Goal: Information Seeking & Learning: Learn about a topic

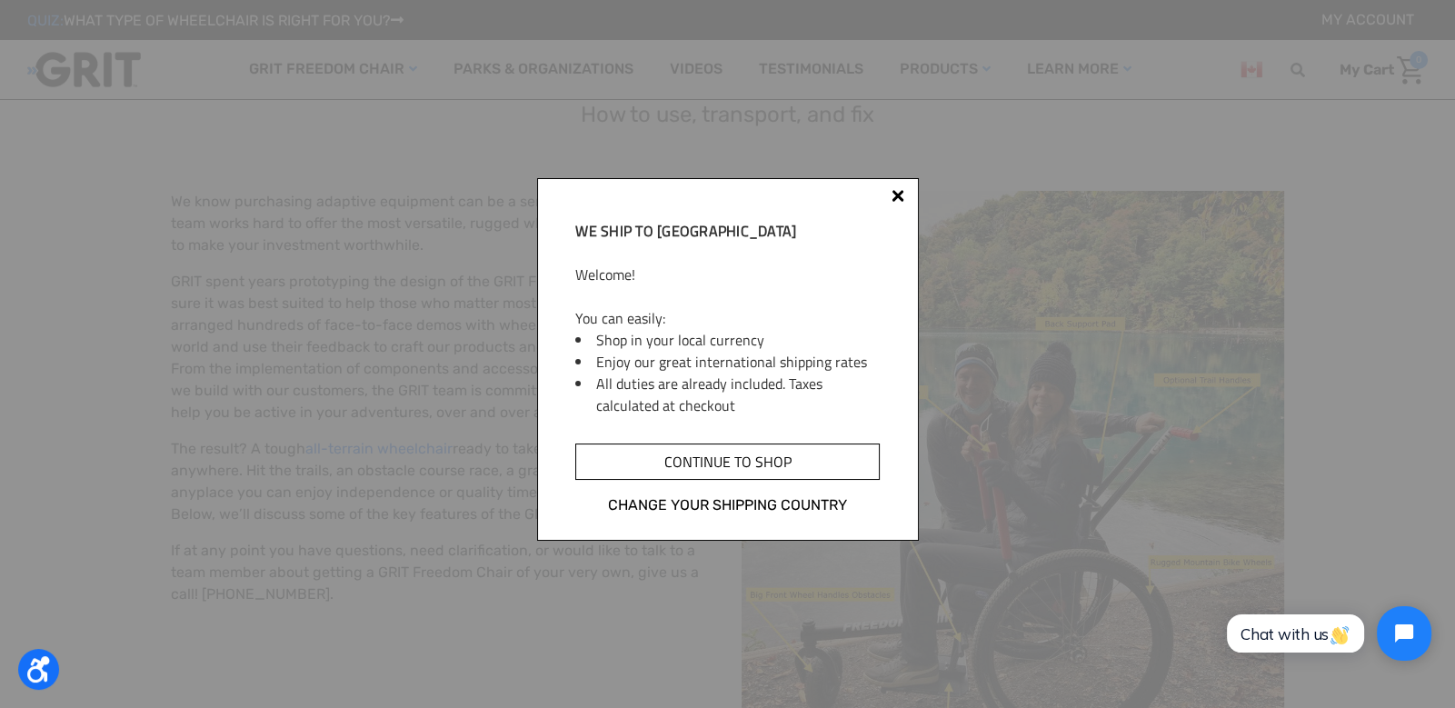
click at [681, 460] on input "Continue to shop" at bounding box center [727, 462] width 304 height 36
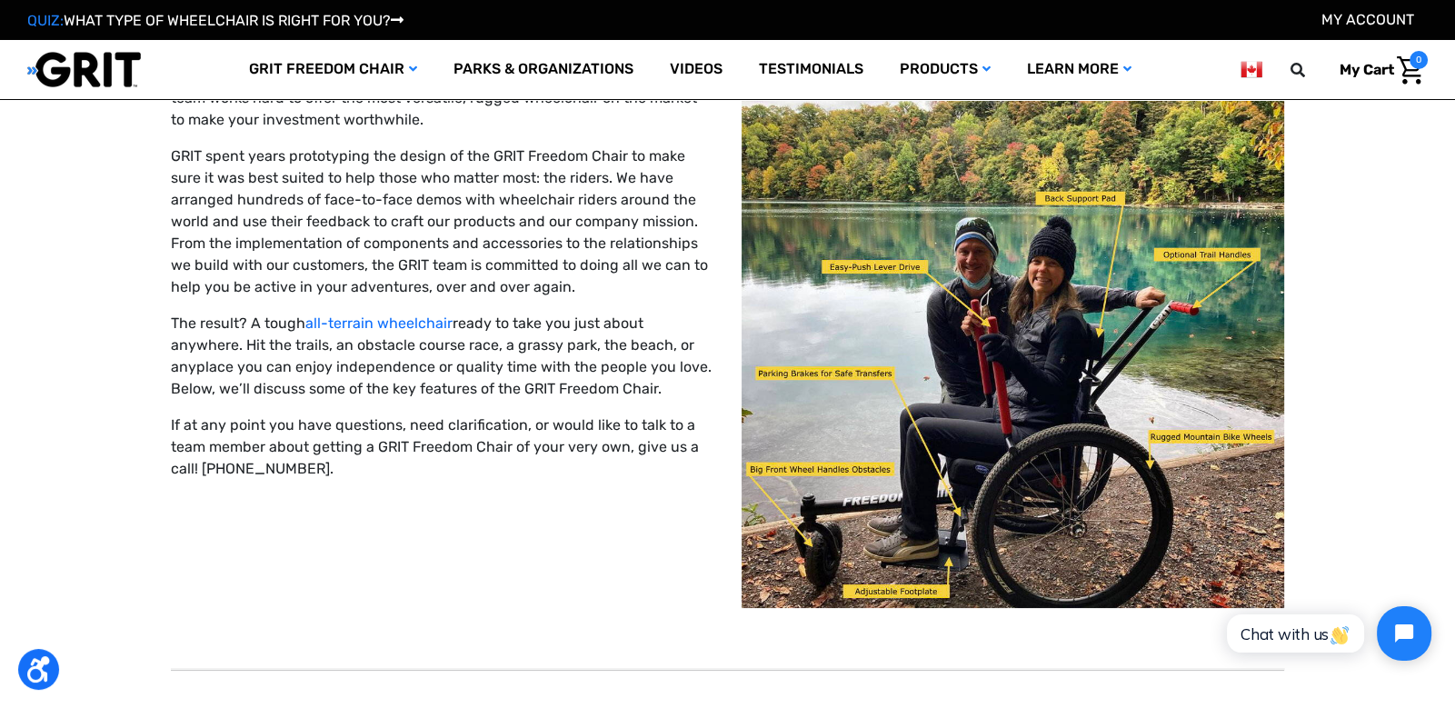
scroll to position [129, 0]
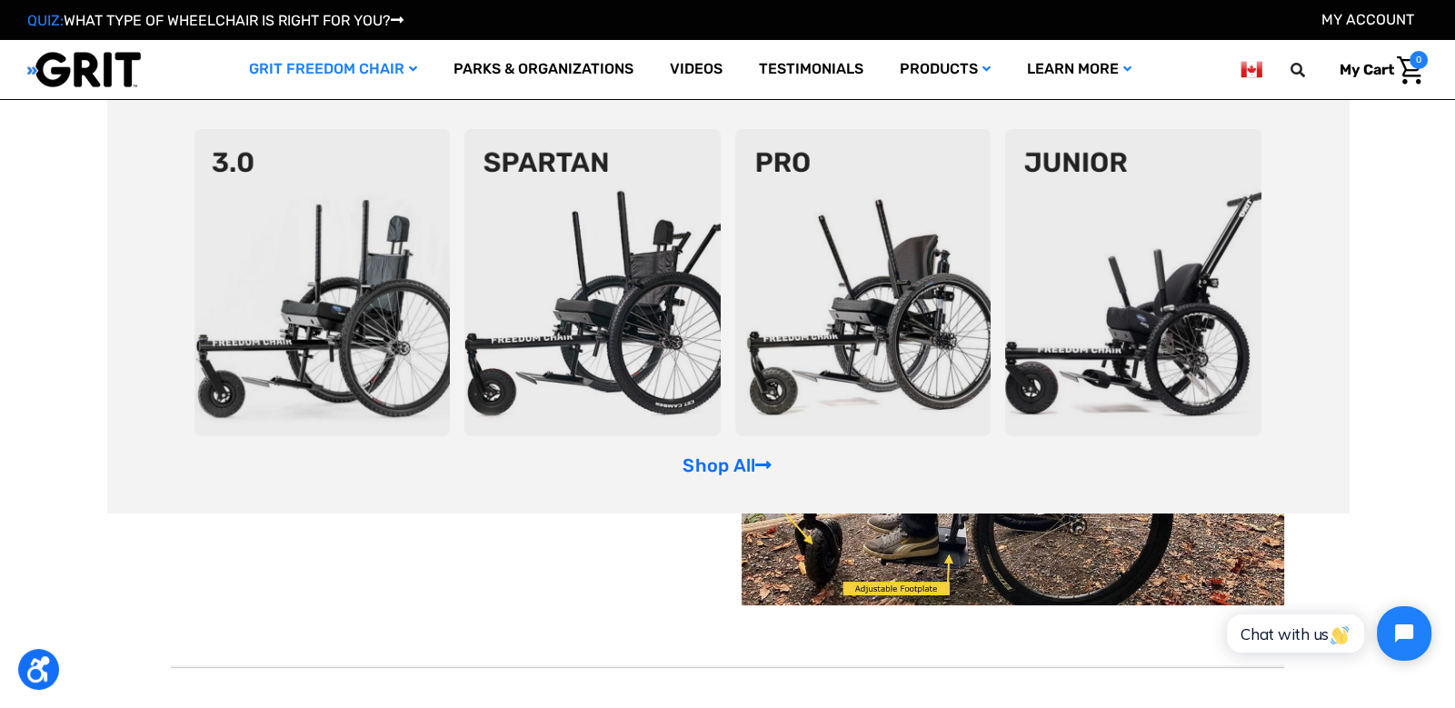
click at [912, 200] on img at bounding box center [863, 282] width 256 height 307
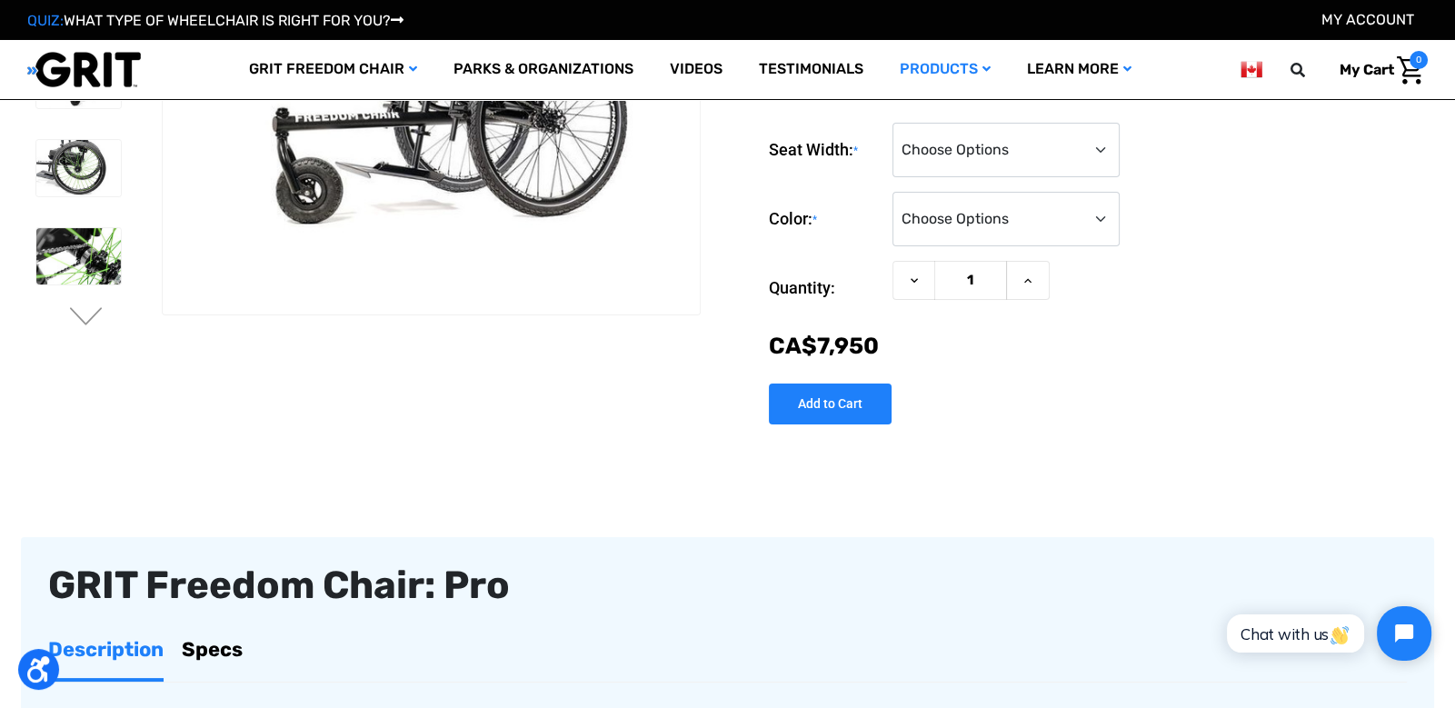
scroll to position [228, 0]
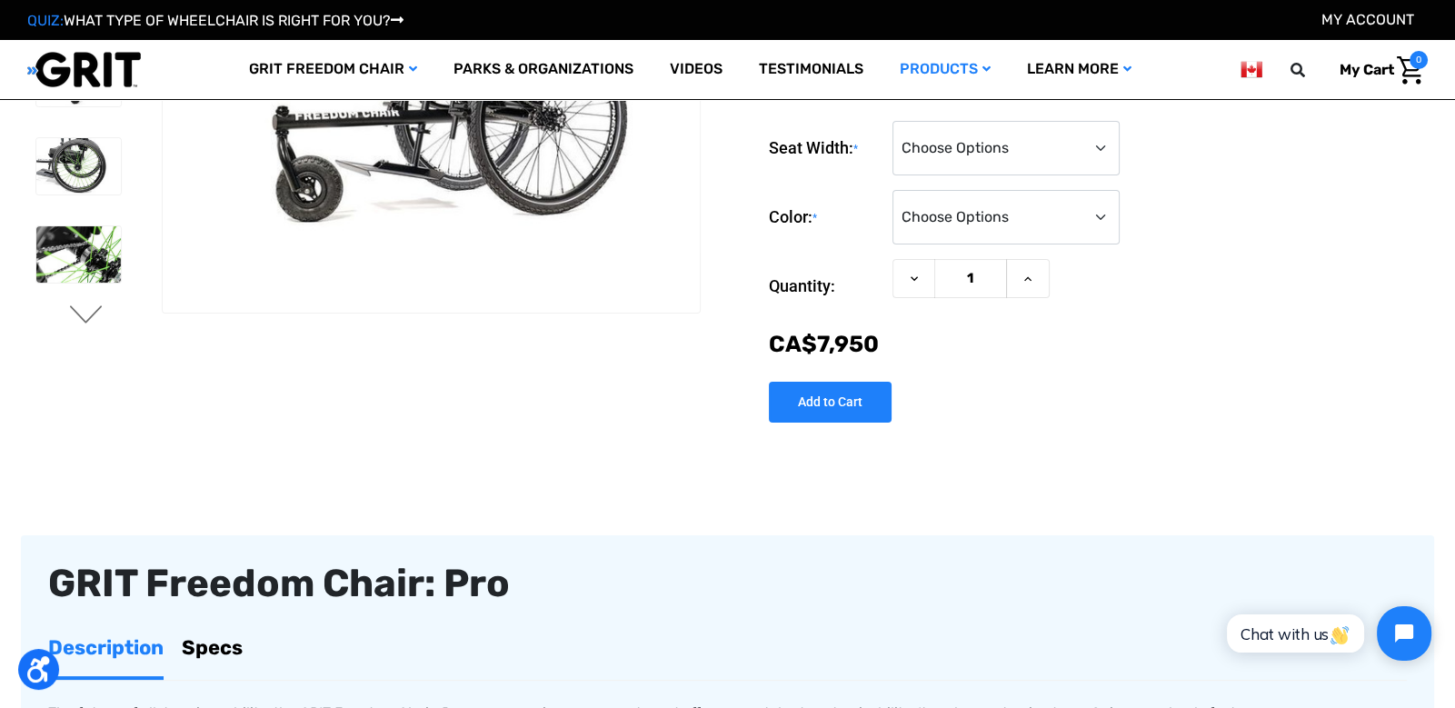
click at [92, 314] on button "Next" at bounding box center [86, 316] width 38 height 22
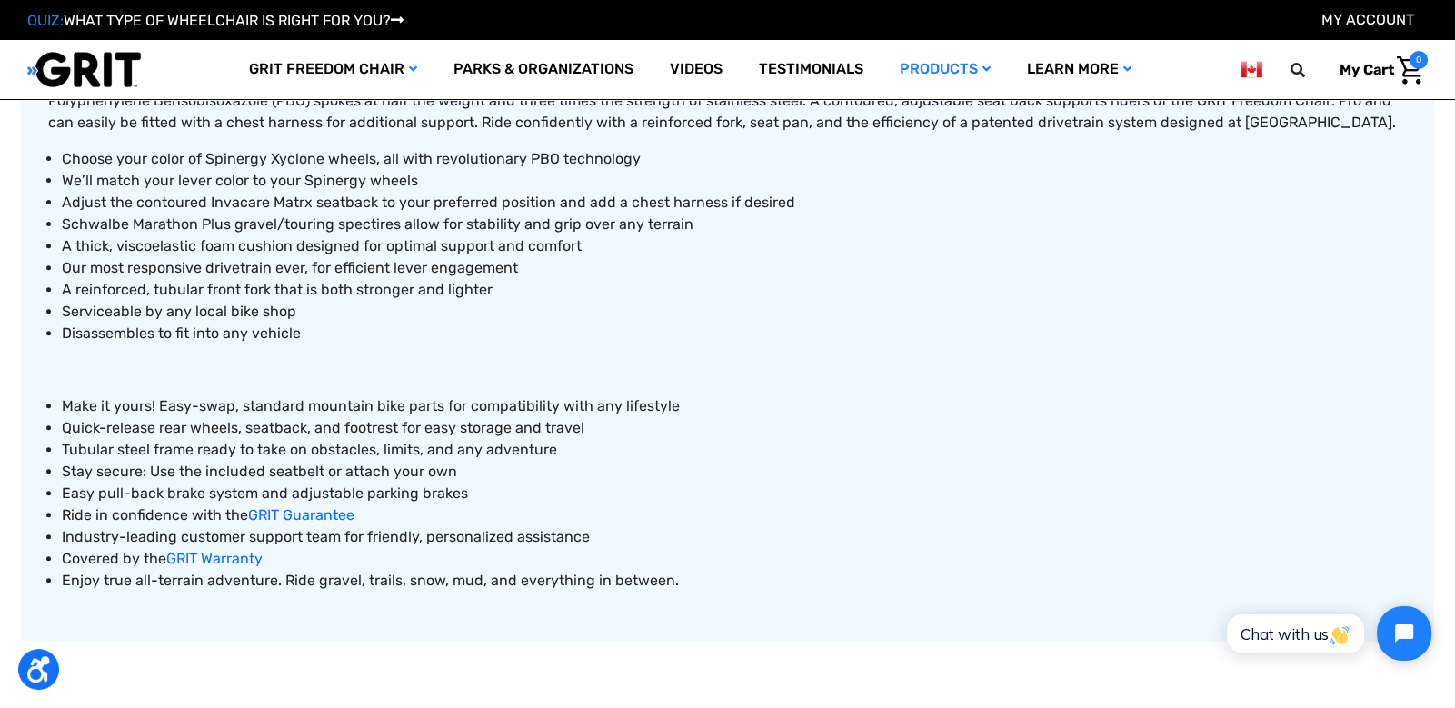
scroll to position [0, 0]
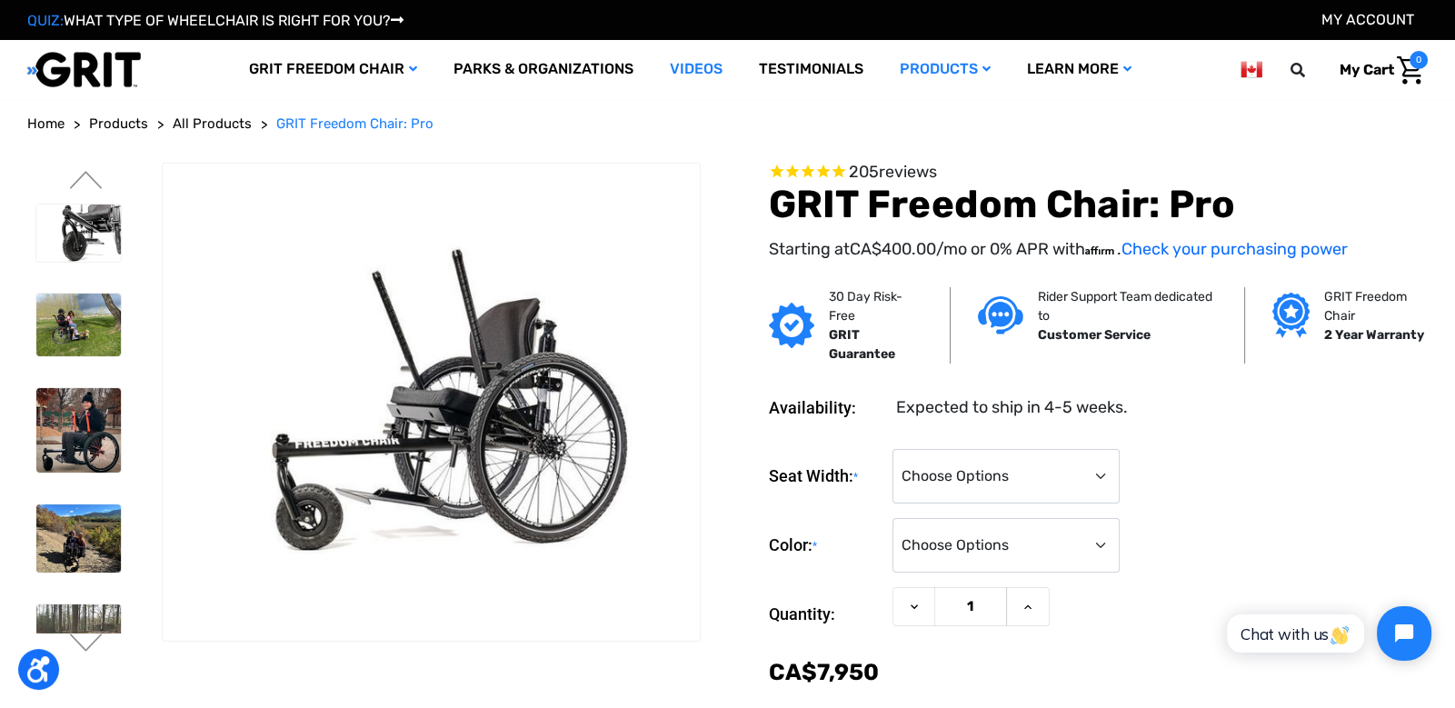
click at [704, 62] on link "Videos" at bounding box center [696, 69] width 89 height 59
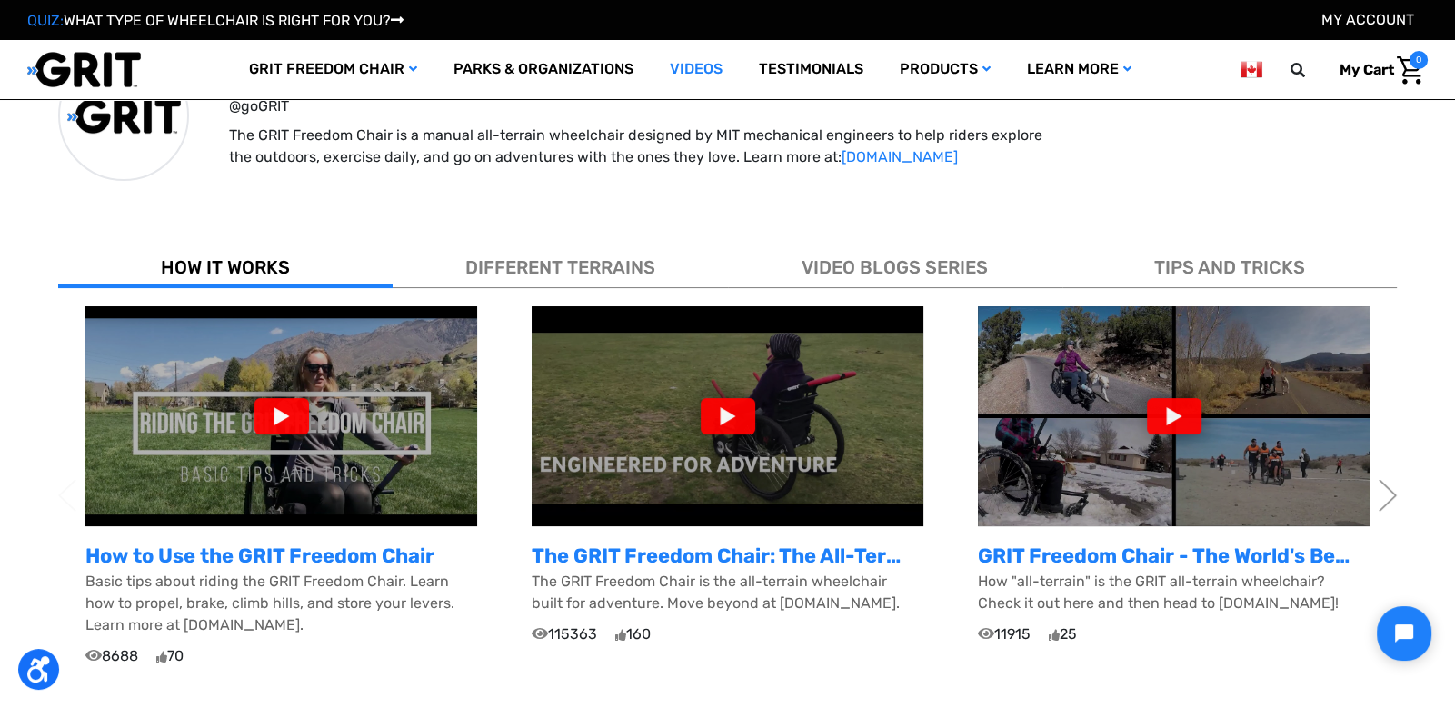
scroll to position [449, 0]
click at [286, 410] on div at bounding box center [282, 416] width 55 height 36
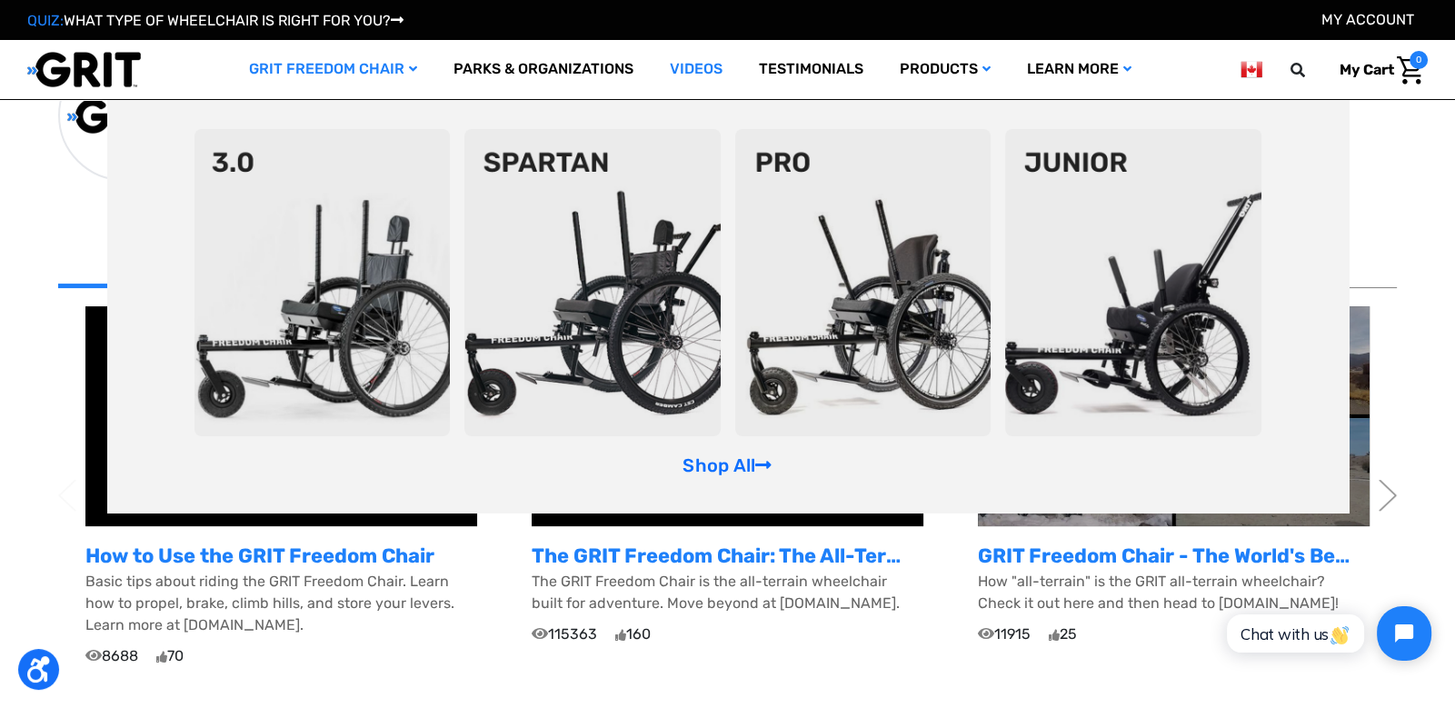
click at [817, 341] on img at bounding box center [863, 282] width 256 height 307
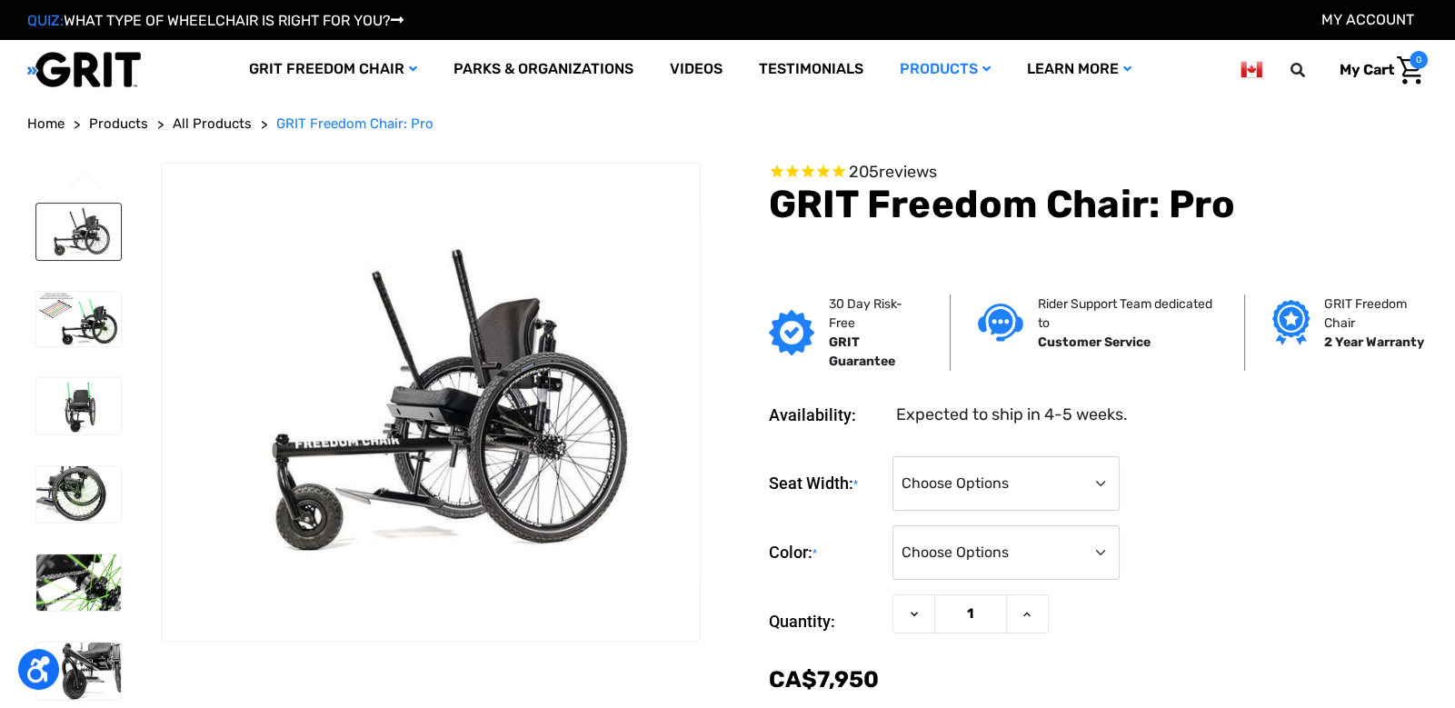
click at [75, 235] on img at bounding box center [78, 232] width 85 height 56
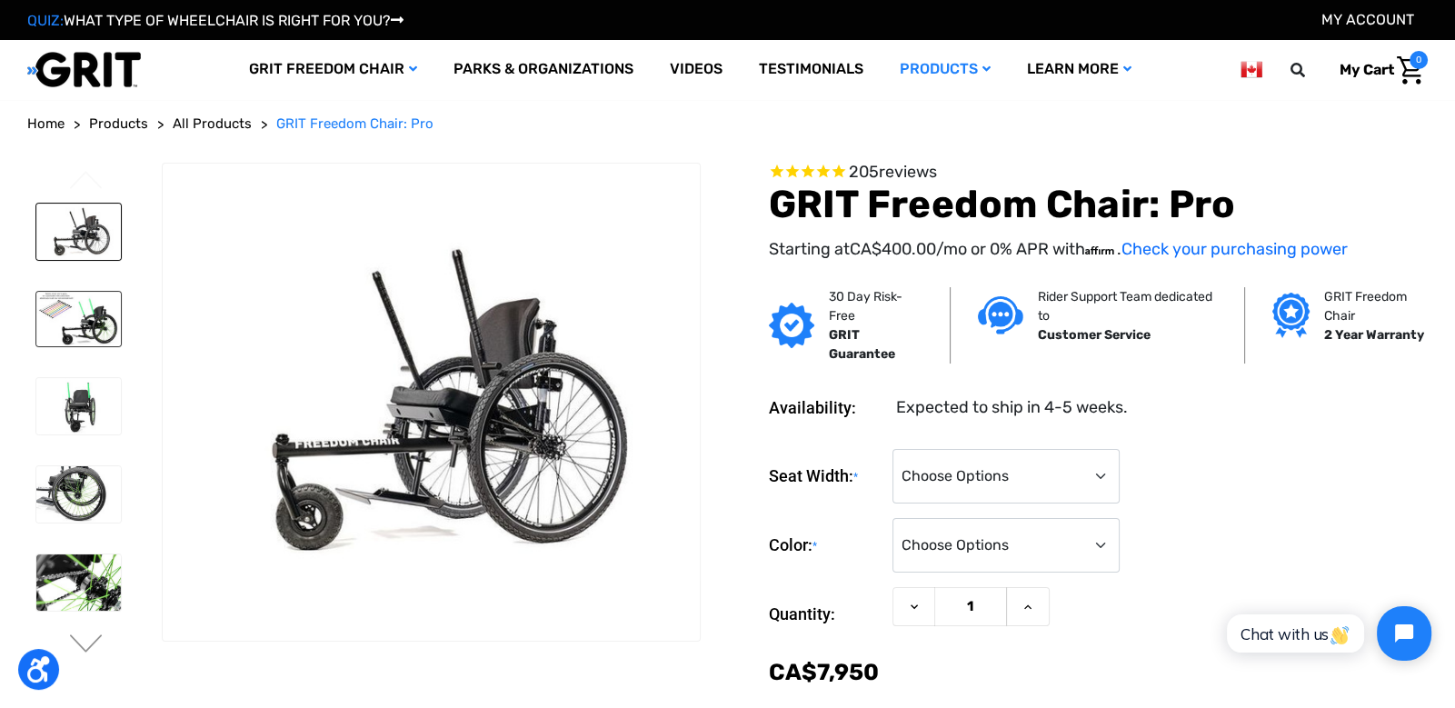
click at [74, 318] on img at bounding box center [78, 319] width 85 height 55
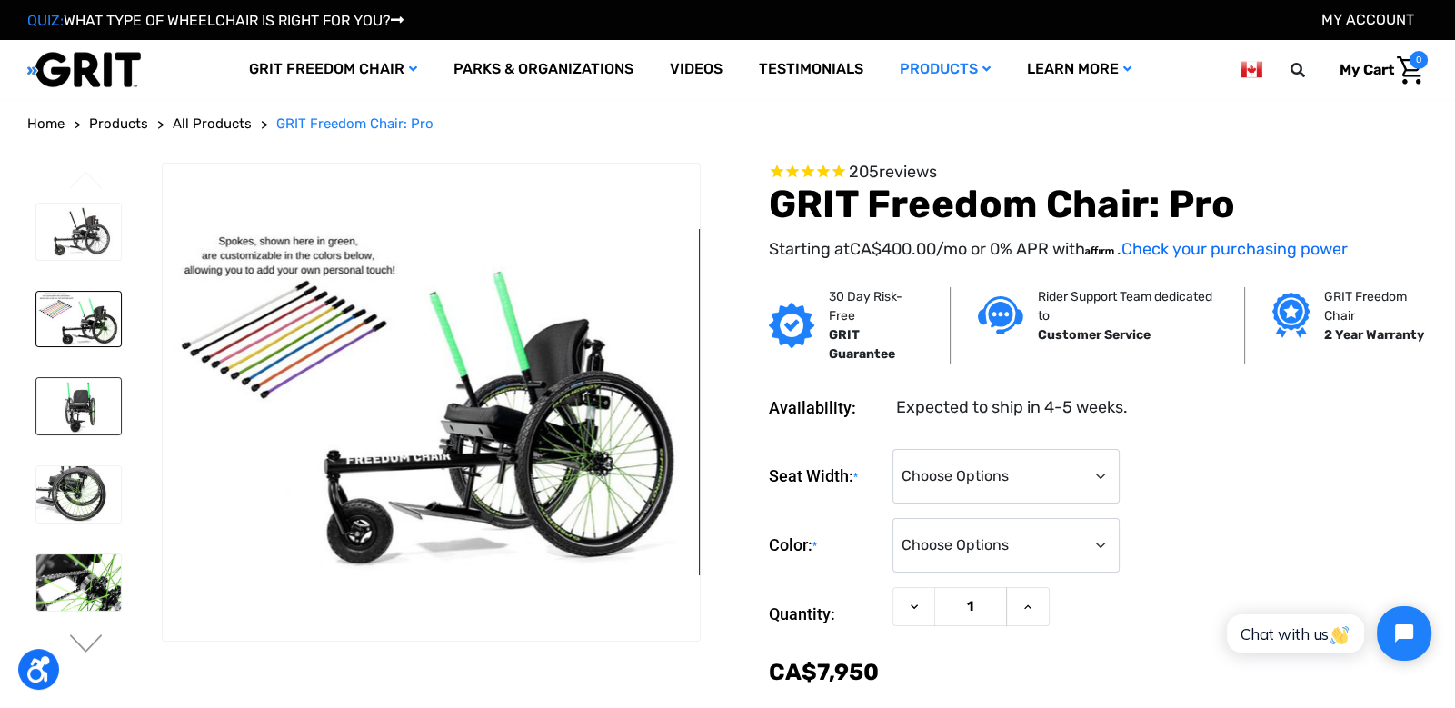
click at [77, 399] on img at bounding box center [78, 406] width 85 height 56
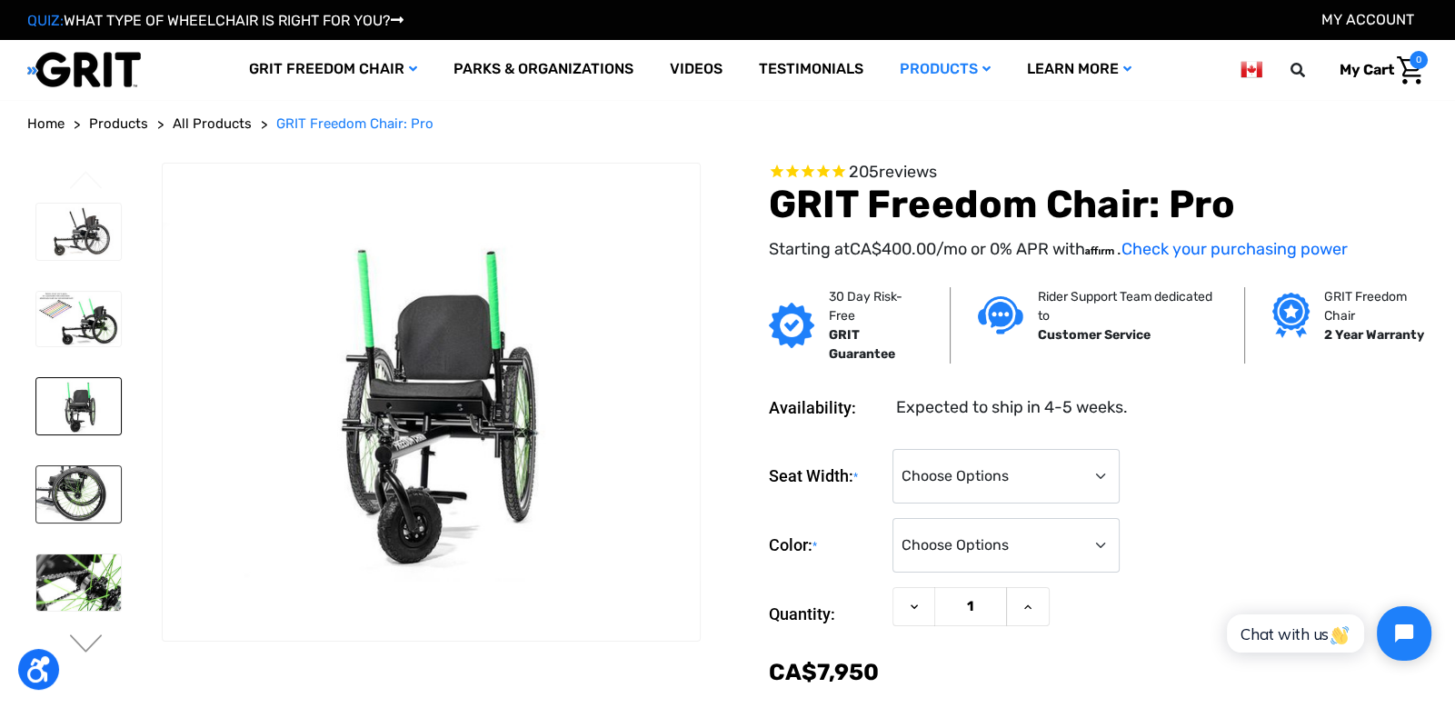
click at [78, 487] on img at bounding box center [78, 494] width 85 height 56
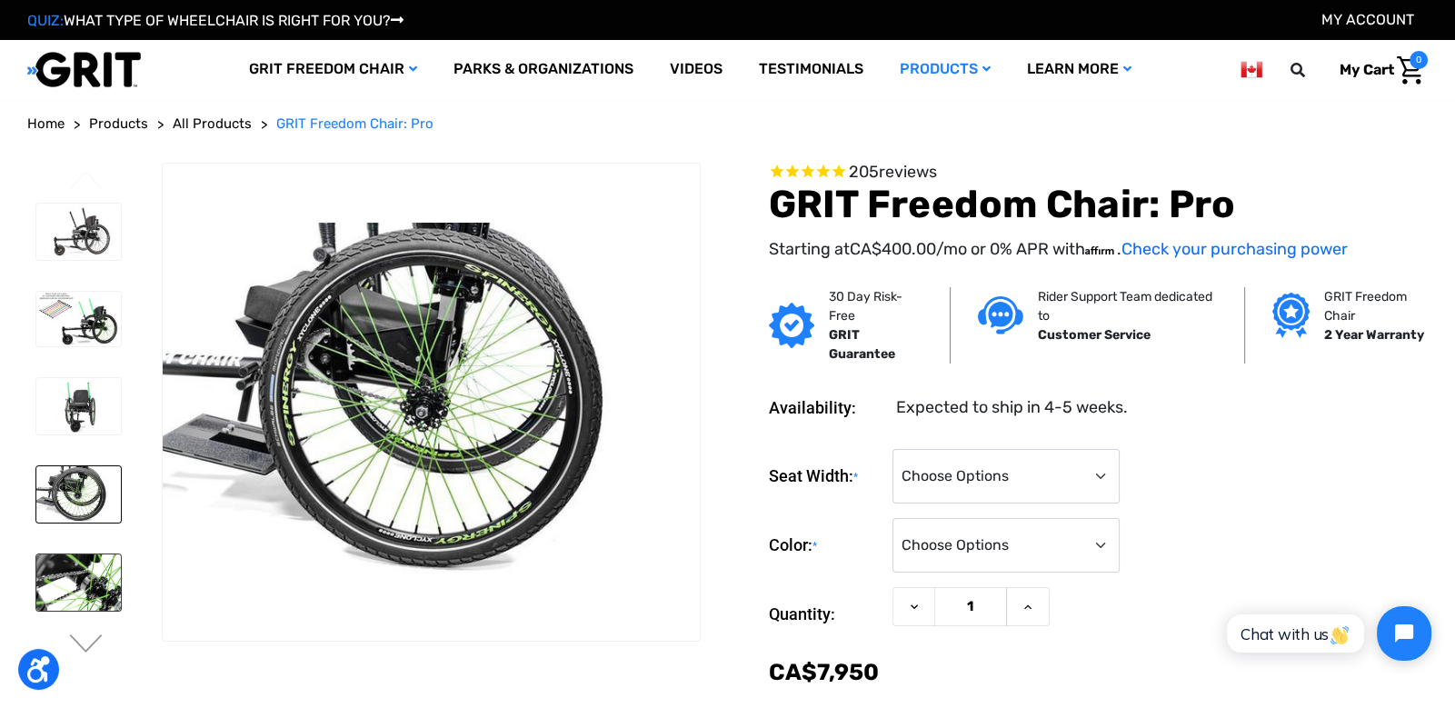
click at [84, 579] on img at bounding box center [78, 582] width 85 height 56
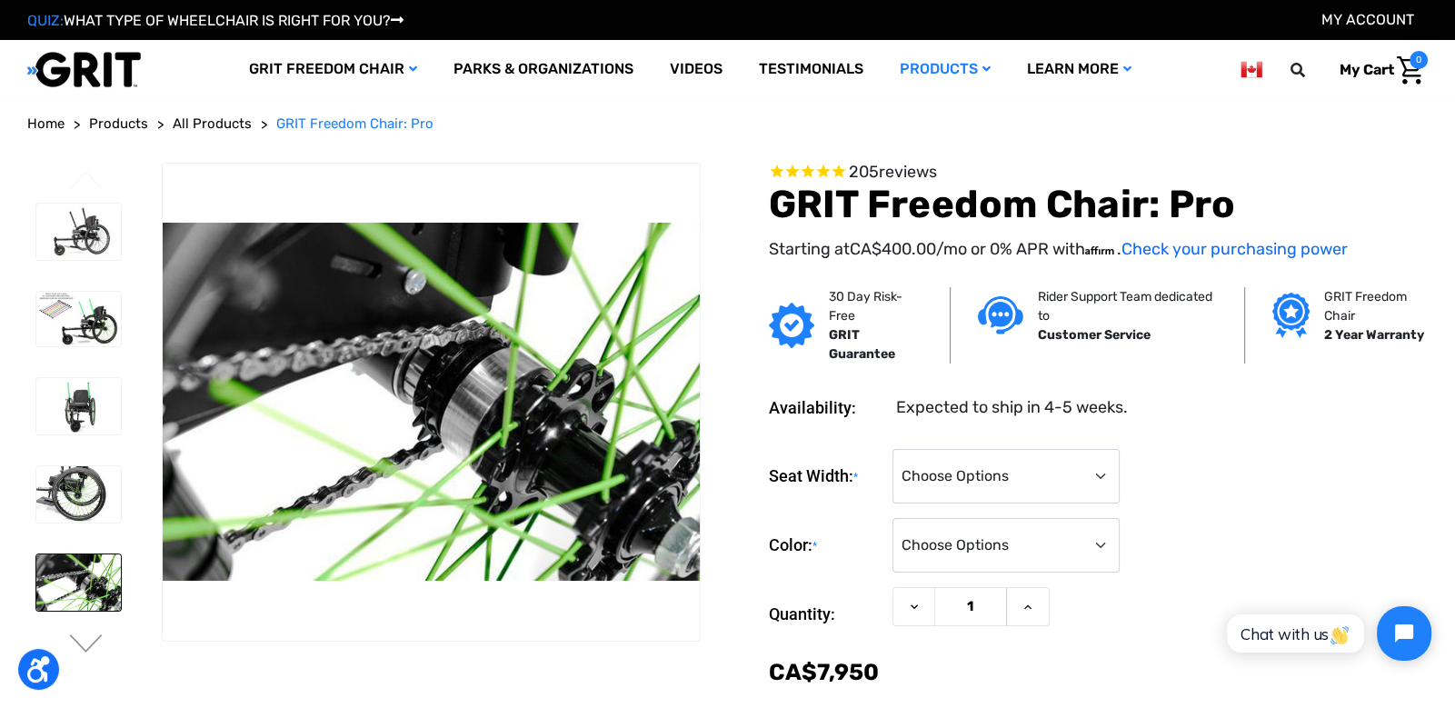
click at [64, 462] on li at bounding box center [77, 494] width 101 height 75
click at [74, 395] on img at bounding box center [78, 406] width 85 height 56
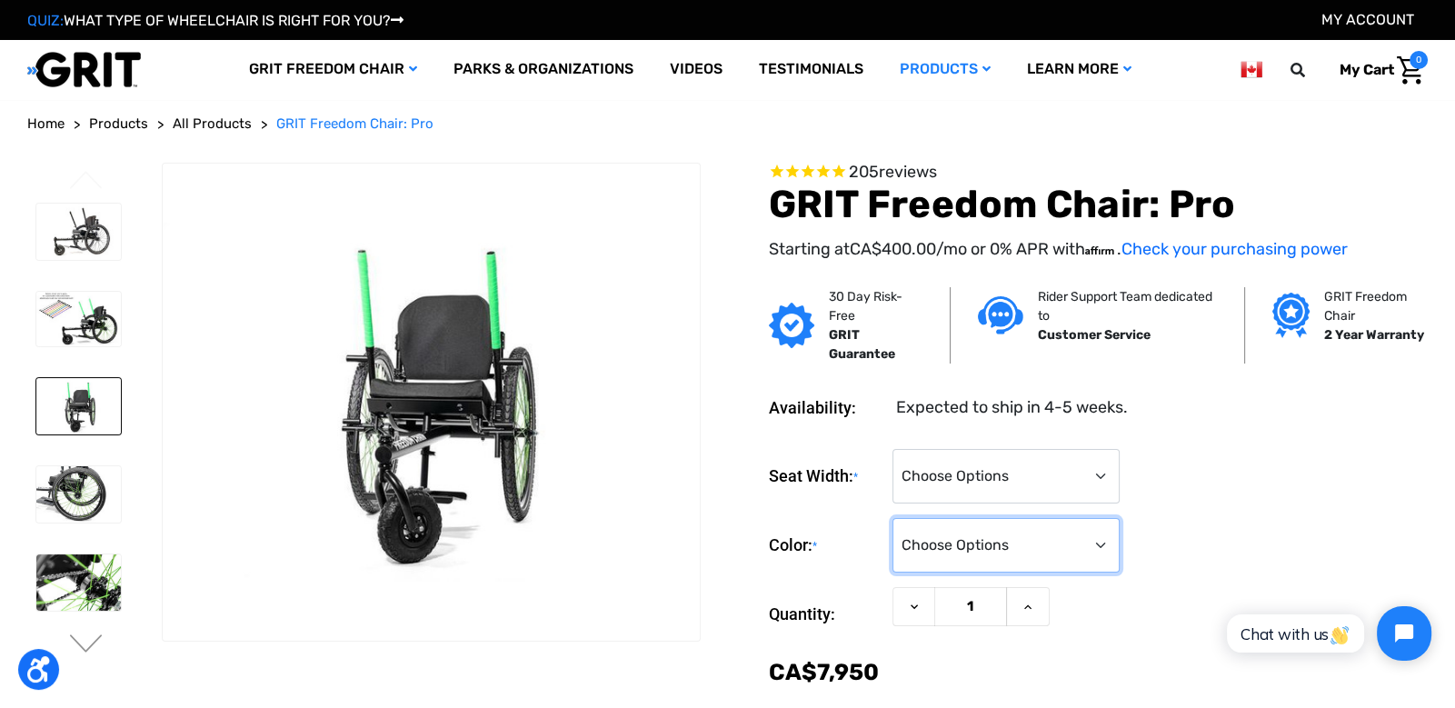
click at [951, 541] on select "Choose Options Black Blue Green Orange Pink Purple Red White Yellow" at bounding box center [1006, 545] width 227 height 55
click at [66, 341] on img at bounding box center [78, 319] width 85 height 55
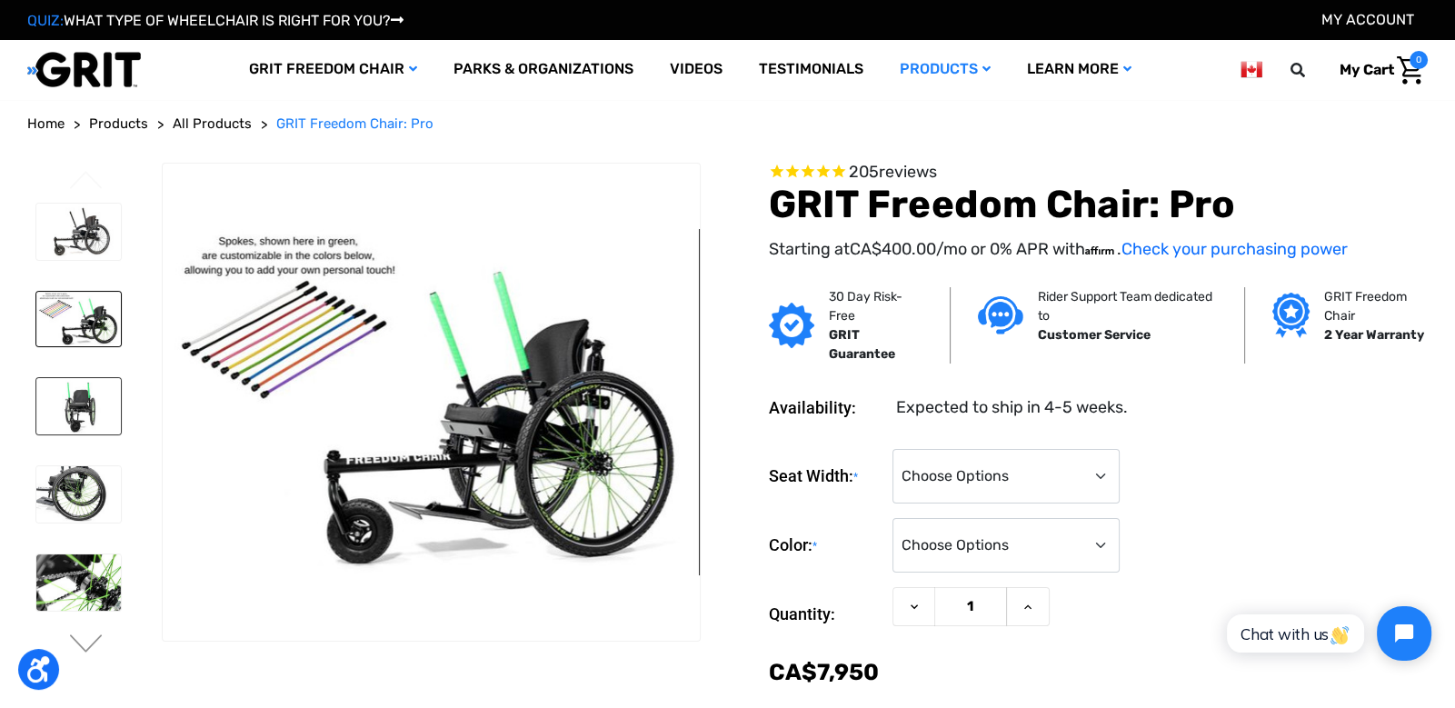
click at [88, 387] on img at bounding box center [78, 406] width 85 height 56
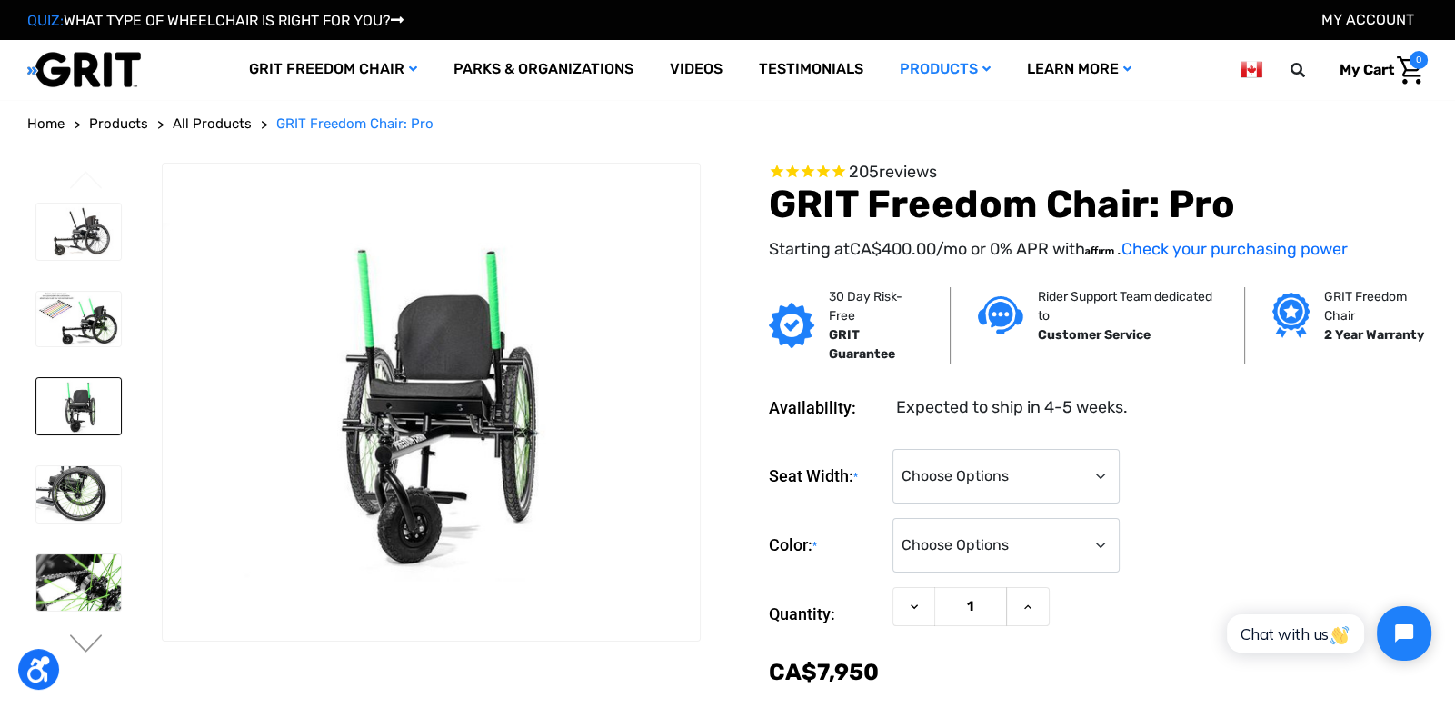
click at [288, 17] on link "QUIZ: WHAT TYPE OF WHEELCHAIR IS RIGHT FOR YOU?" at bounding box center [215, 20] width 376 height 17
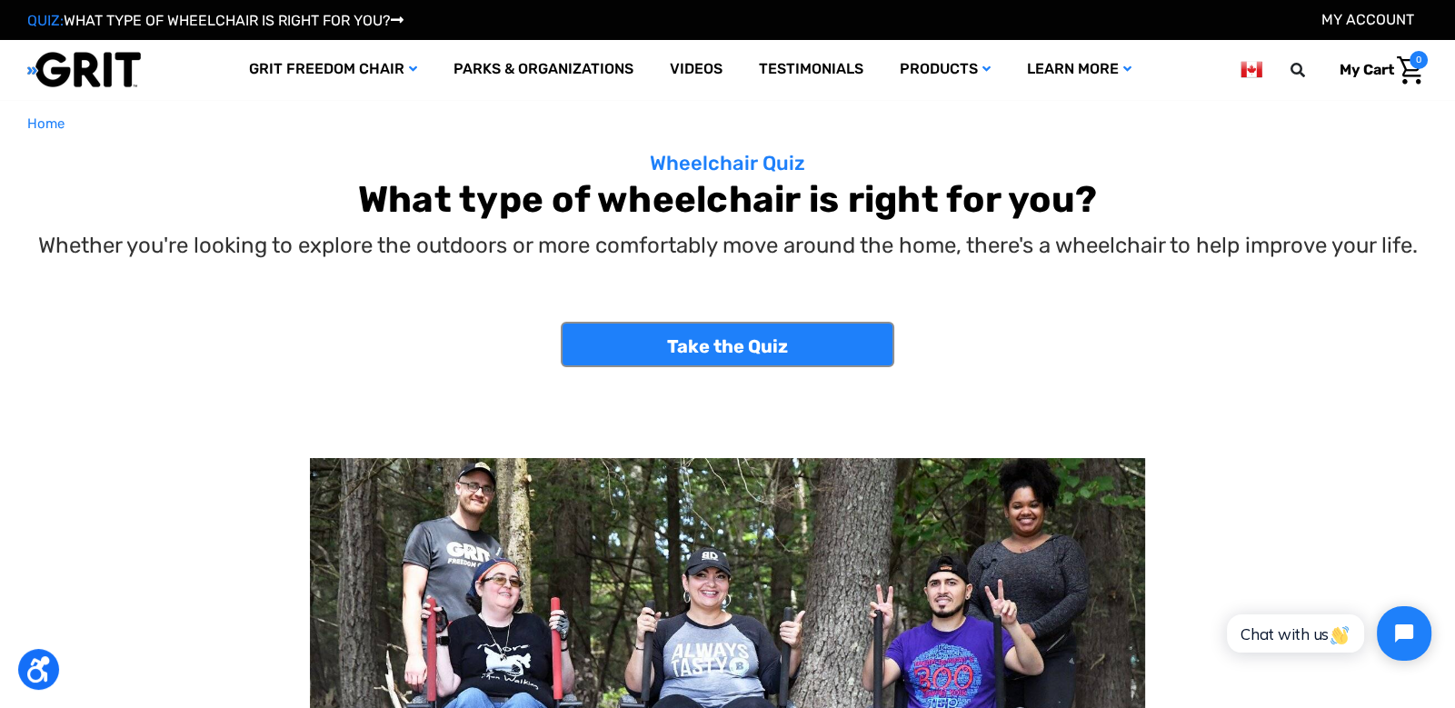
scroll to position [2, 0]
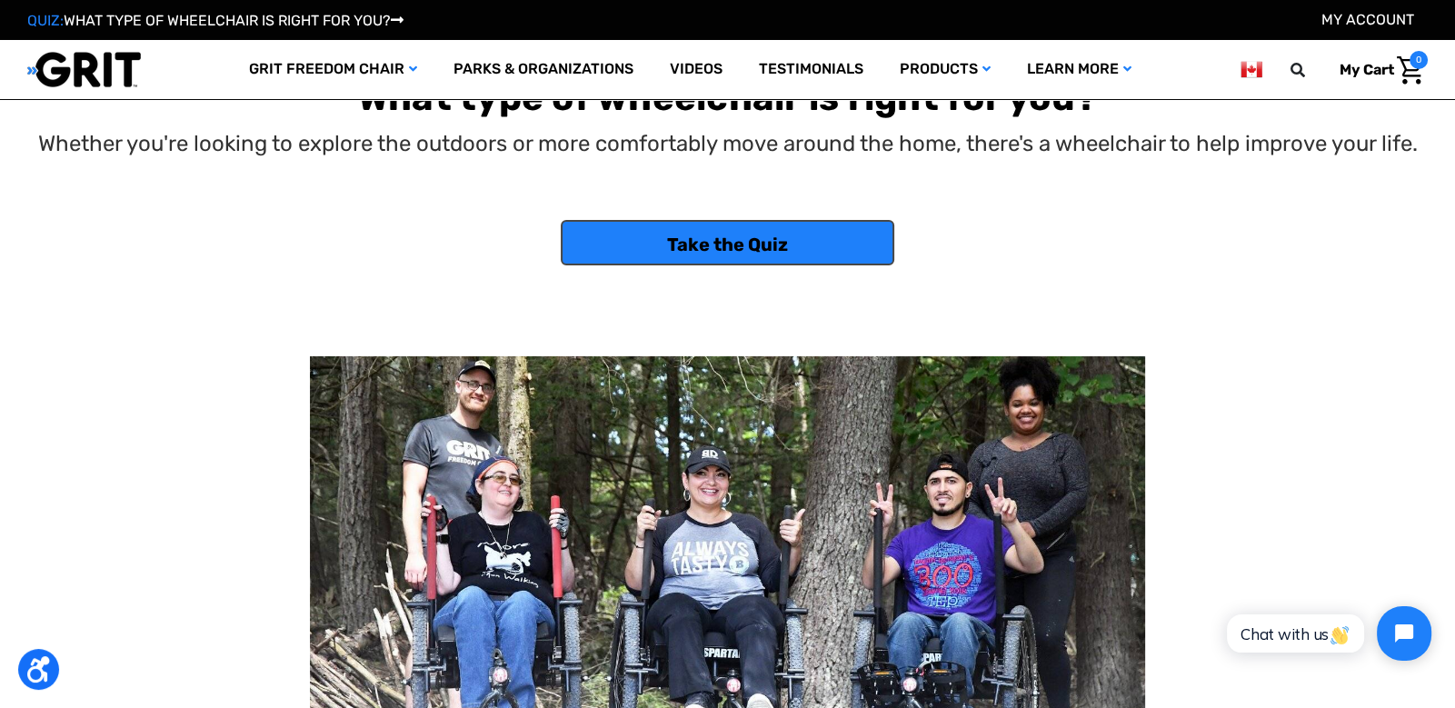
click at [760, 265] on link "Take the Quiz" at bounding box center [728, 242] width 334 height 45
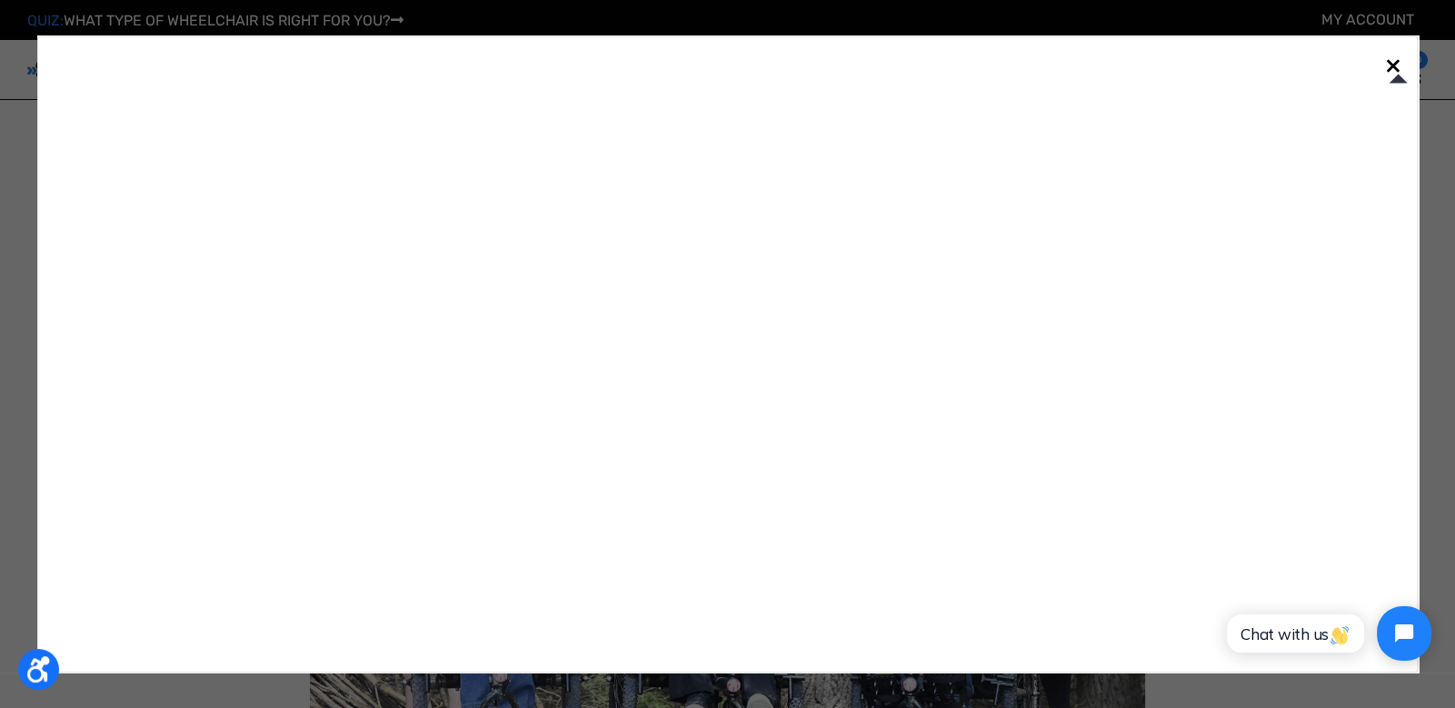
click at [1395, 59] on span "×" at bounding box center [1393, 65] width 16 height 35
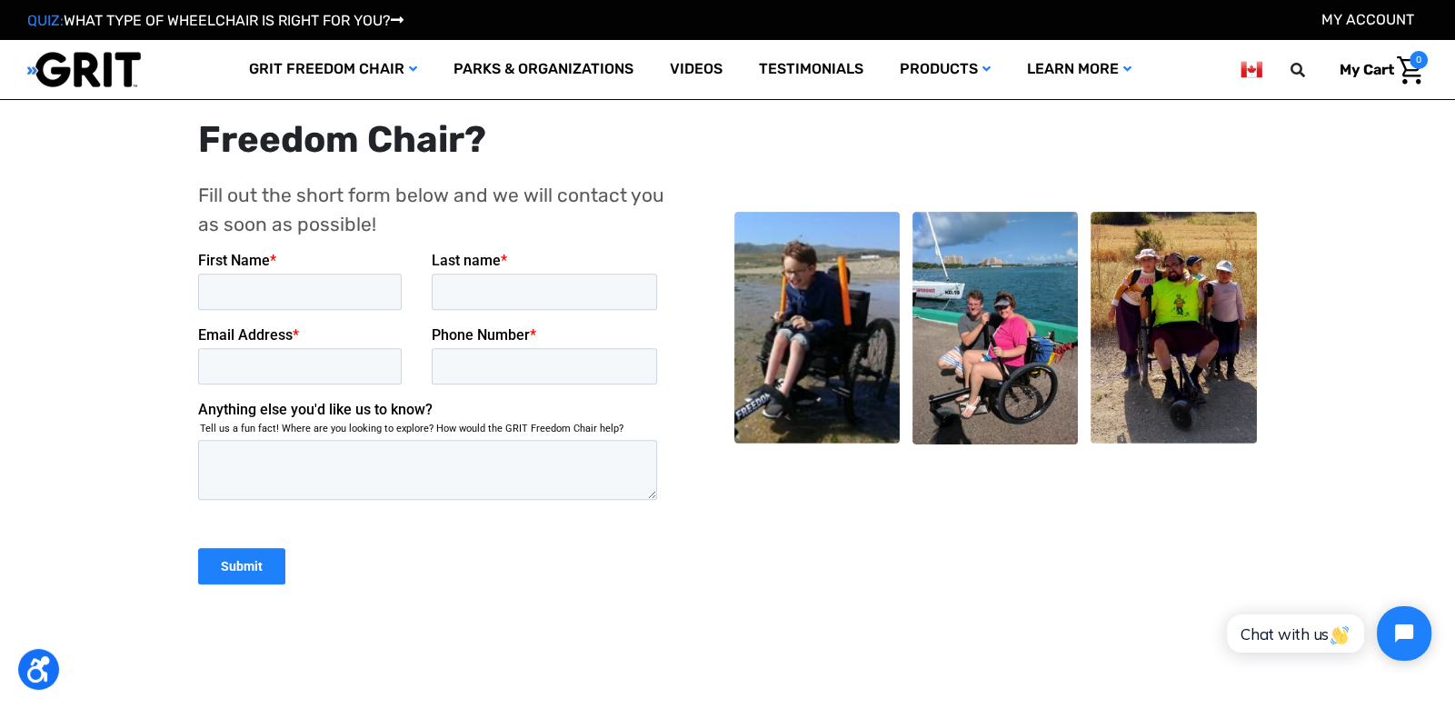
scroll to position [847, 0]
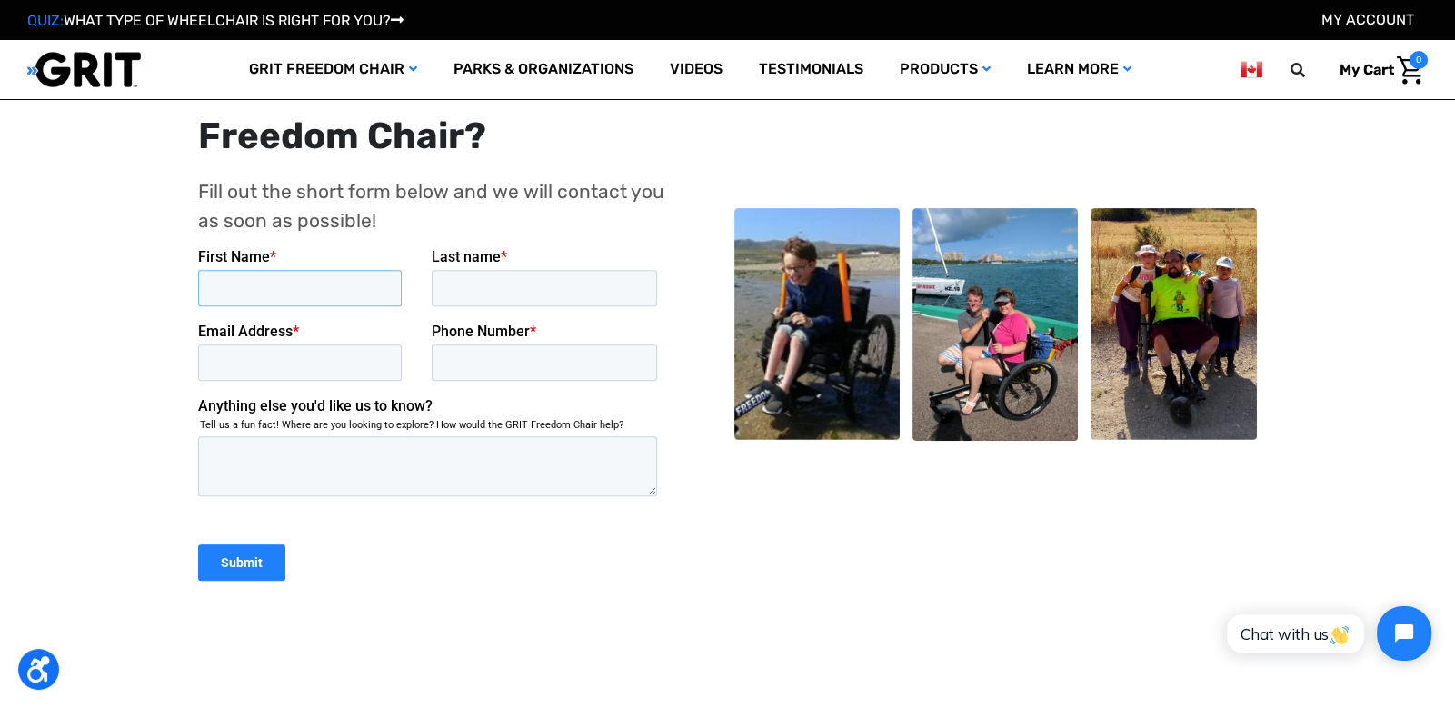
click at [324, 275] on input "First Name *" at bounding box center [300, 288] width 204 height 36
type input "N"
type input "Monika"
type input "Medri"
click at [217, 361] on input "Email Address *" at bounding box center [300, 363] width 204 height 36
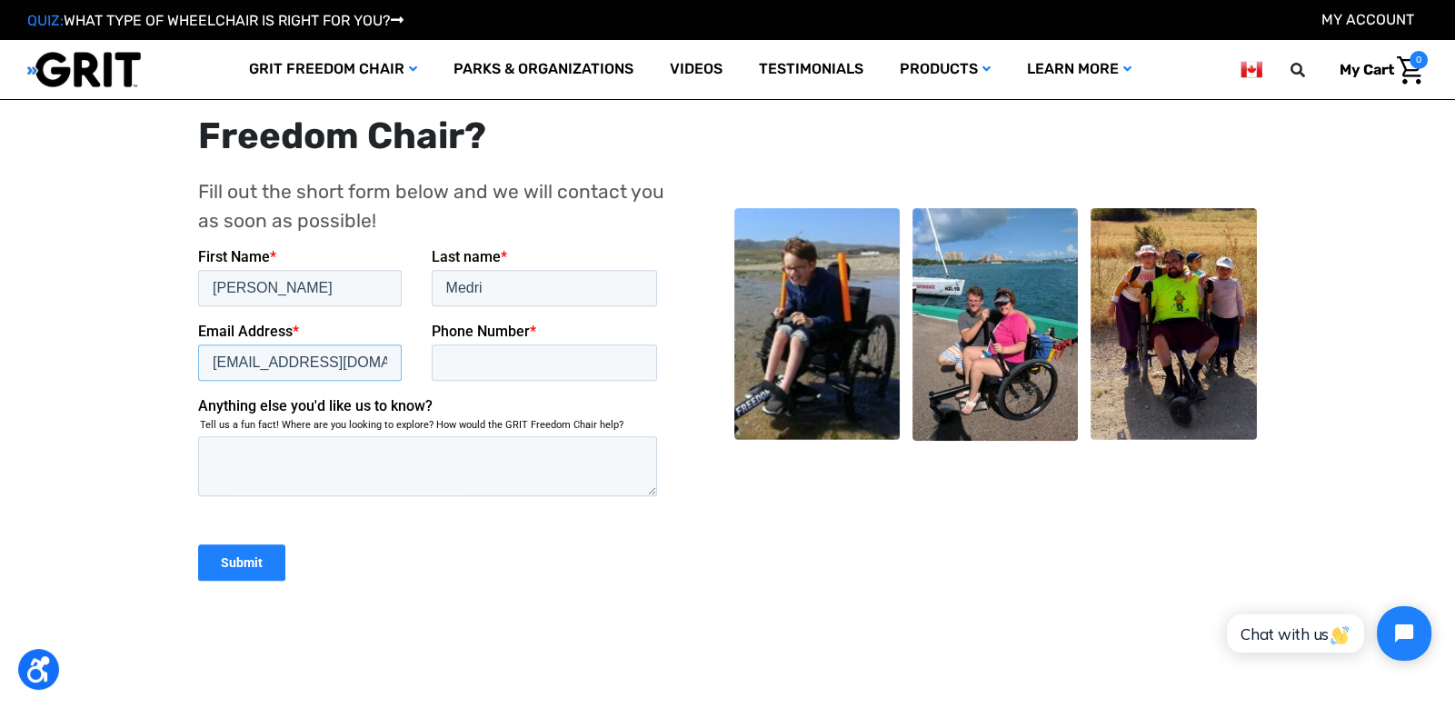
type input "mkmedri@gmail.com"
click at [472, 360] on input "Phone Number *" at bounding box center [545, 363] width 226 height 36
type input "4166655161"
click at [339, 472] on textarea "Anything else you'd like us to know?" at bounding box center [427, 466] width 459 height 60
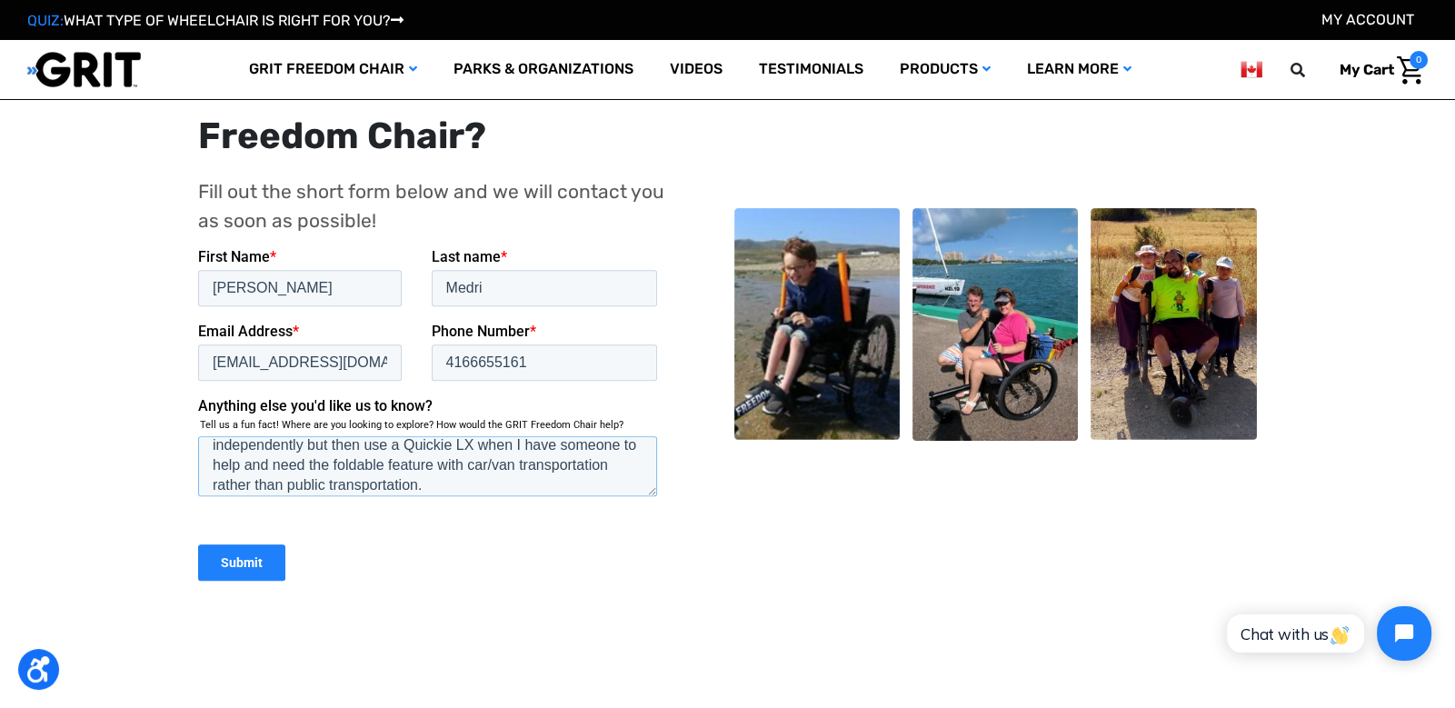
scroll to position [0, 0]
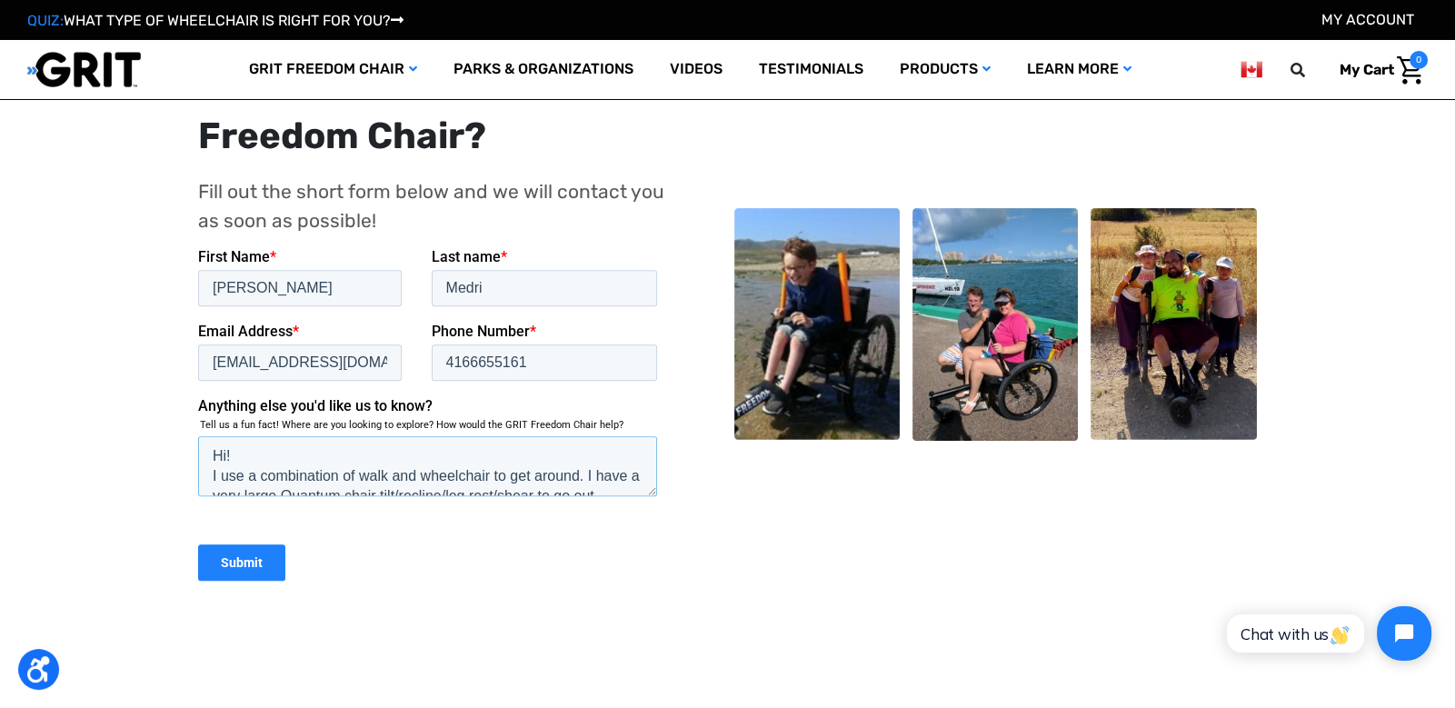
drag, startPoint x: 343, startPoint y: 485, endPoint x: 484, endPoint y: 469, distance: 142.7
click at [484, 469] on textarea "Hi! I use a combination of walk and wheelchair to get around. I have a very lar…" at bounding box center [427, 466] width 459 height 60
click at [487, 473] on textarea "Hi! I use a combination of walk and wheelchair to get around. I have a very lar…" at bounding box center [427, 466] width 459 height 60
drag, startPoint x: 487, startPoint y: 473, endPoint x: 358, endPoint y: 474, distance: 129.1
click at [358, 474] on textarea "Hi! I use a combination of walk and wheelchair to get around. I have a very lar…" at bounding box center [427, 466] width 459 height 60
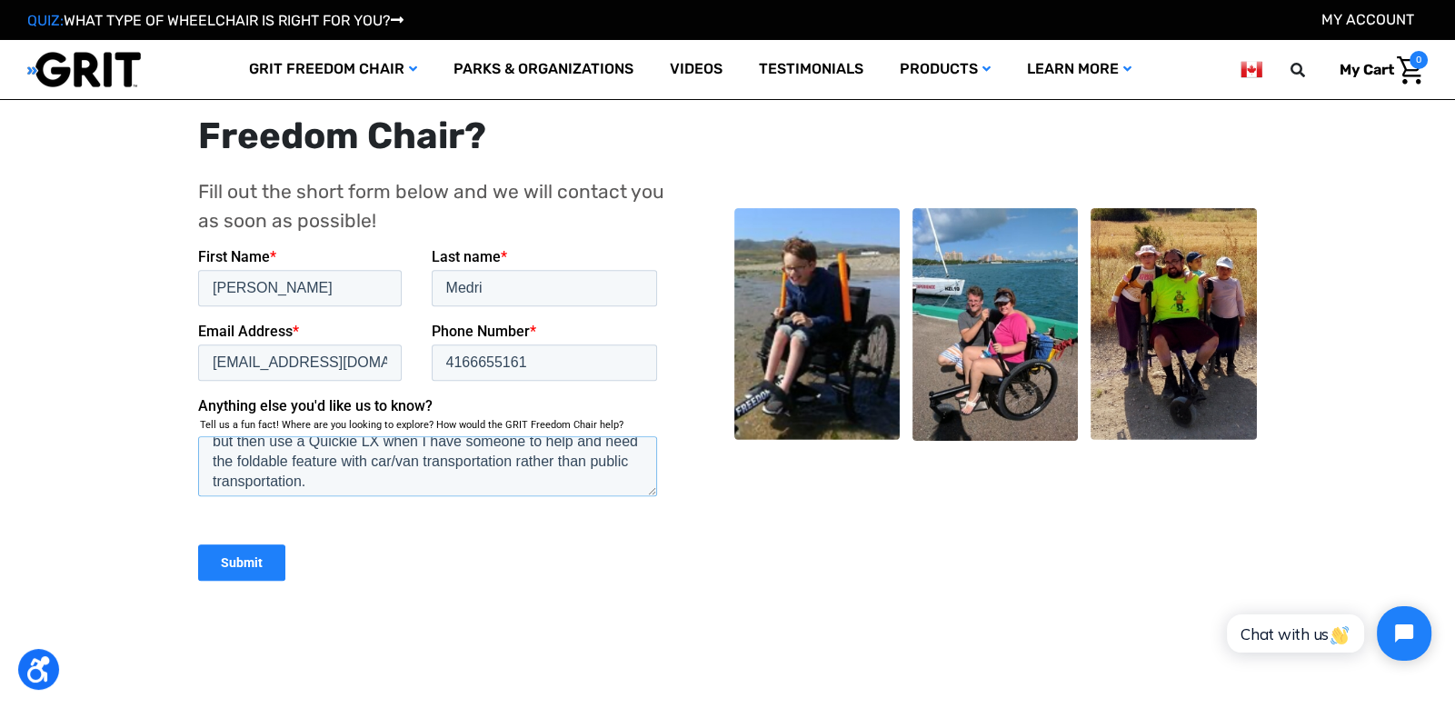
scroll to position [75, 0]
click at [333, 479] on textarea "Hi! I use a combination of things to get around. I have a very large Quantum ch…" at bounding box center [427, 466] width 459 height 60
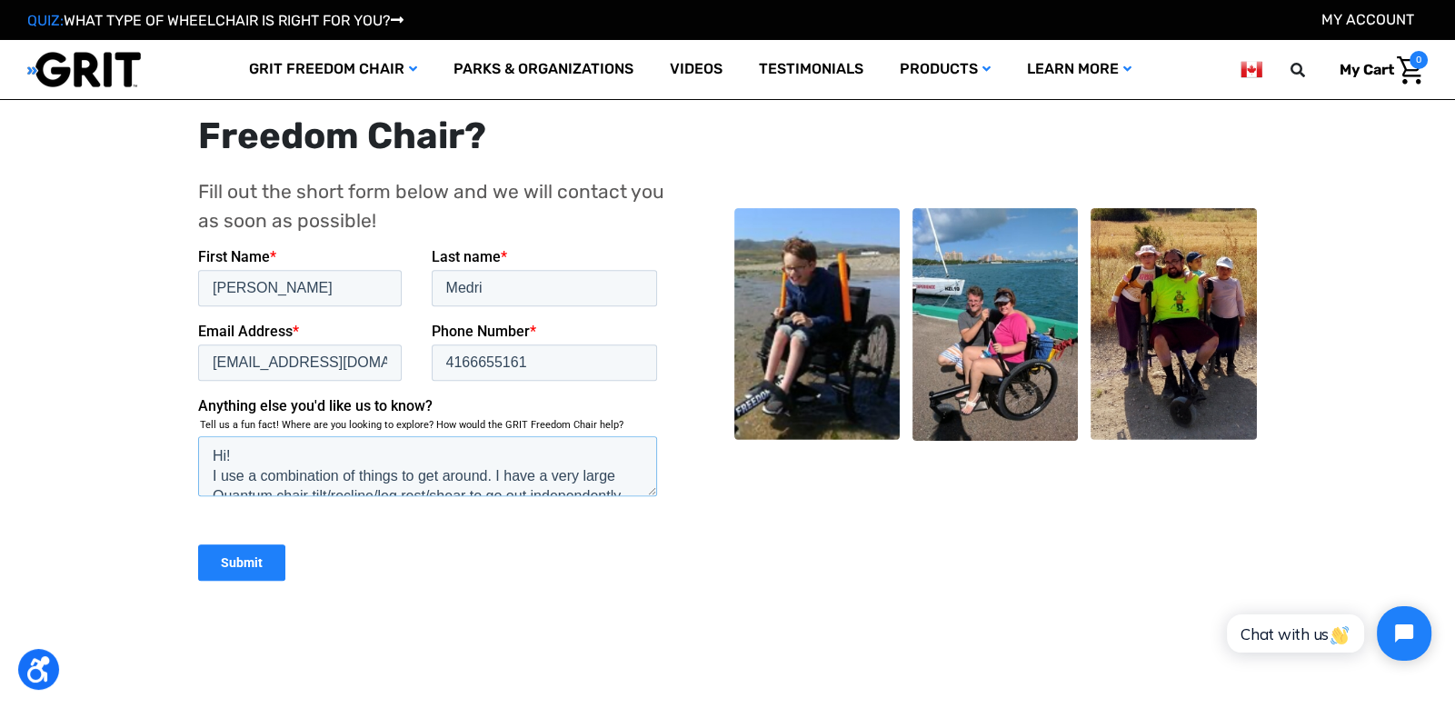
scroll to position [18, 0]
click at [580, 465] on textarea "Hi! I use a combination of things to get around. I have a very large Quantum ch…" at bounding box center [427, 466] width 459 height 60
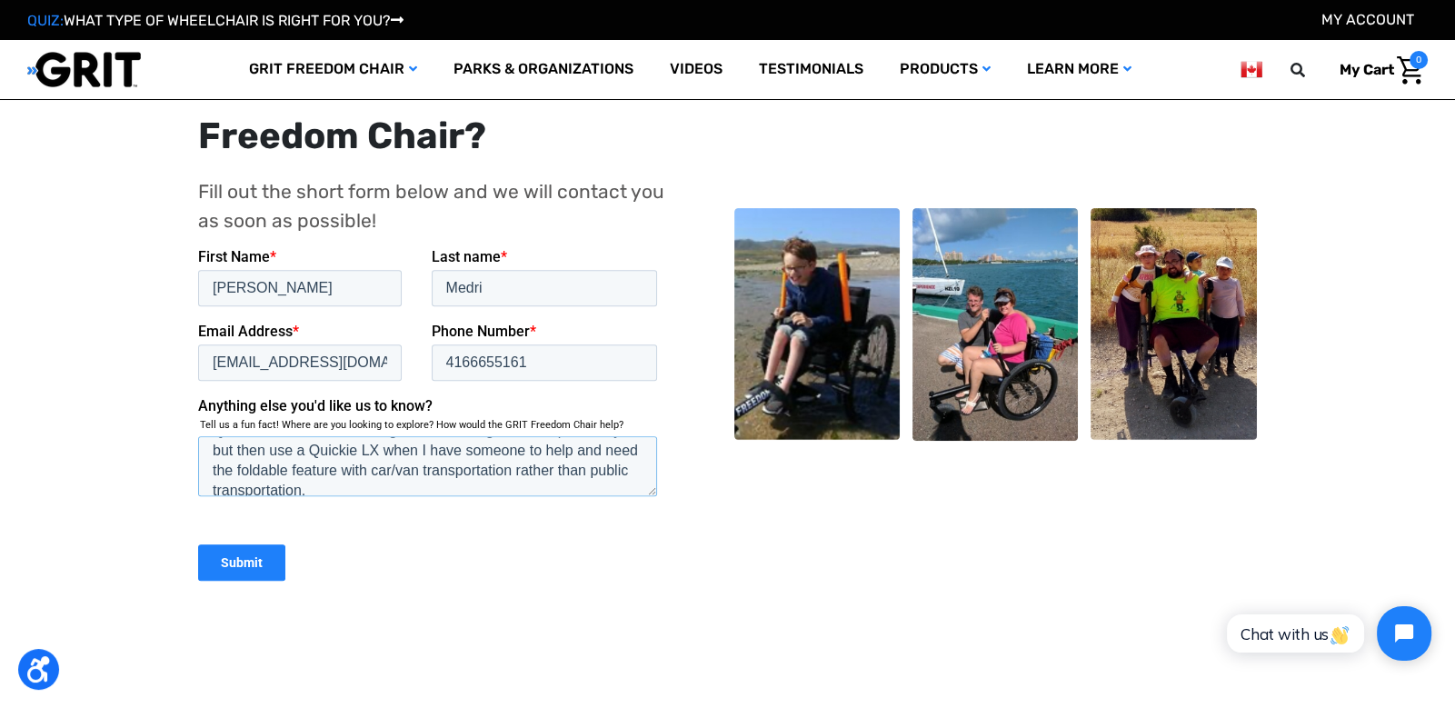
scroll to position [66, 0]
click at [569, 453] on textarea "Hi! I use a combination of things to get around. I have a large Quantum chair t…" at bounding box center [427, 466] width 459 height 60
type textarea "Hi! I use a combination of things to get around. I have a large Quantum chair t…"
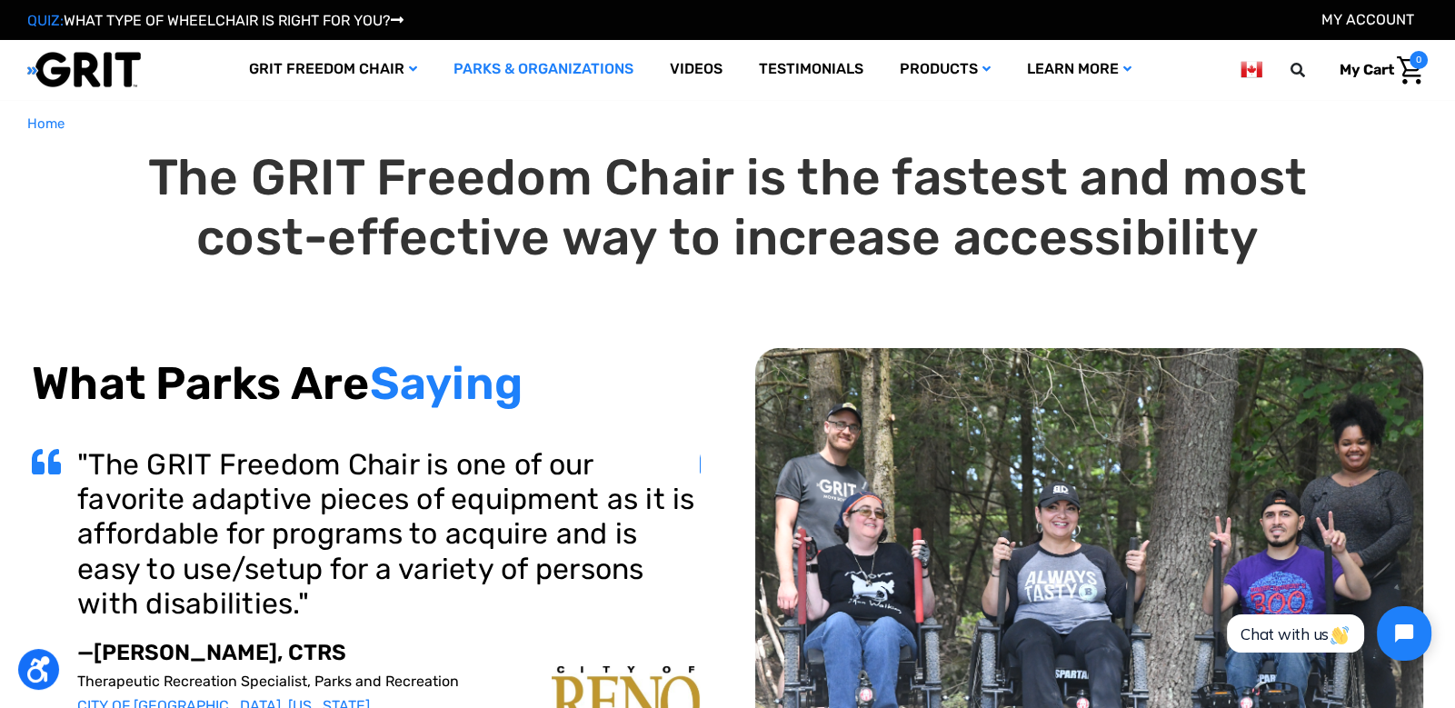
scroll to position [4, 0]
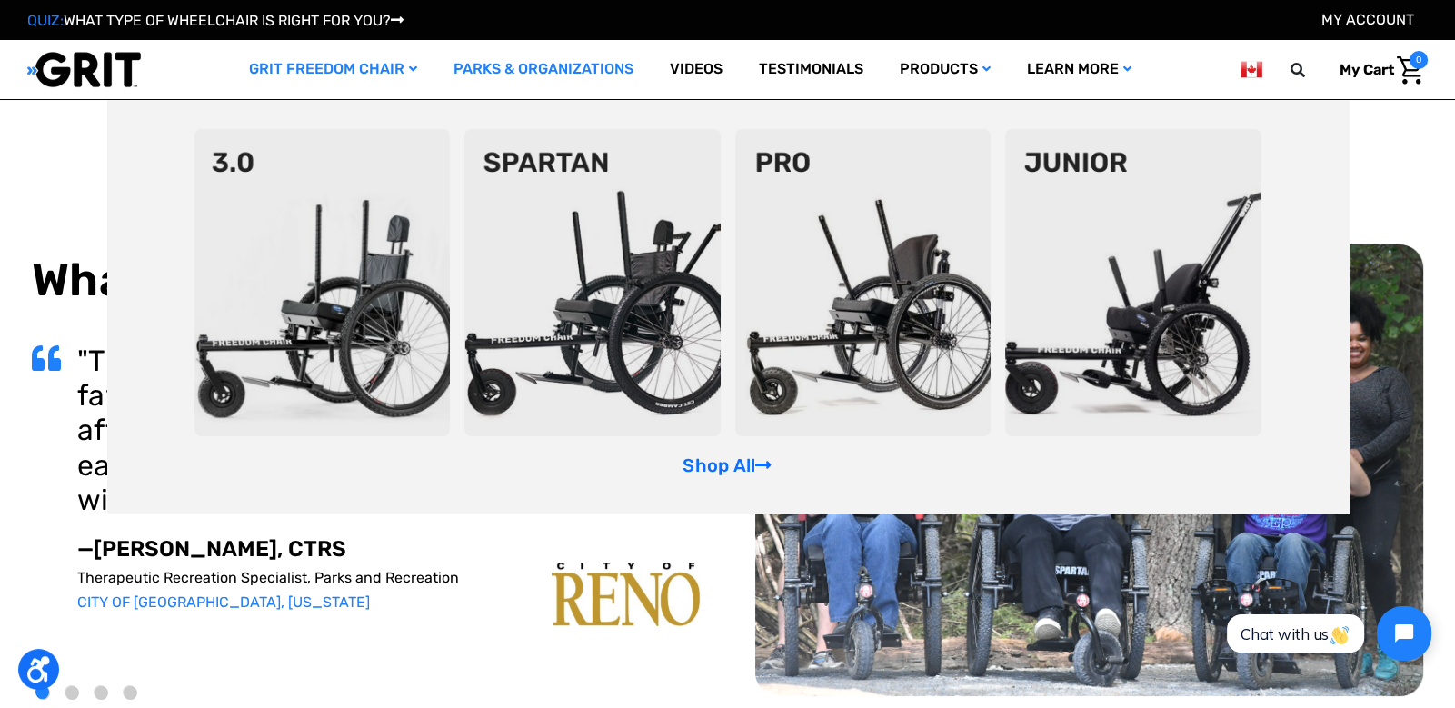
click at [294, 200] on img at bounding box center [323, 282] width 256 height 307
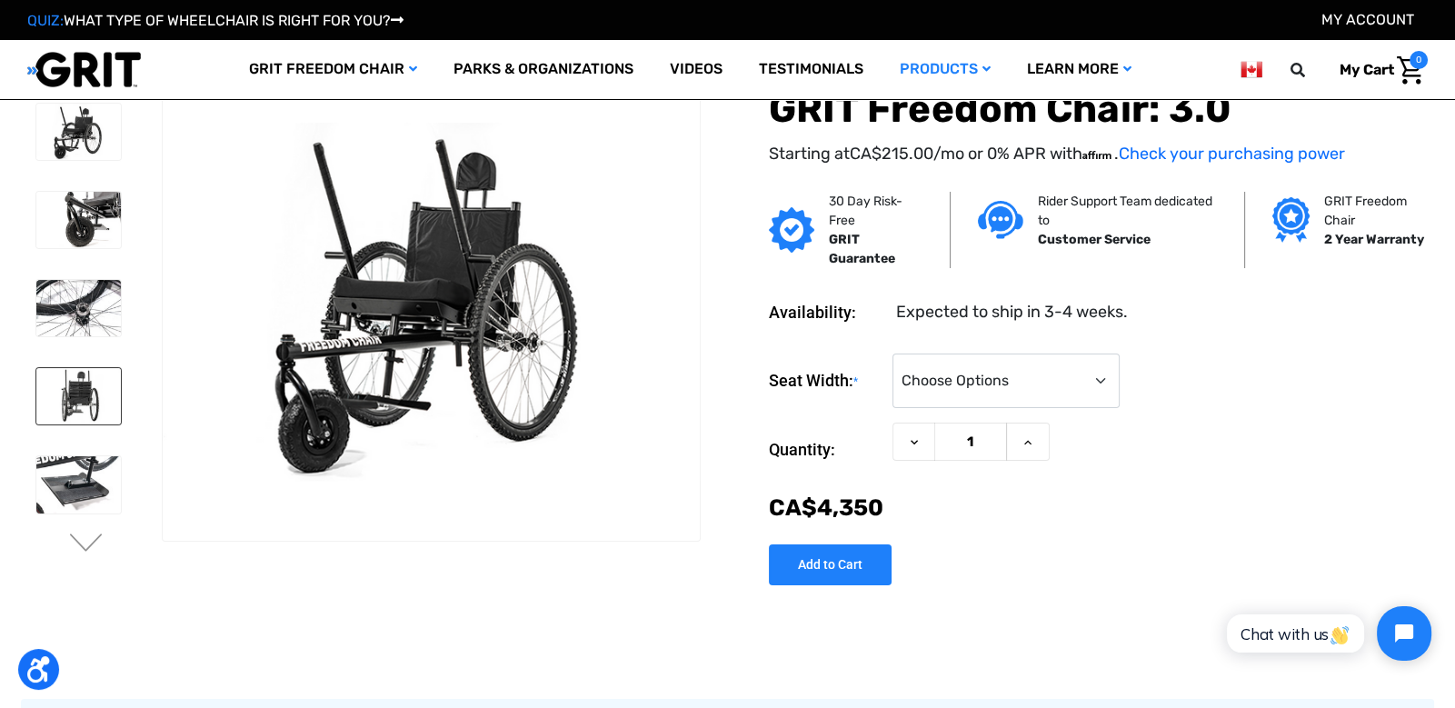
click at [69, 415] on img at bounding box center [78, 396] width 85 height 56
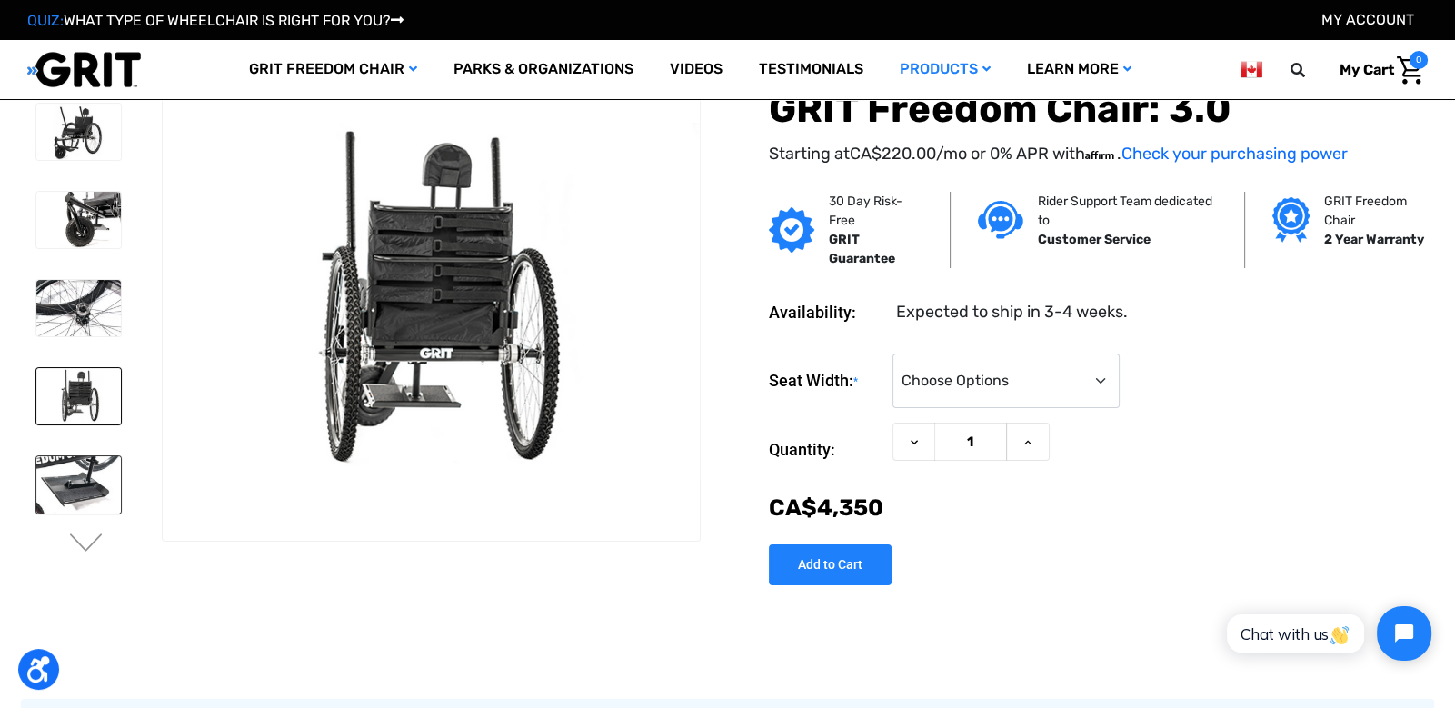
click at [74, 484] on img at bounding box center [78, 484] width 85 height 56
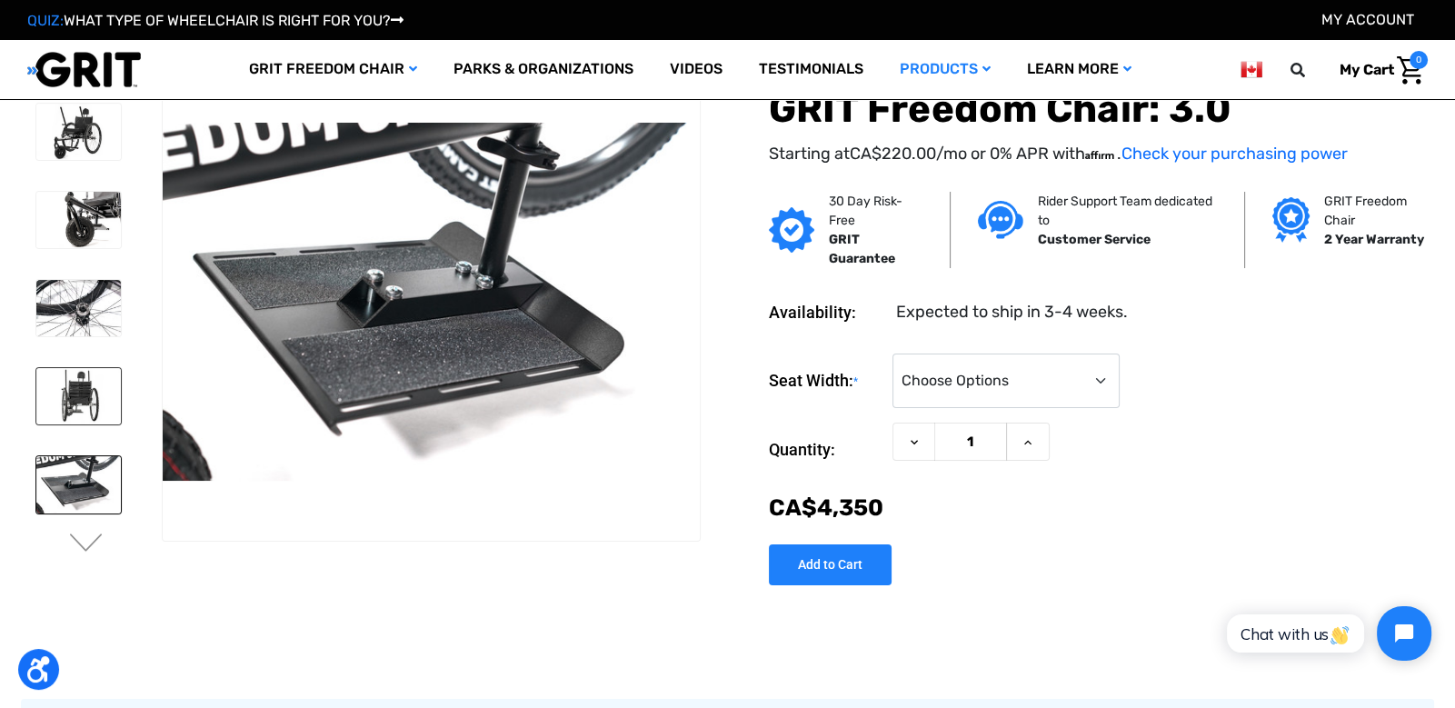
click at [78, 407] on img at bounding box center [78, 396] width 85 height 56
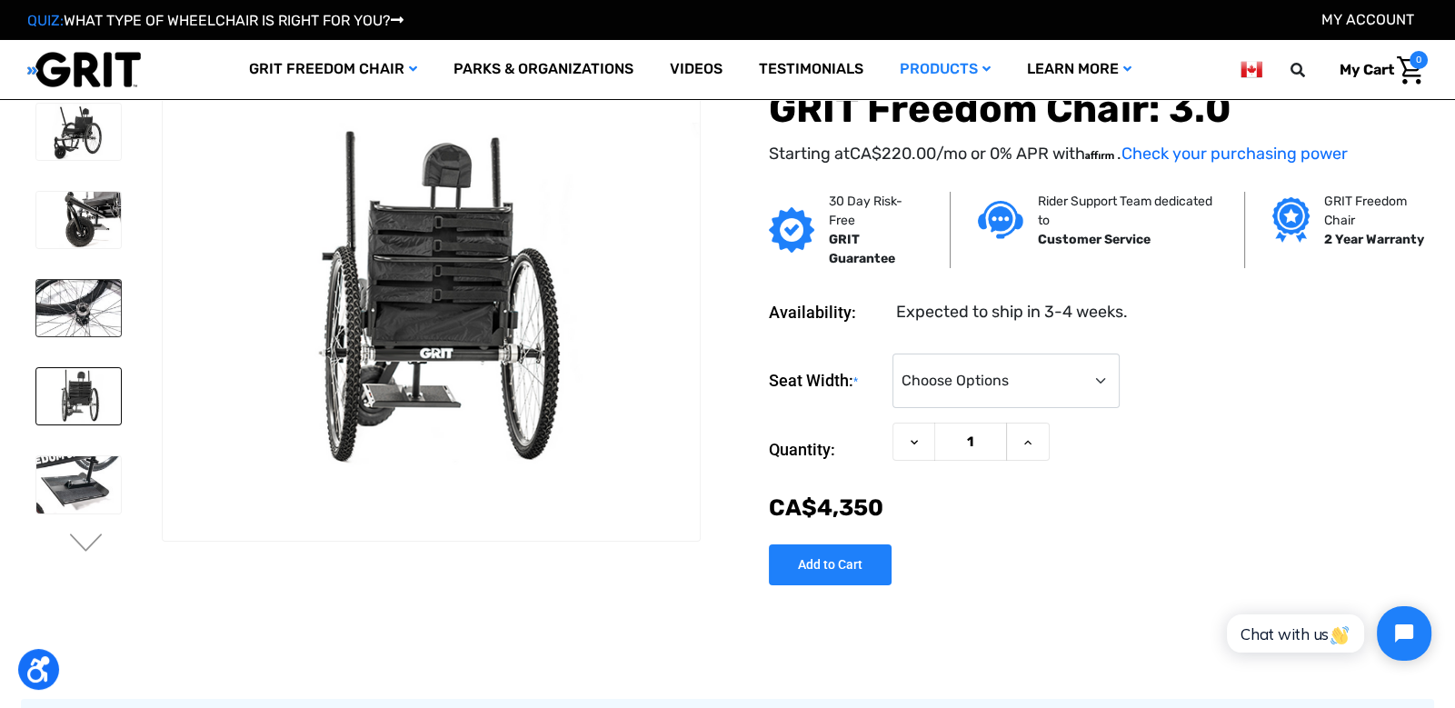
click at [82, 329] on img at bounding box center [78, 308] width 85 height 56
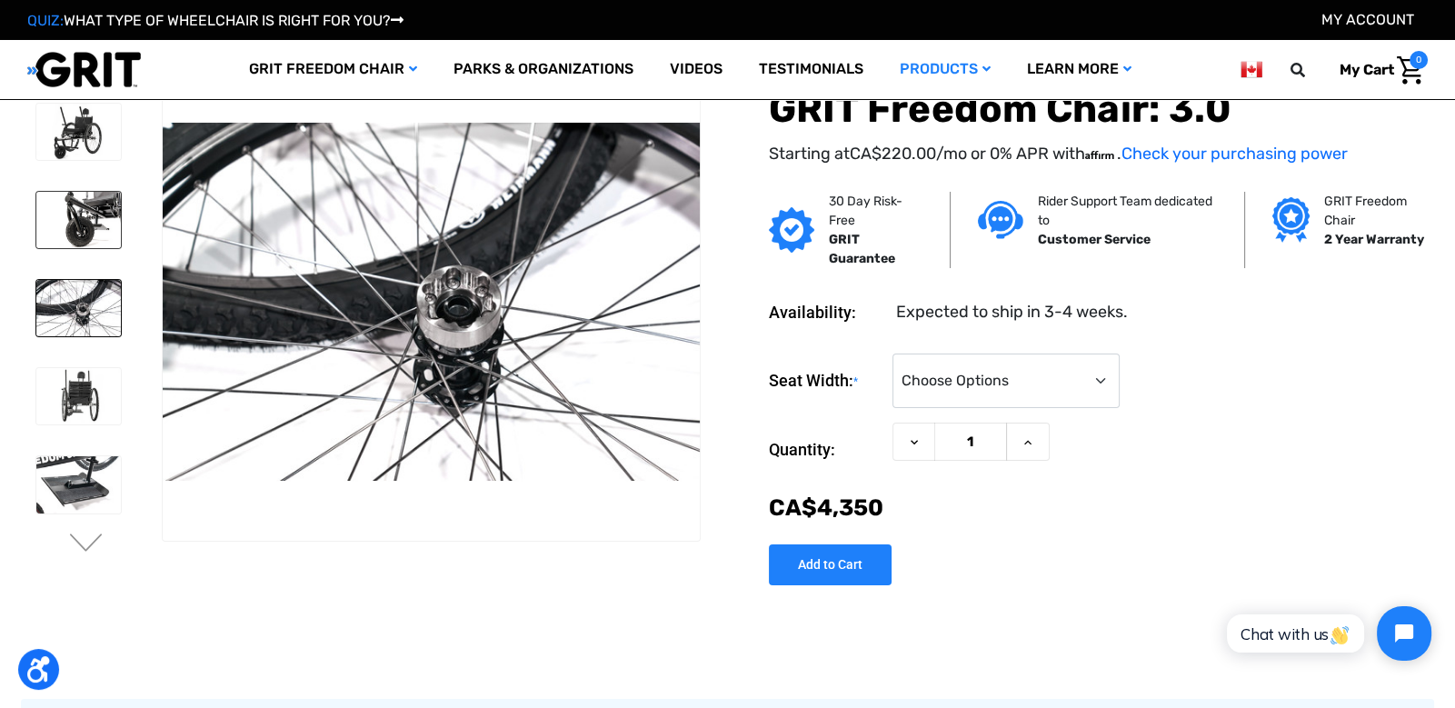
click at [87, 235] on img at bounding box center [78, 220] width 85 height 56
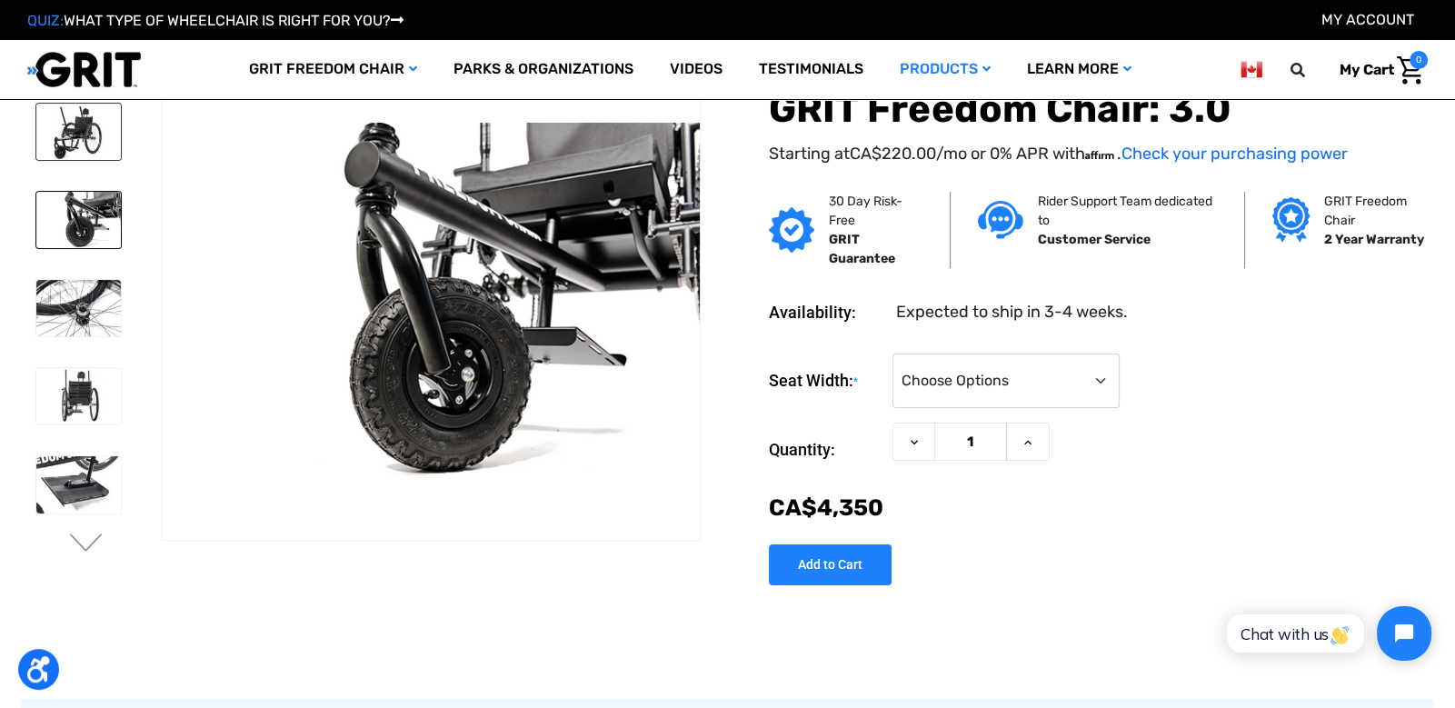
click at [80, 151] on img at bounding box center [78, 132] width 85 height 56
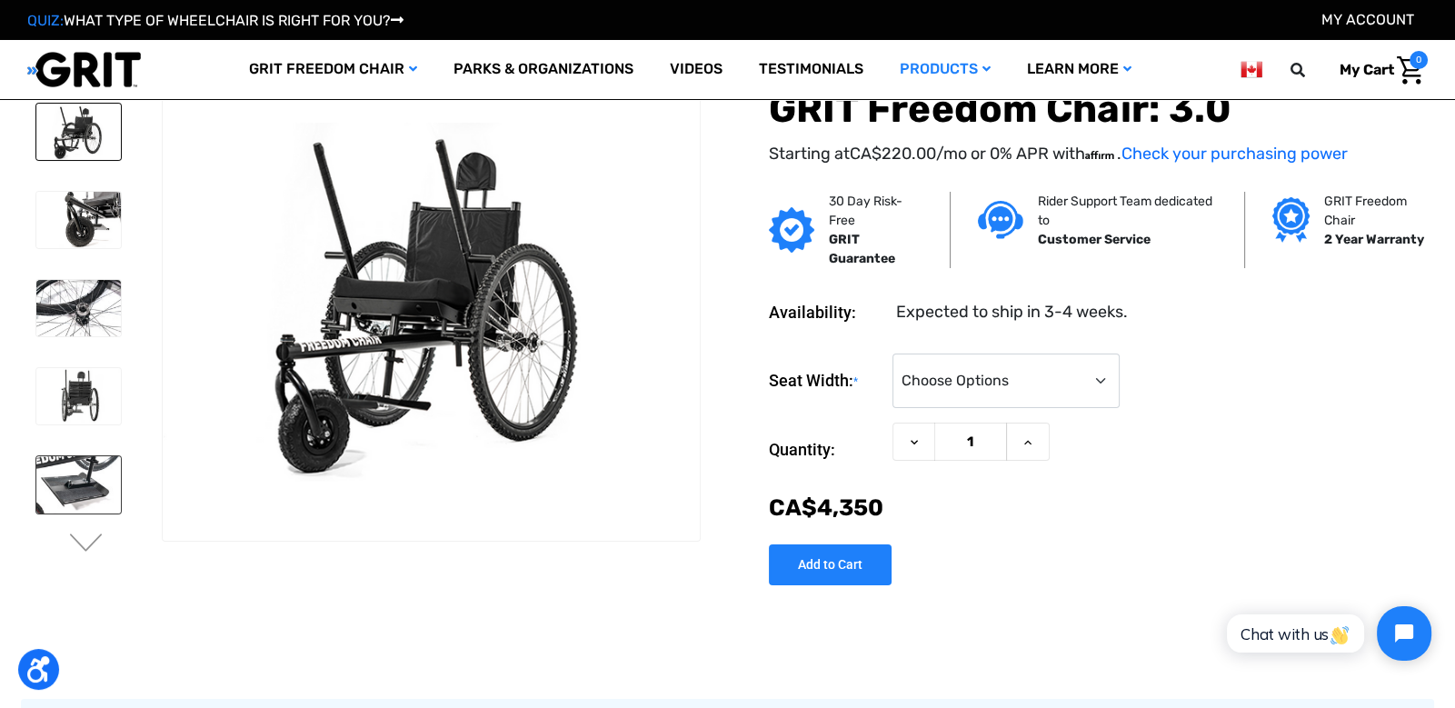
click at [88, 496] on img at bounding box center [78, 484] width 85 height 56
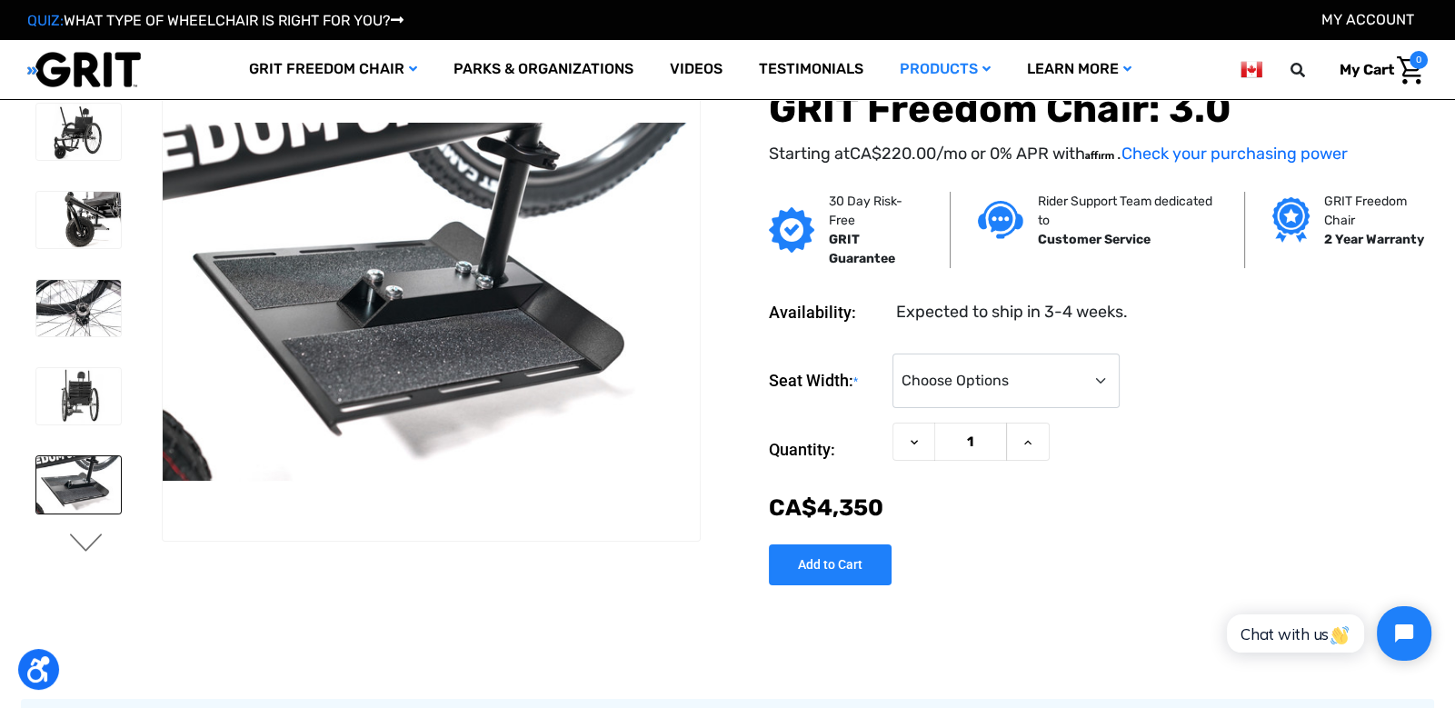
click at [85, 536] on button "Next" at bounding box center [86, 545] width 38 height 22
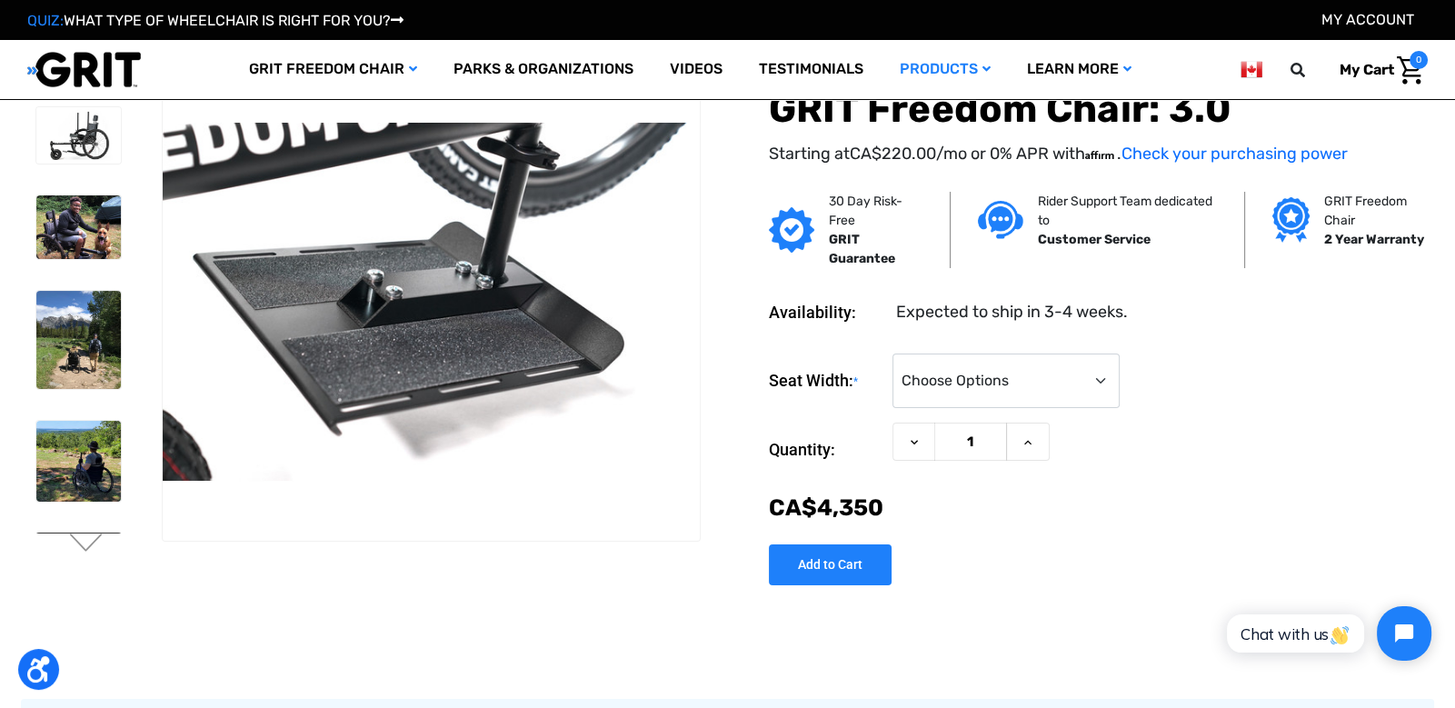
click at [84, 534] on img at bounding box center [78, 571] width 85 height 75
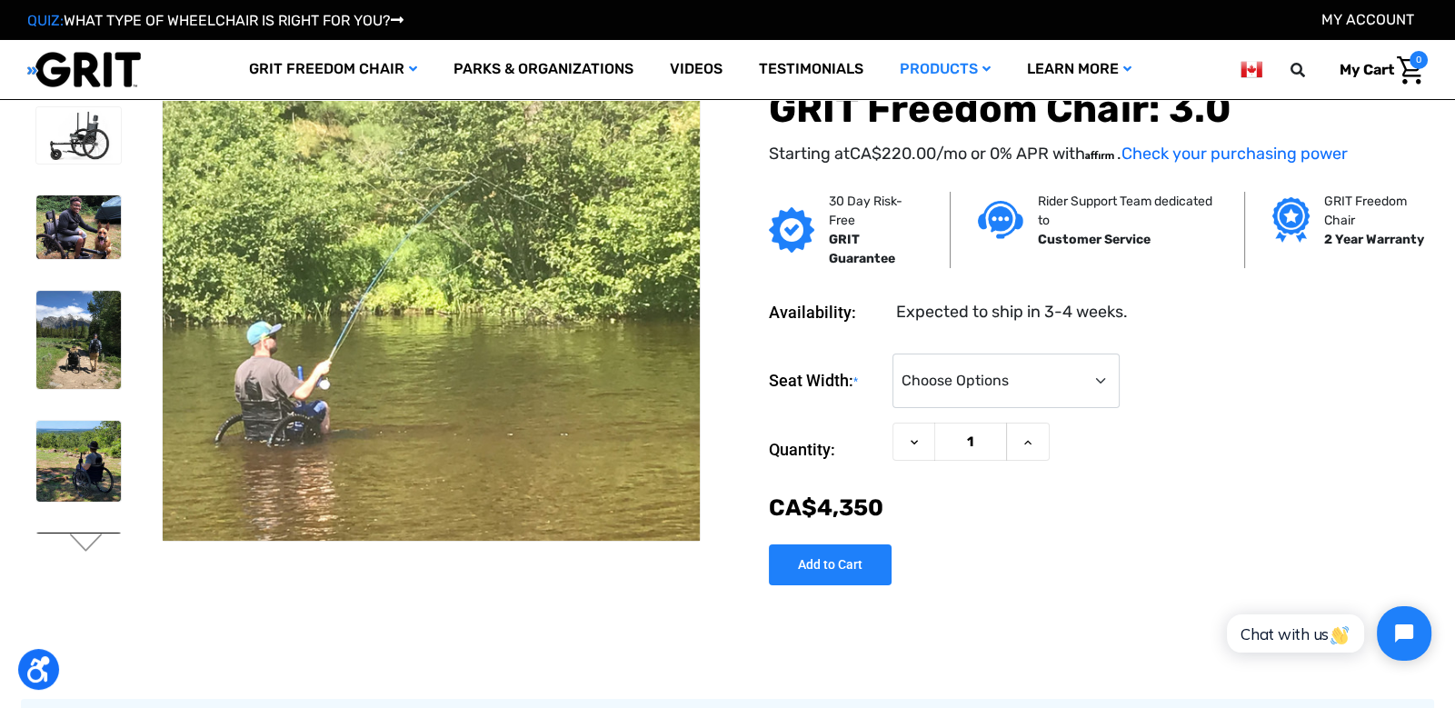
click at [84, 534] on img at bounding box center [78, 571] width 85 height 75
click at [92, 543] on button "Next" at bounding box center [86, 545] width 38 height 22
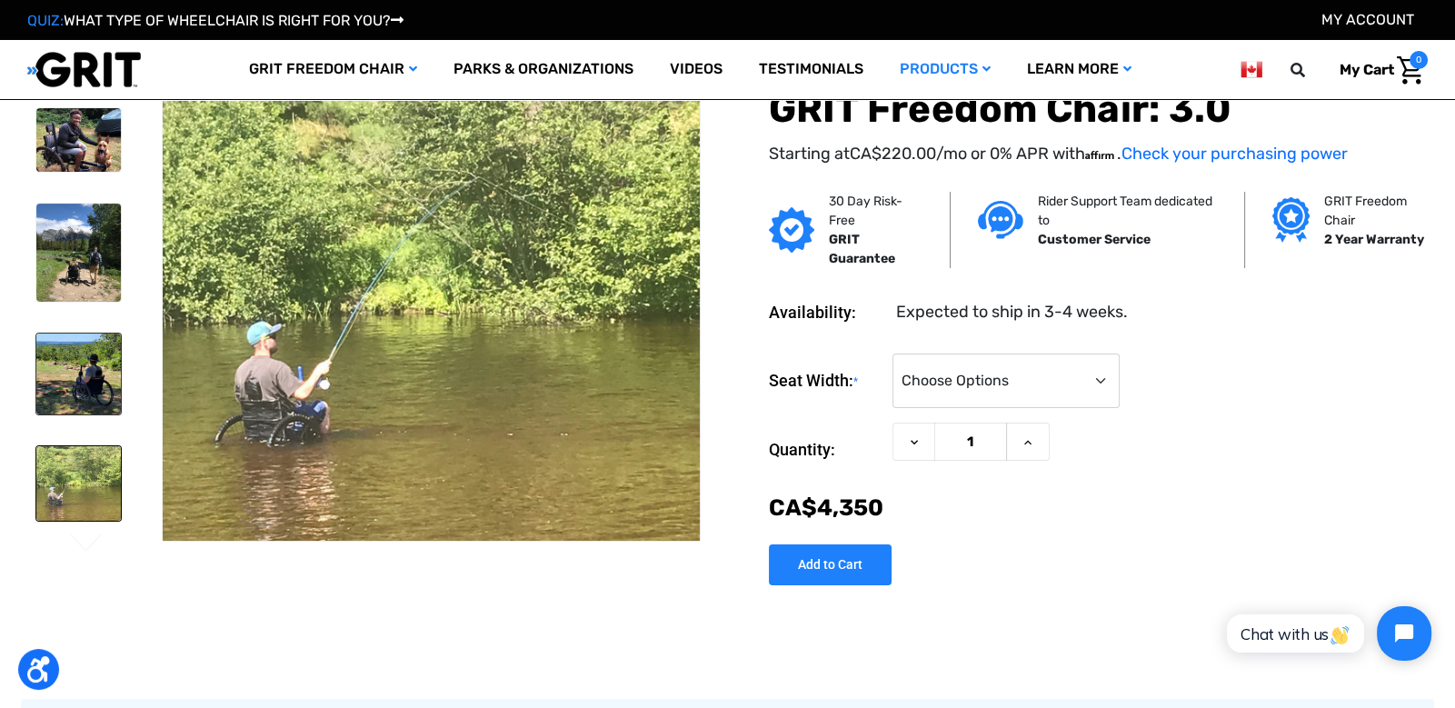
click at [78, 360] on img at bounding box center [78, 374] width 85 height 80
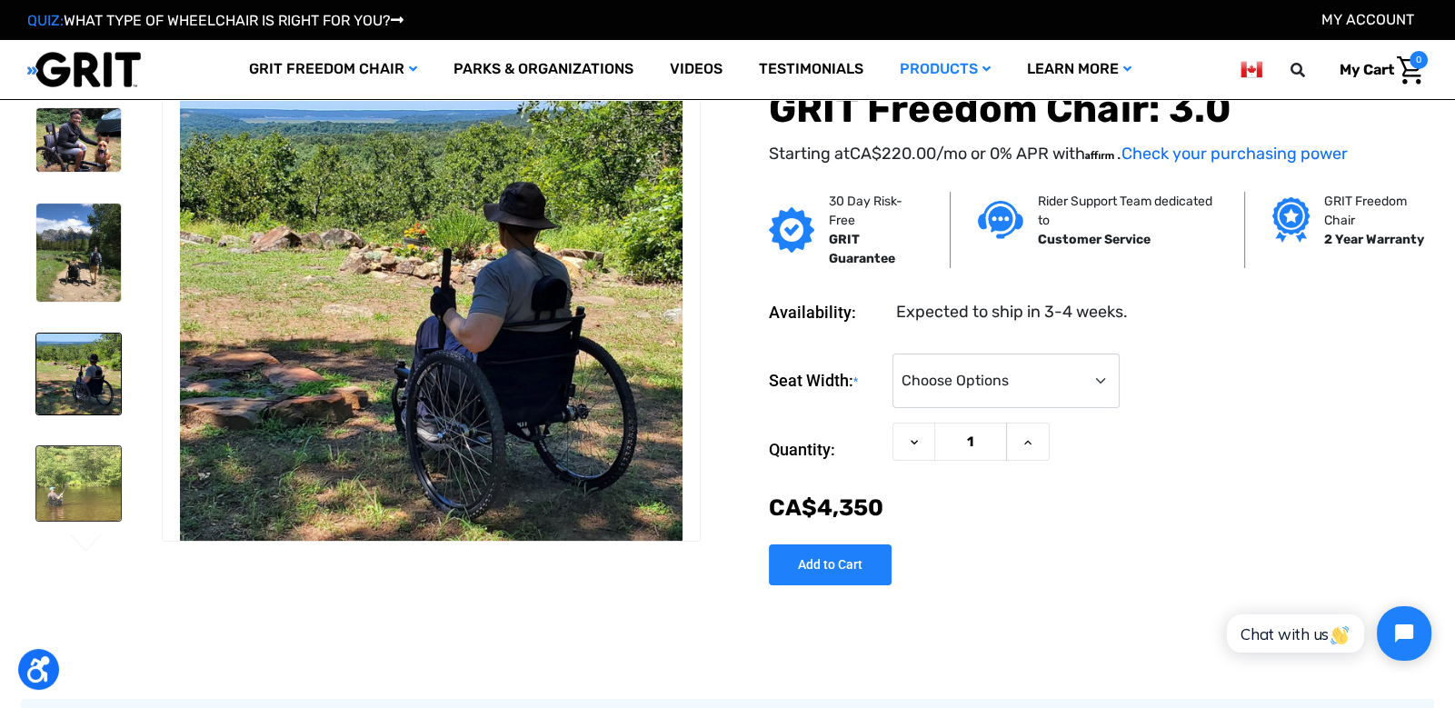
click at [60, 494] on img at bounding box center [78, 483] width 85 height 75
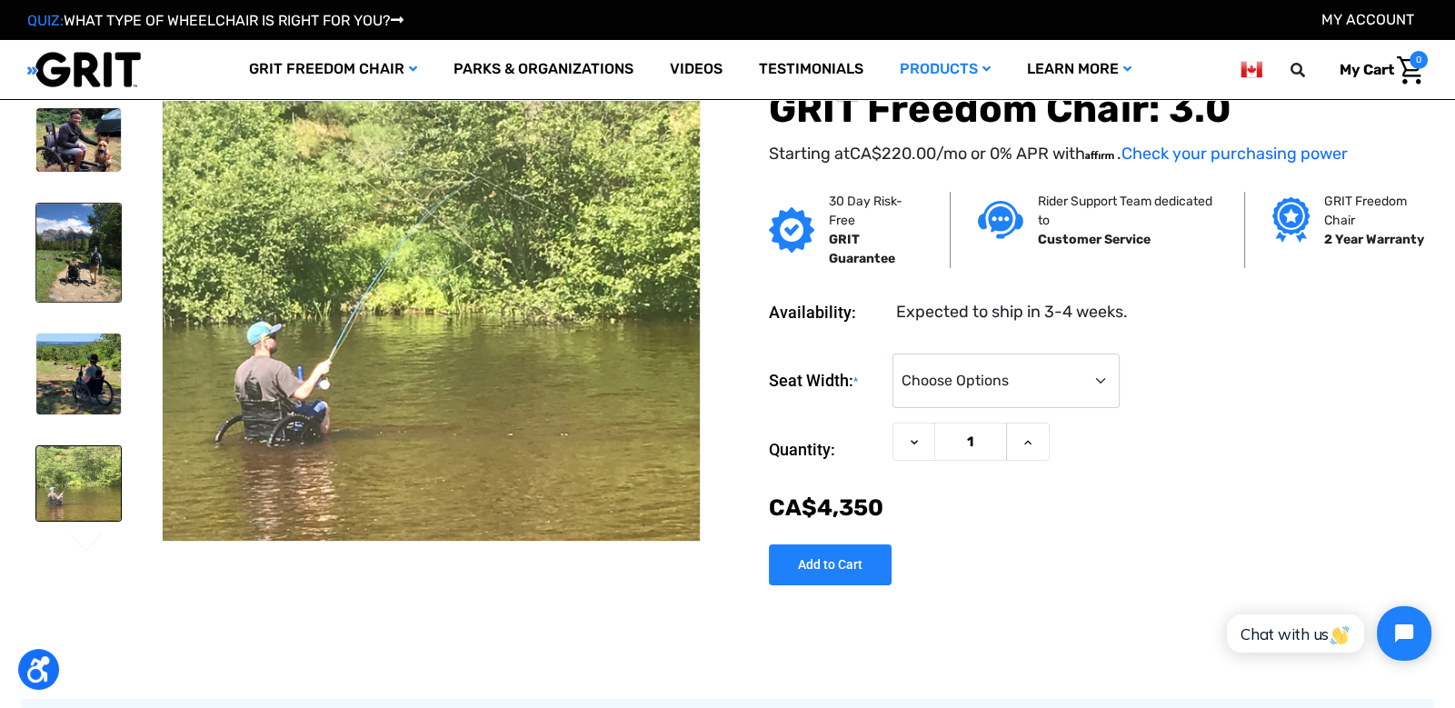
click at [67, 249] on img at bounding box center [78, 253] width 85 height 99
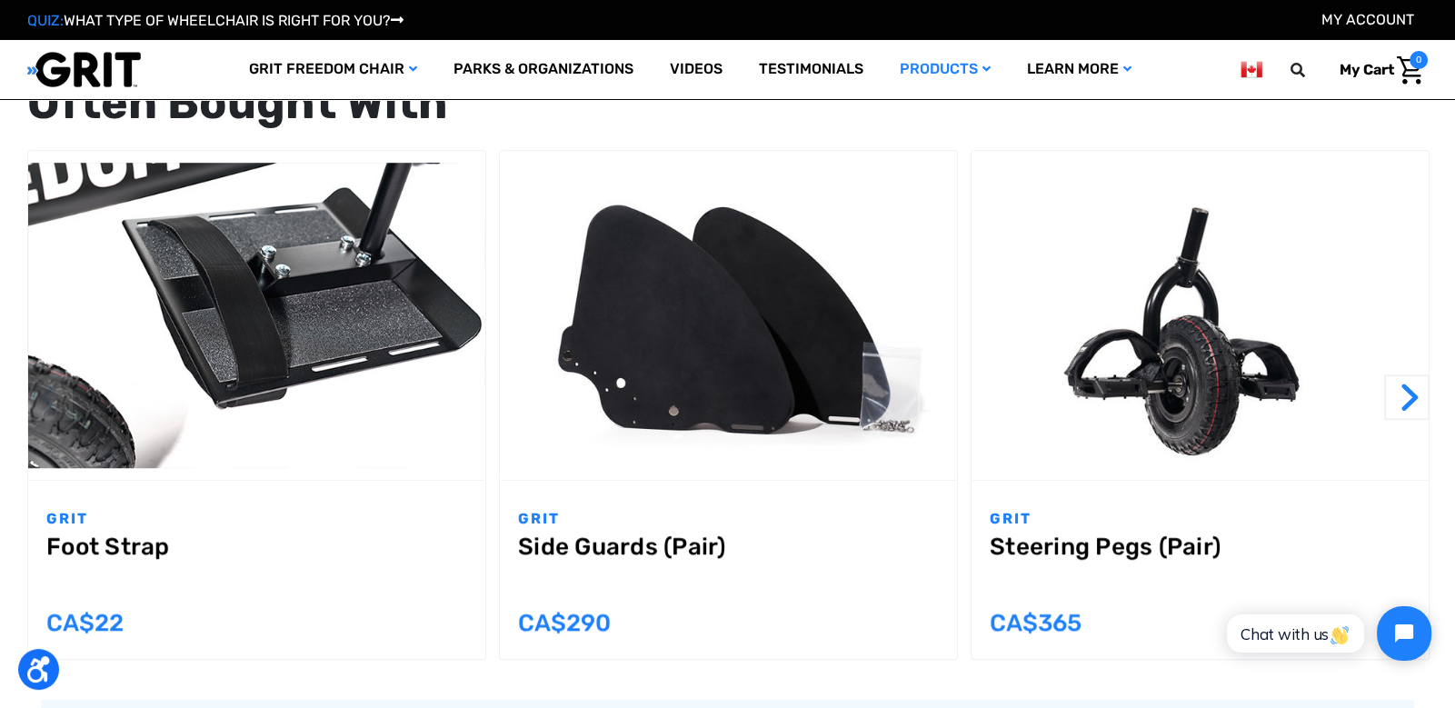
scroll to position [1585, 0]
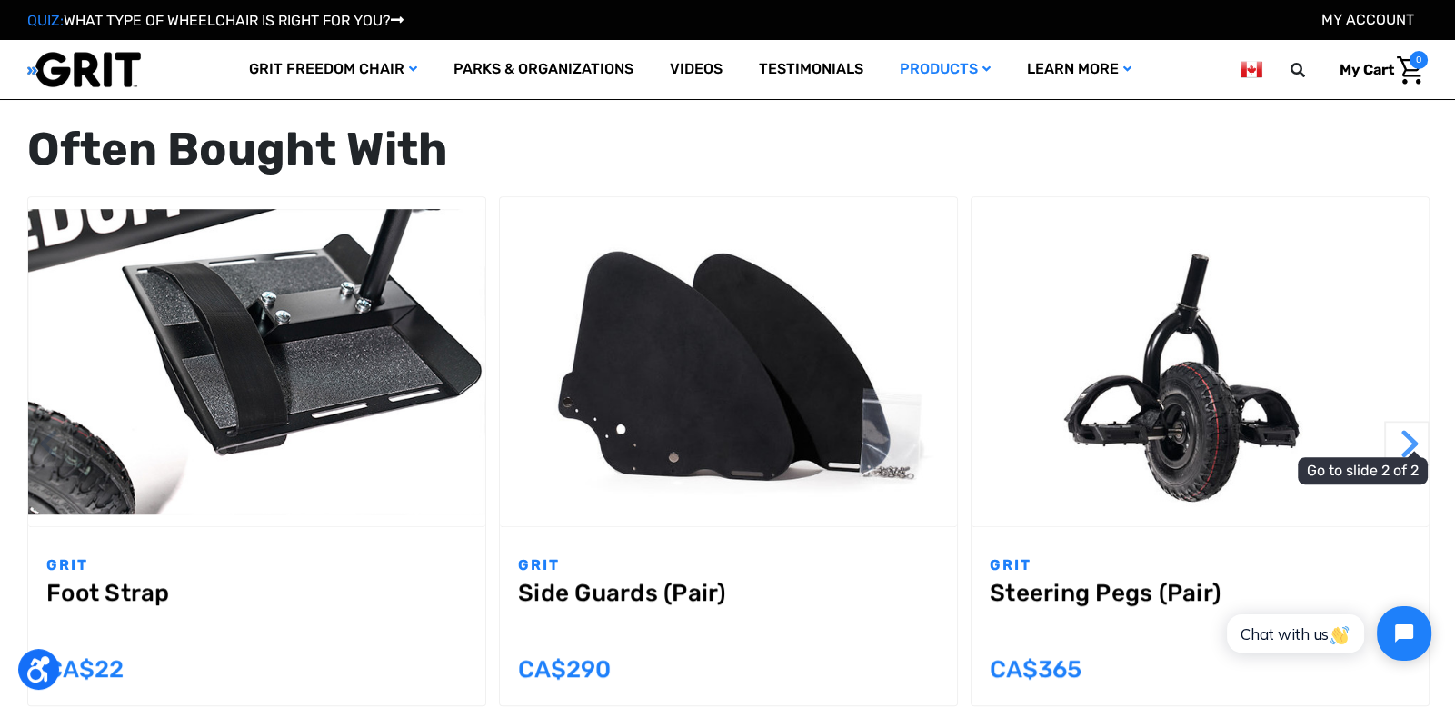
click at [1399, 443] on button "Next" at bounding box center [1406, 443] width 45 height 45
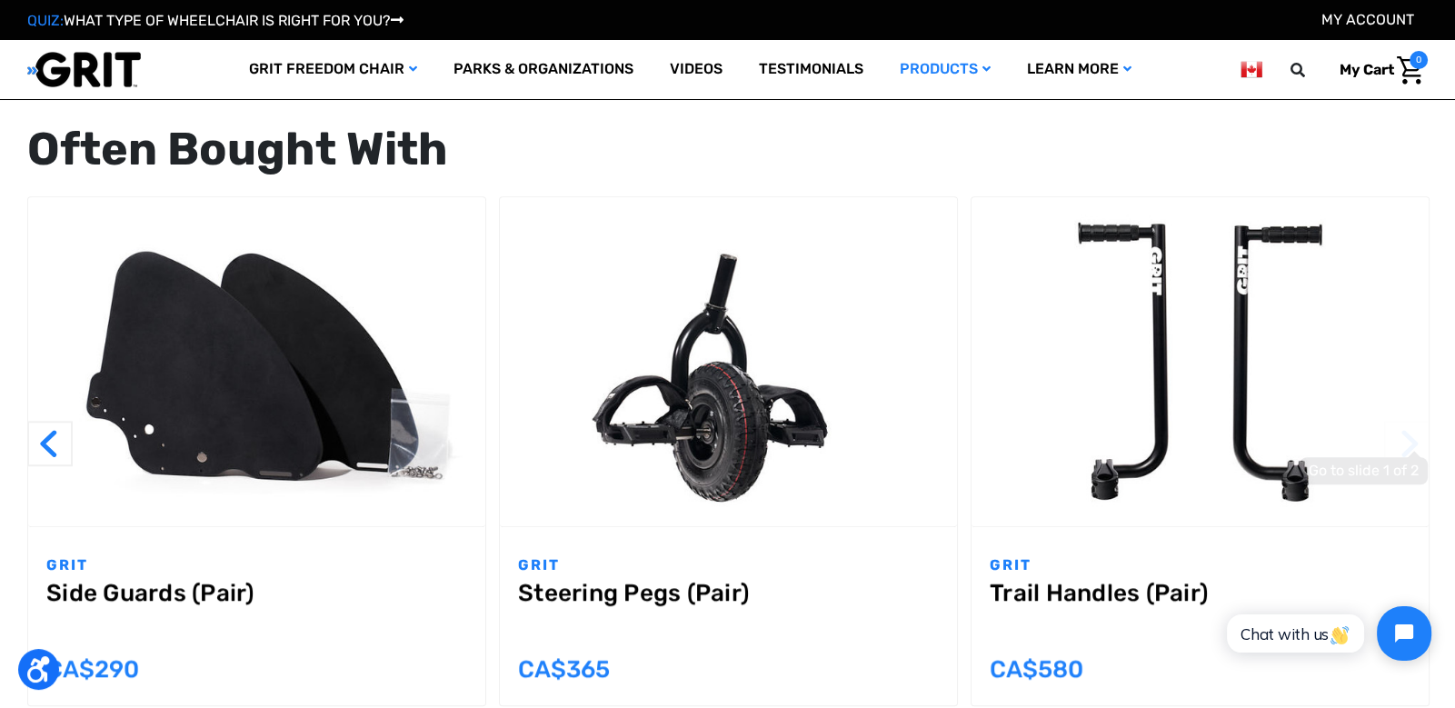
click at [1399, 443] on button "Next" at bounding box center [1406, 443] width 45 height 45
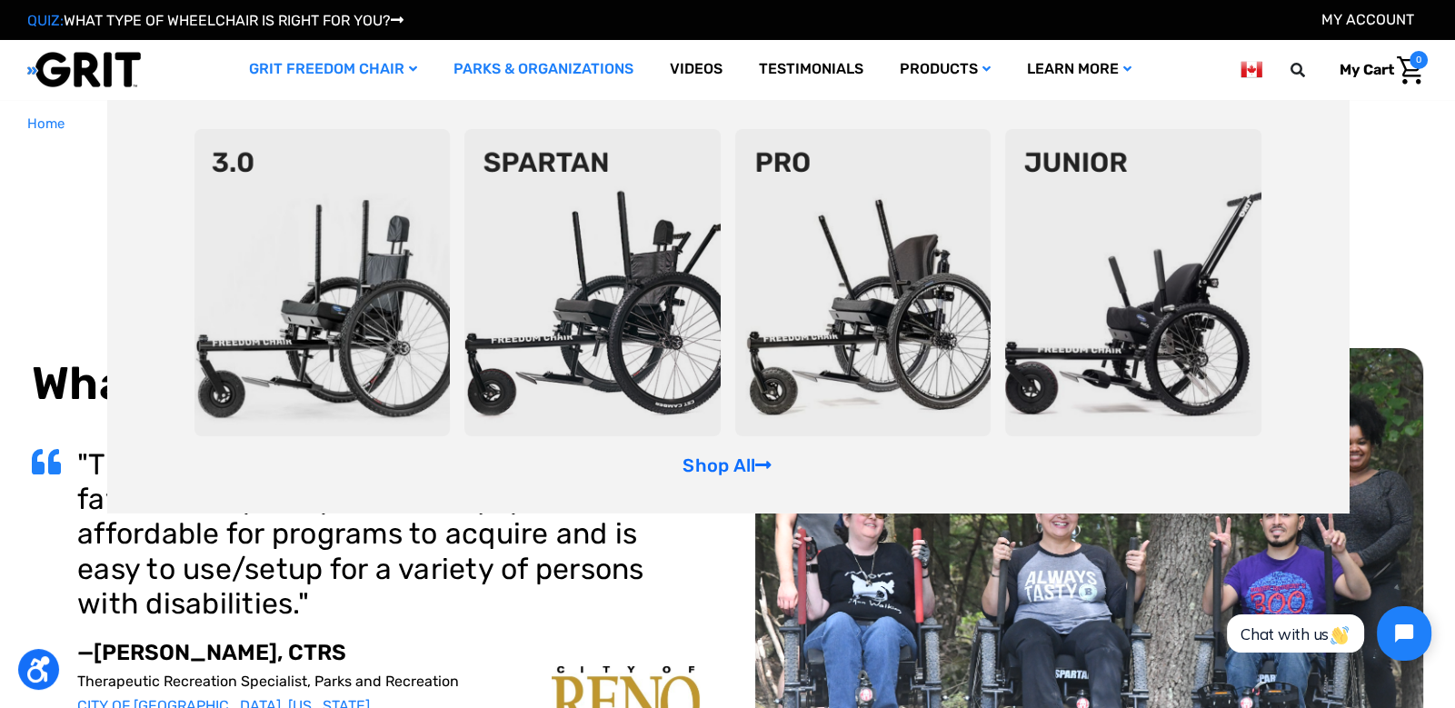
click at [300, 369] on img at bounding box center [323, 282] width 256 height 307
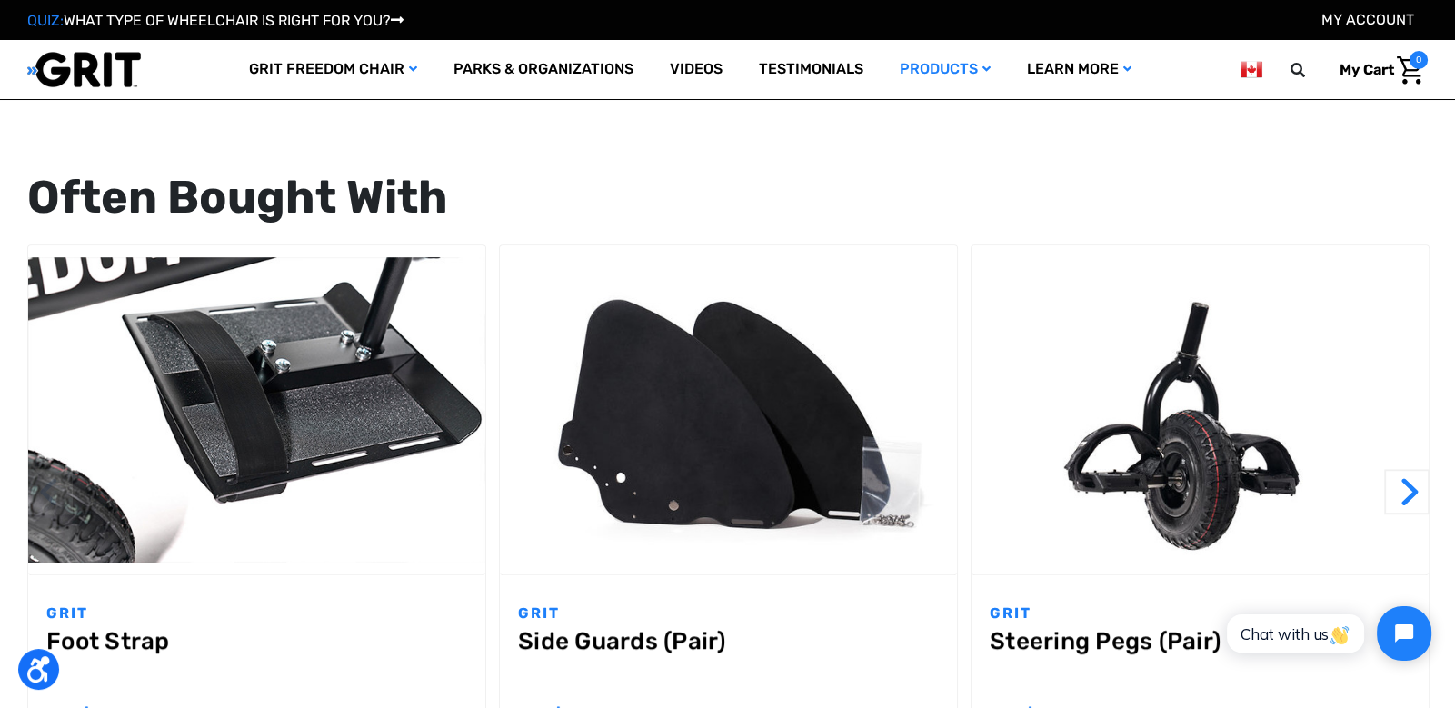
scroll to position [1549, 0]
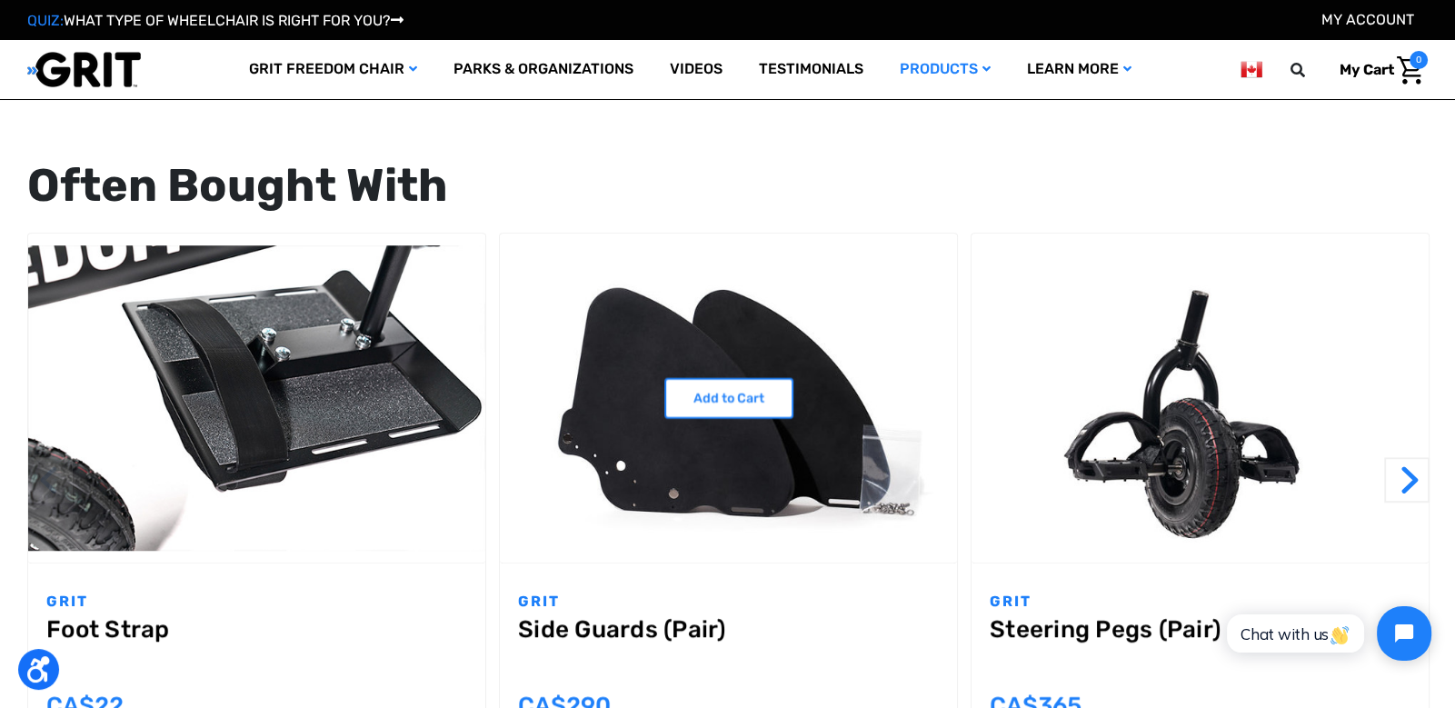
click at [672, 493] on img "Side Guards (Pair),$199.00\a" at bounding box center [728, 397] width 457 height 305
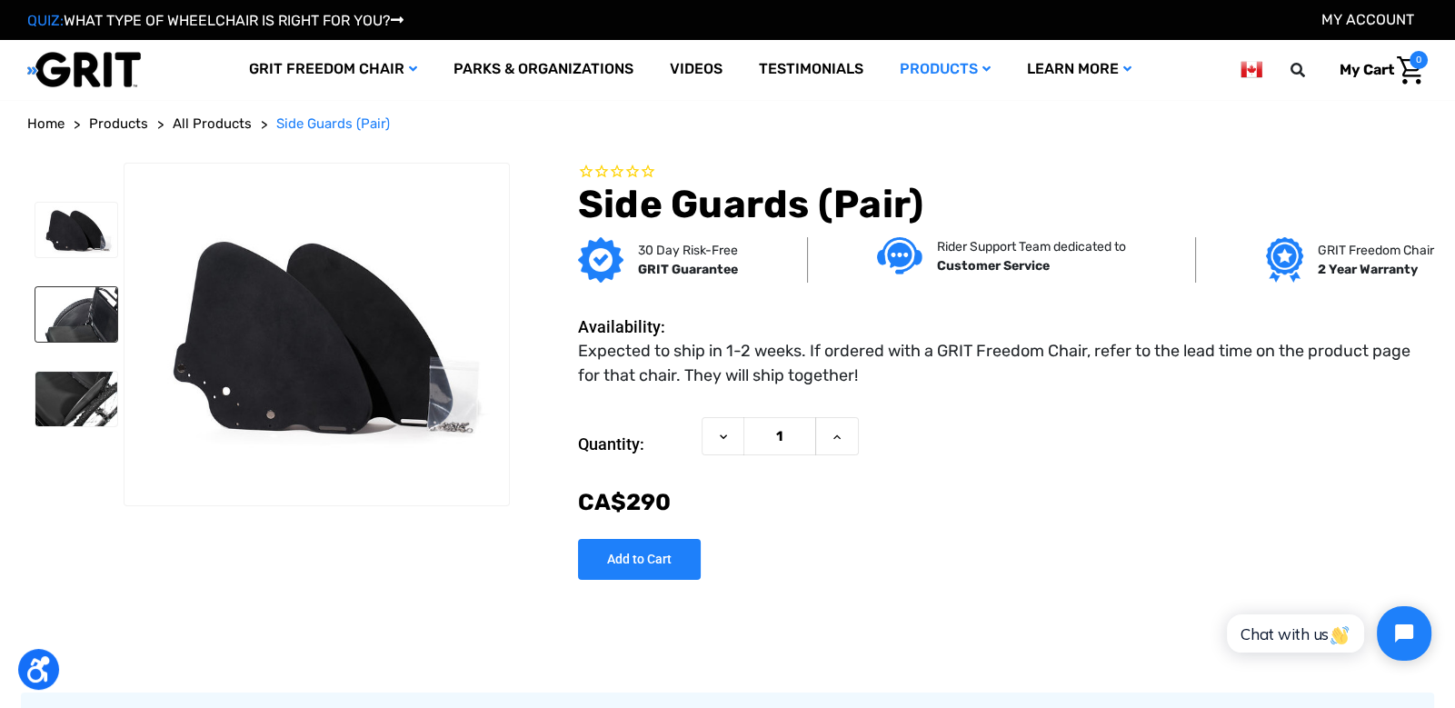
click at [83, 325] on img at bounding box center [76, 314] width 82 height 55
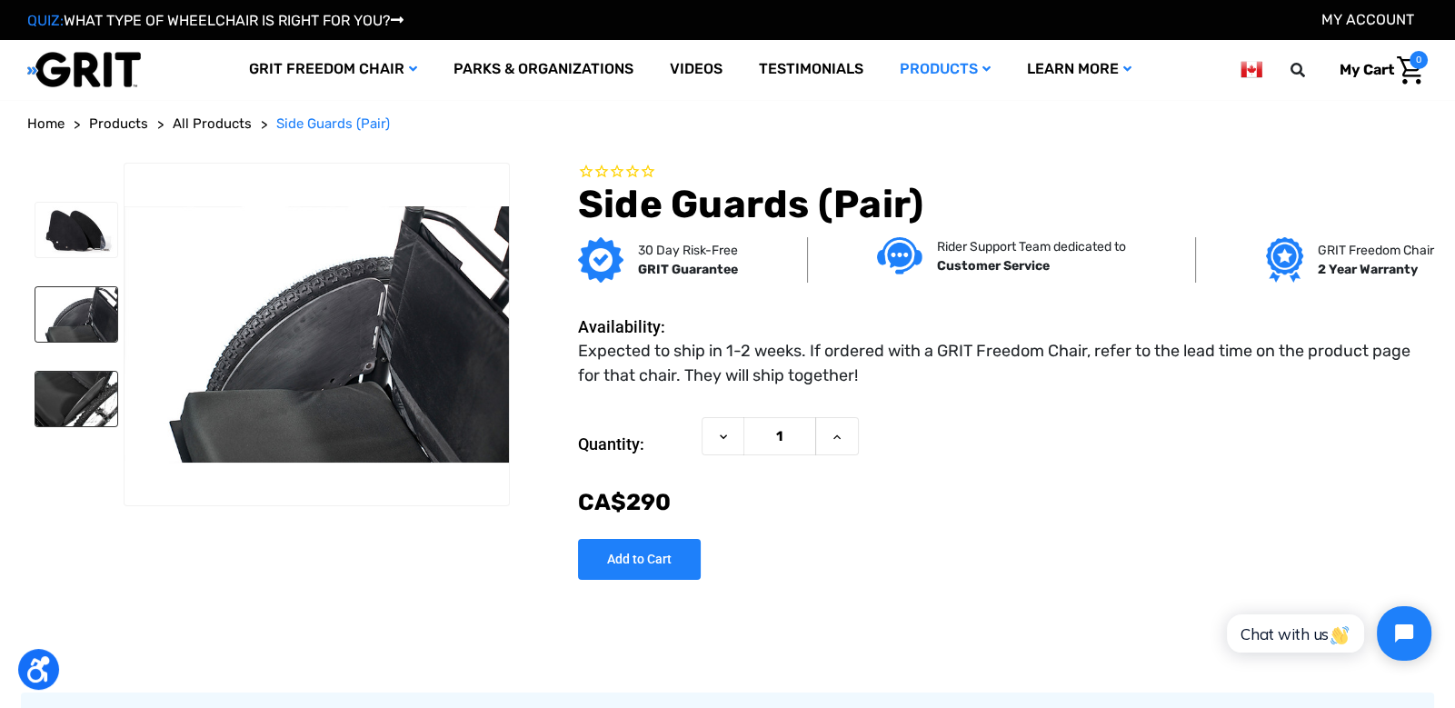
click at [72, 384] on img at bounding box center [76, 399] width 82 height 55
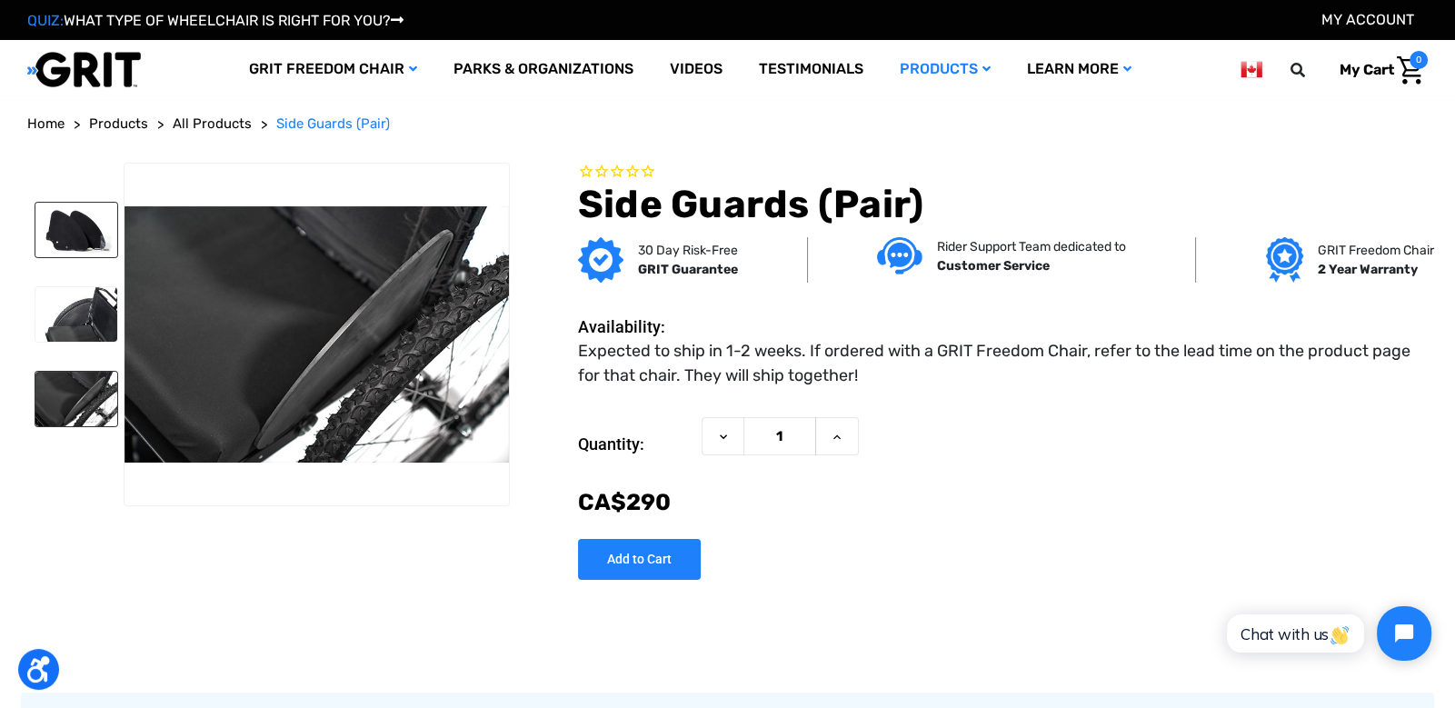
click at [90, 224] on img at bounding box center [76, 230] width 82 height 55
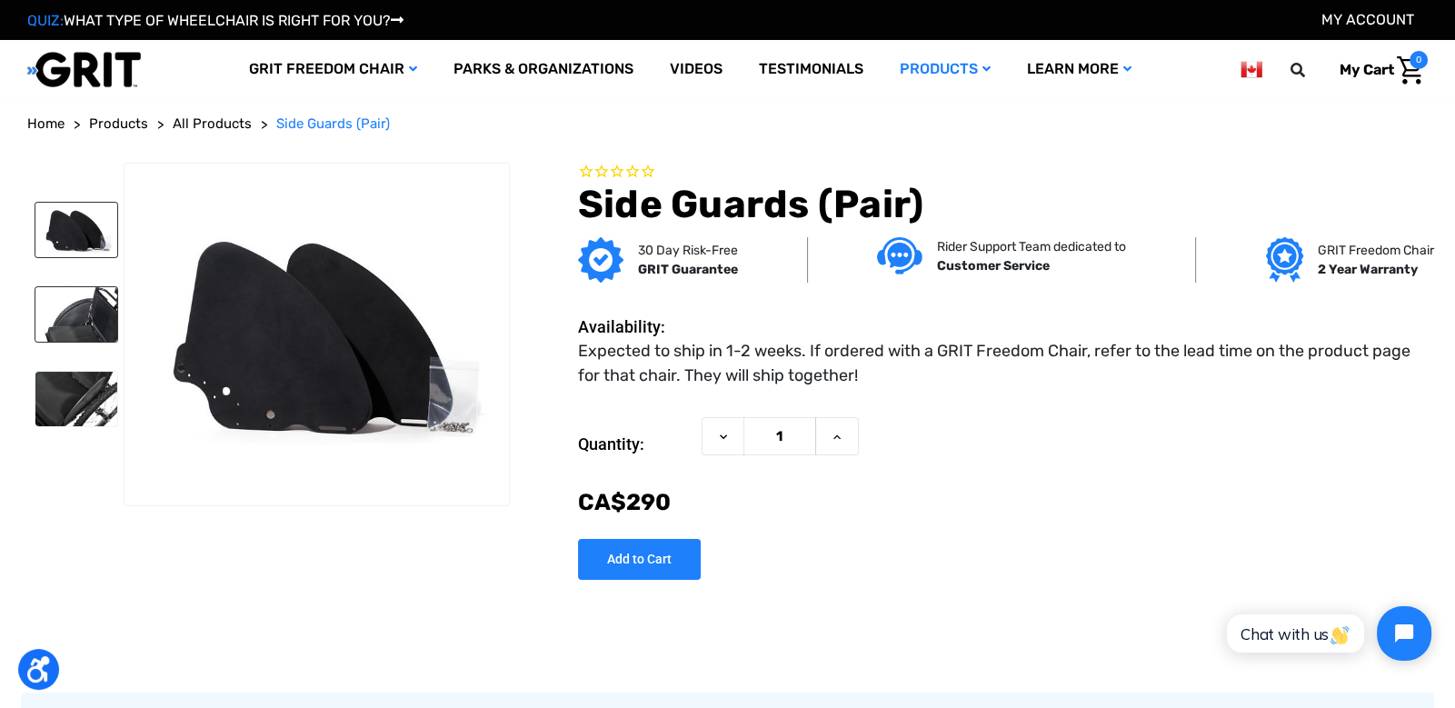
click at [95, 327] on img at bounding box center [76, 314] width 82 height 55
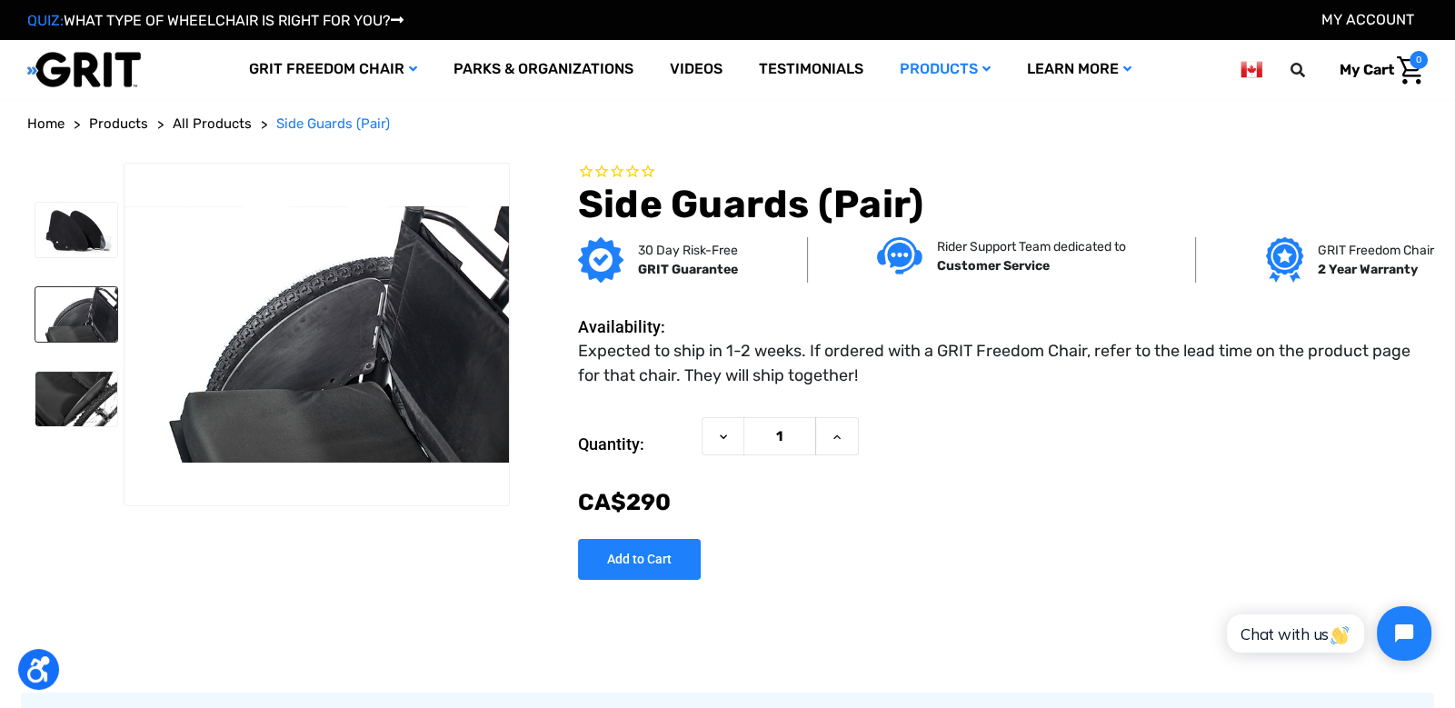
click at [196, 124] on span "All Products" at bounding box center [212, 123] width 79 height 16
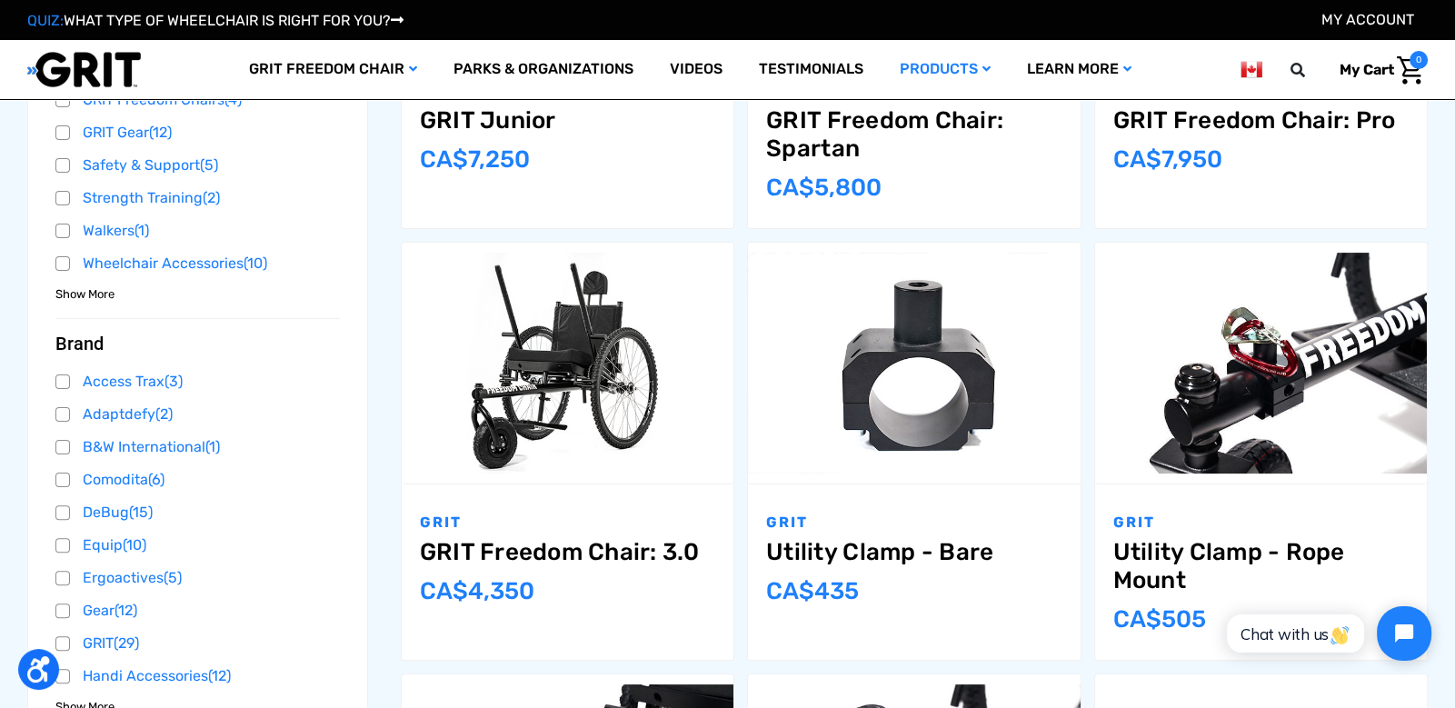
scroll to position [601, 0]
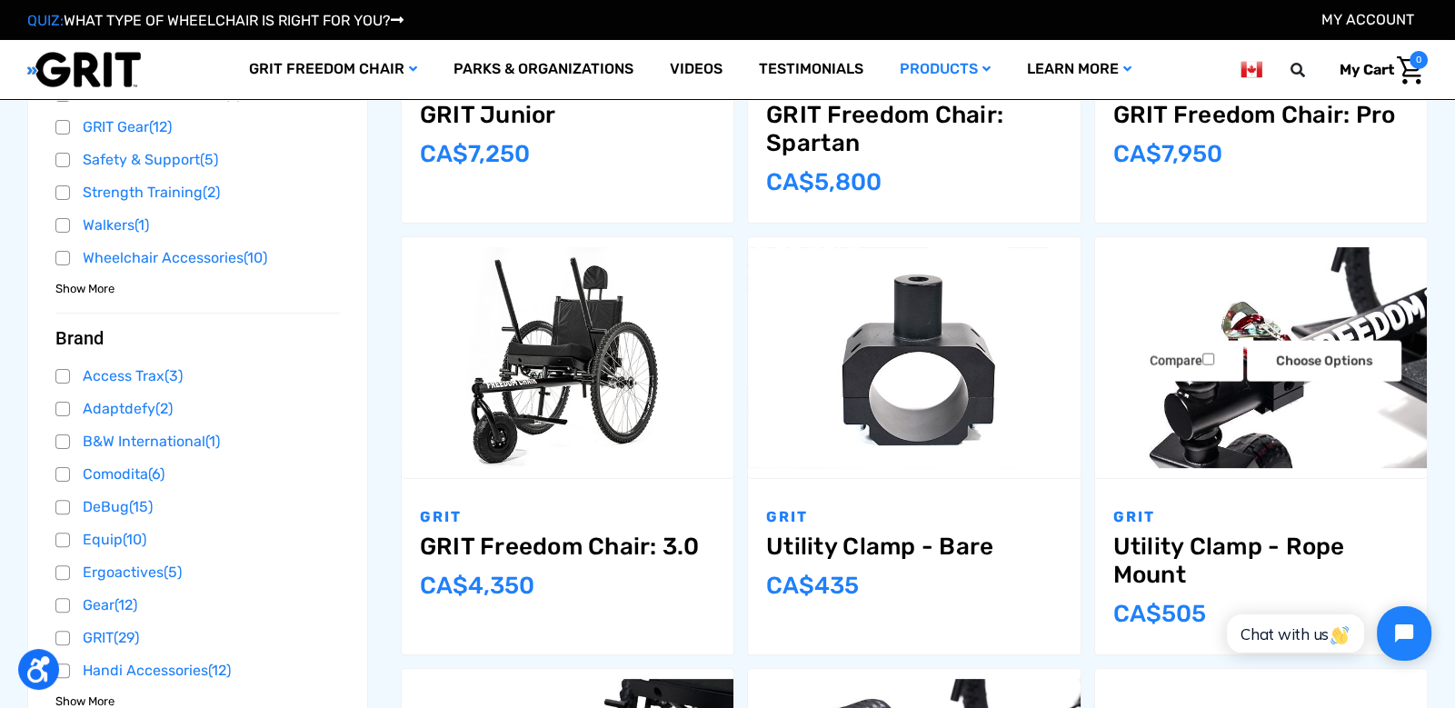
click at [1364, 409] on img "Utility Clamp - Rope Mount,$349.00\a" at bounding box center [1261, 358] width 332 height 222
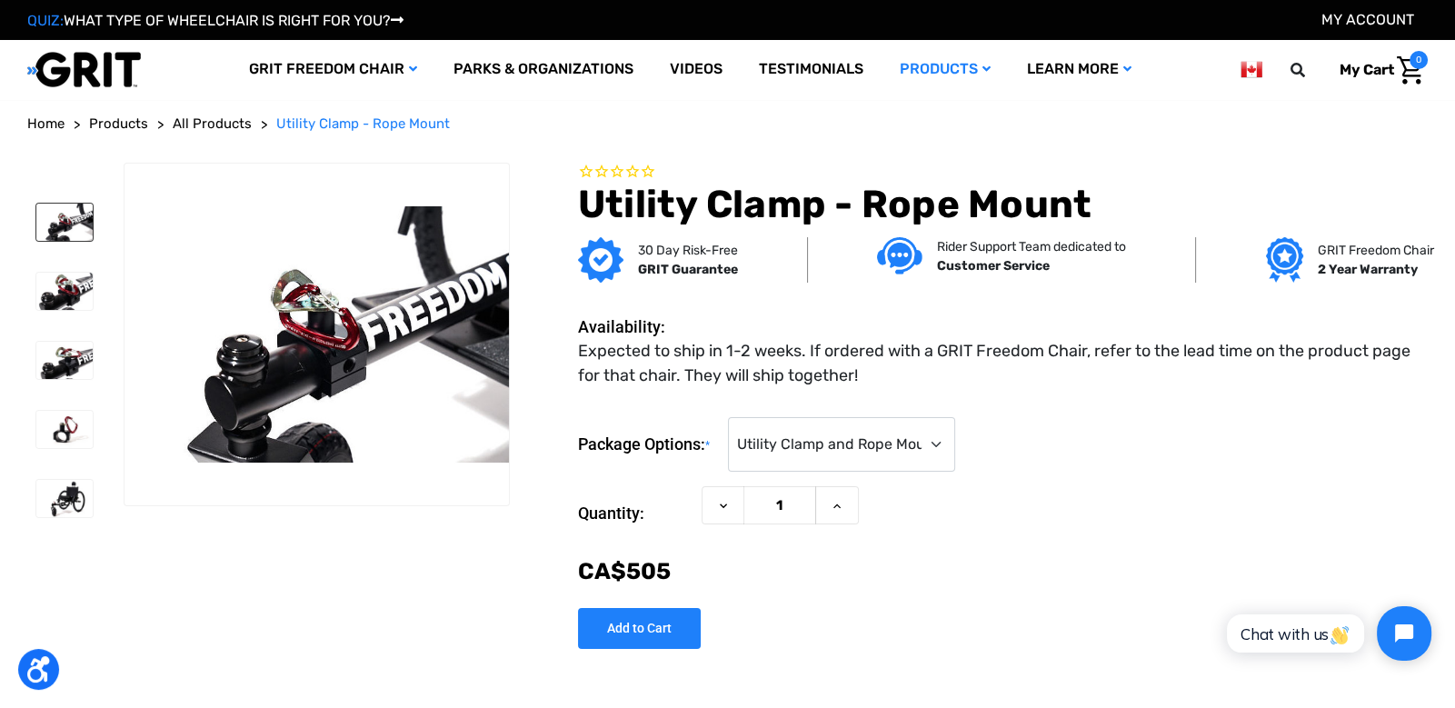
click at [62, 218] on img at bounding box center [64, 222] width 56 height 37
click at [66, 287] on img at bounding box center [64, 291] width 56 height 37
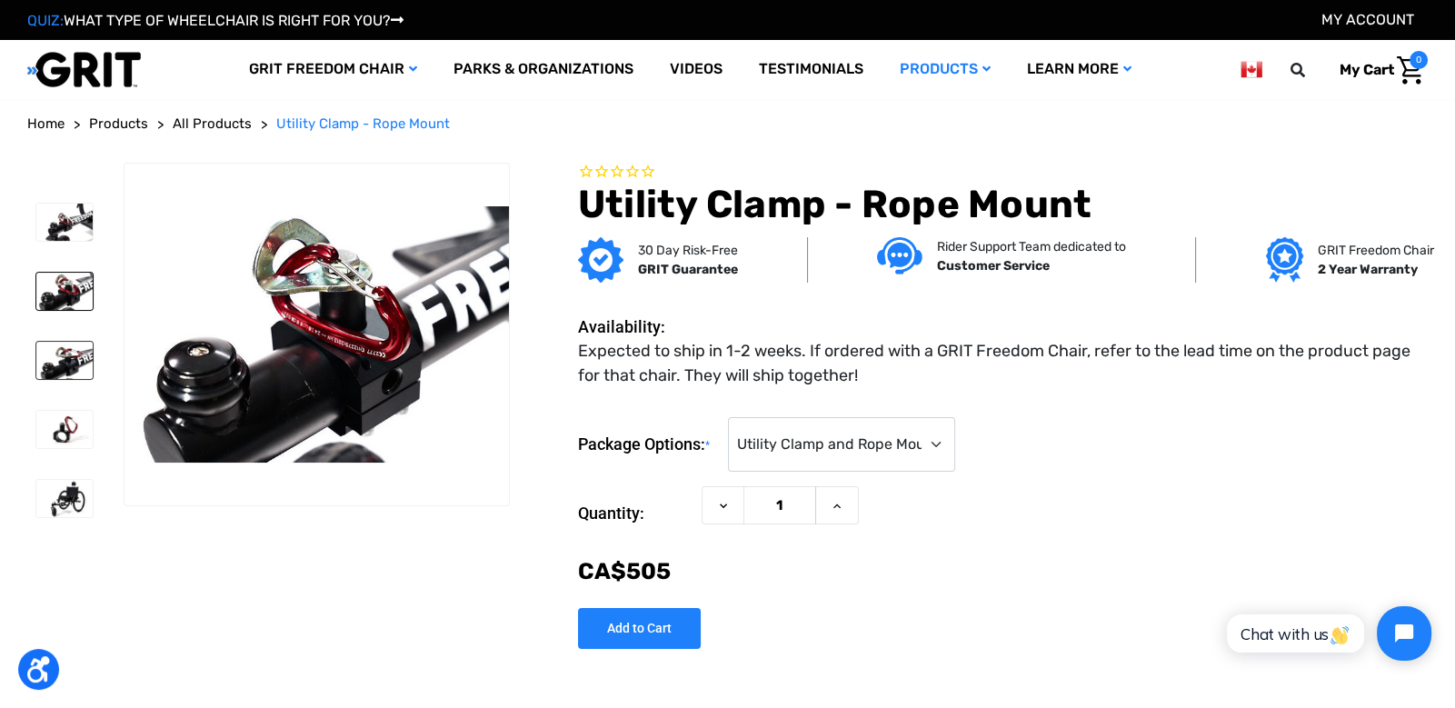
click at [60, 366] on img at bounding box center [64, 360] width 56 height 37
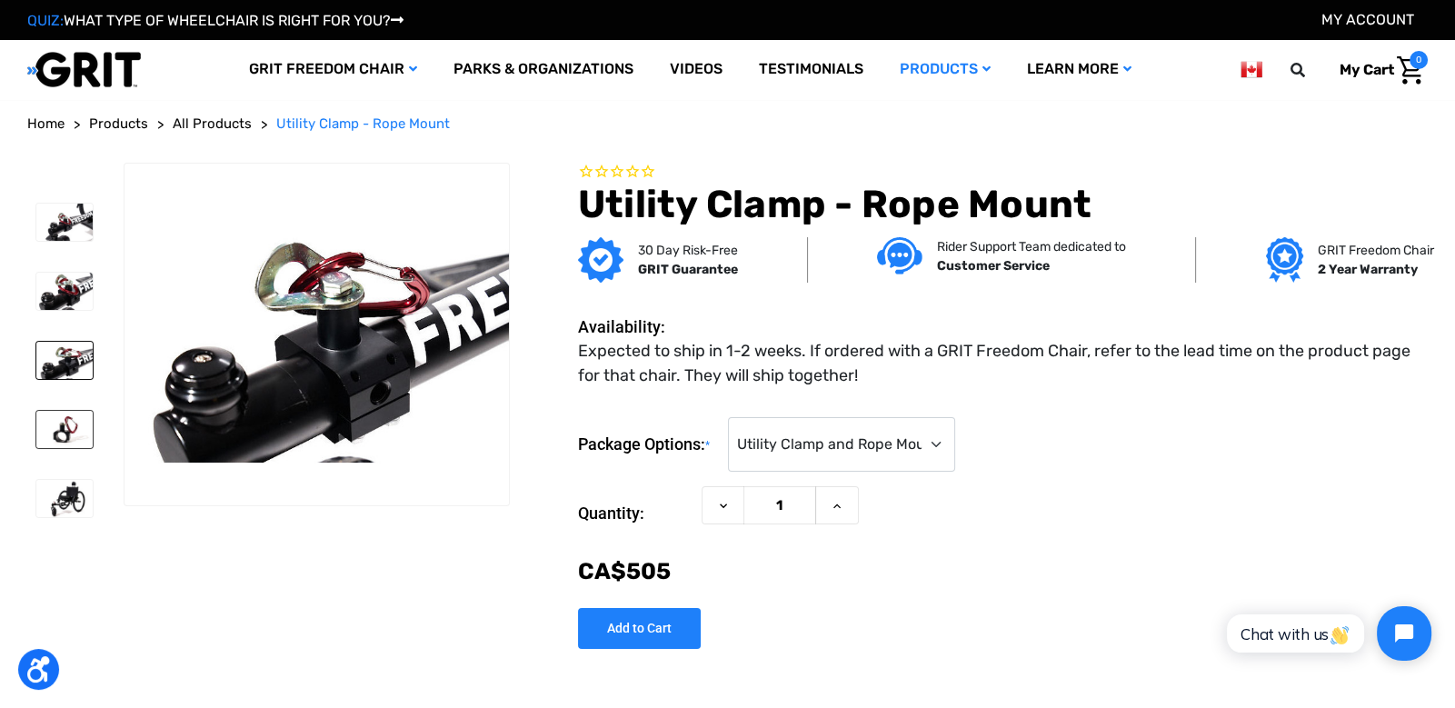
click at [61, 425] on img at bounding box center [64, 429] width 56 height 37
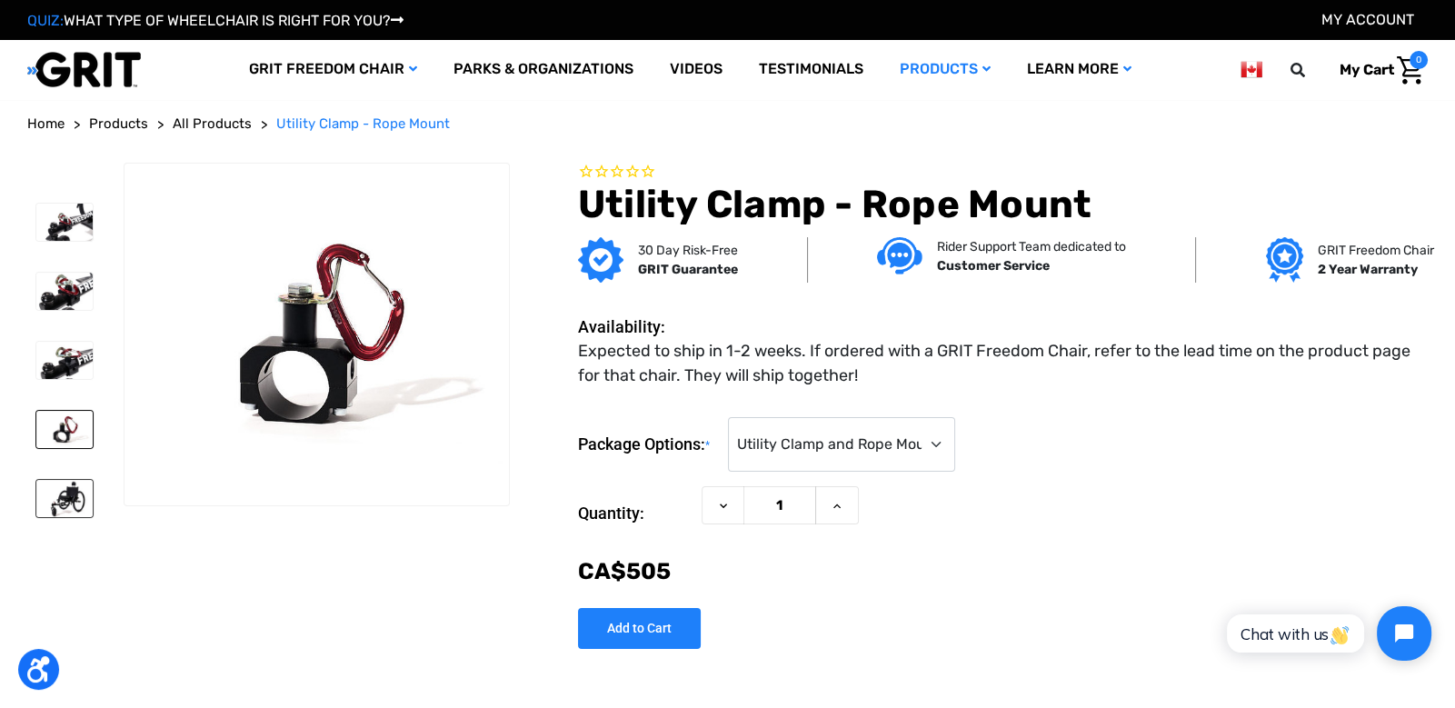
click at [74, 489] on img at bounding box center [64, 498] width 56 height 37
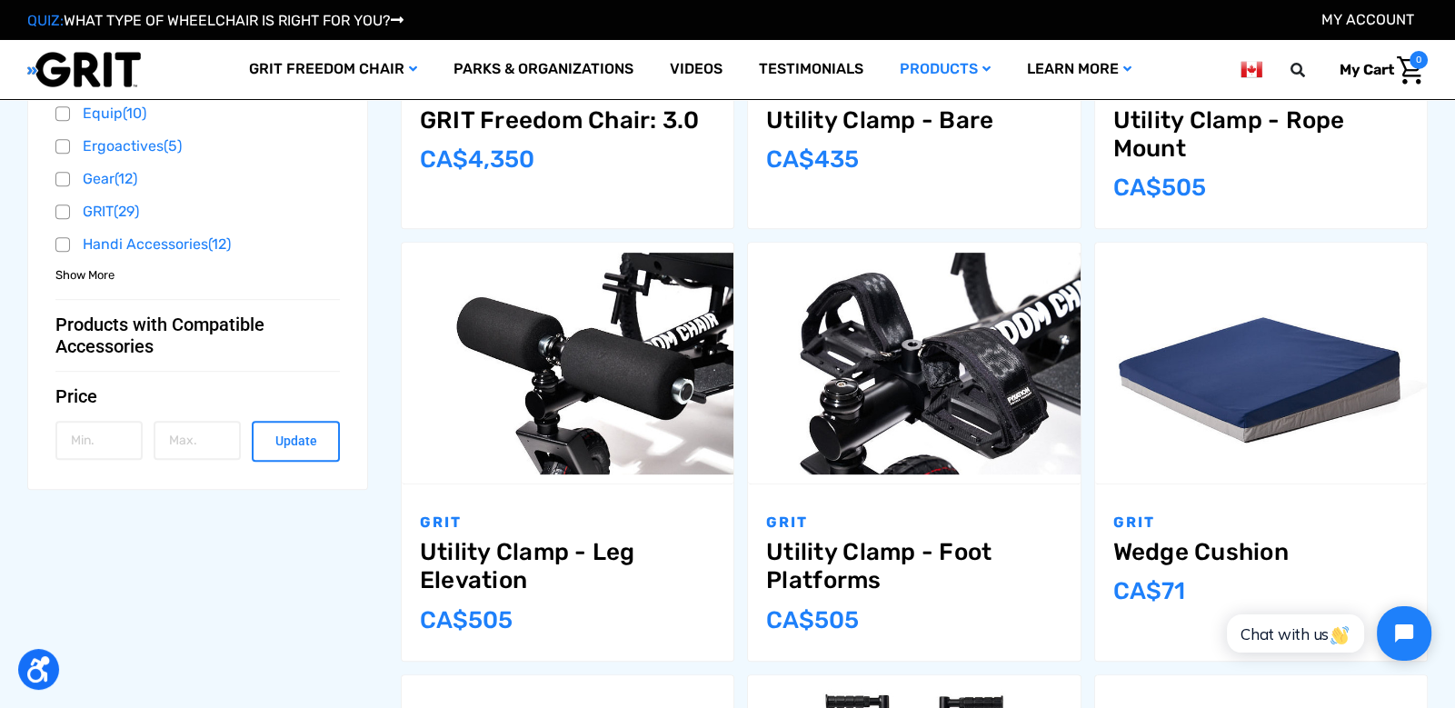
scroll to position [1013, 0]
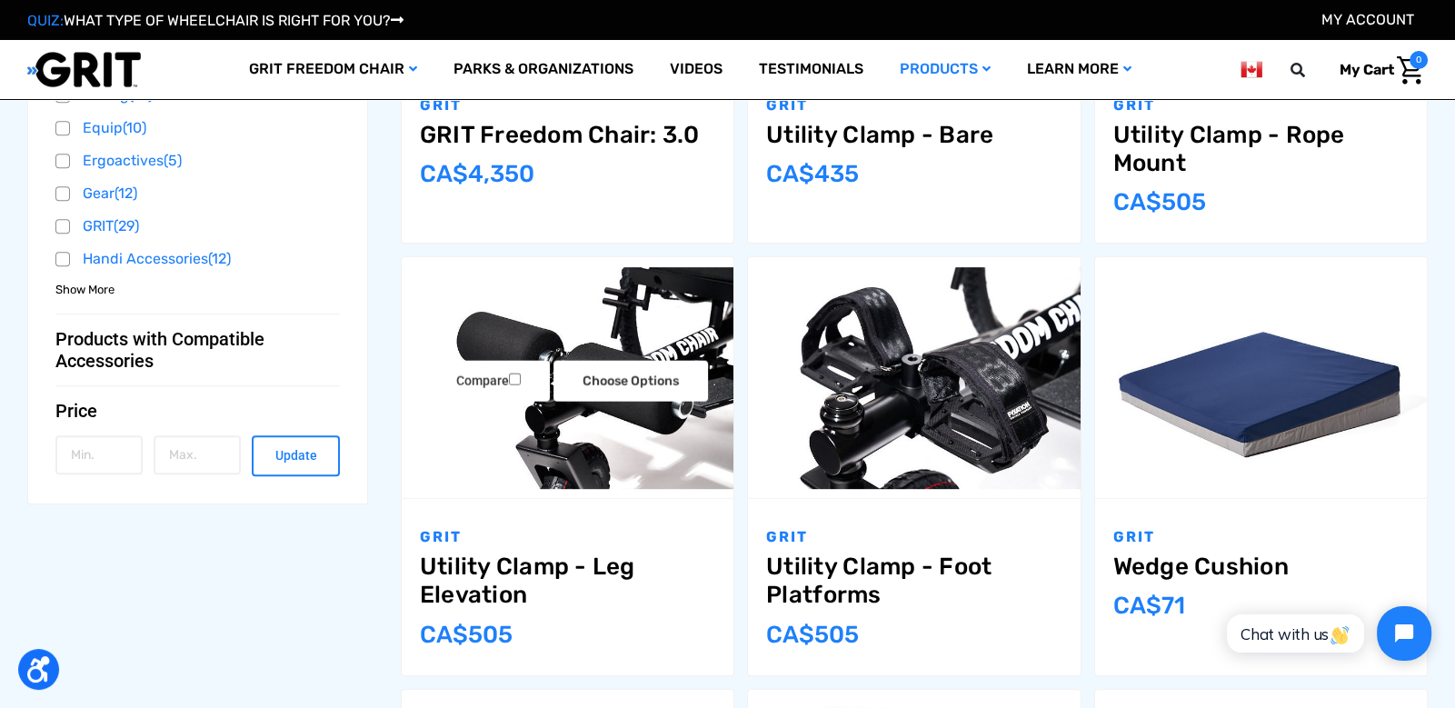
click at [604, 471] on img "Utility Clamp - Leg Elevation,$349.00\a" at bounding box center [568, 378] width 332 height 222
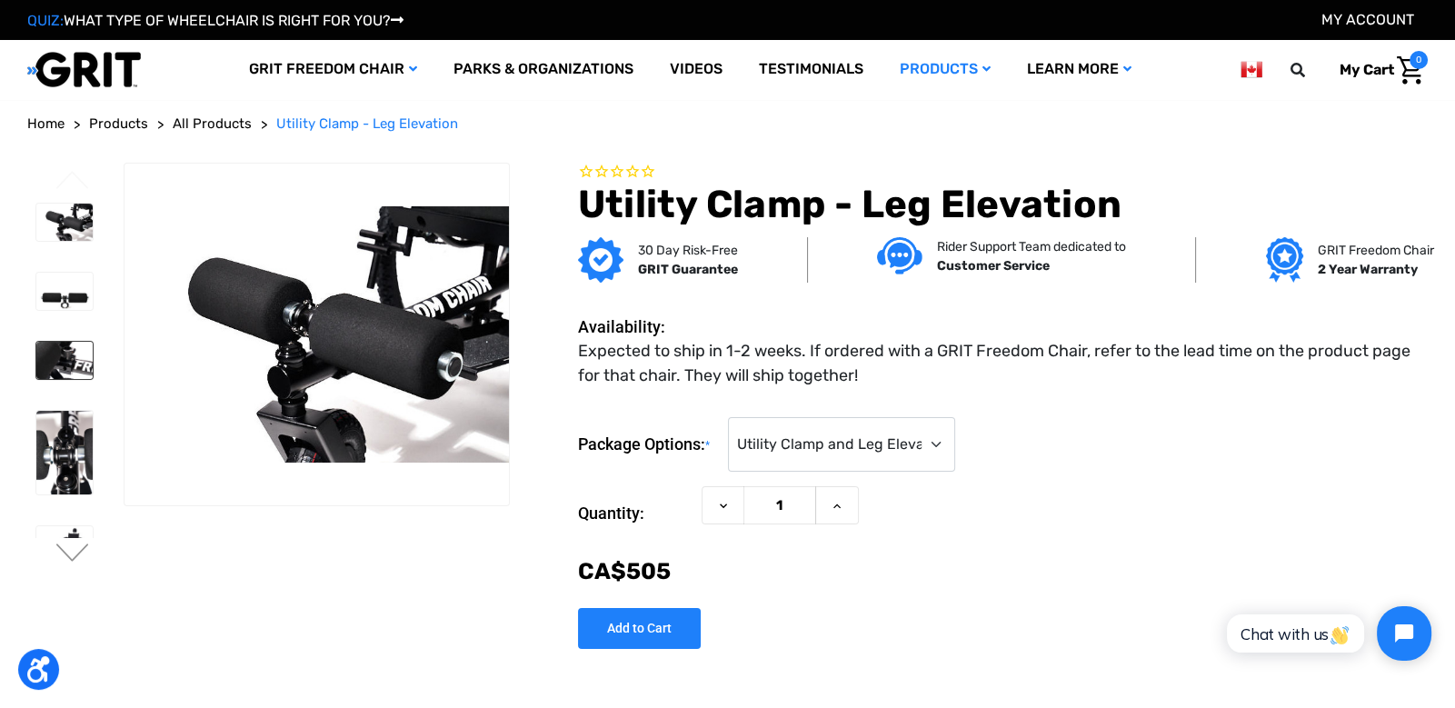
click at [65, 349] on img at bounding box center [64, 360] width 56 height 37
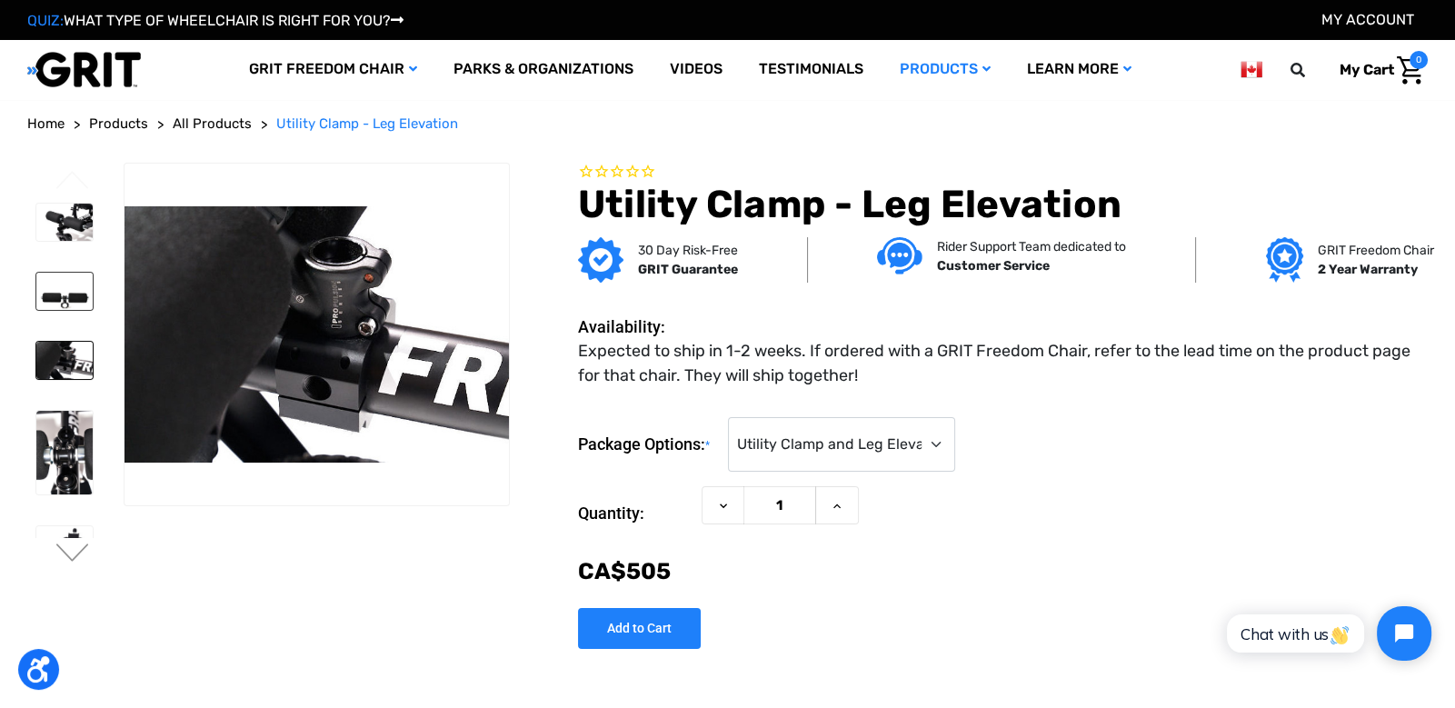
click at [62, 295] on img at bounding box center [64, 291] width 56 height 37
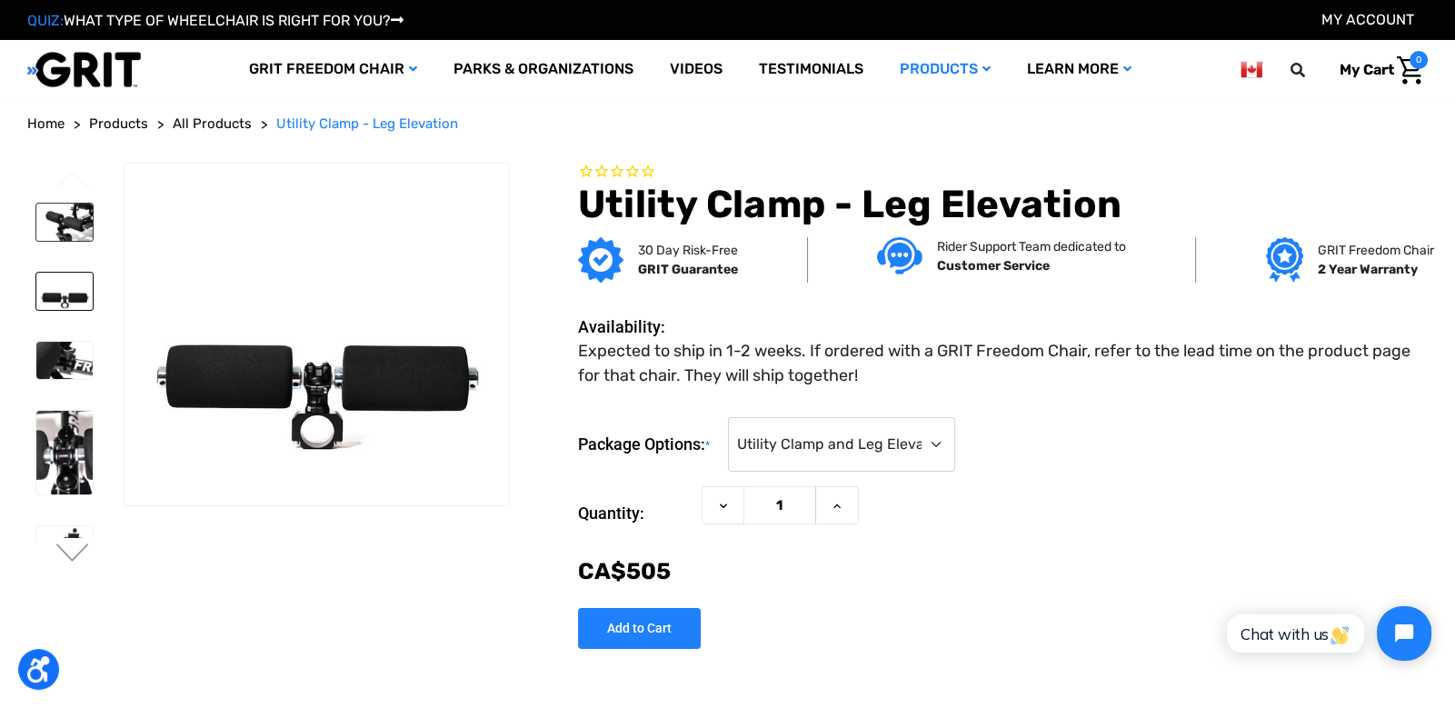
click at [76, 224] on img at bounding box center [64, 222] width 56 height 37
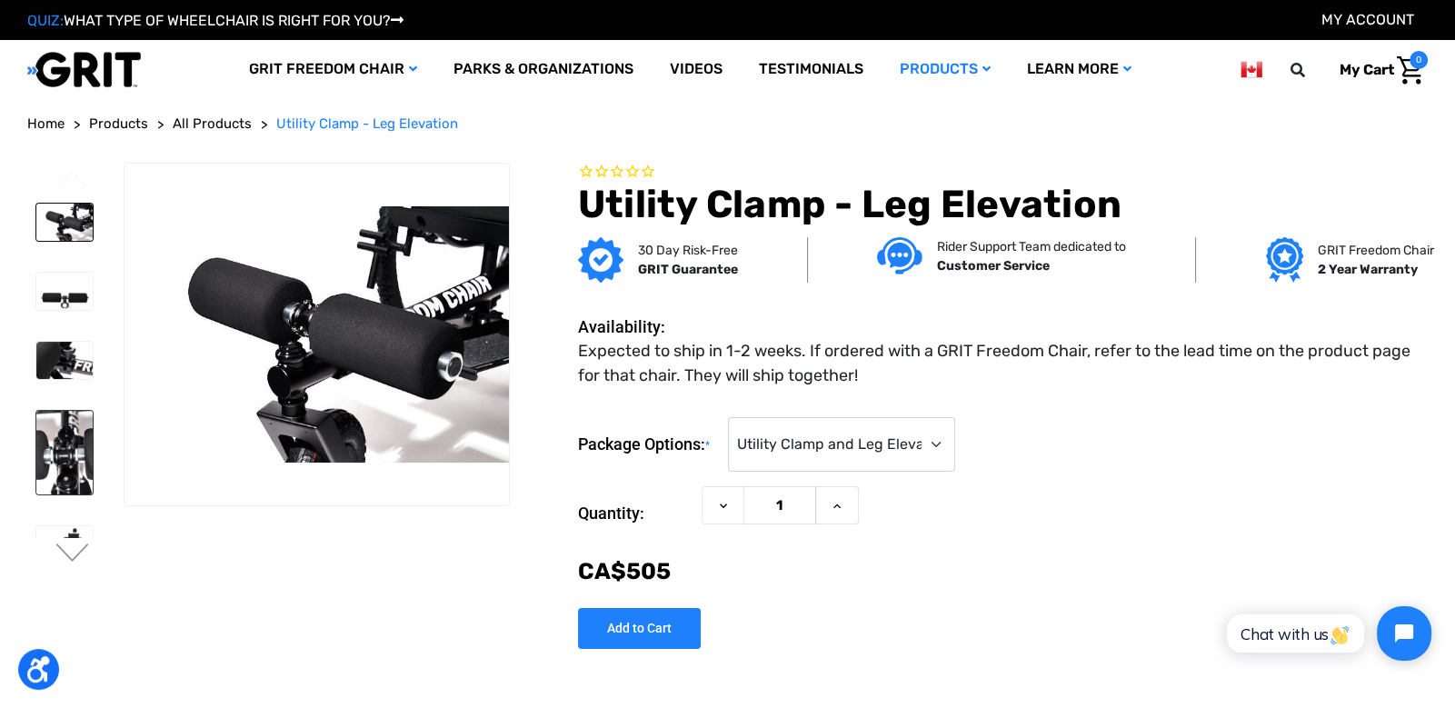
click at [54, 454] on img at bounding box center [64, 453] width 56 height 84
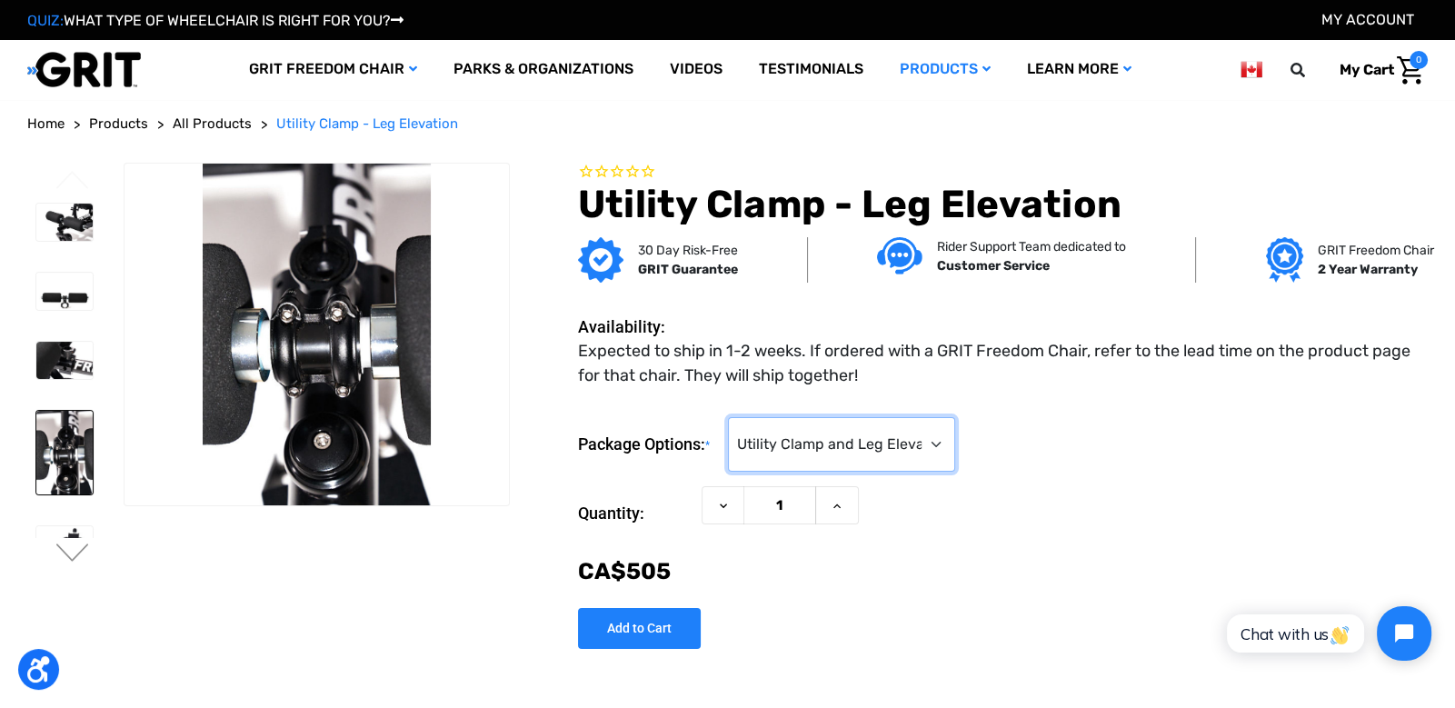
click at [807, 452] on select "Choose Options Utility Clamp and Leg Elevation (CA$‌505.00) Leg Elevation Only …" at bounding box center [841, 444] width 227 height 55
click at [732, 417] on select "Choose Options Utility Clamp and Leg Elevation (CA$‌505.00) Leg Elevation Only …" at bounding box center [841, 444] width 227 height 55
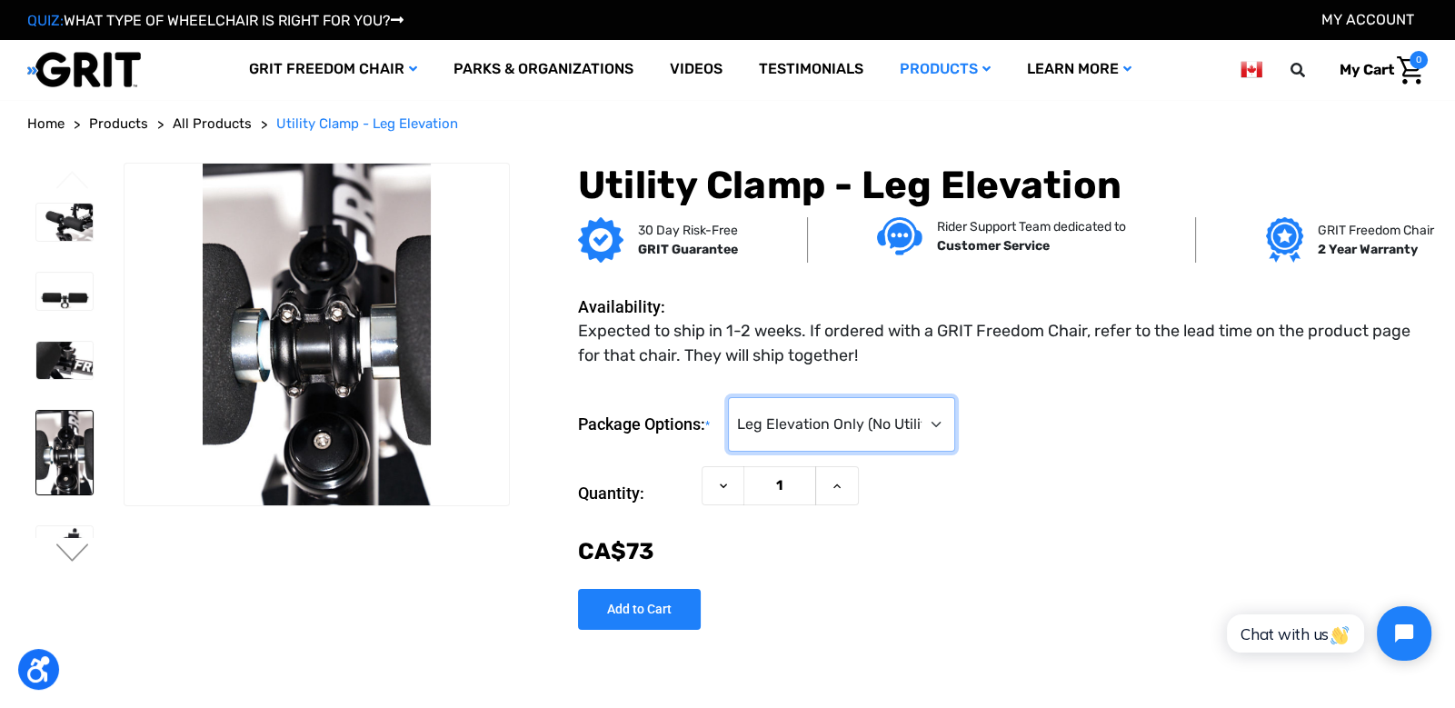
click at [808, 438] on select "Choose Options Utility Clamp and Leg Elevation (CA$‌505.00) Leg Elevation Only …" at bounding box center [841, 424] width 227 height 55
select select "486"
click at [732, 397] on select "Choose Options Utility Clamp and Leg Elevation (CA$‌505.00) Leg Elevation Only …" at bounding box center [841, 424] width 227 height 55
click at [72, 303] on img at bounding box center [64, 291] width 56 height 37
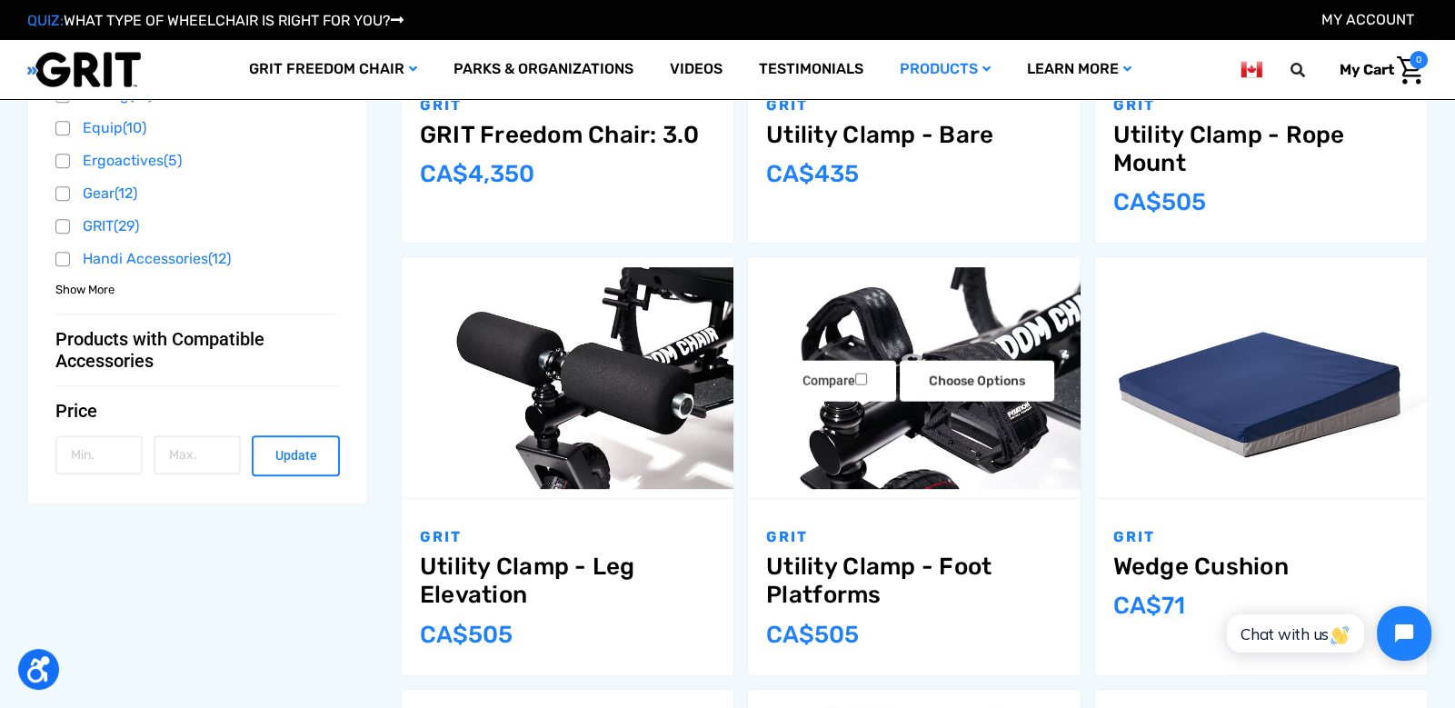
click at [933, 441] on img "Utility Clamp - Foot Platforms,$349.00\a" at bounding box center [914, 378] width 332 height 222
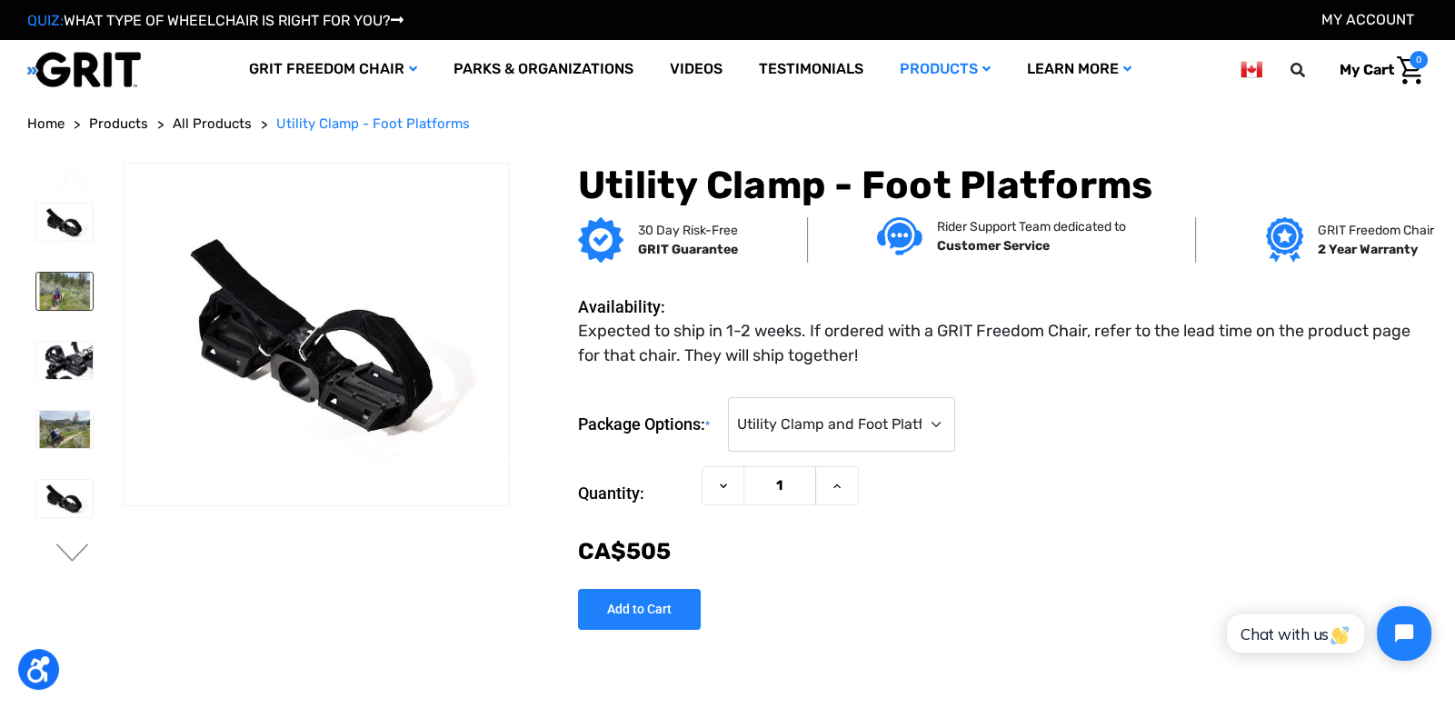
click at [75, 291] on img at bounding box center [64, 291] width 56 height 37
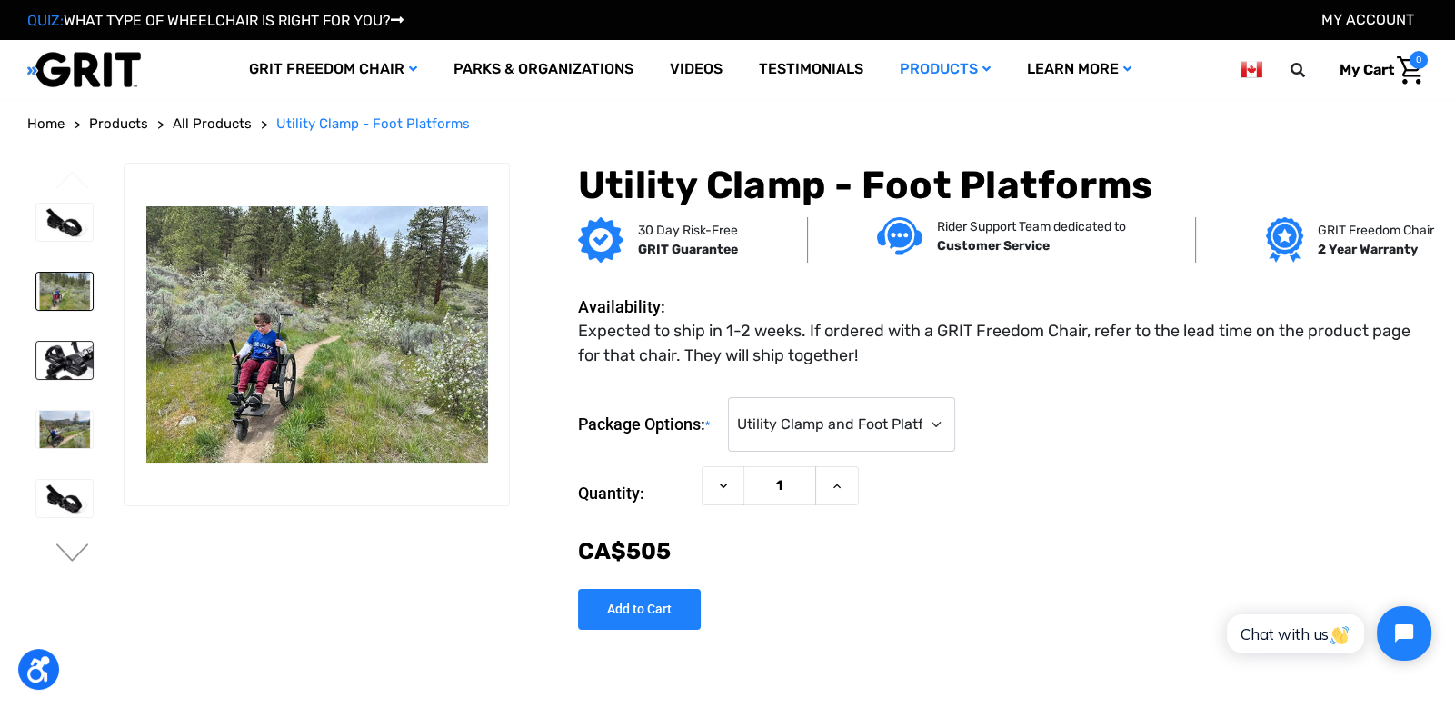
click at [64, 364] on img at bounding box center [64, 360] width 56 height 37
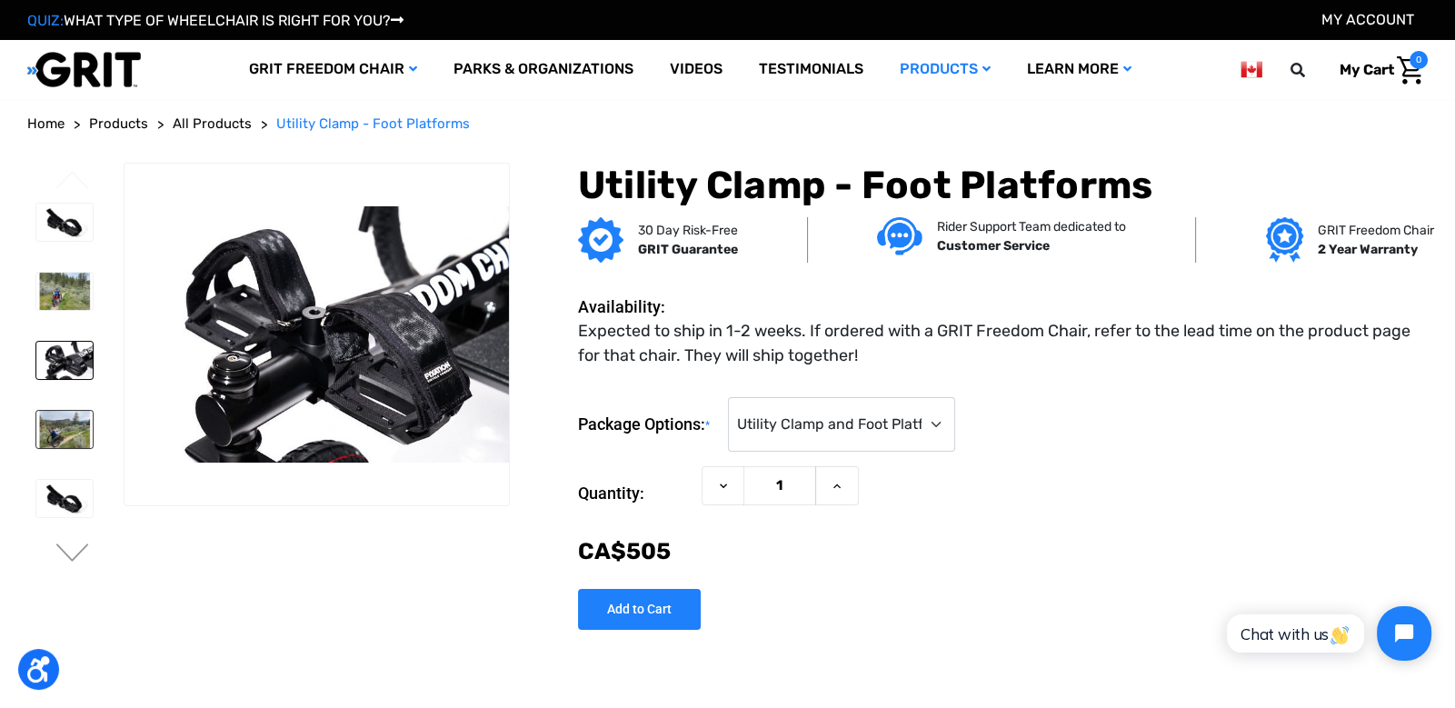
click at [56, 421] on img at bounding box center [64, 429] width 56 height 37
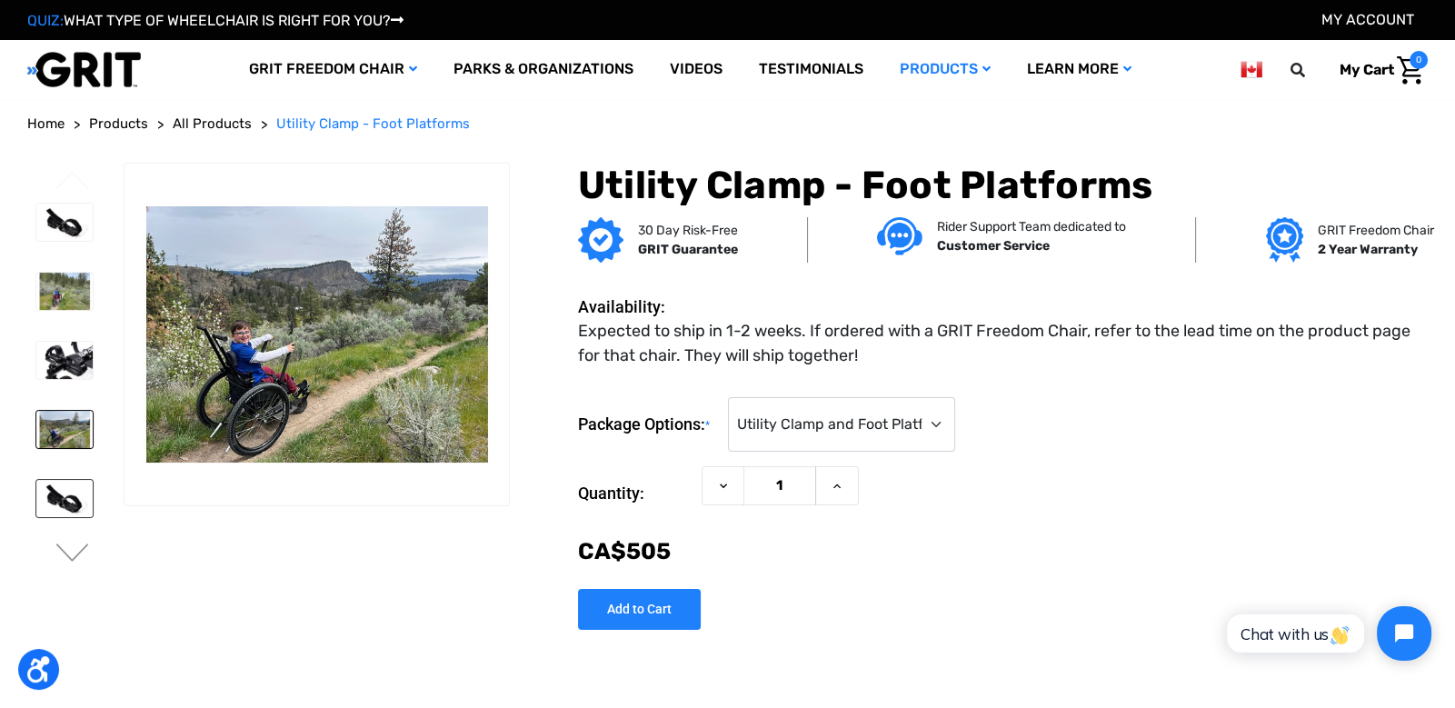
click at [50, 486] on img at bounding box center [64, 498] width 56 height 37
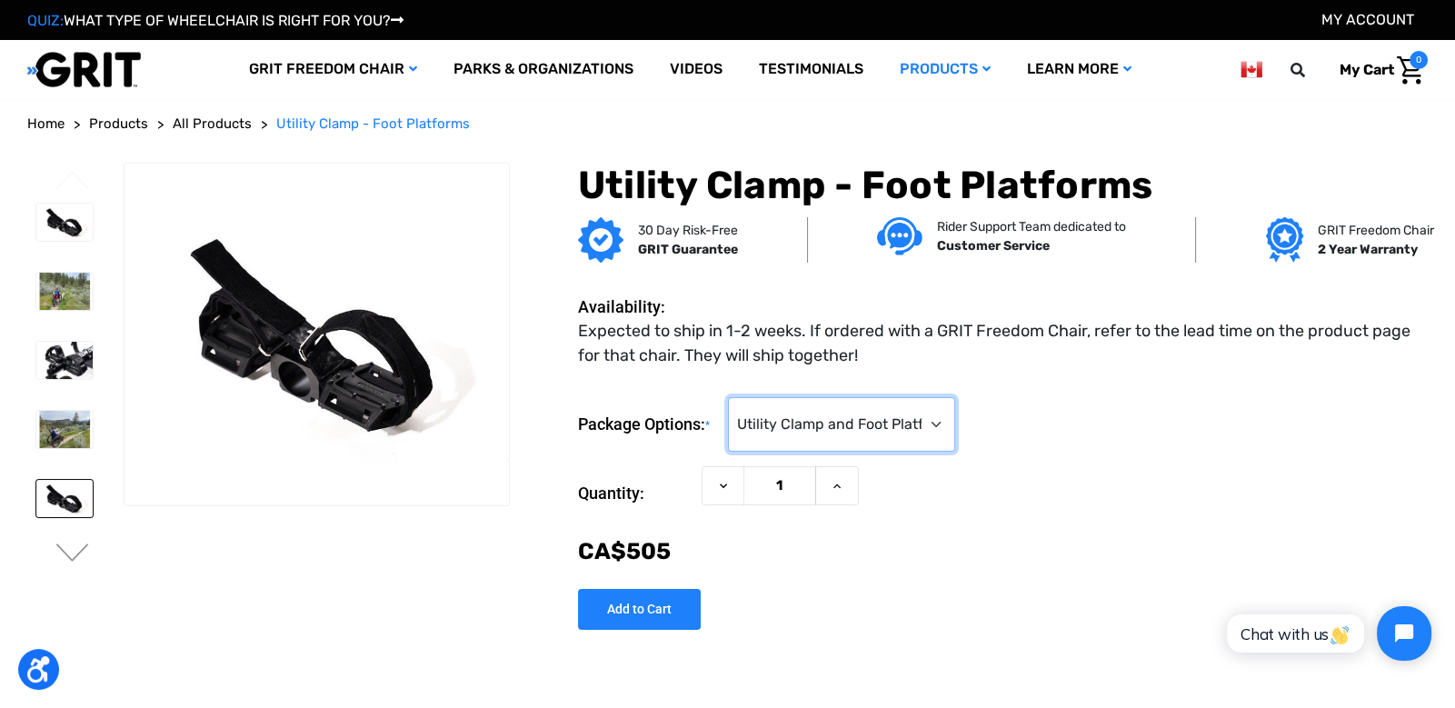
click at [855, 407] on select "Choose Options Utility Clamp and Foot Platforms (CA$‌505.00) Foot Platforms Onl…" at bounding box center [841, 424] width 227 height 55
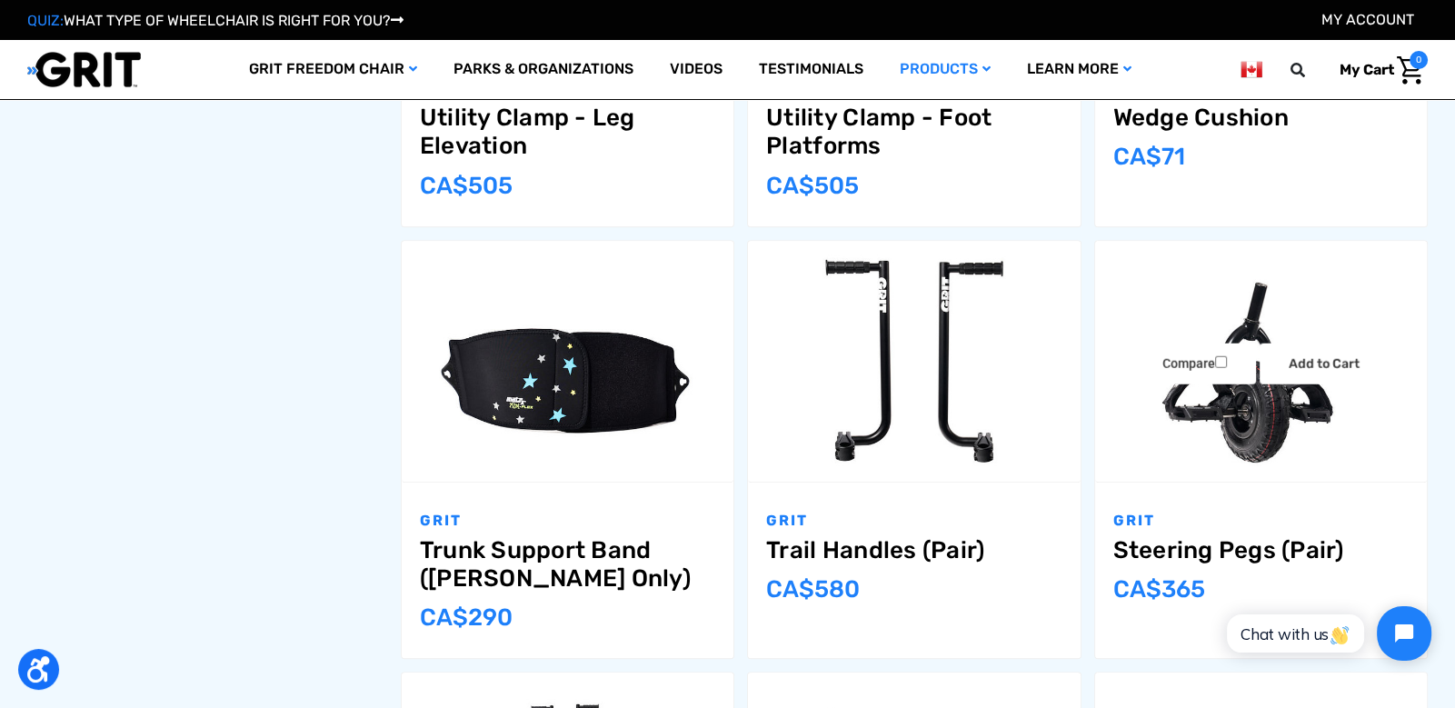
scroll to position [1463, 0]
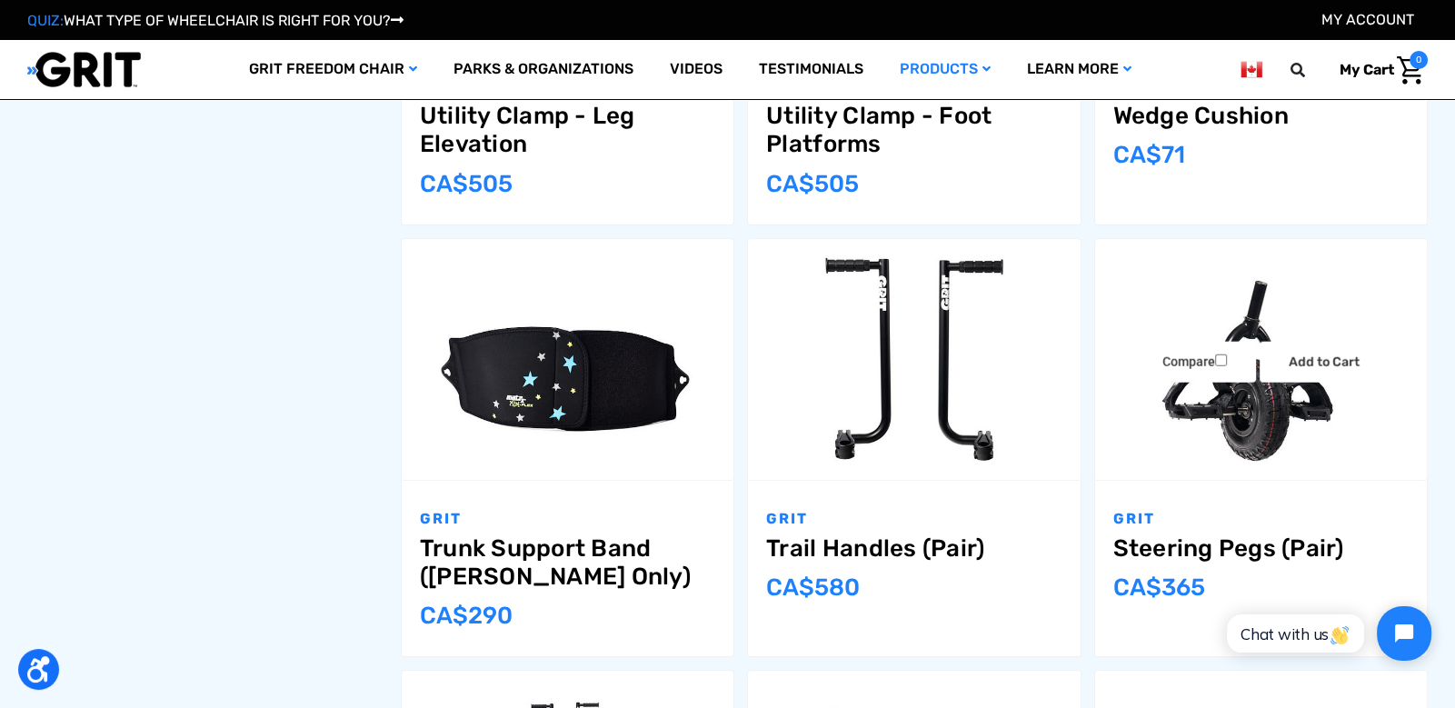
click at [1258, 418] on img "Steering Pegs (Pair),$249.00\a" at bounding box center [1261, 359] width 332 height 222
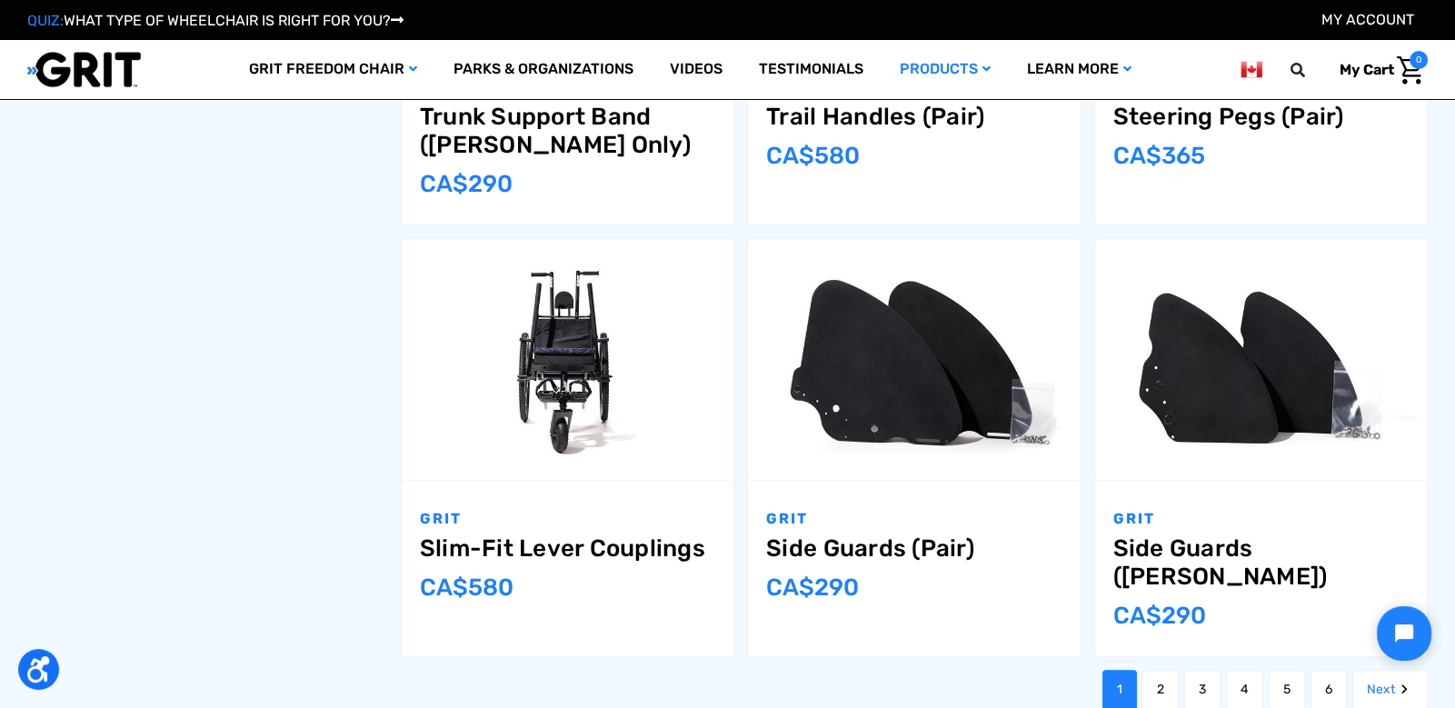
scroll to position [1898, 0]
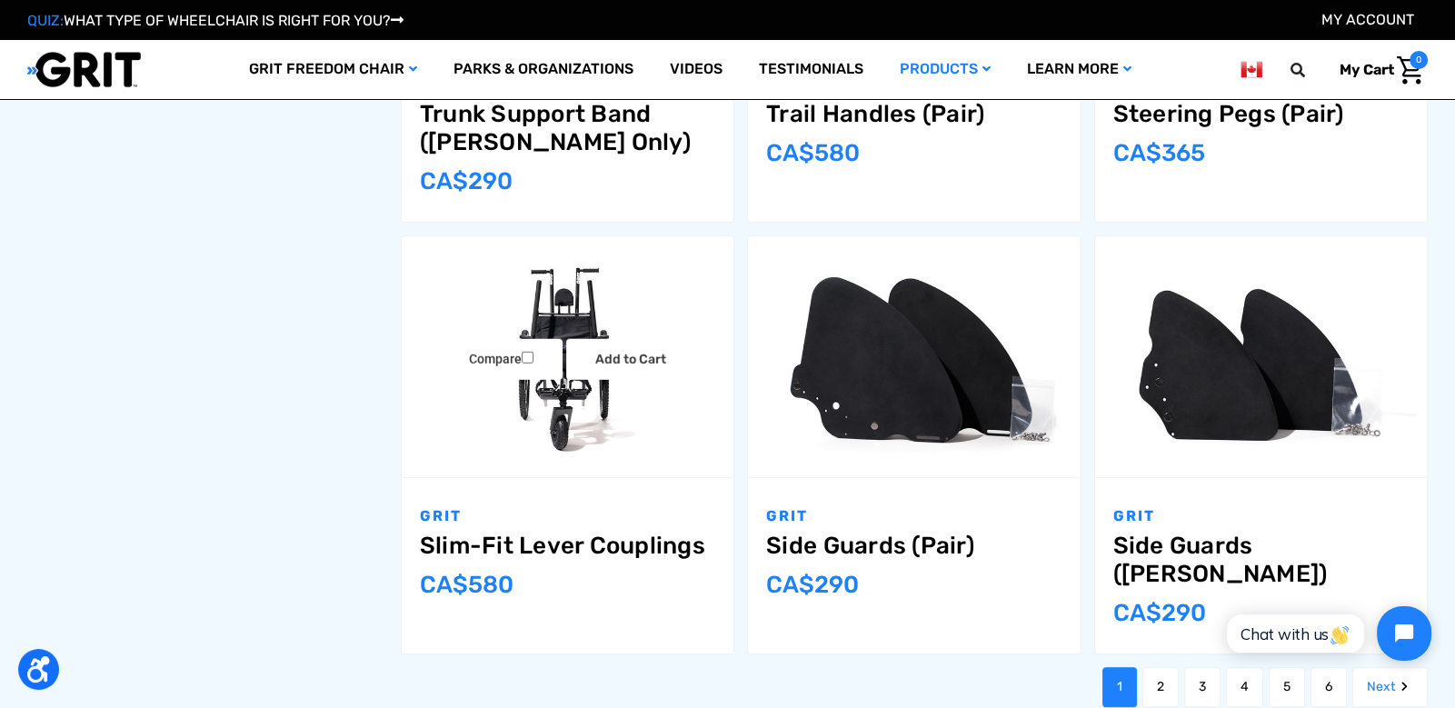
click at [567, 554] on link "Slim-Fit Lever Couplings" at bounding box center [567, 546] width 295 height 28
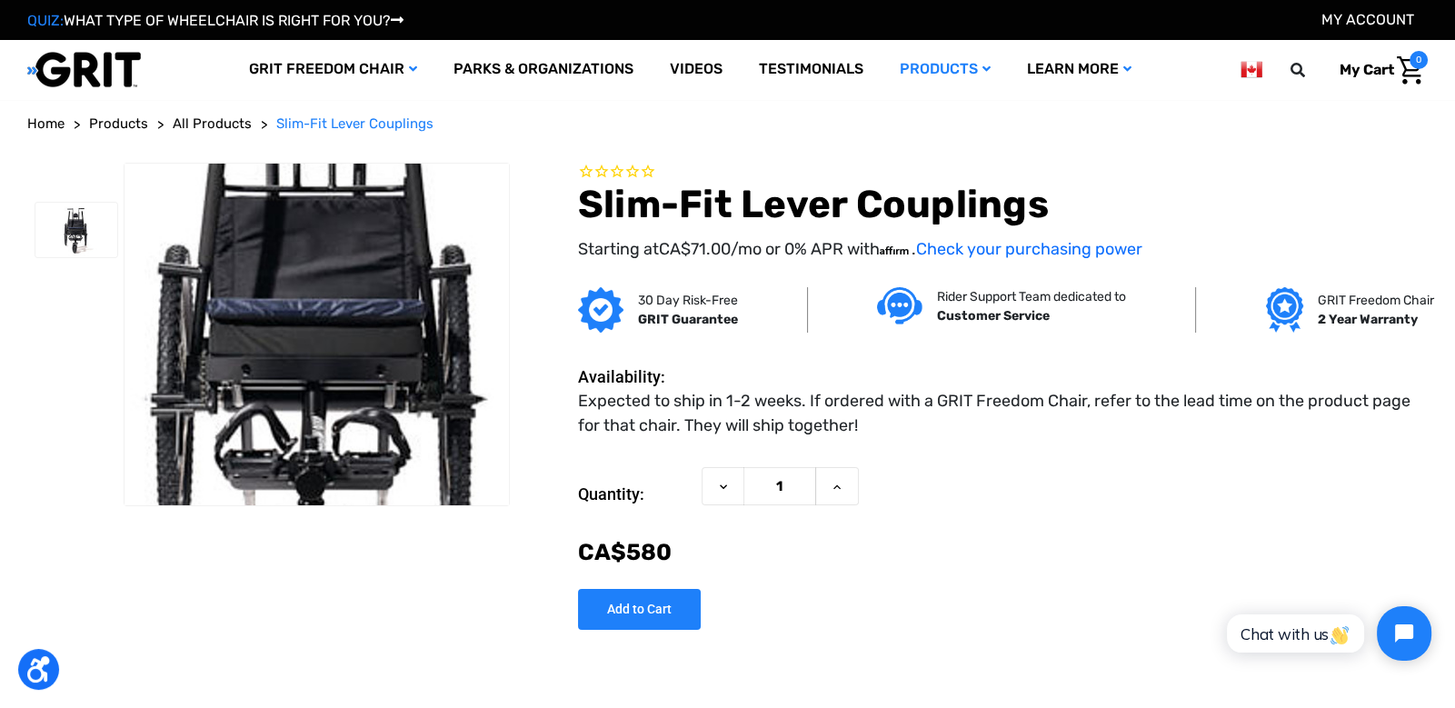
click at [311, 329] on img at bounding box center [327, 339] width 1164 height 775
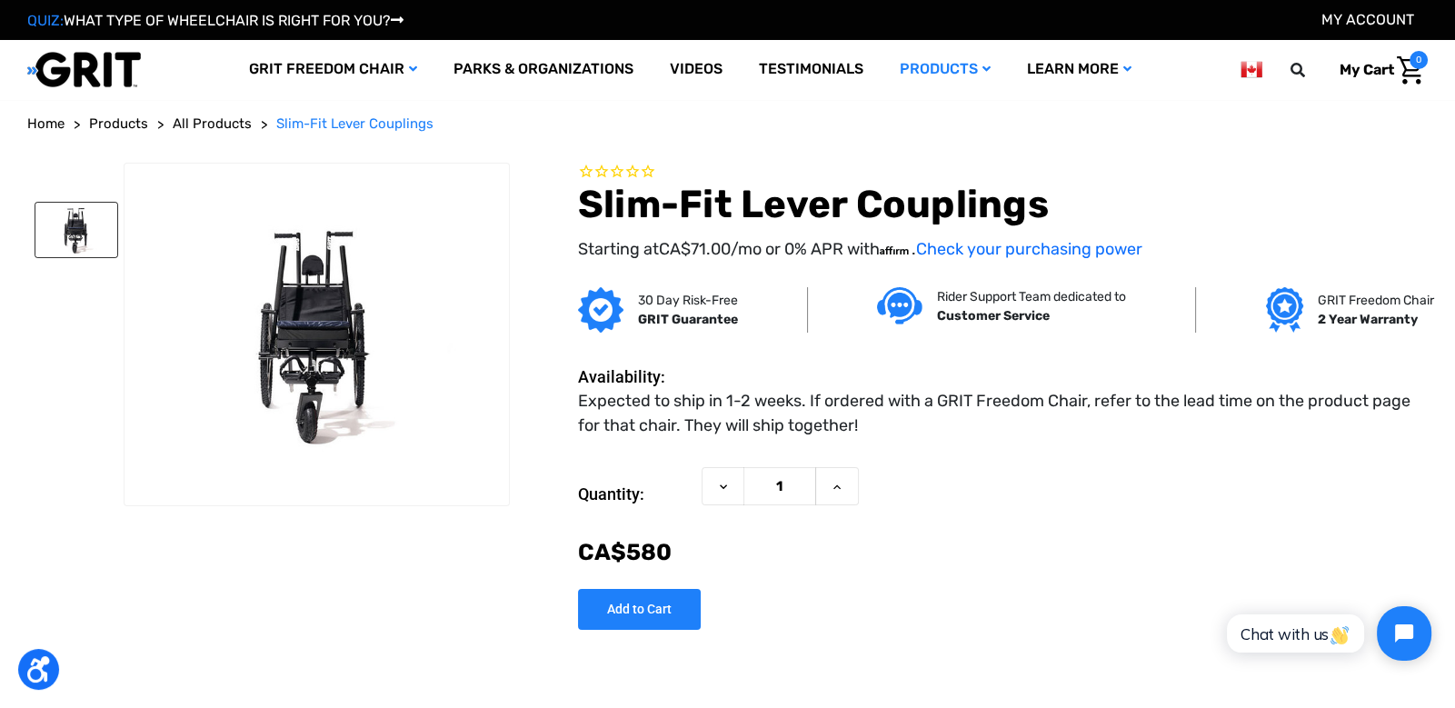
click at [88, 245] on img at bounding box center [76, 230] width 82 height 55
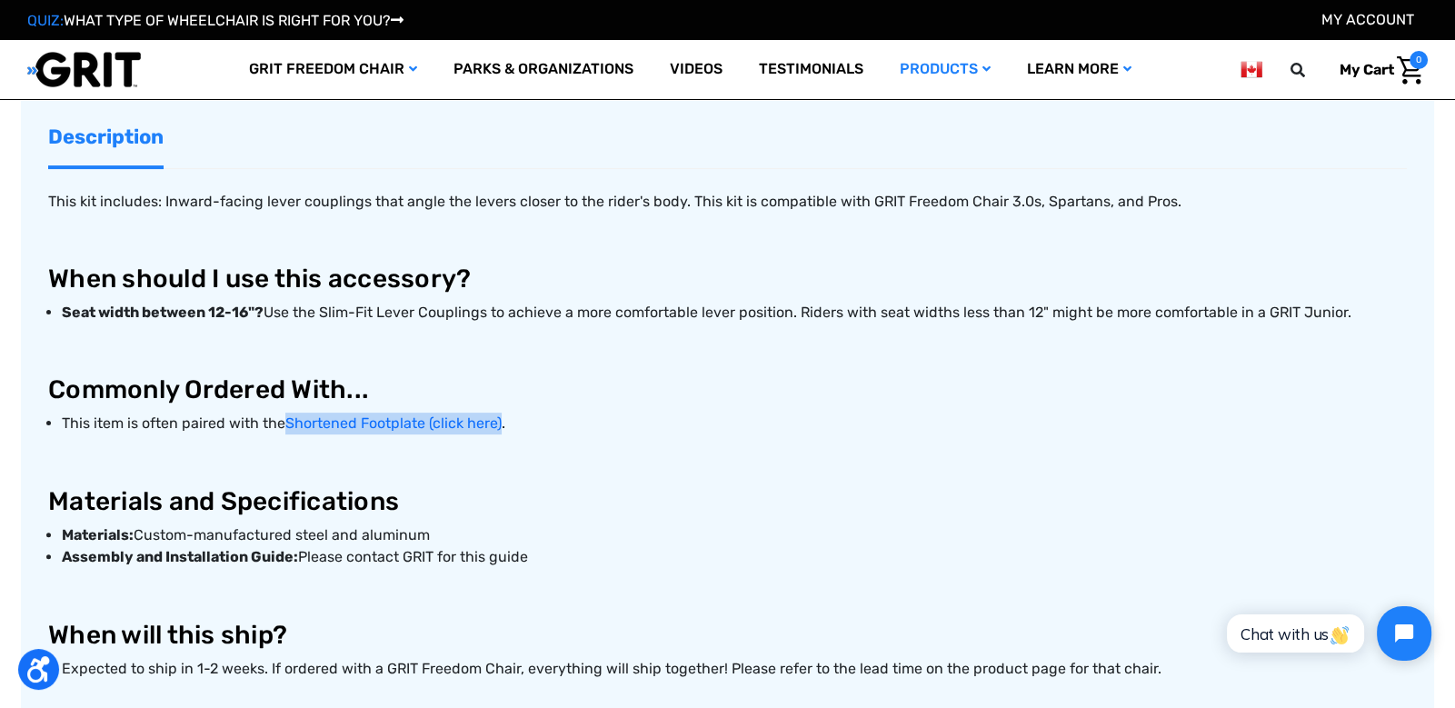
scroll to position [620, 0]
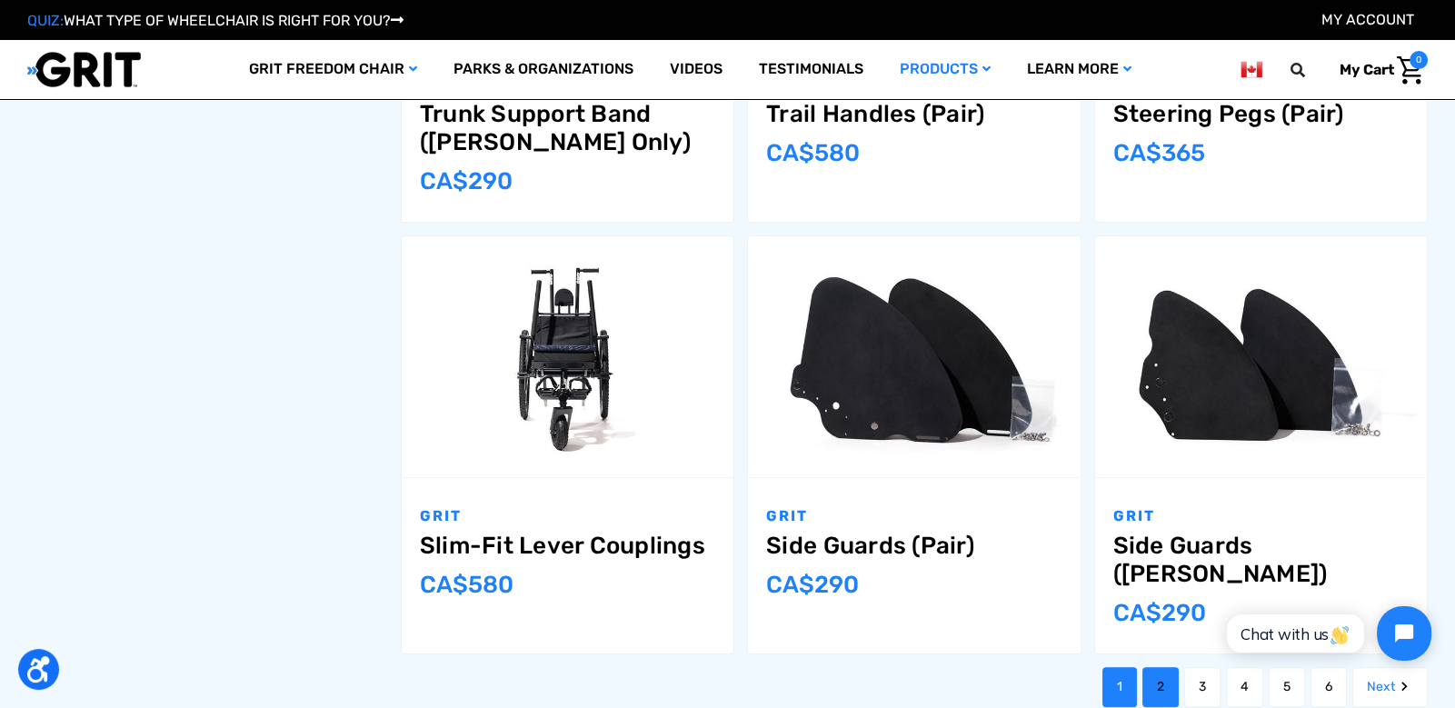
click at [1159, 667] on link "2" at bounding box center [1161, 687] width 36 height 40
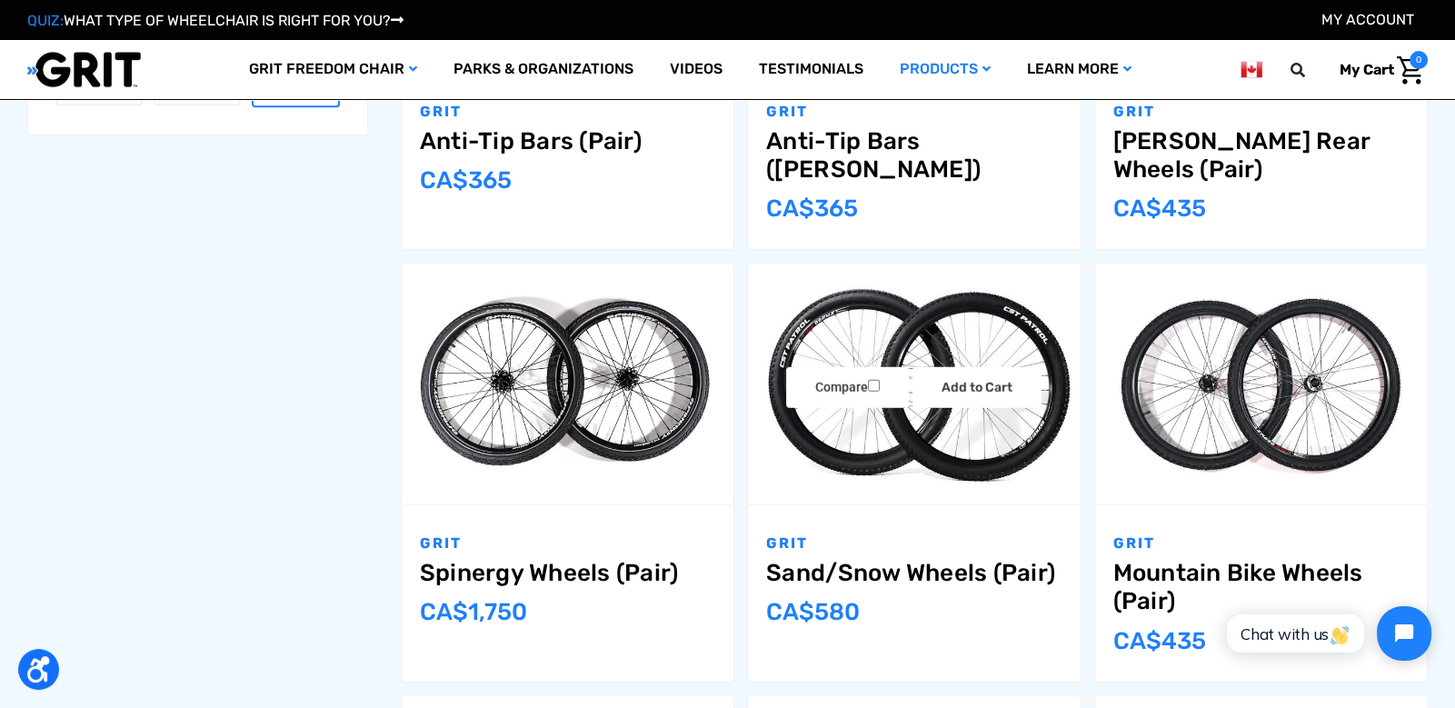
scroll to position [1385, 0]
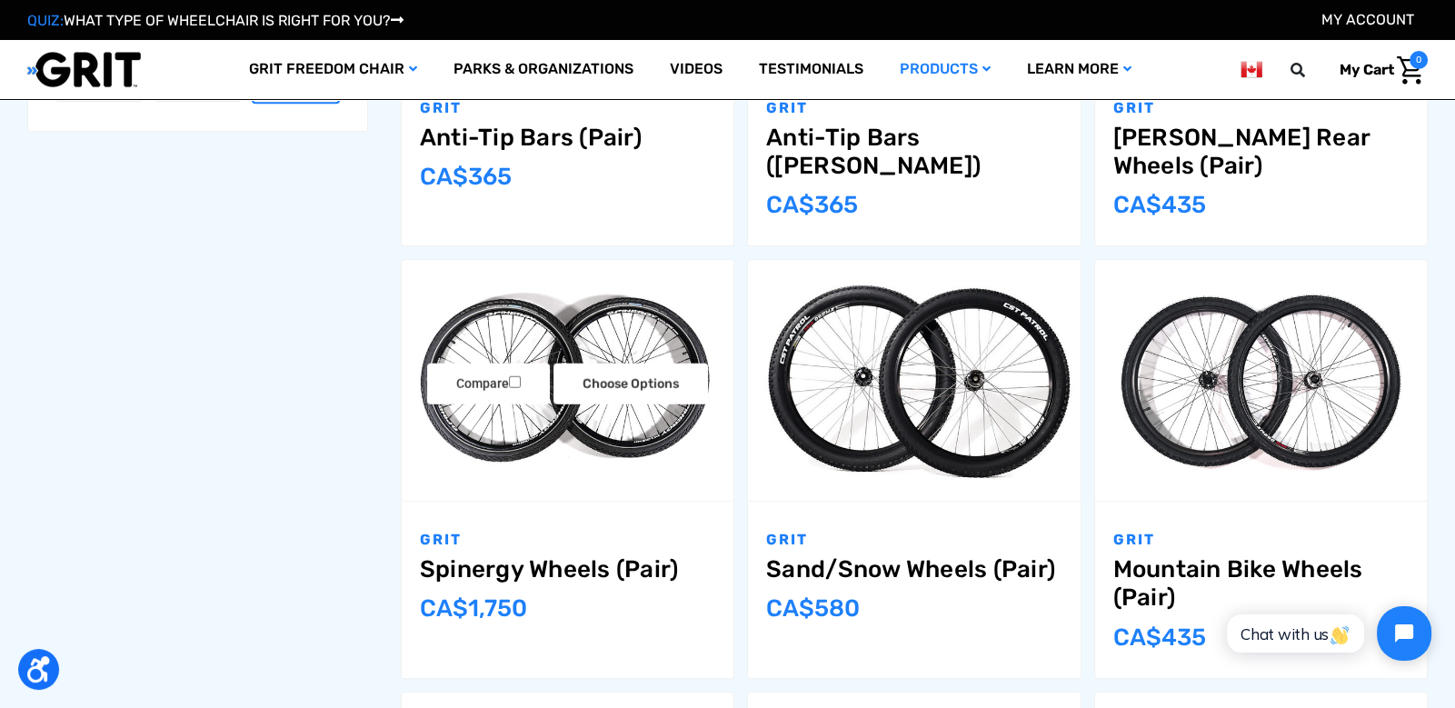
click at [562, 479] on img "Spinergy Wheels (Pair),$1,200.00\a" at bounding box center [568, 381] width 332 height 222
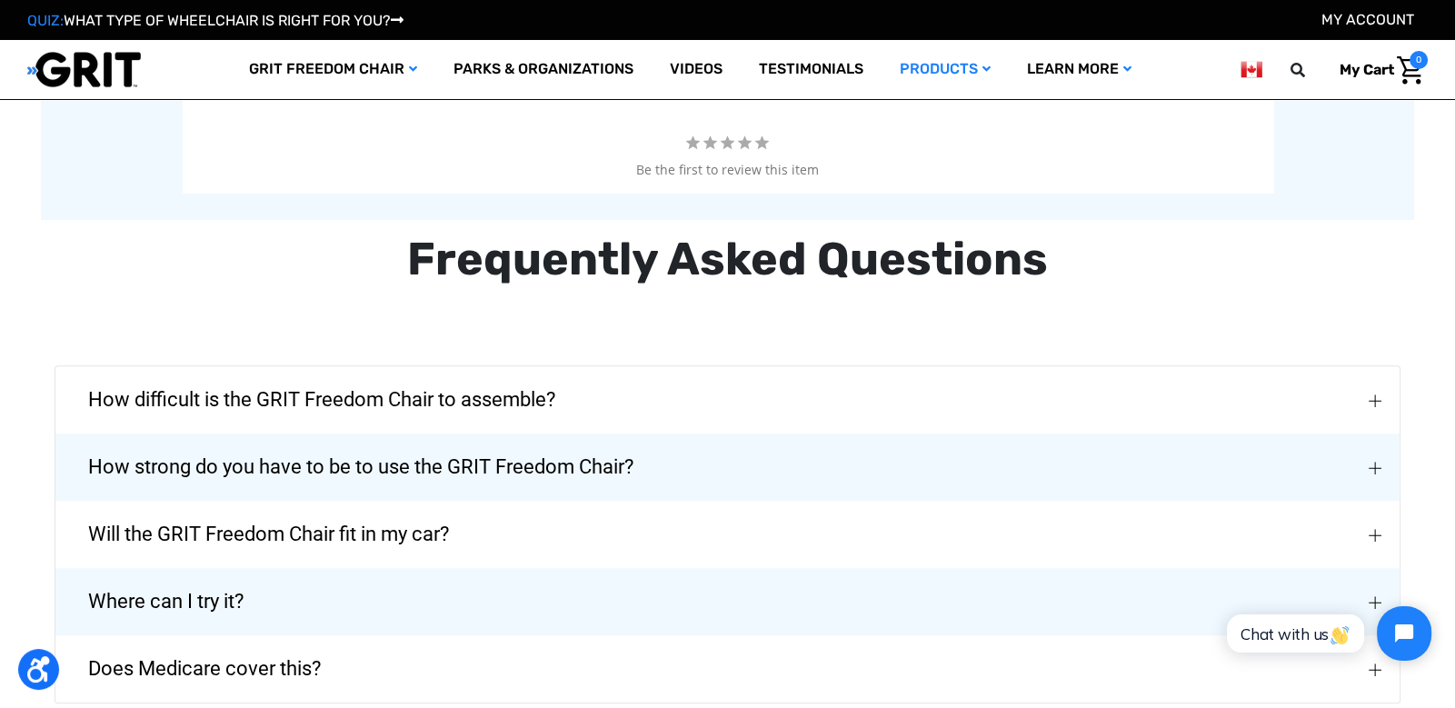
scroll to position [2154, 0]
click at [234, 415] on span "How difficult is the GRIT Freedom Chair to assemble?" at bounding box center [322, 399] width 522 height 65
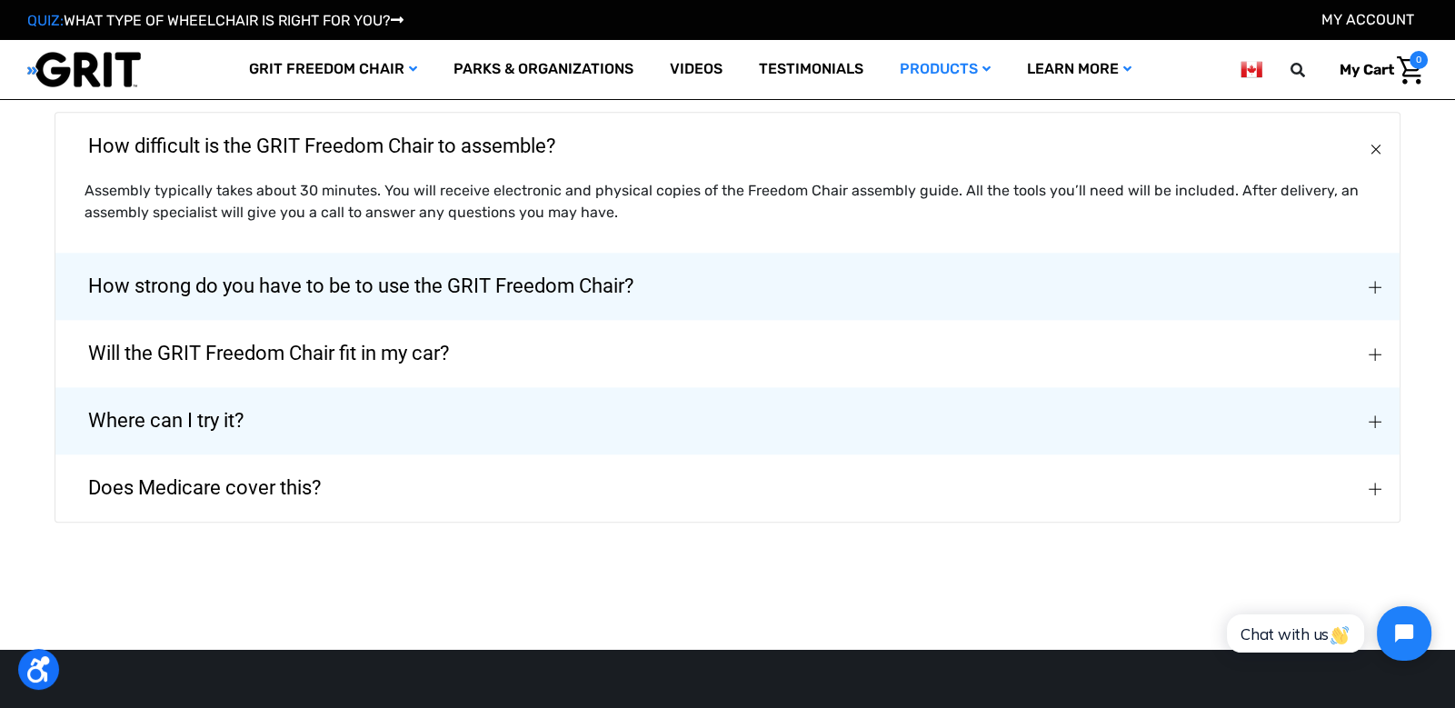
scroll to position [2411, 0]
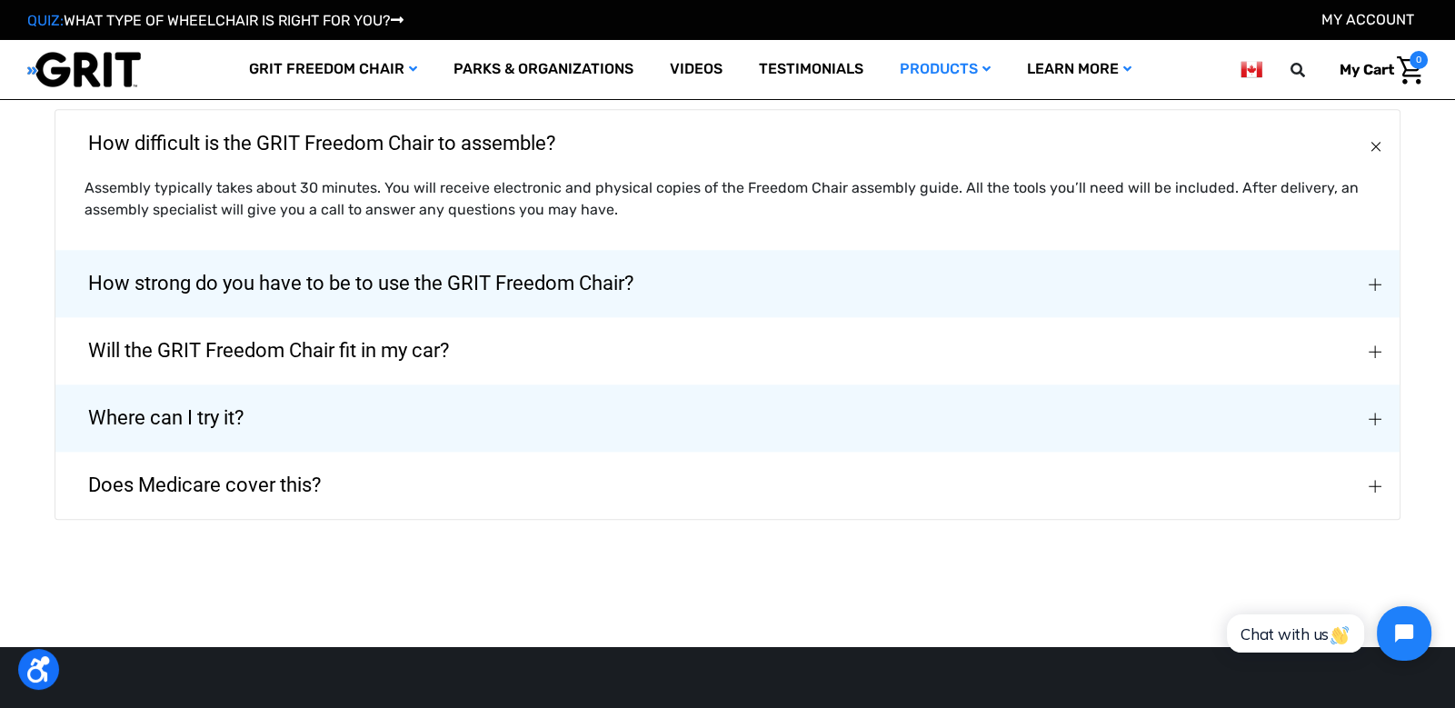
click at [317, 301] on span "How strong do you have to be to use the GRIT Freedom Chair?" at bounding box center [361, 283] width 600 height 65
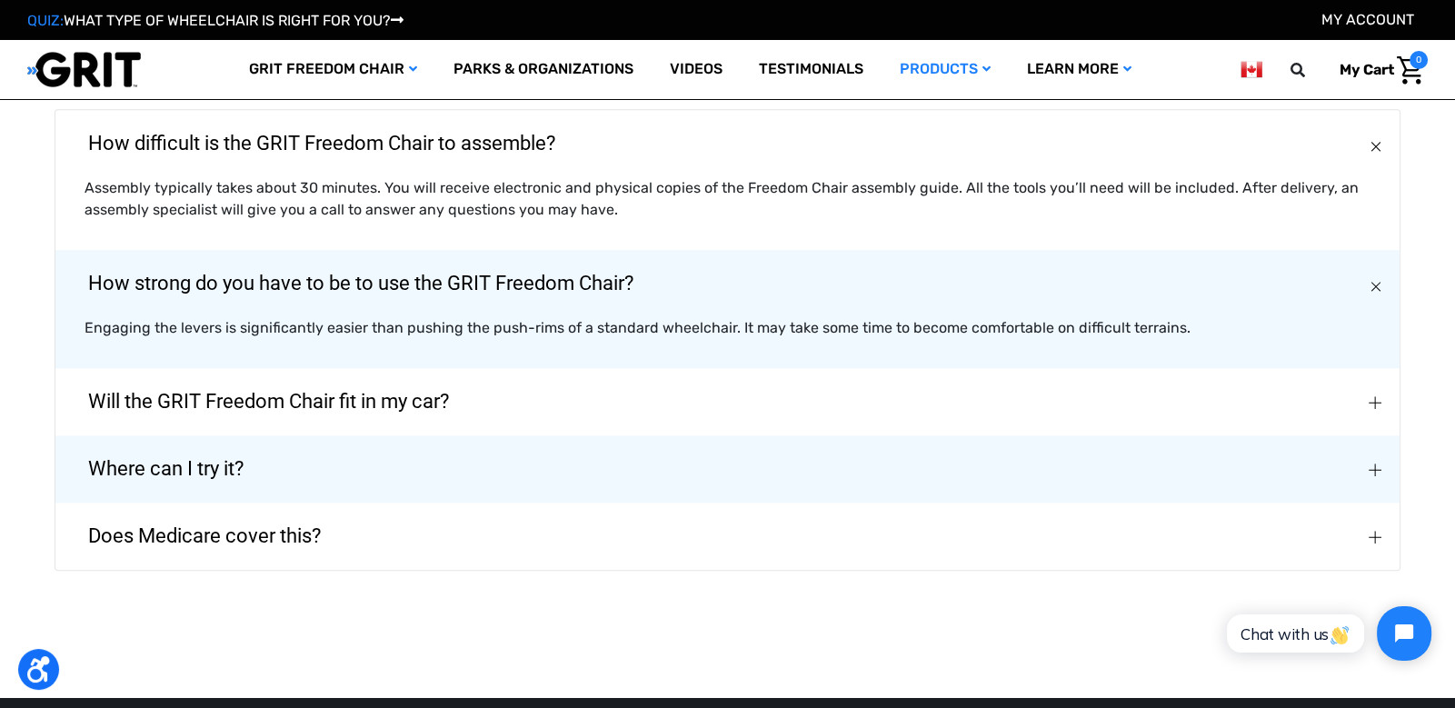
click at [319, 475] on button "Where can I try it?" at bounding box center [727, 468] width 1344 height 67
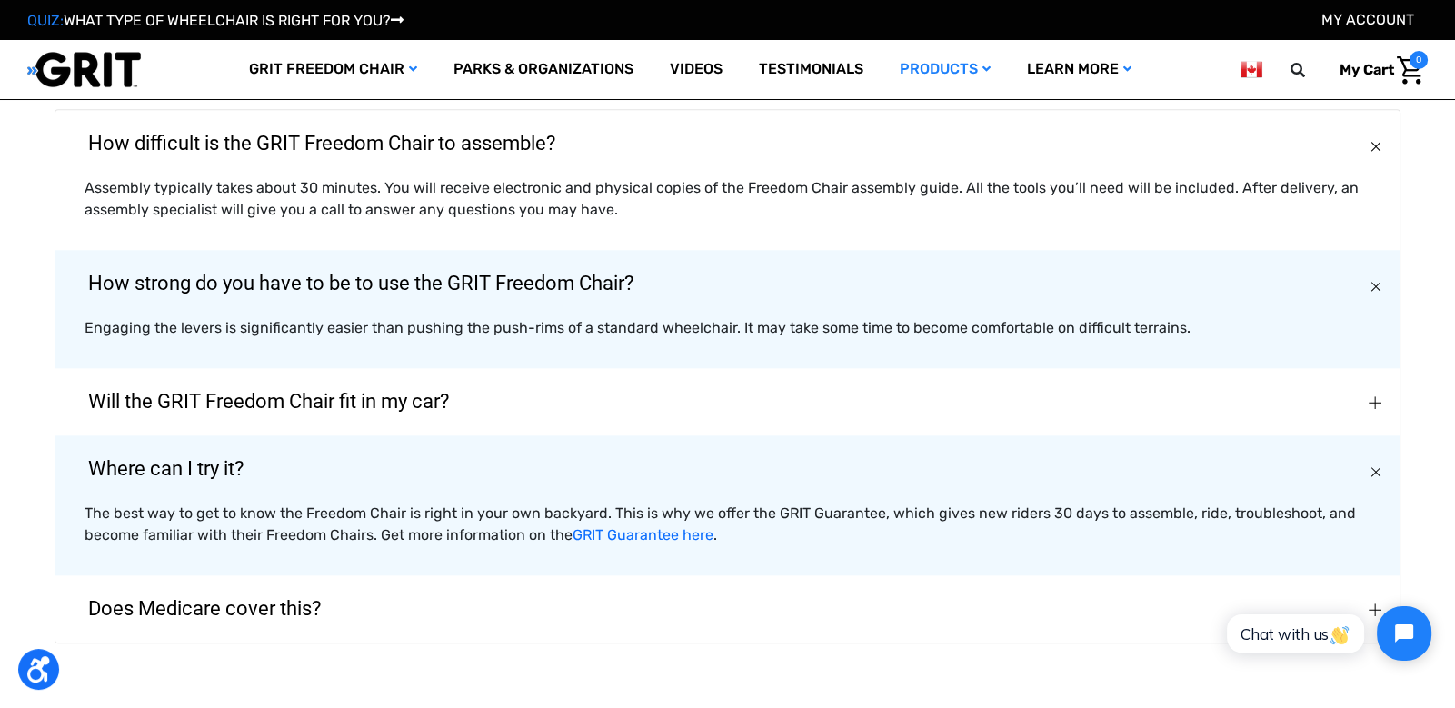
click at [280, 615] on span "Does Medicare cover this?" at bounding box center [204, 608] width 287 height 65
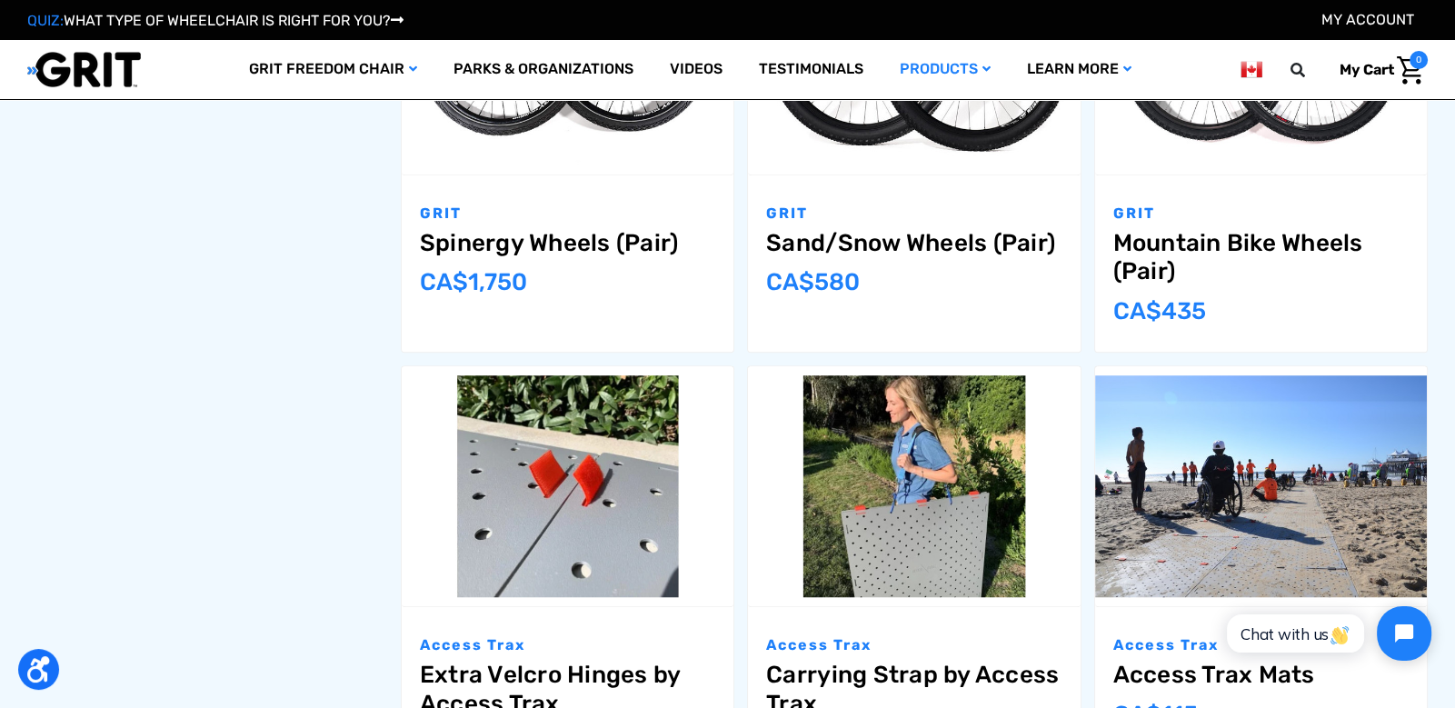
scroll to position [1711, 0]
click at [583, 659] on div "Access Trax Extra Velcro Hinges by Access Trax MSRP: Was: Now: CA$‌18" at bounding box center [568, 695] width 332 height 175
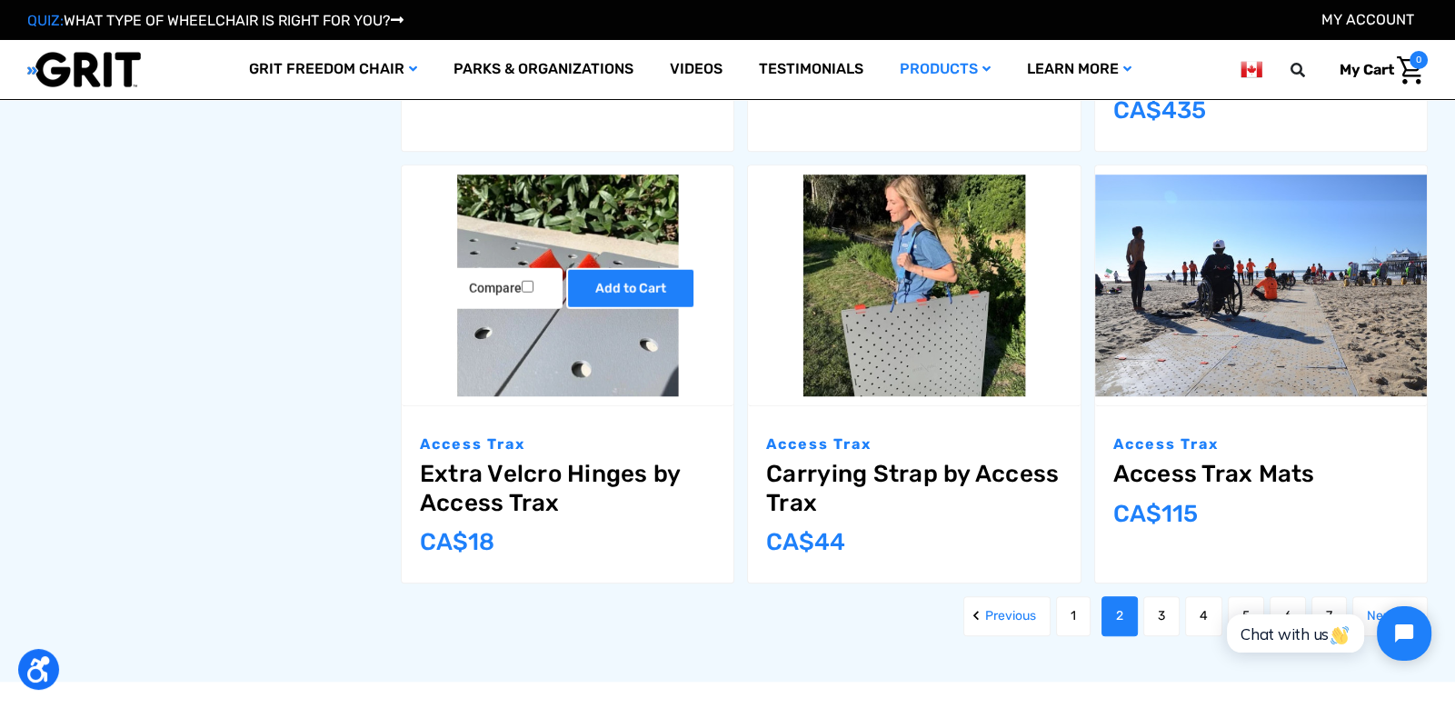
scroll to position [1913, 0]
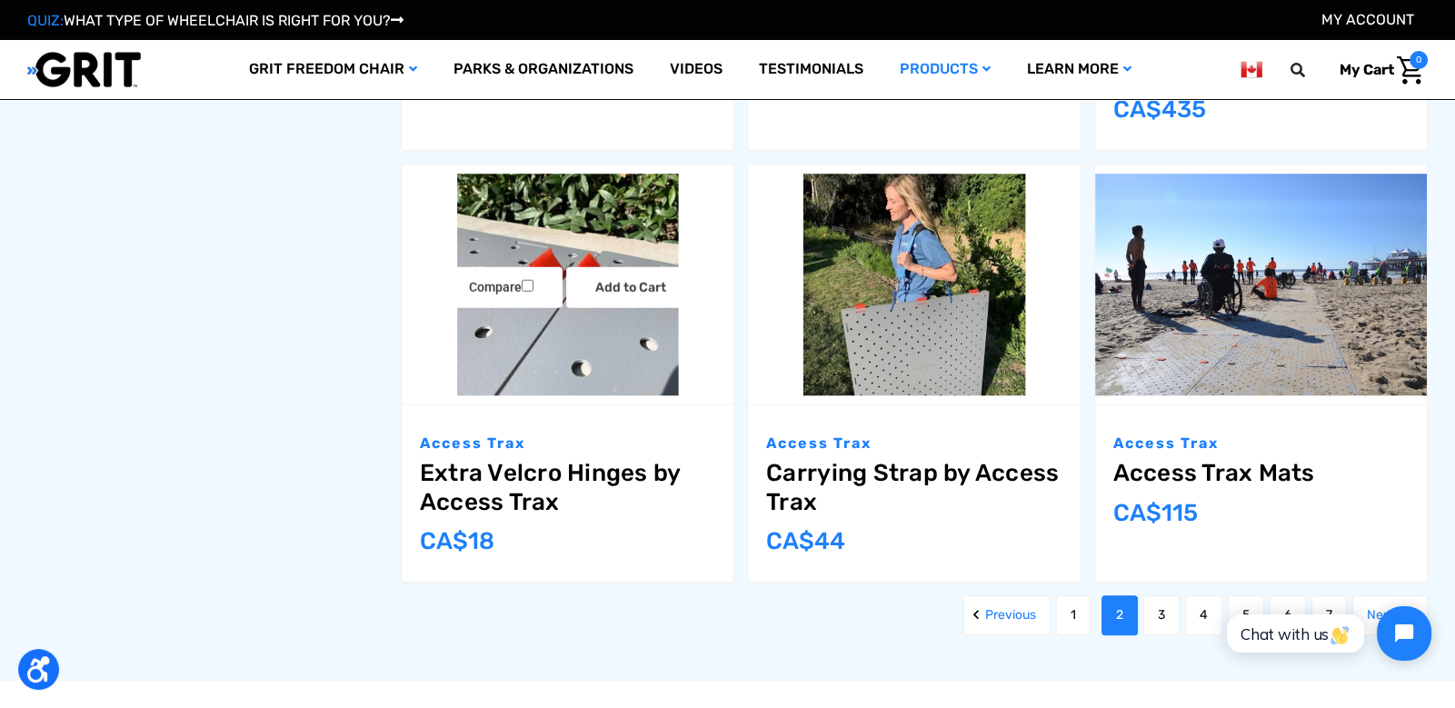
click at [557, 476] on link "Extra Velcro Hinges by Access Trax" at bounding box center [567, 487] width 295 height 56
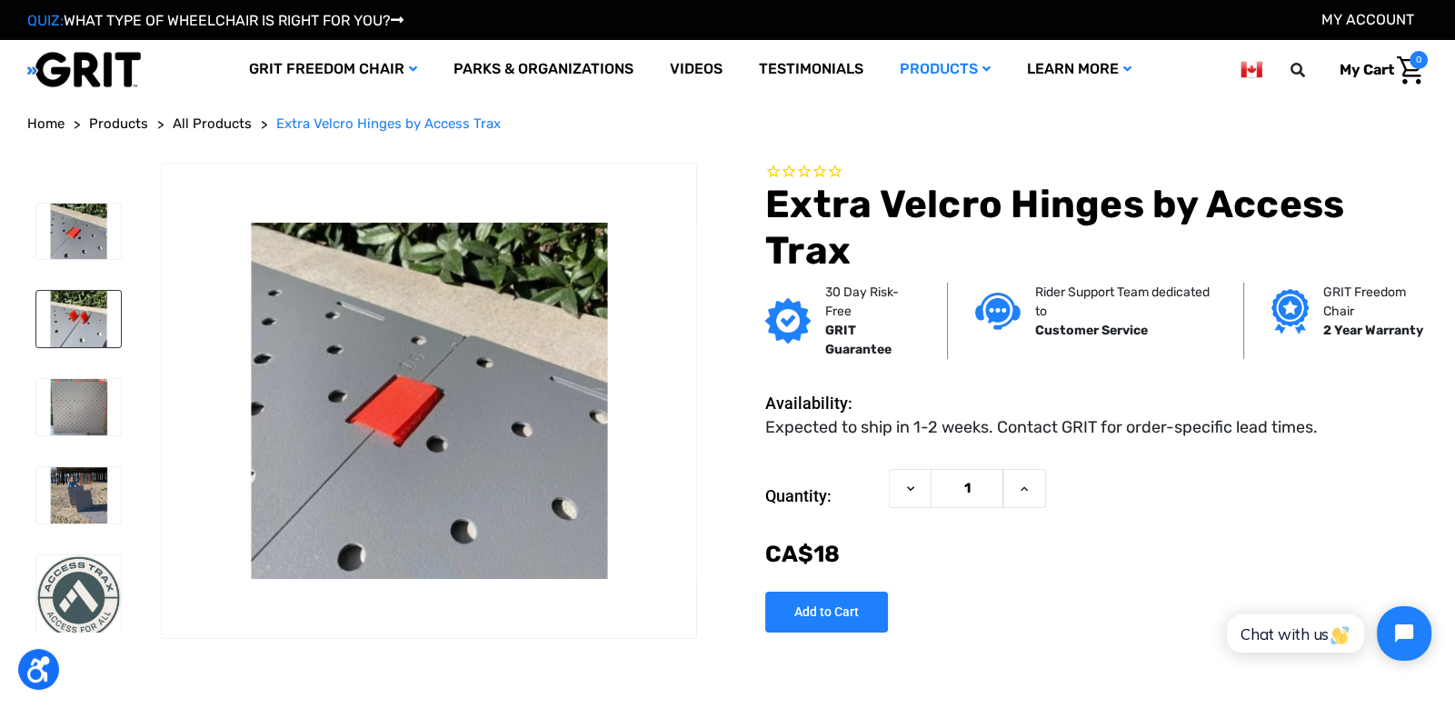
click at [79, 327] on img at bounding box center [78, 319] width 85 height 56
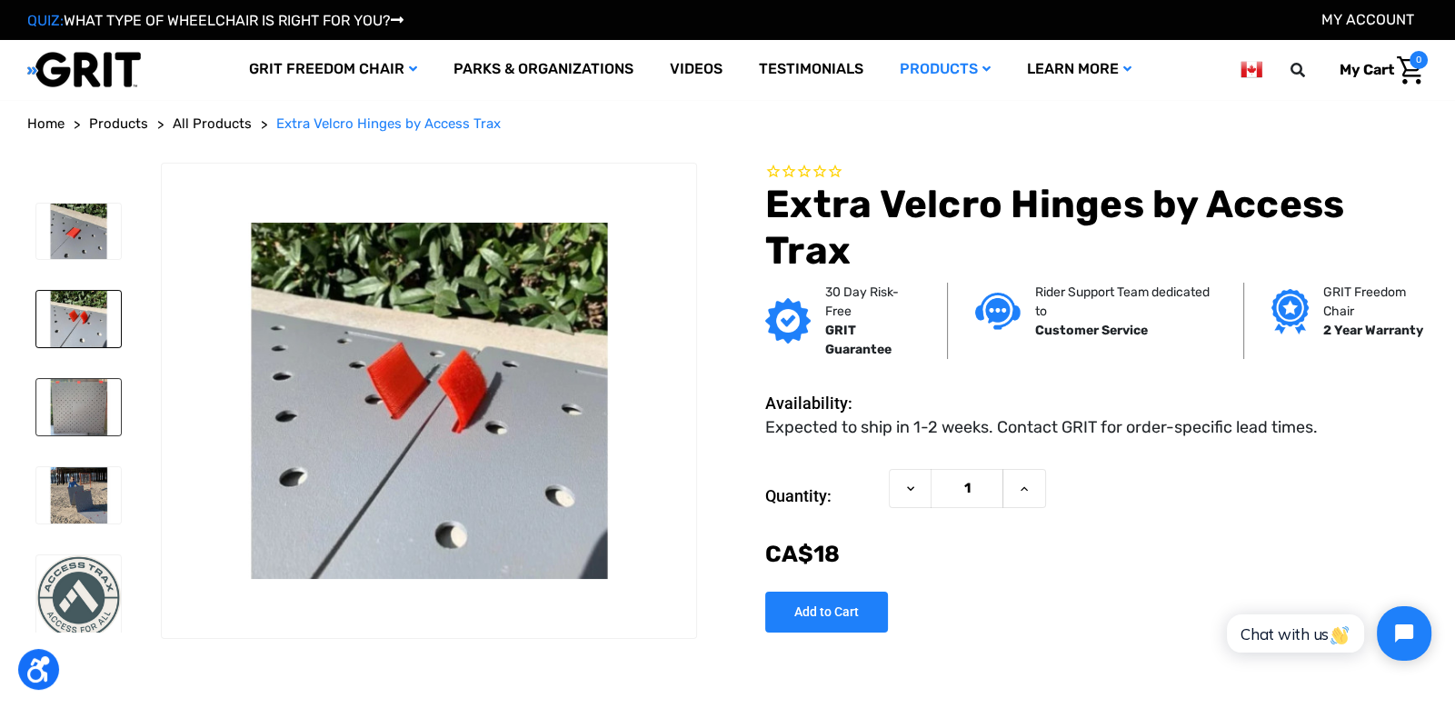
click at [70, 412] on img at bounding box center [78, 407] width 85 height 56
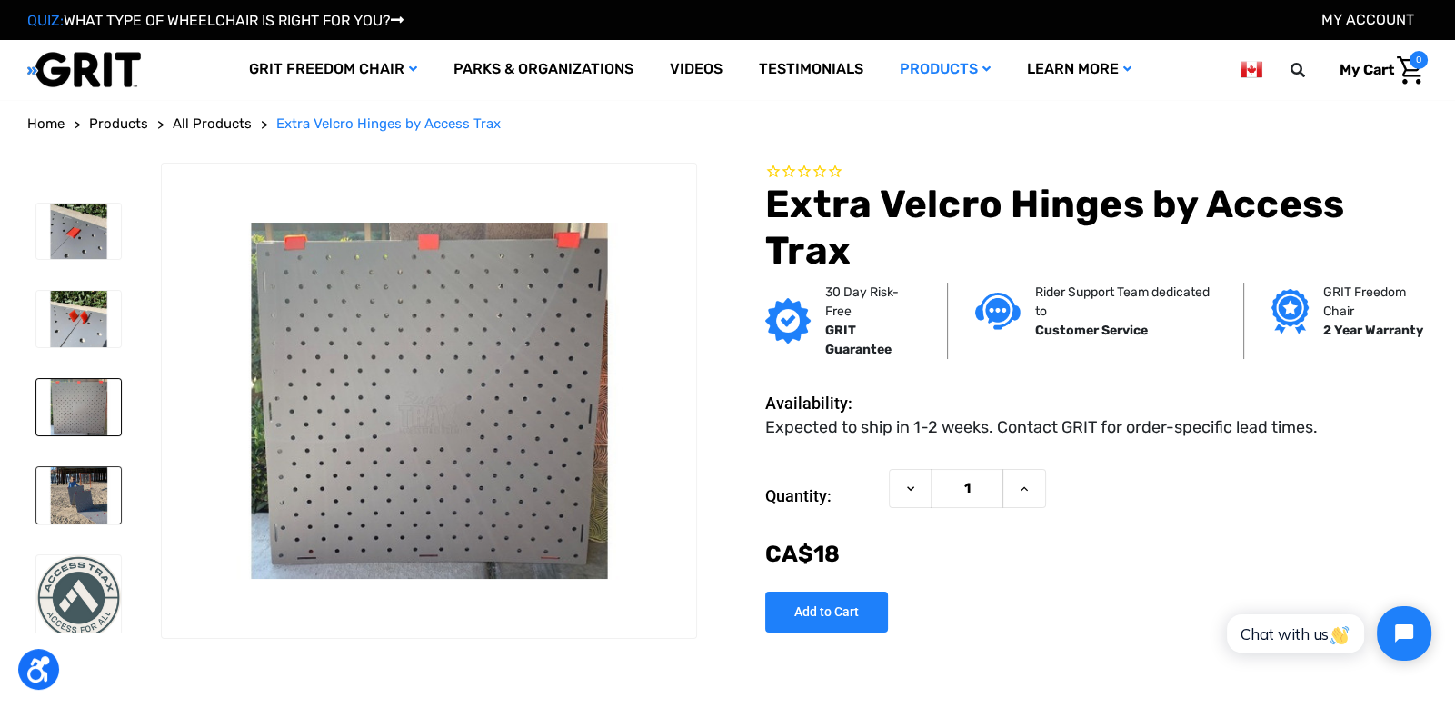
click at [76, 485] on img at bounding box center [78, 495] width 85 height 56
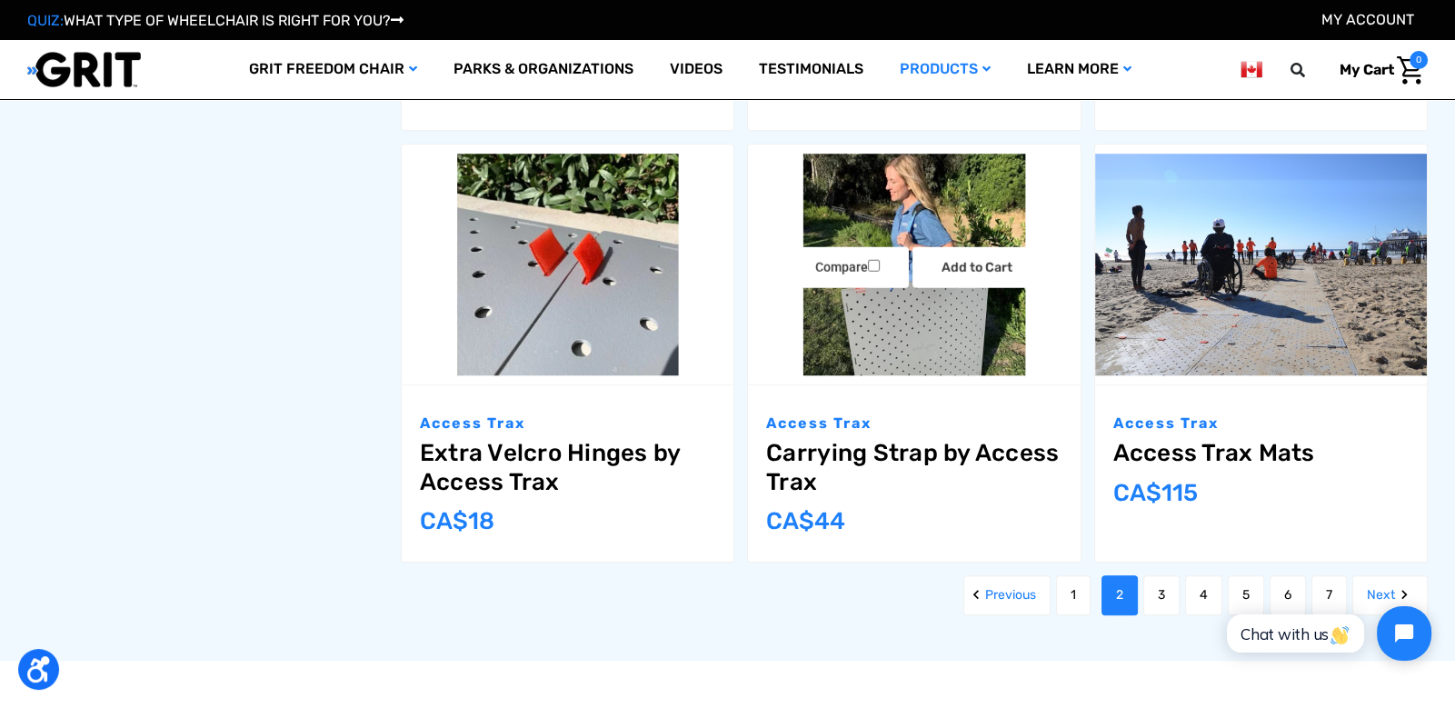
scroll to position [1936, 0]
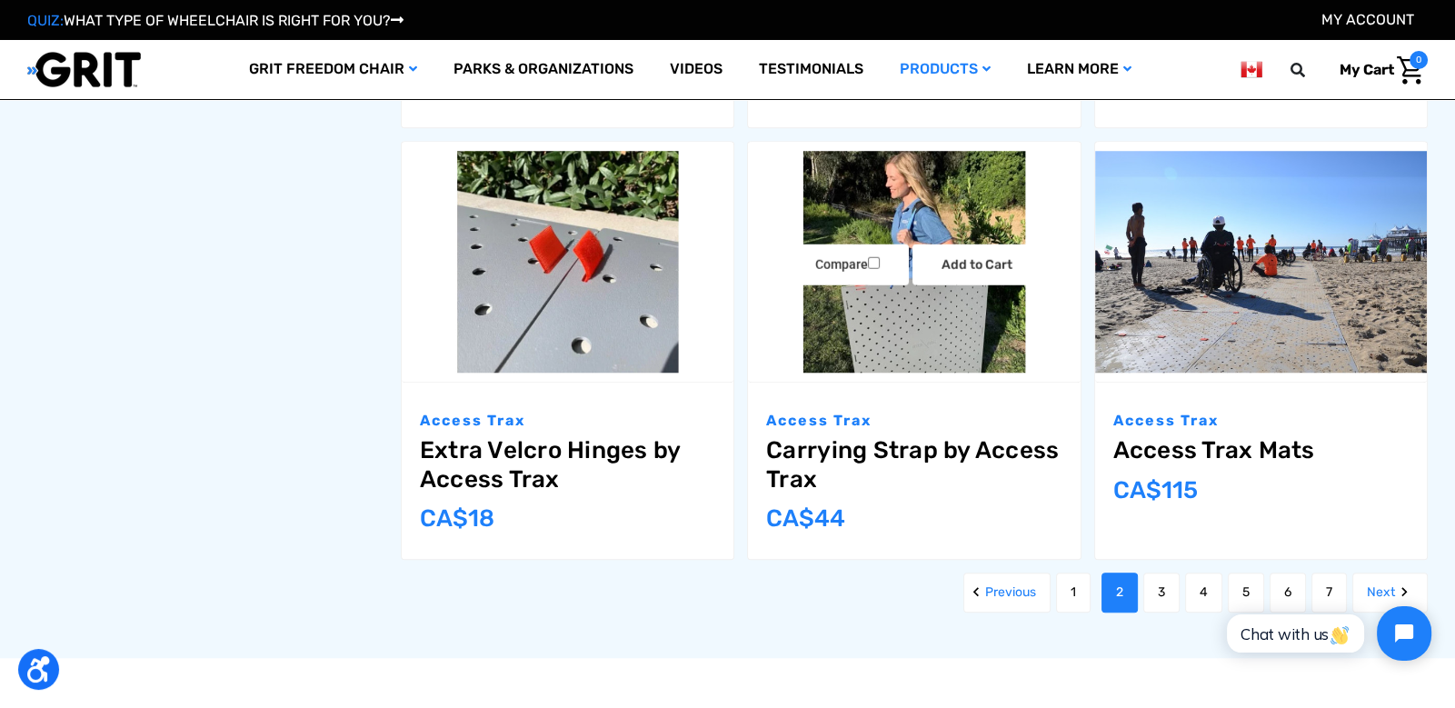
click at [924, 336] on img "Carrying Strap by Access Trax,$30.00\a" at bounding box center [914, 262] width 332 height 222
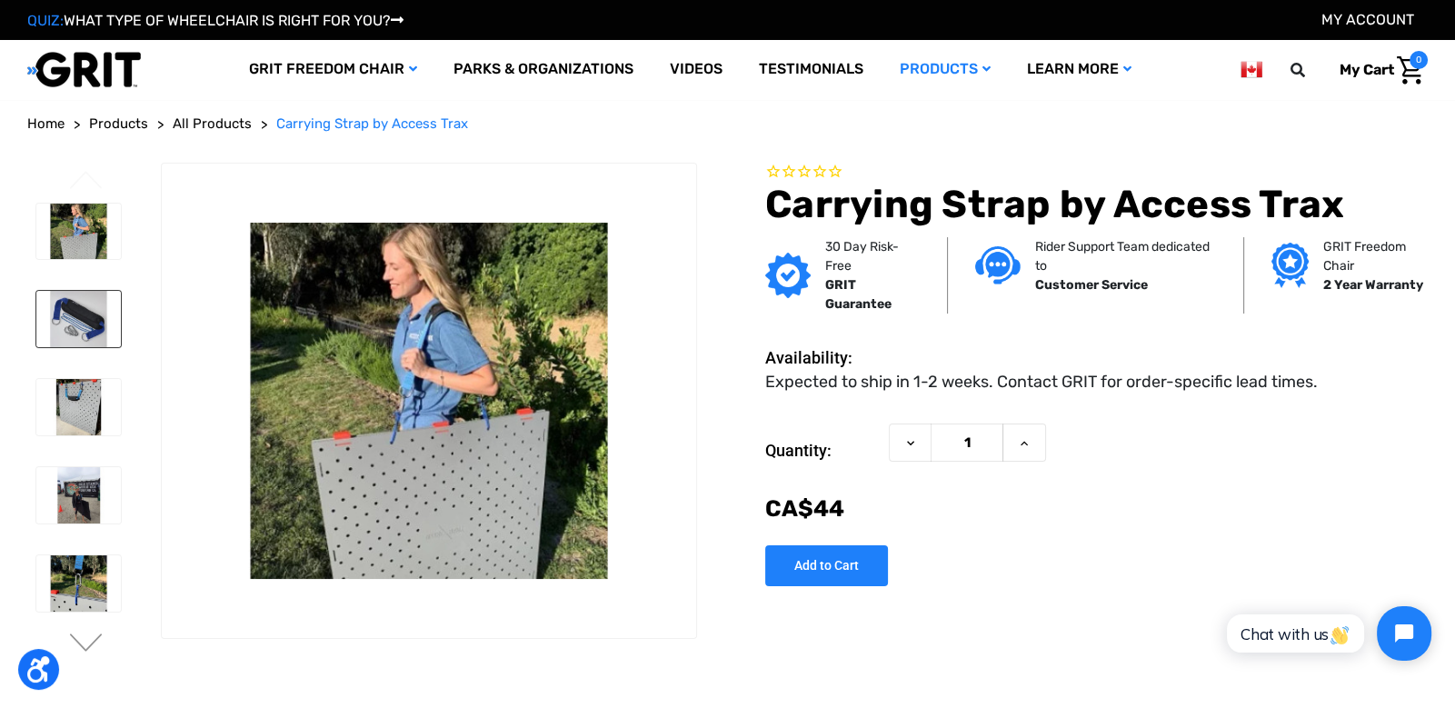
click at [67, 311] on img at bounding box center [78, 319] width 85 height 56
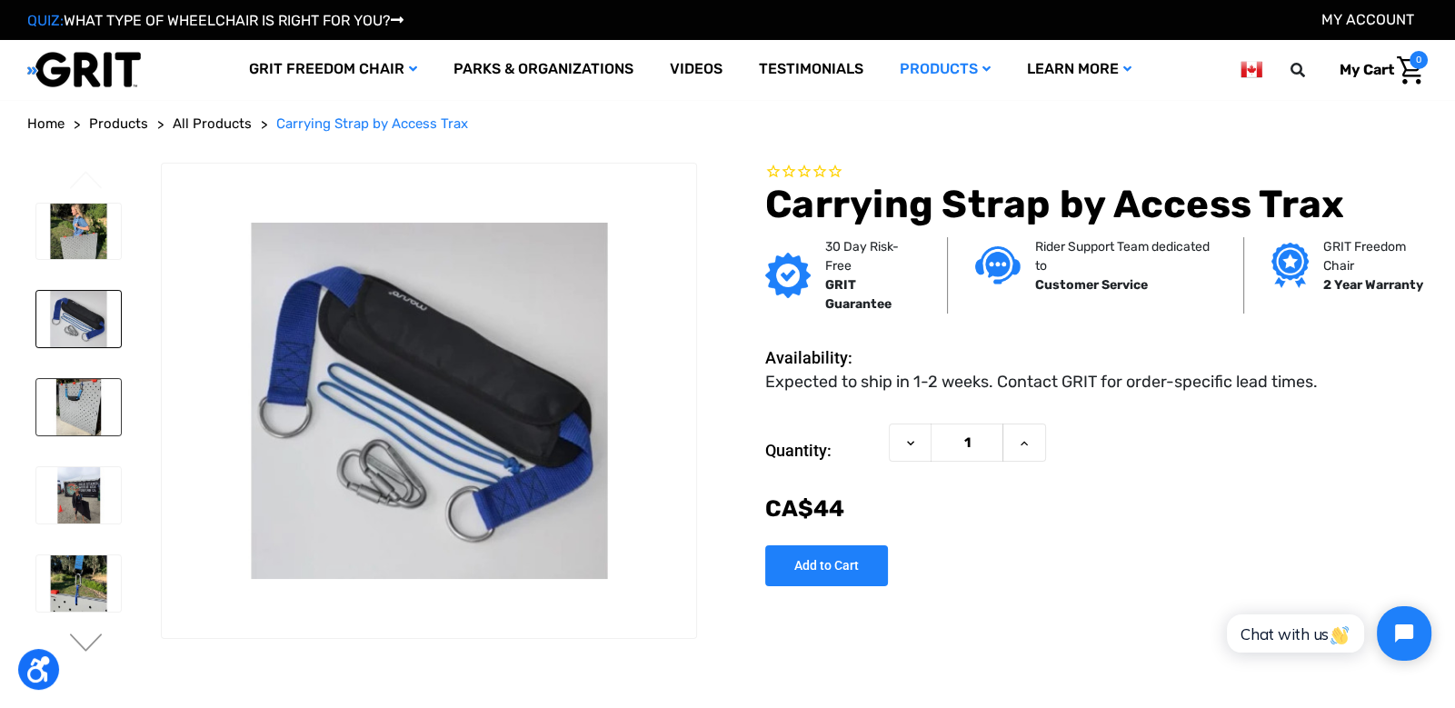
click at [71, 407] on img at bounding box center [78, 407] width 85 height 56
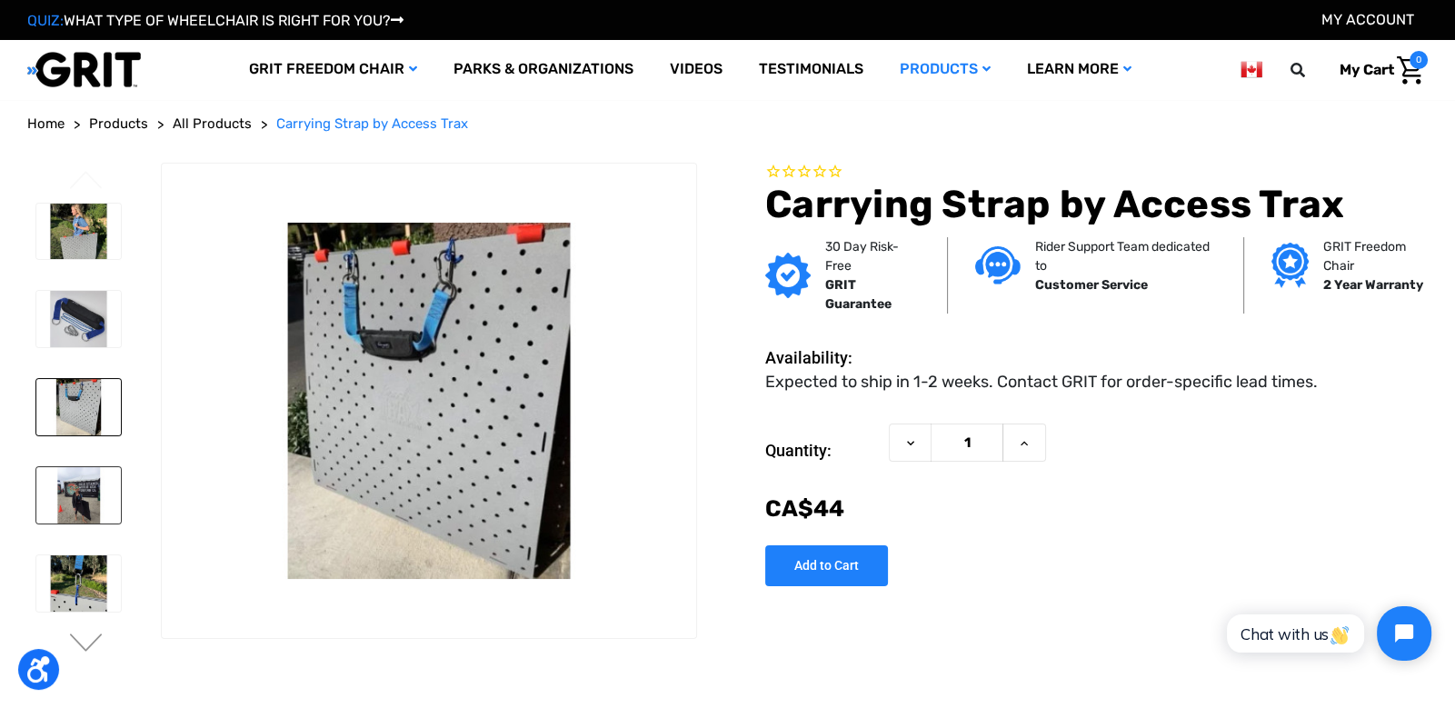
click at [79, 500] on img at bounding box center [78, 495] width 85 height 56
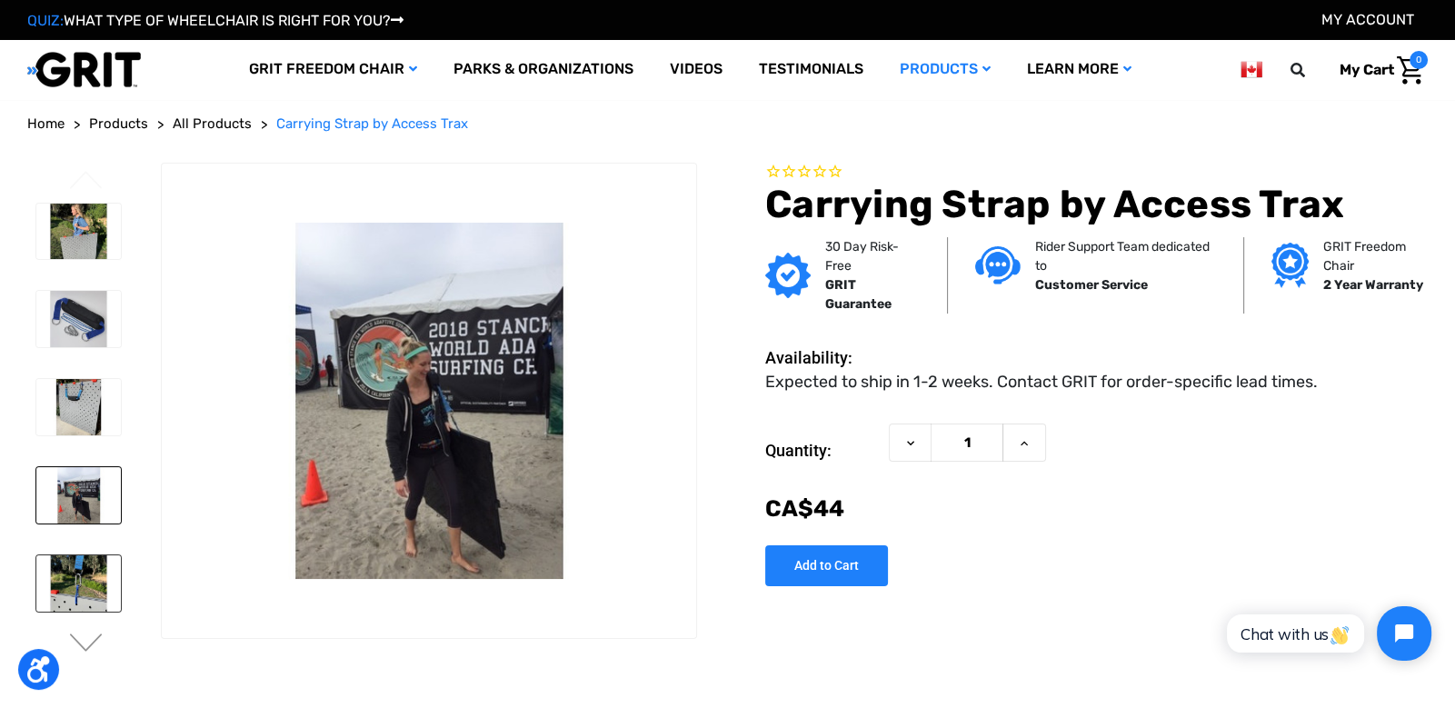
click at [65, 600] on img at bounding box center [78, 583] width 85 height 56
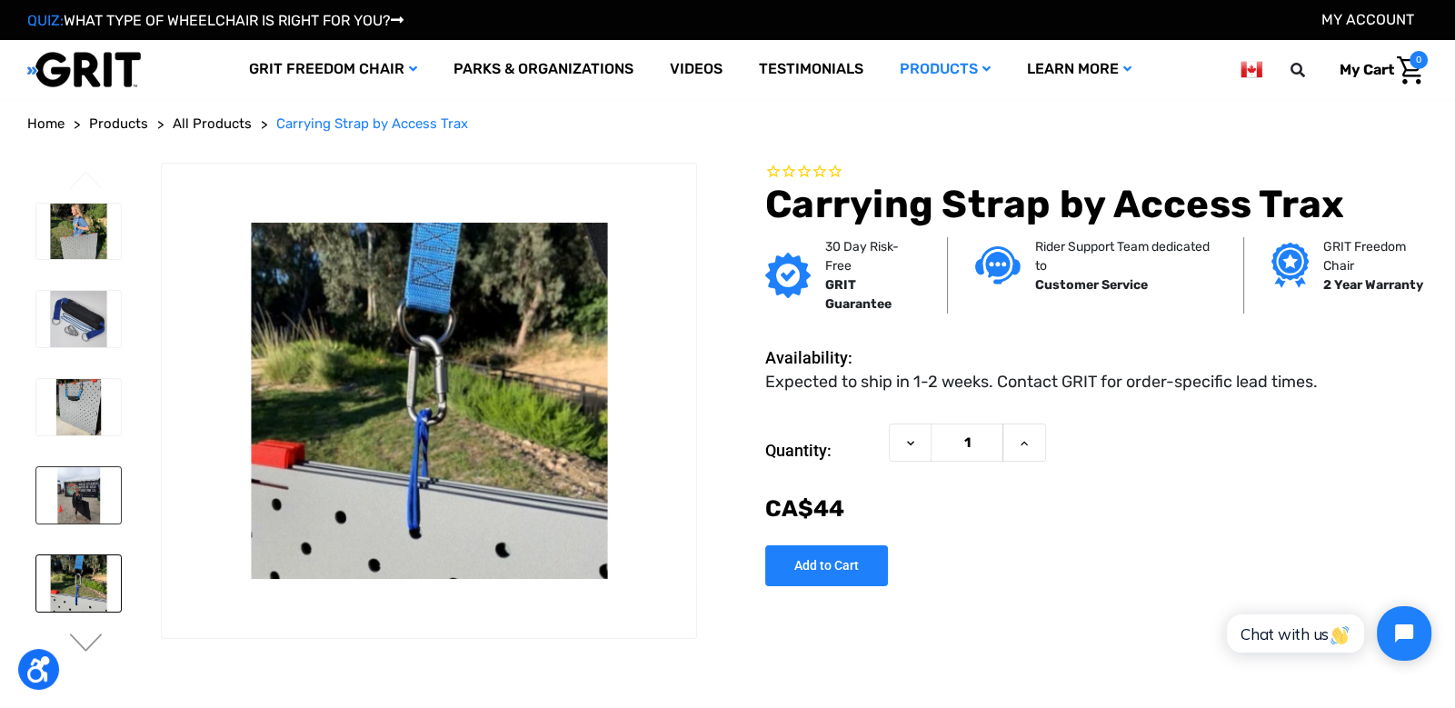
click at [87, 486] on img at bounding box center [78, 495] width 85 height 56
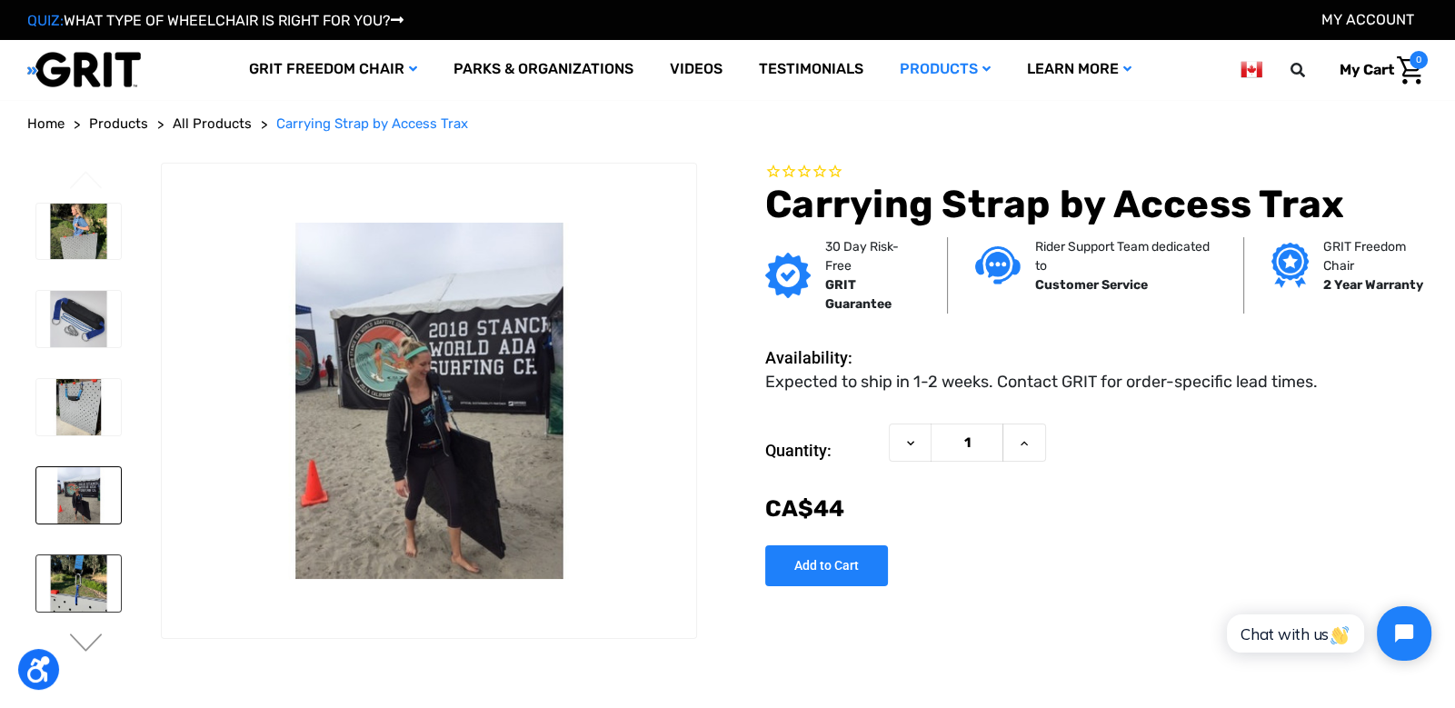
click at [88, 568] on img at bounding box center [78, 583] width 85 height 56
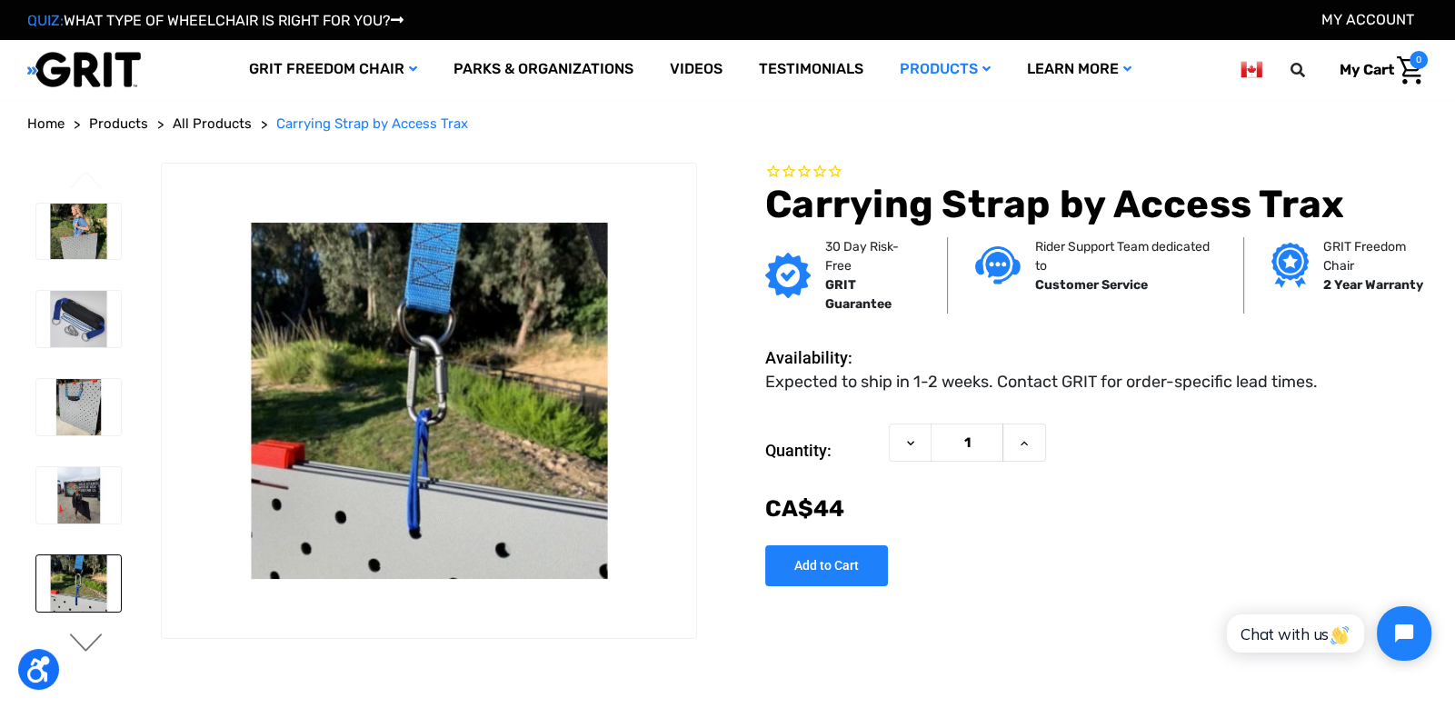
click at [85, 644] on button "Next" at bounding box center [86, 645] width 38 height 22
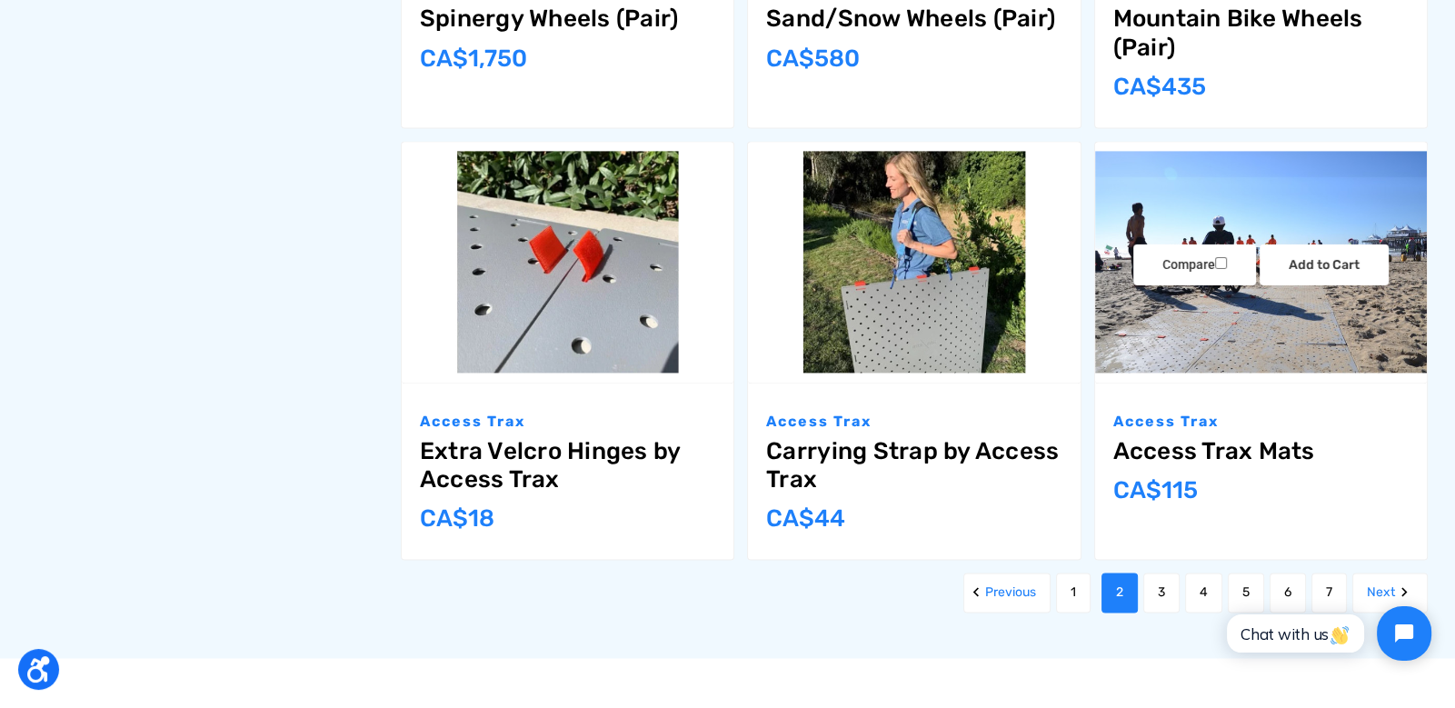
click at [1225, 338] on img "Access Trax Mats,$77.00\a" at bounding box center [1261, 262] width 332 height 222
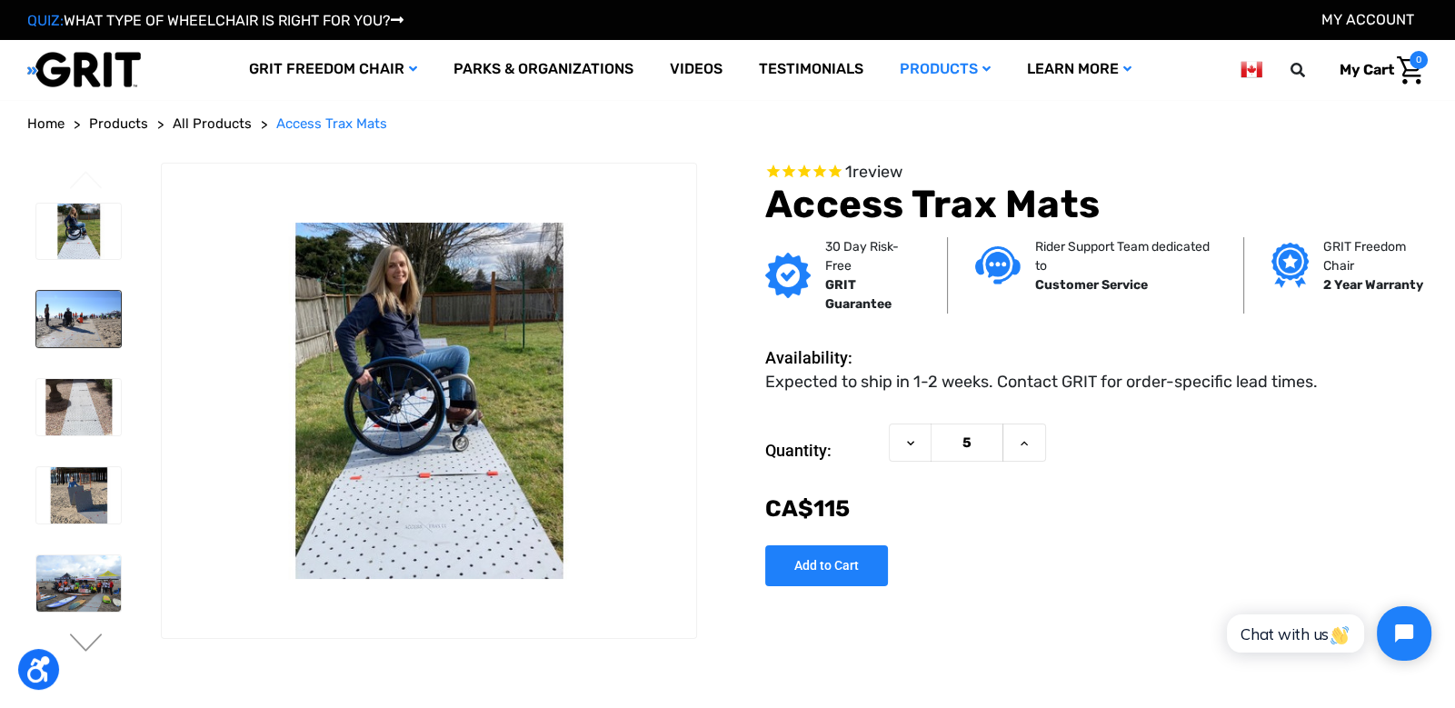
click at [79, 318] on img at bounding box center [78, 319] width 85 height 56
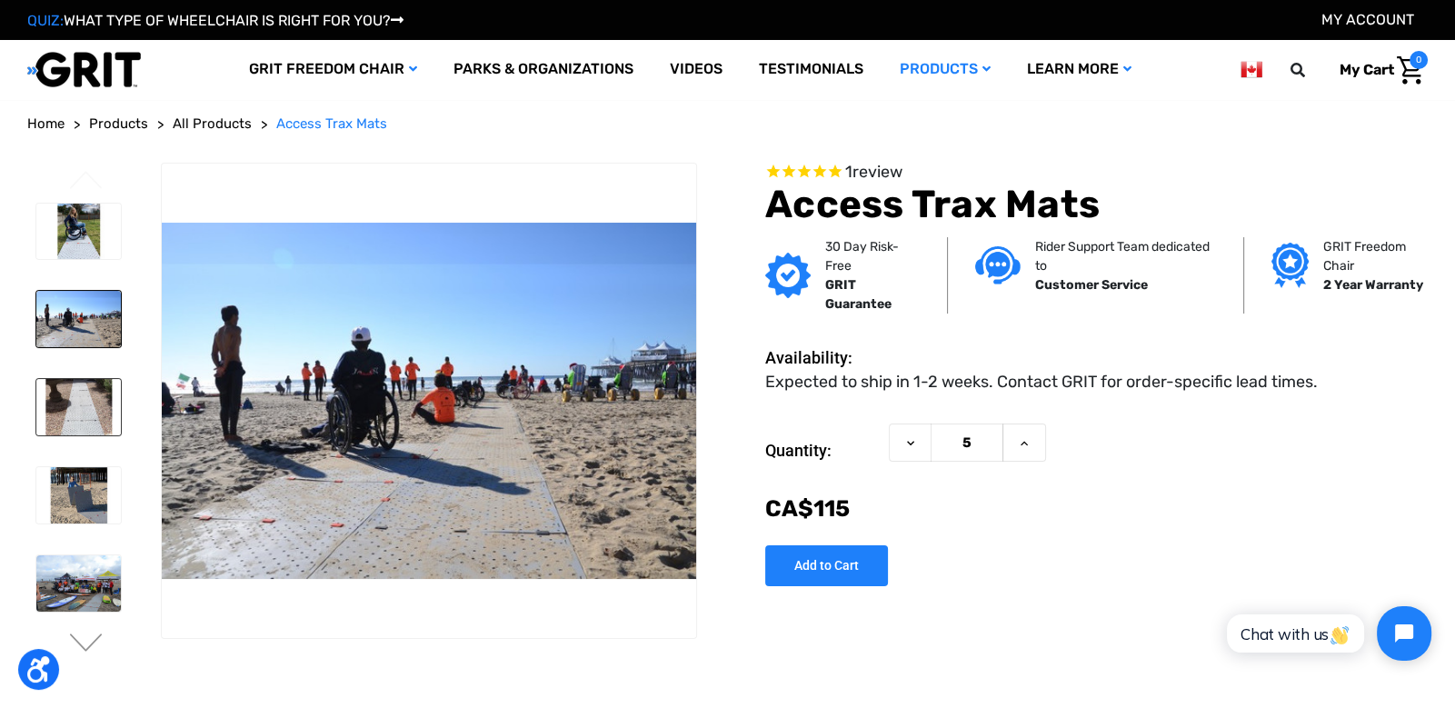
click at [75, 381] on img at bounding box center [78, 407] width 85 height 56
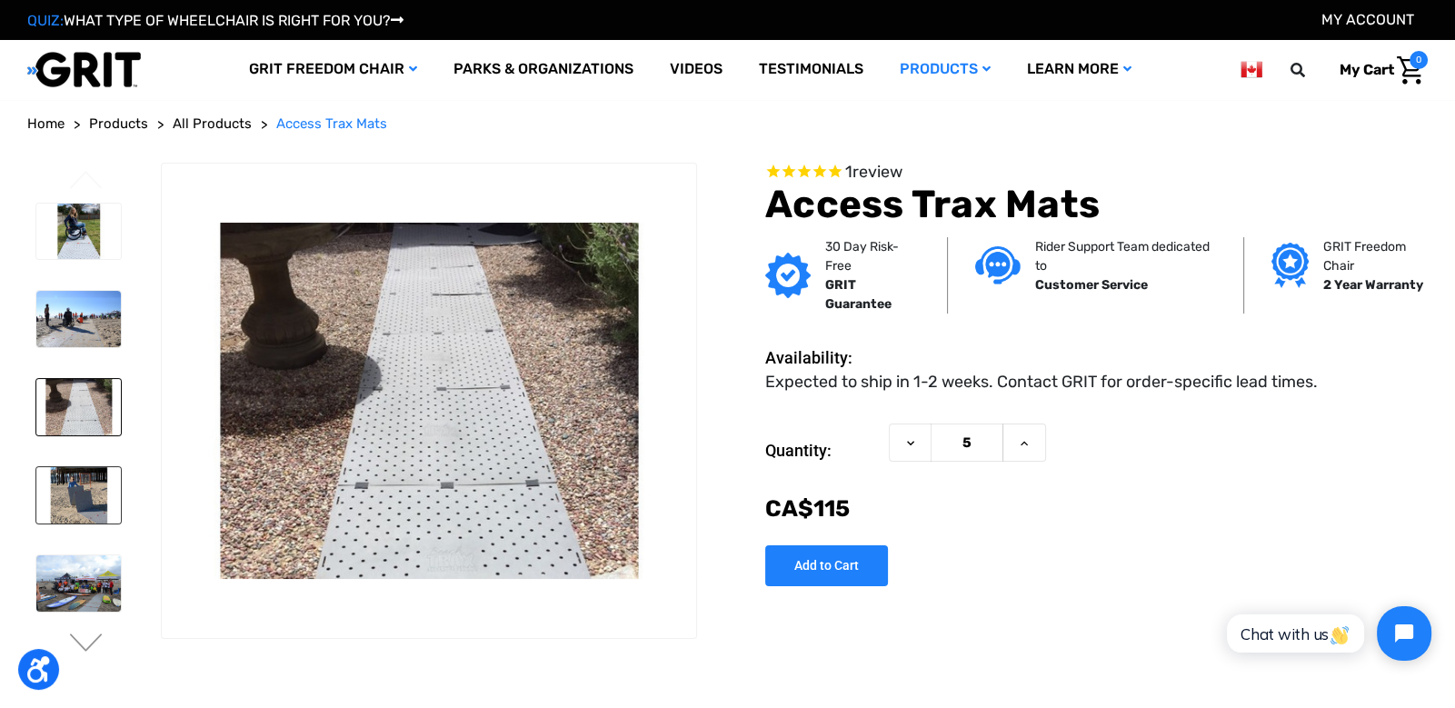
click at [80, 477] on img at bounding box center [78, 495] width 85 height 56
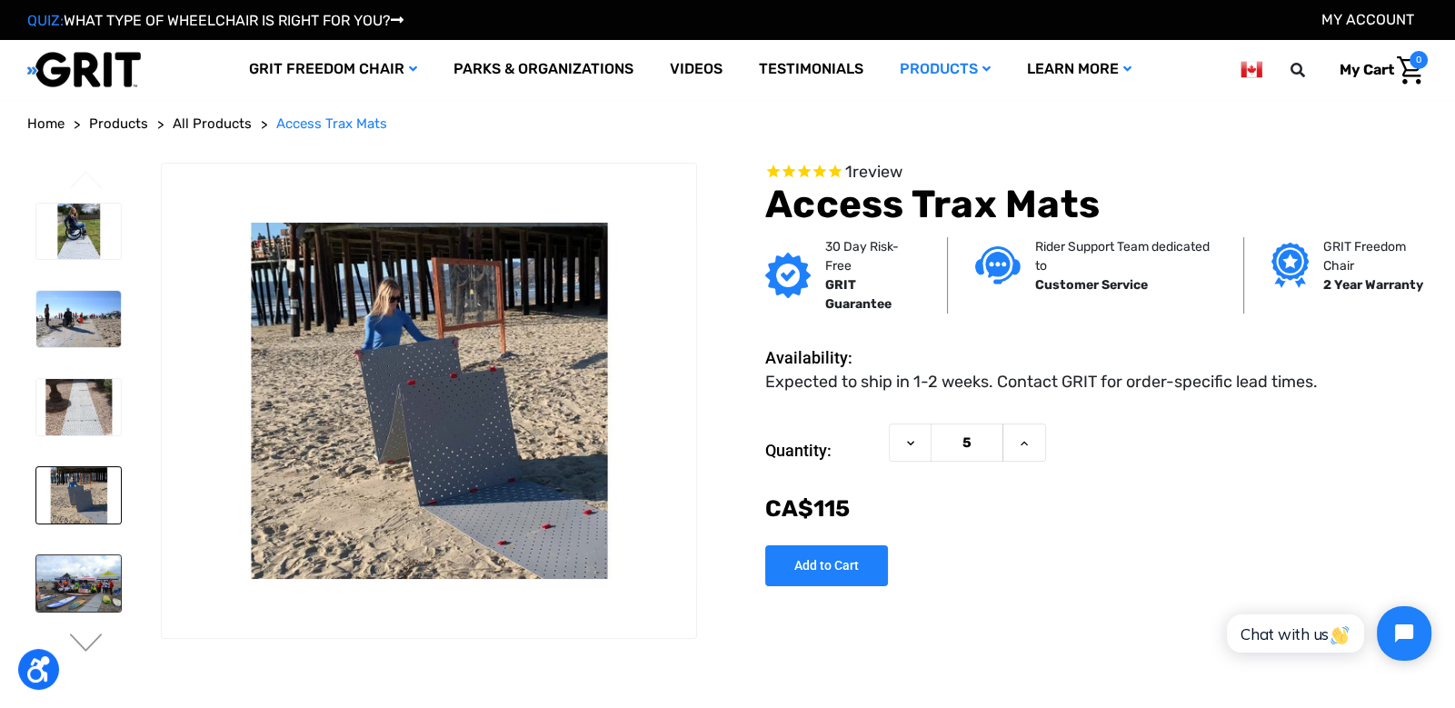
click at [76, 569] on img at bounding box center [78, 583] width 85 height 56
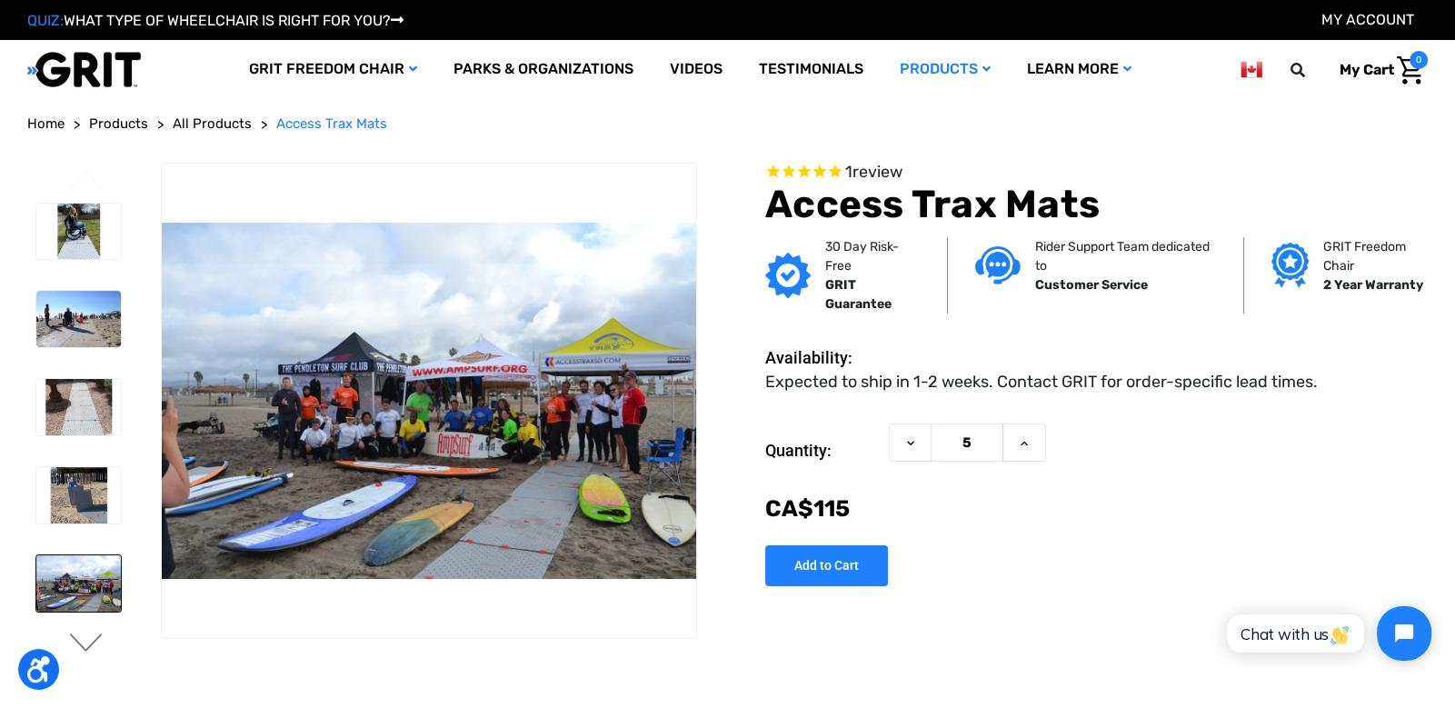
click at [85, 636] on button "Next" at bounding box center [86, 645] width 38 height 22
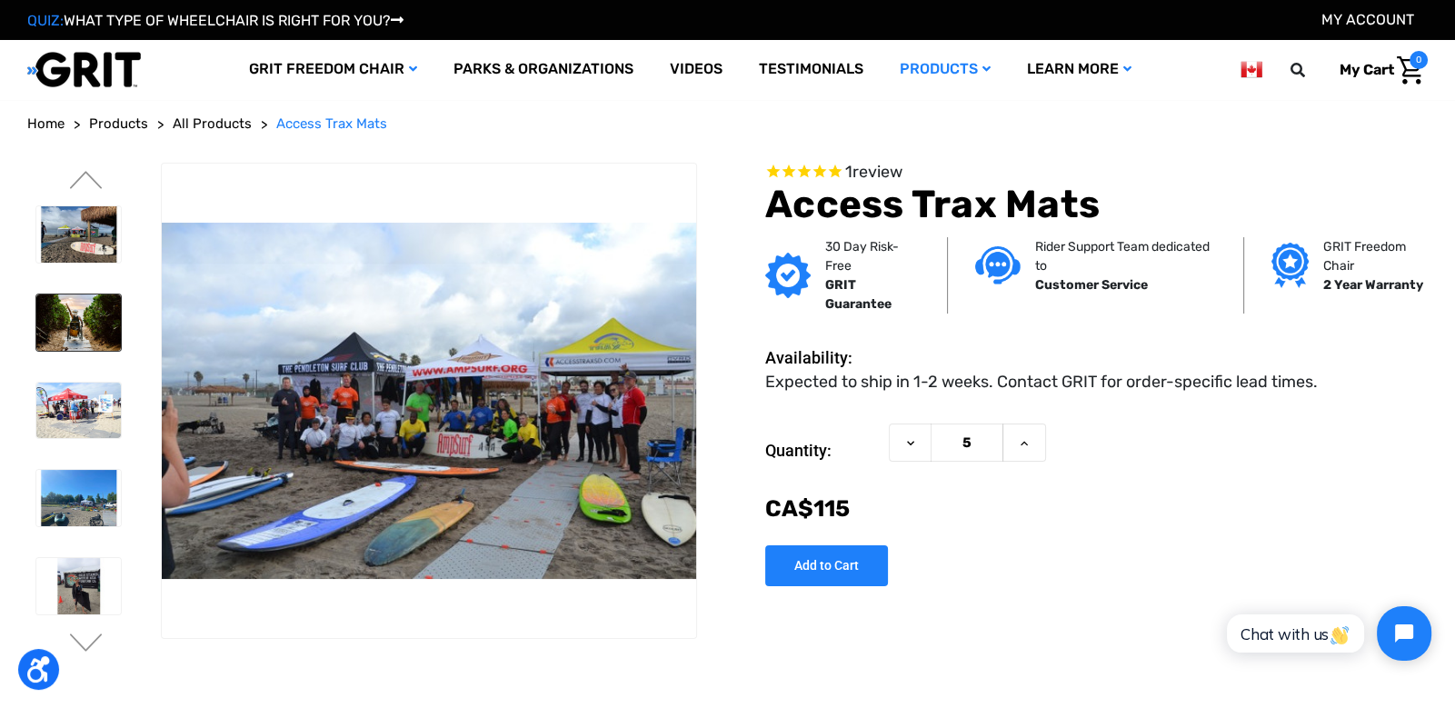
click at [77, 337] on img at bounding box center [78, 323] width 85 height 56
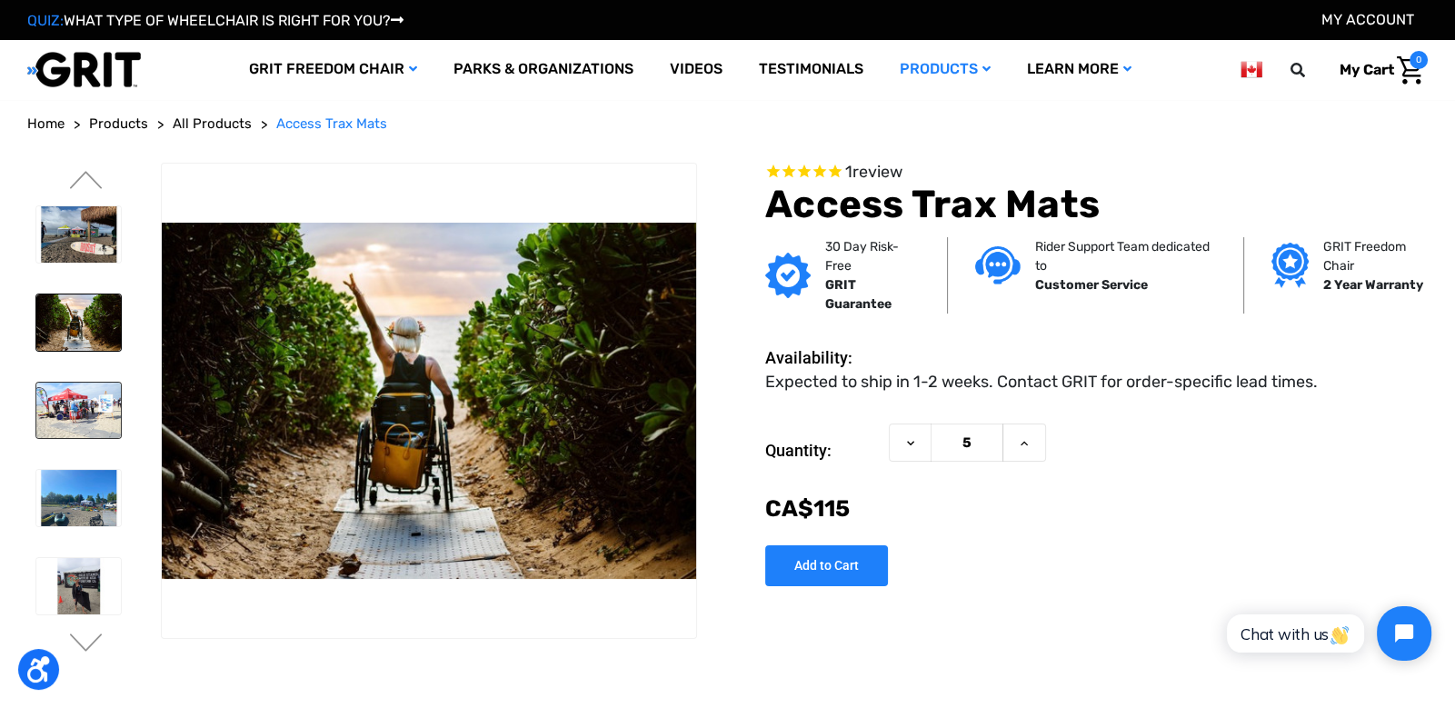
click at [86, 388] on img at bounding box center [78, 411] width 85 height 56
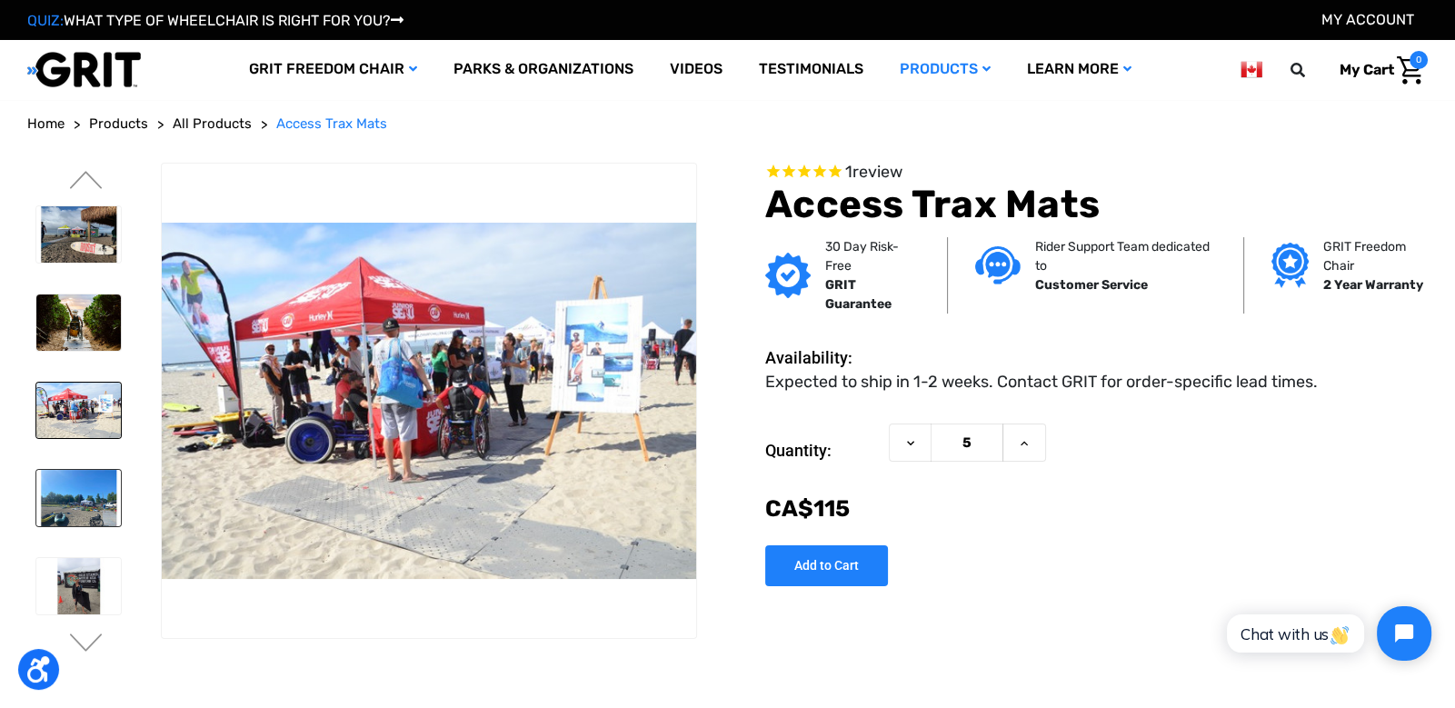
click at [73, 476] on img at bounding box center [78, 498] width 85 height 56
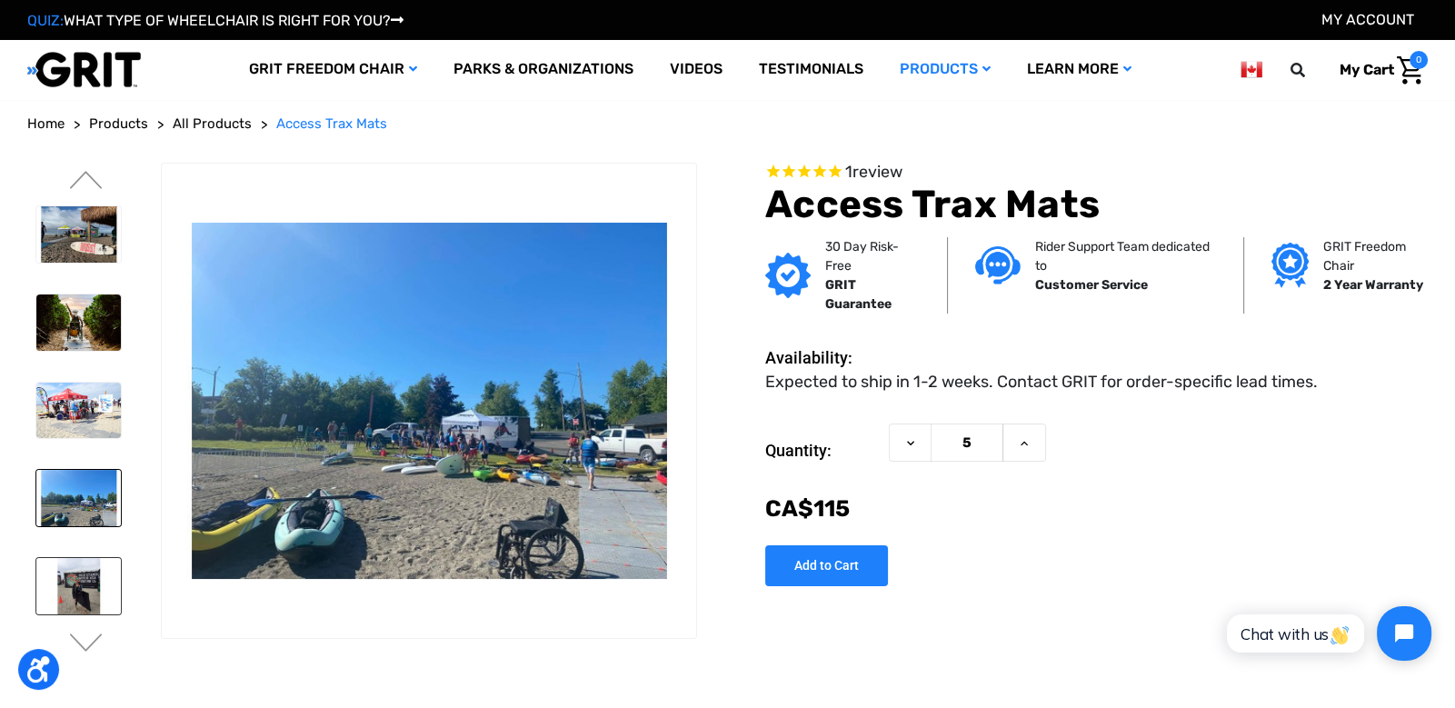
click at [78, 576] on img at bounding box center [78, 586] width 85 height 56
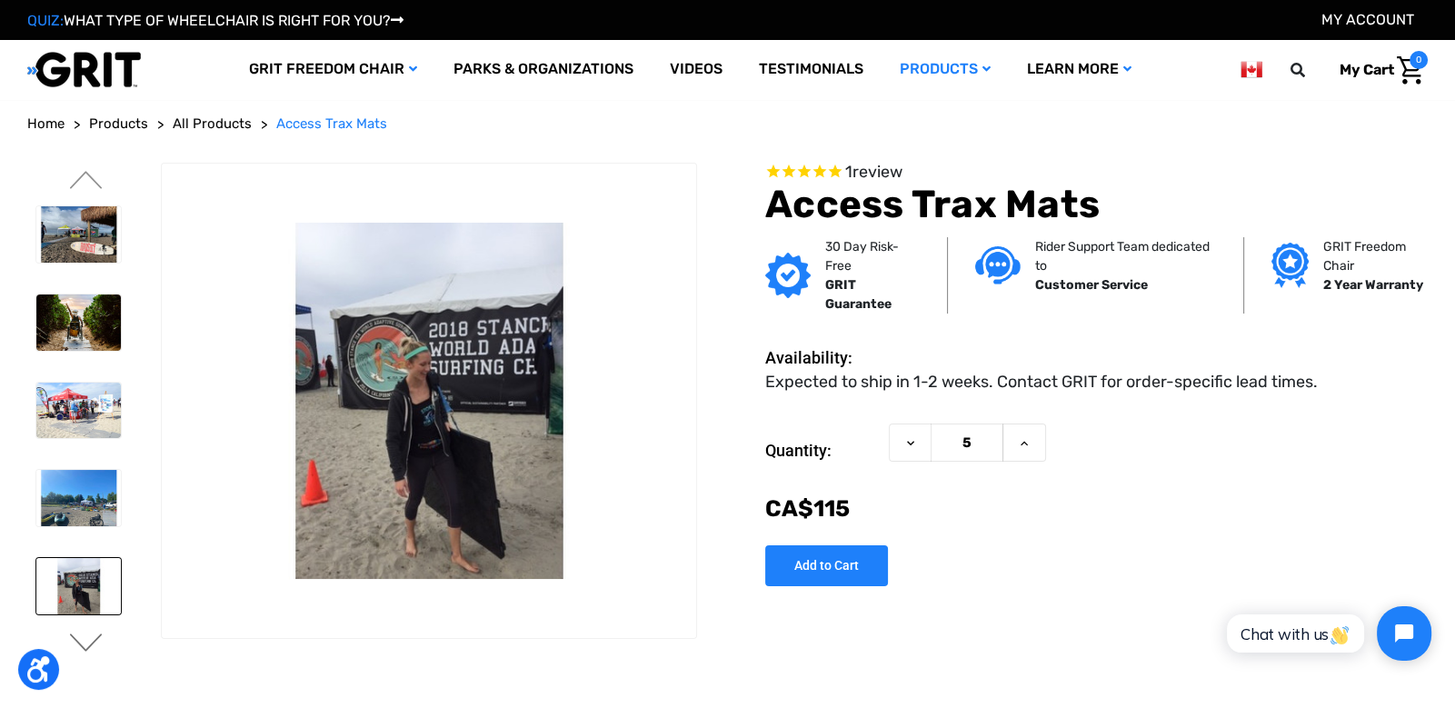
click at [84, 639] on button "Next" at bounding box center [86, 645] width 38 height 22
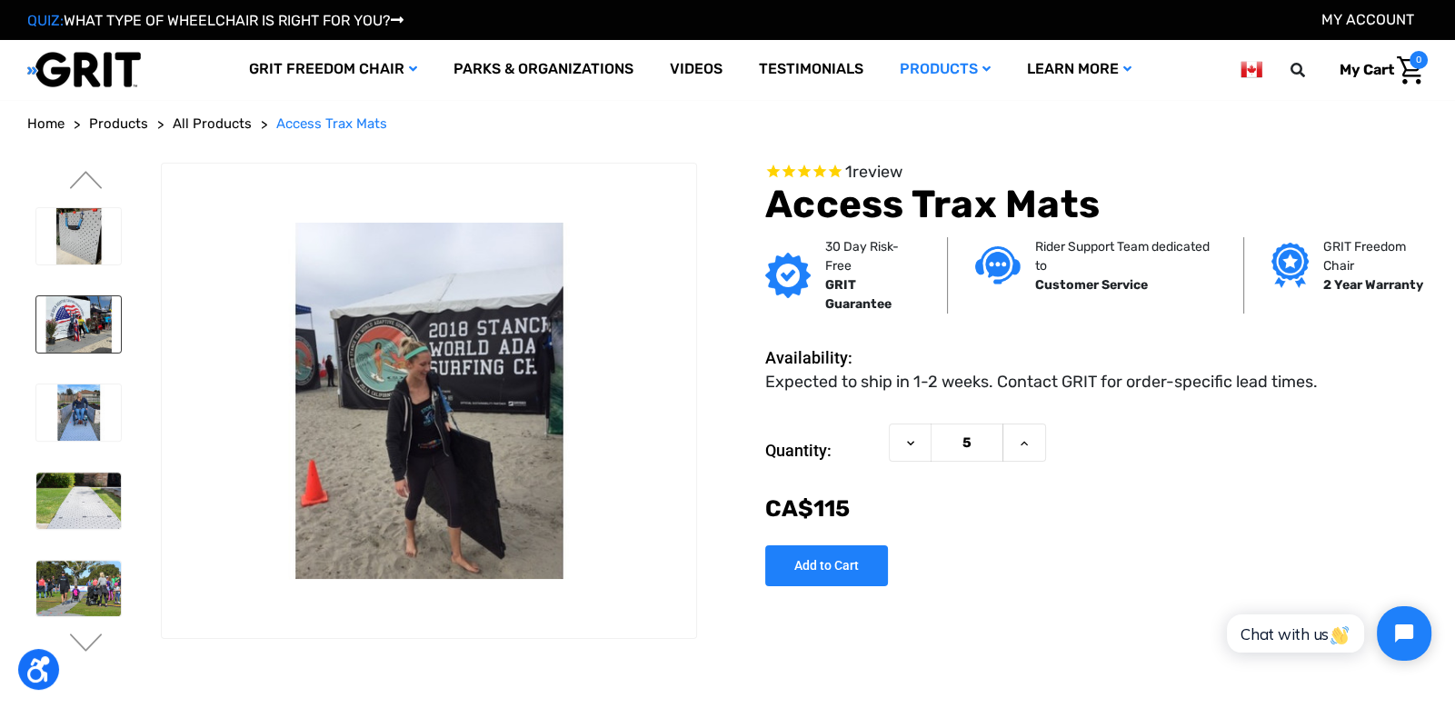
click at [84, 339] on img at bounding box center [78, 324] width 85 height 56
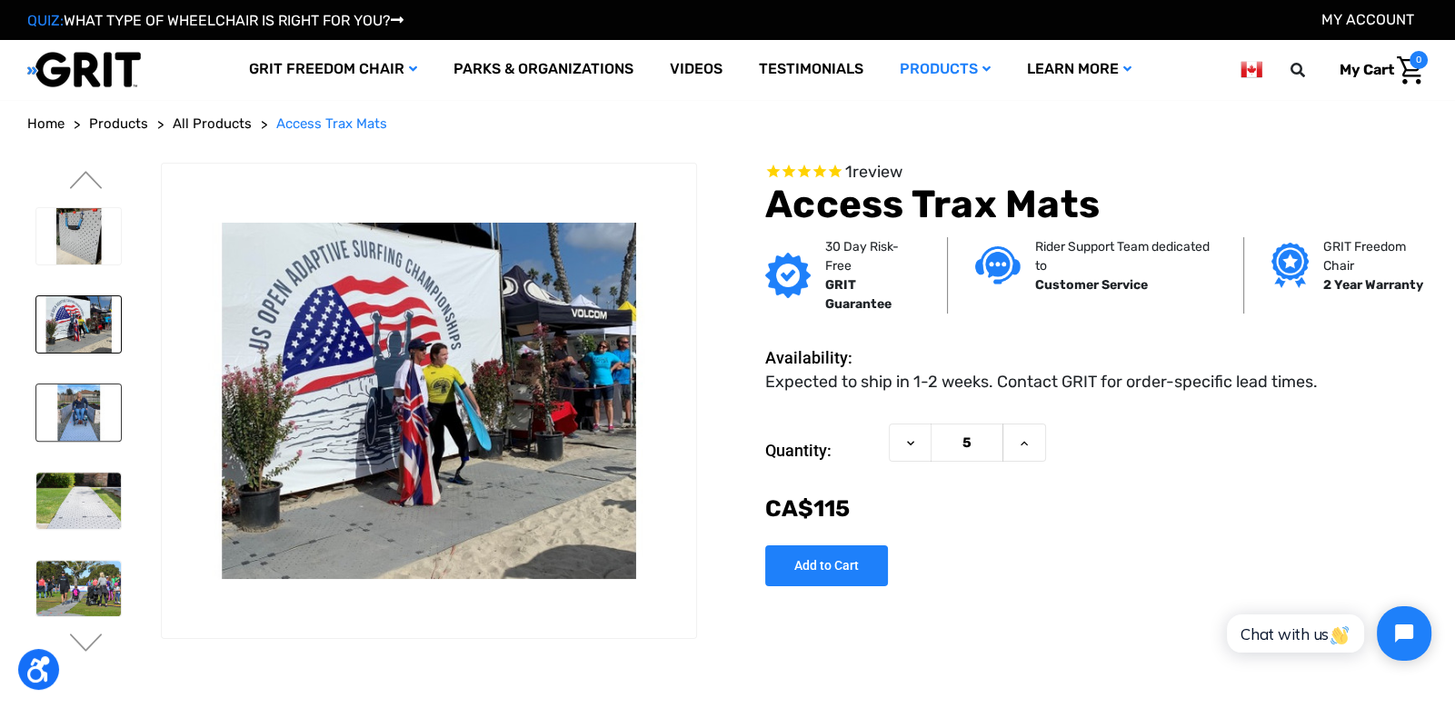
click at [83, 404] on img at bounding box center [78, 413] width 85 height 56
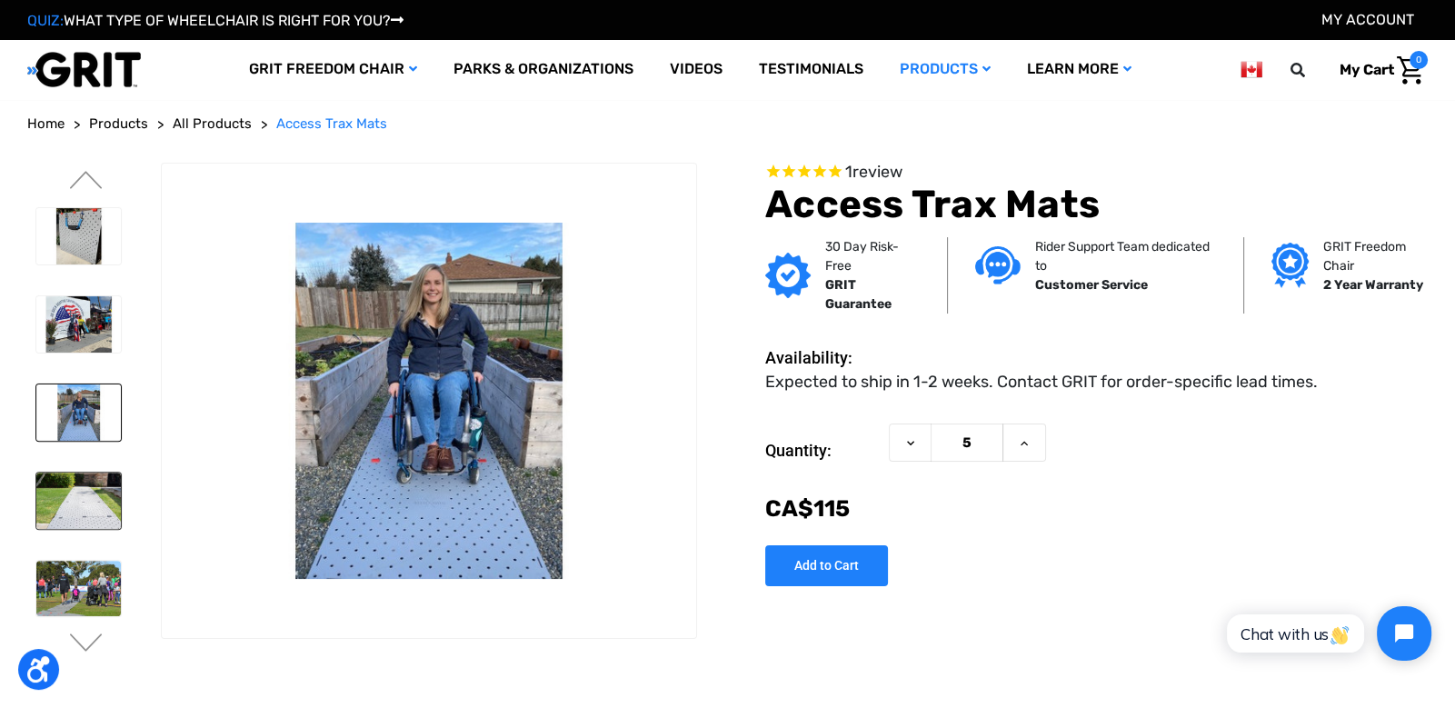
click at [74, 473] on img at bounding box center [78, 501] width 85 height 56
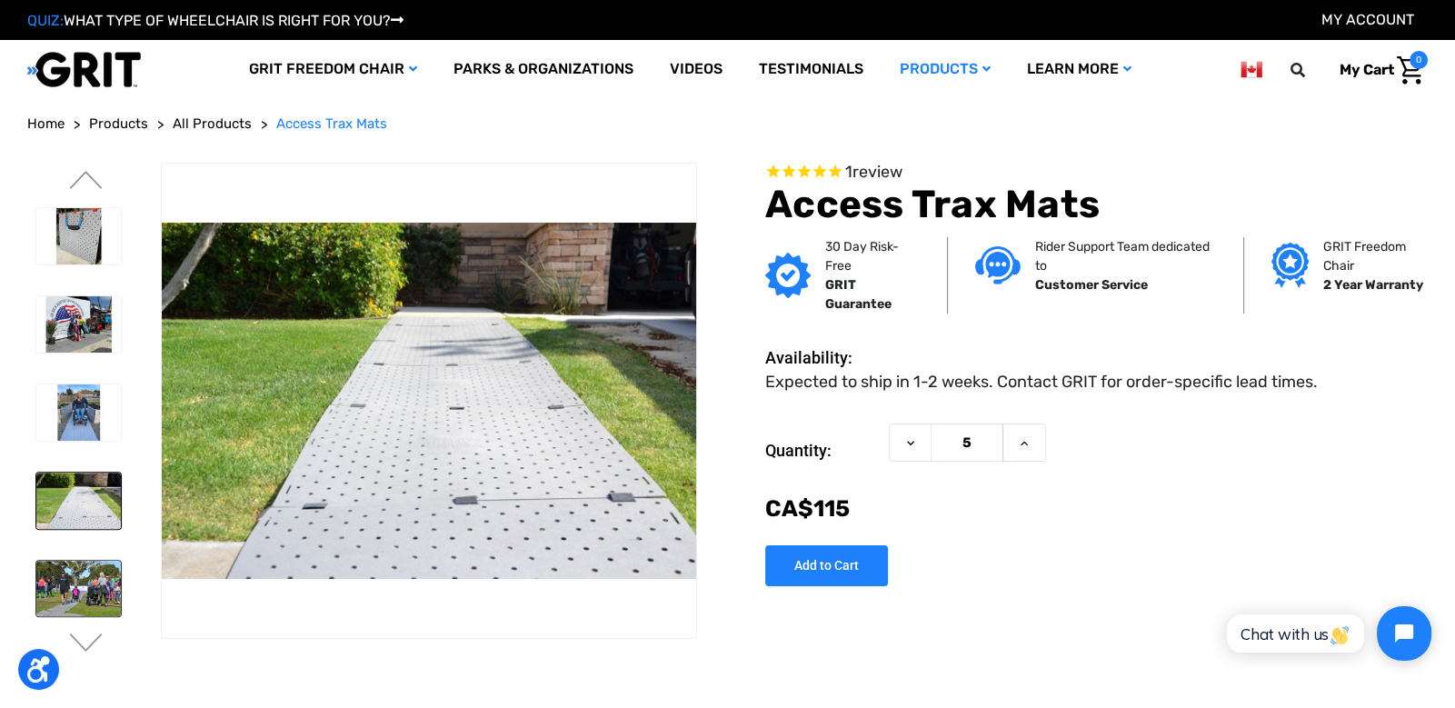
click at [65, 588] on img at bounding box center [78, 589] width 85 height 56
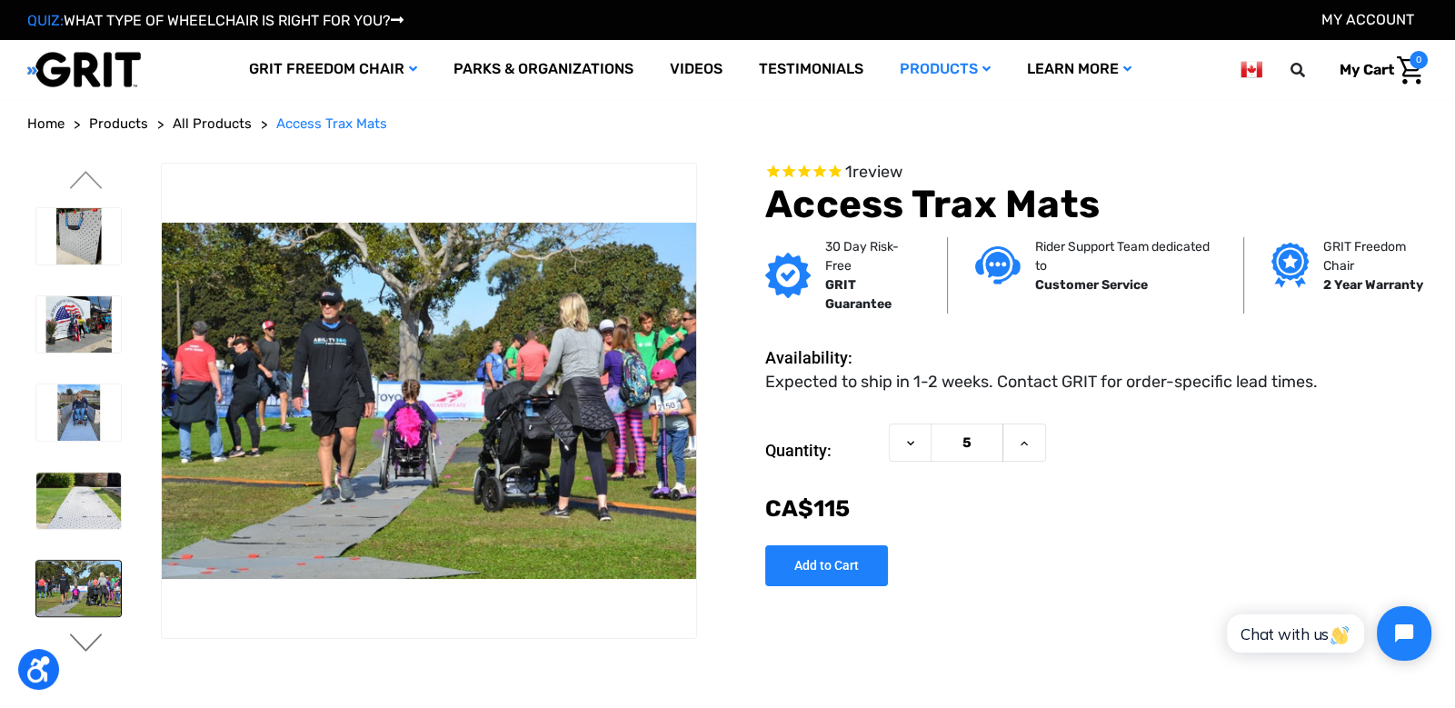
click at [83, 639] on button "Next" at bounding box center [86, 645] width 38 height 22
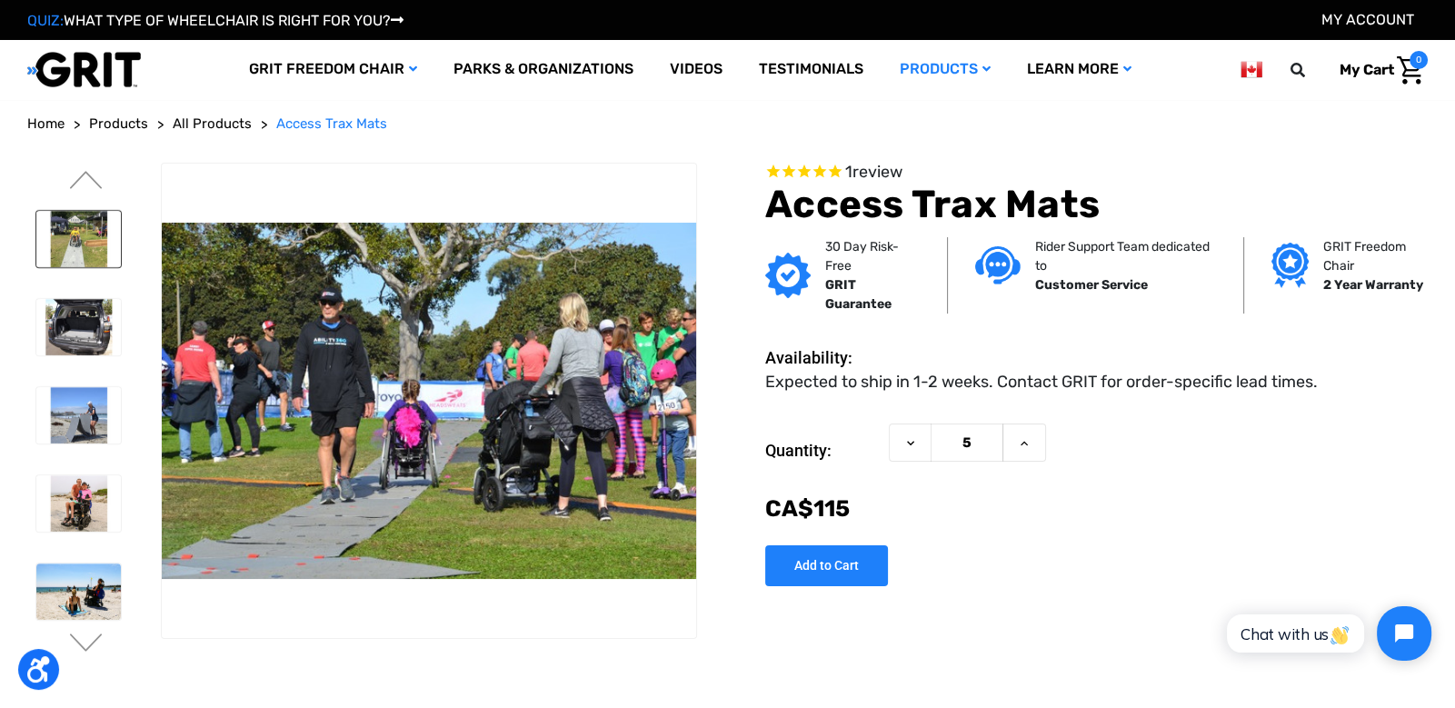
click at [76, 247] on img at bounding box center [78, 239] width 85 height 56
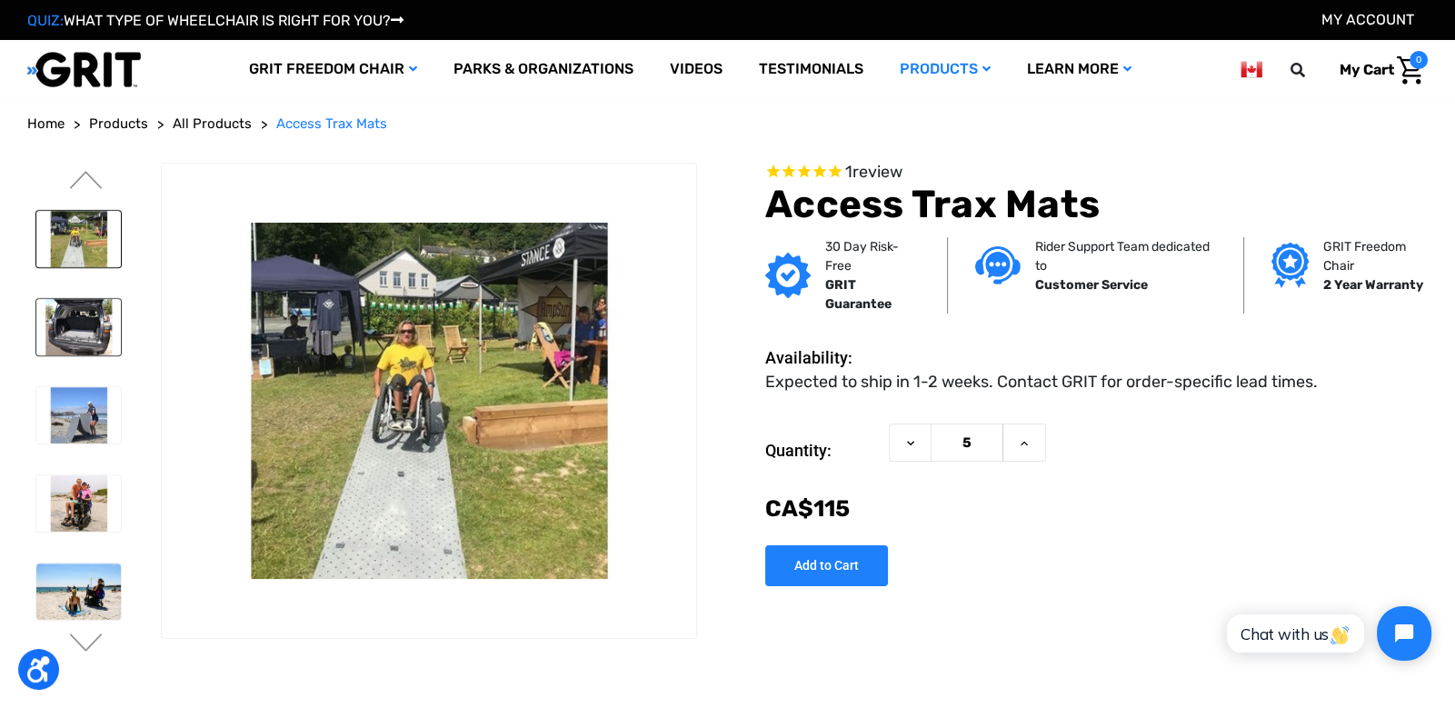
click at [88, 304] on img at bounding box center [78, 327] width 85 height 56
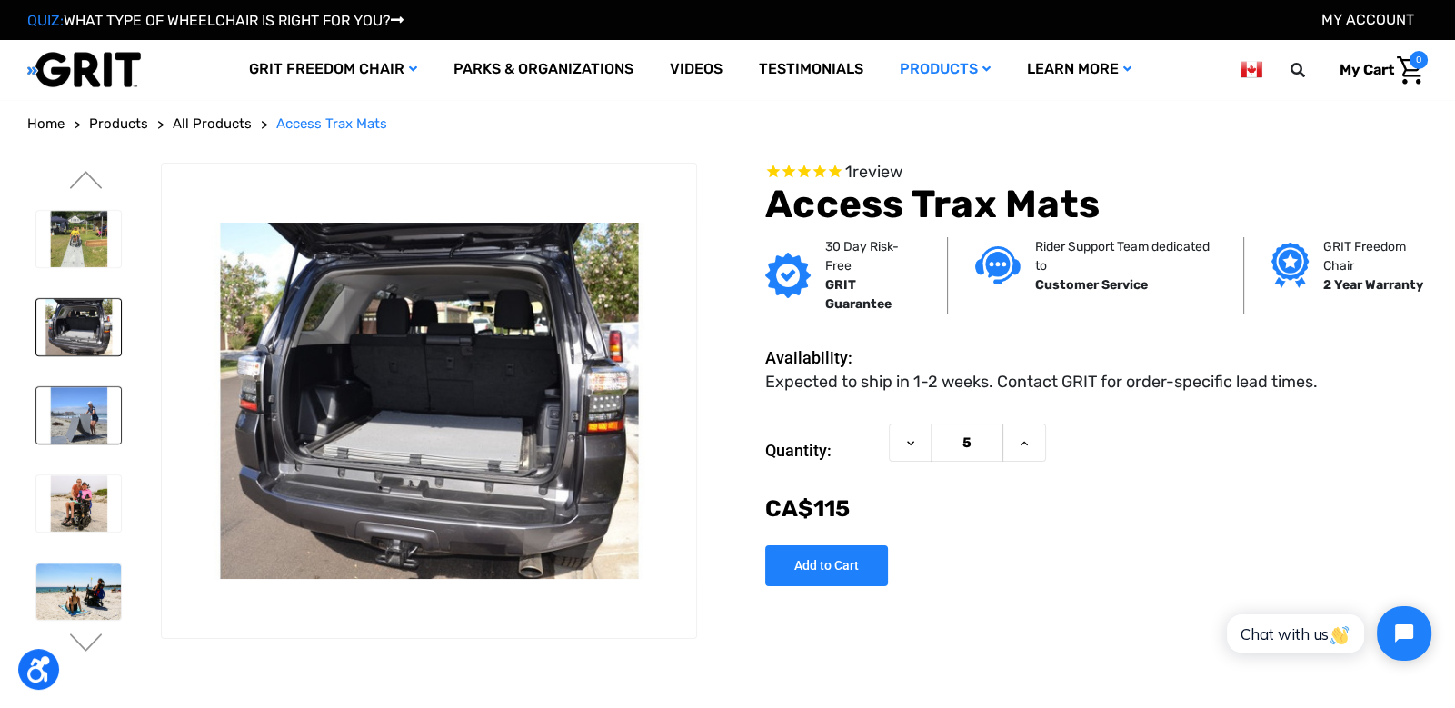
click at [83, 387] on img at bounding box center [78, 415] width 85 height 56
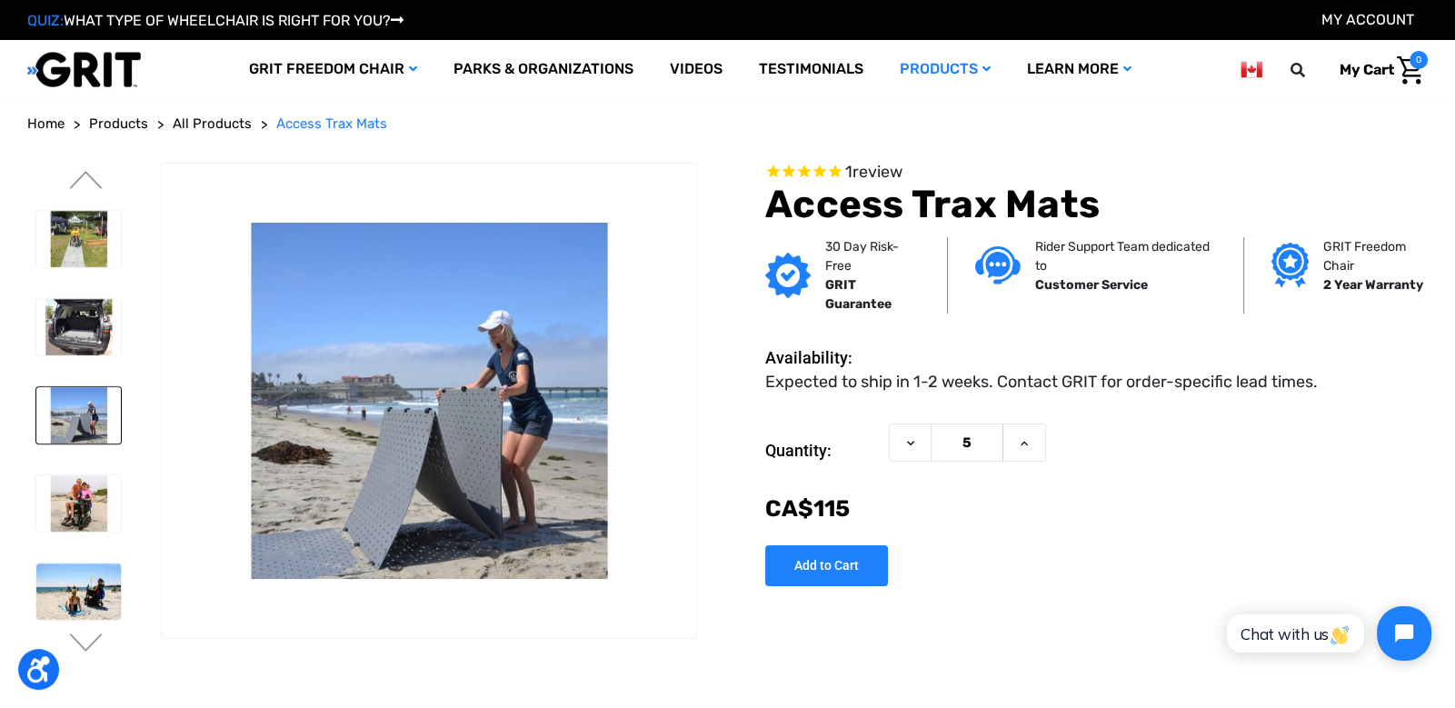
click at [82, 455] on div at bounding box center [77, 108] width 101 height 2452
click at [76, 500] on img at bounding box center [78, 503] width 85 height 56
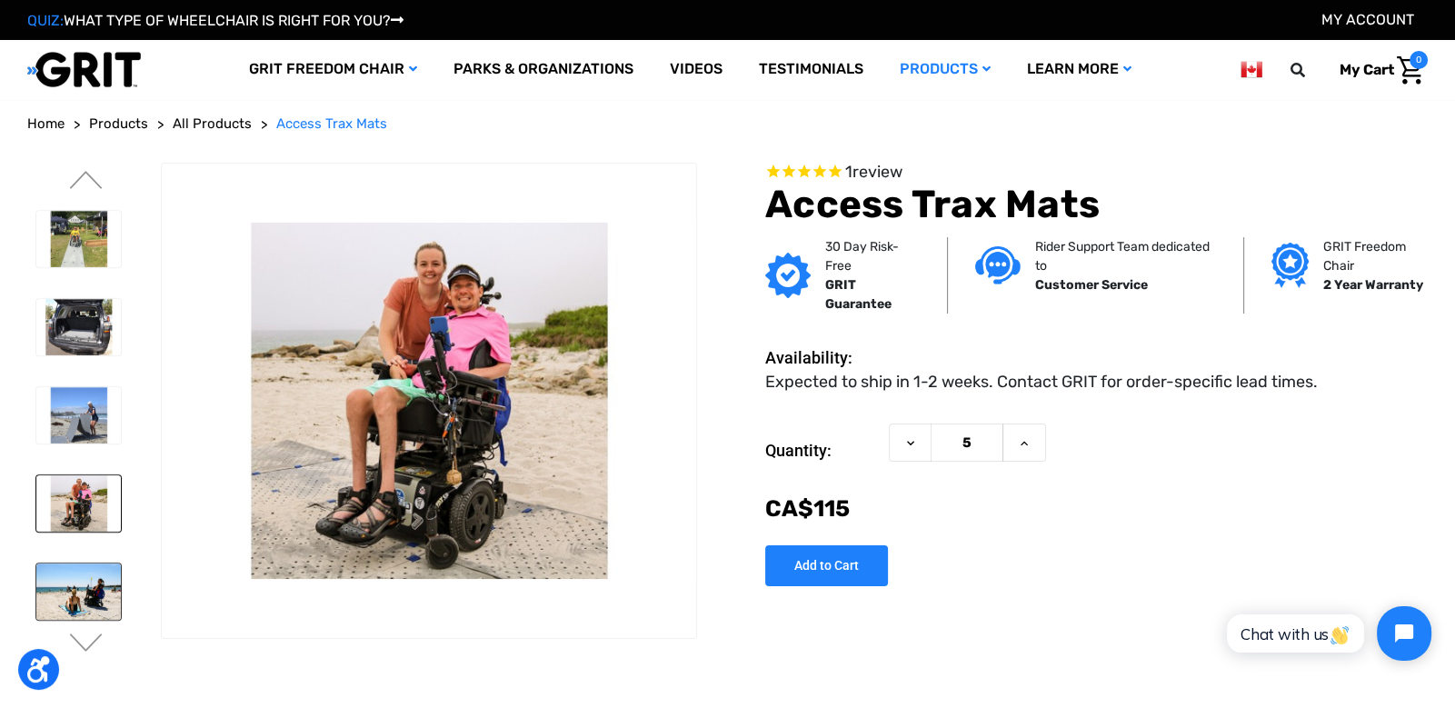
click at [81, 564] on img at bounding box center [78, 592] width 85 height 56
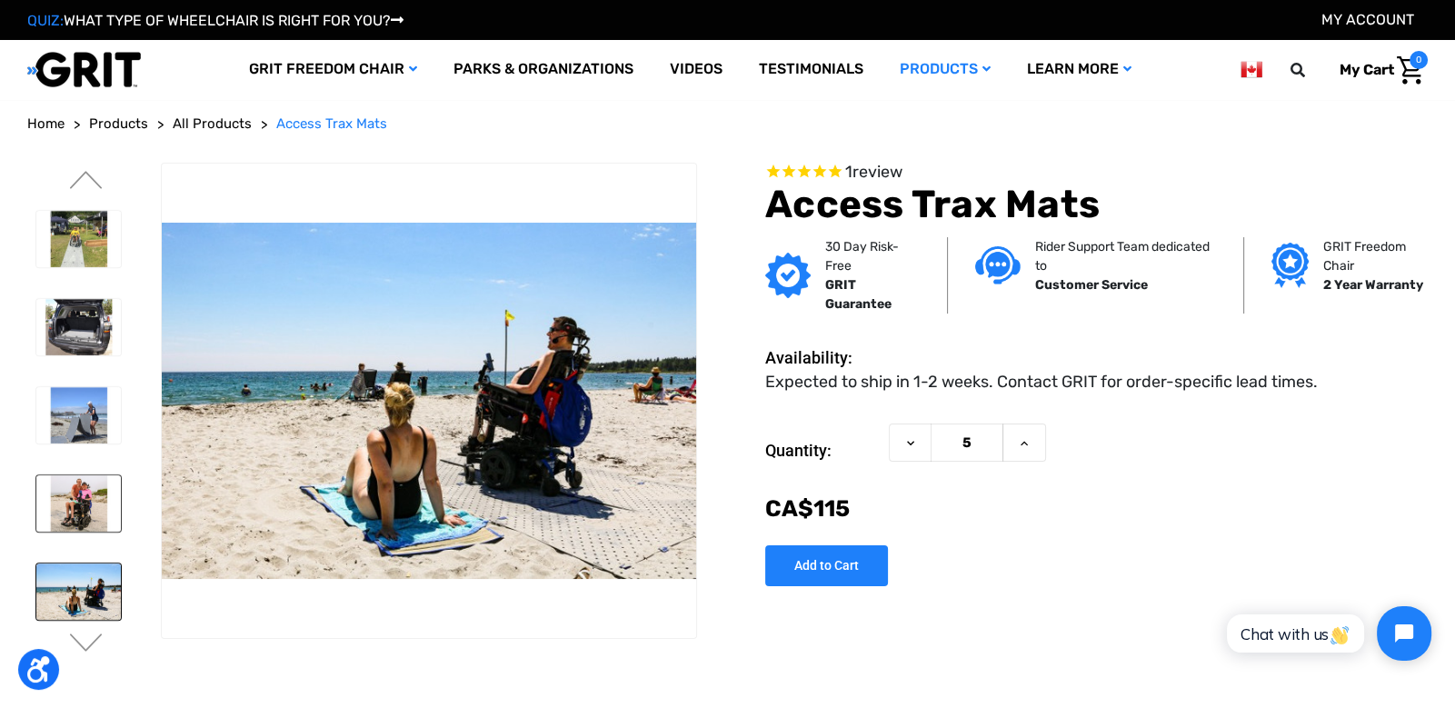
click at [62, 476] on img at bounding box center [78, 503] width 85 height 56
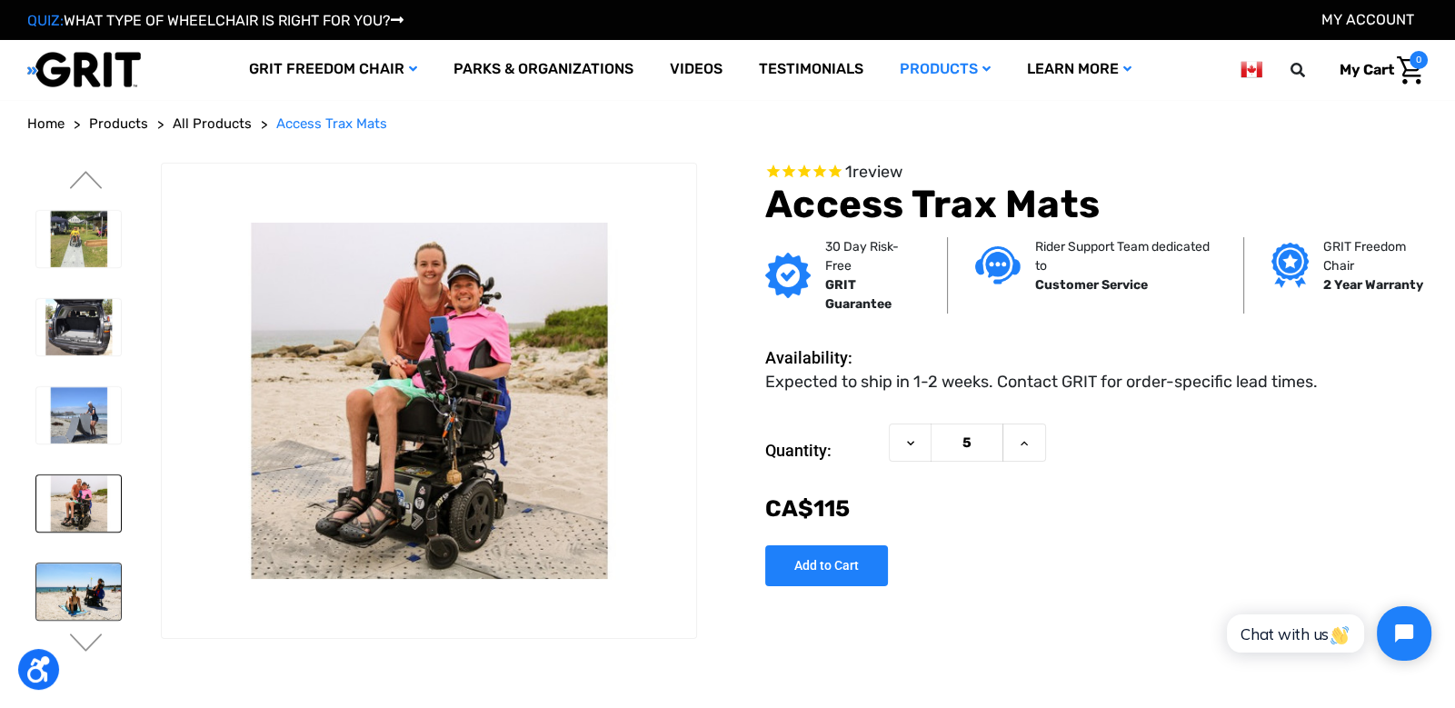
click at [74, 565] on img at bounding box center [78, 592] width 85 height 56
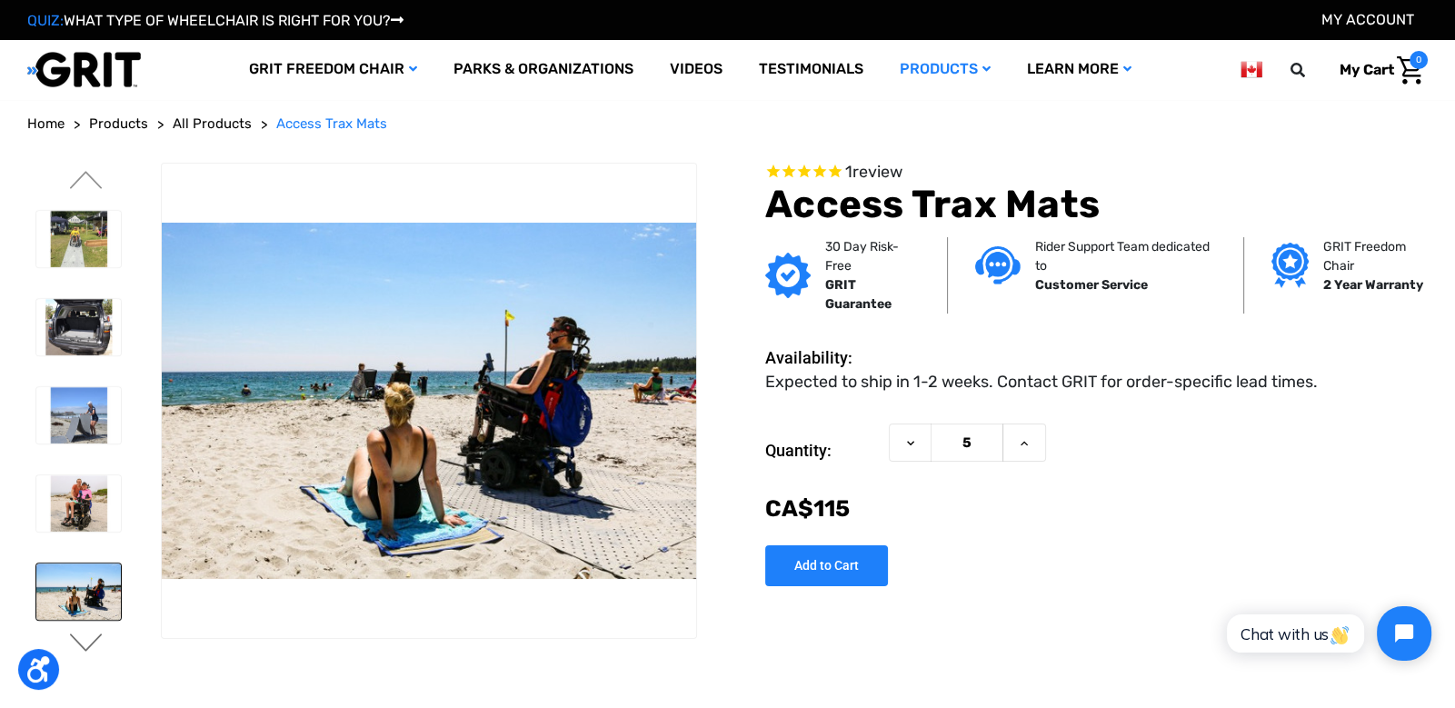
click at [88, 637] on button "Next" at bounding box center [86, 645] width 38 height 22
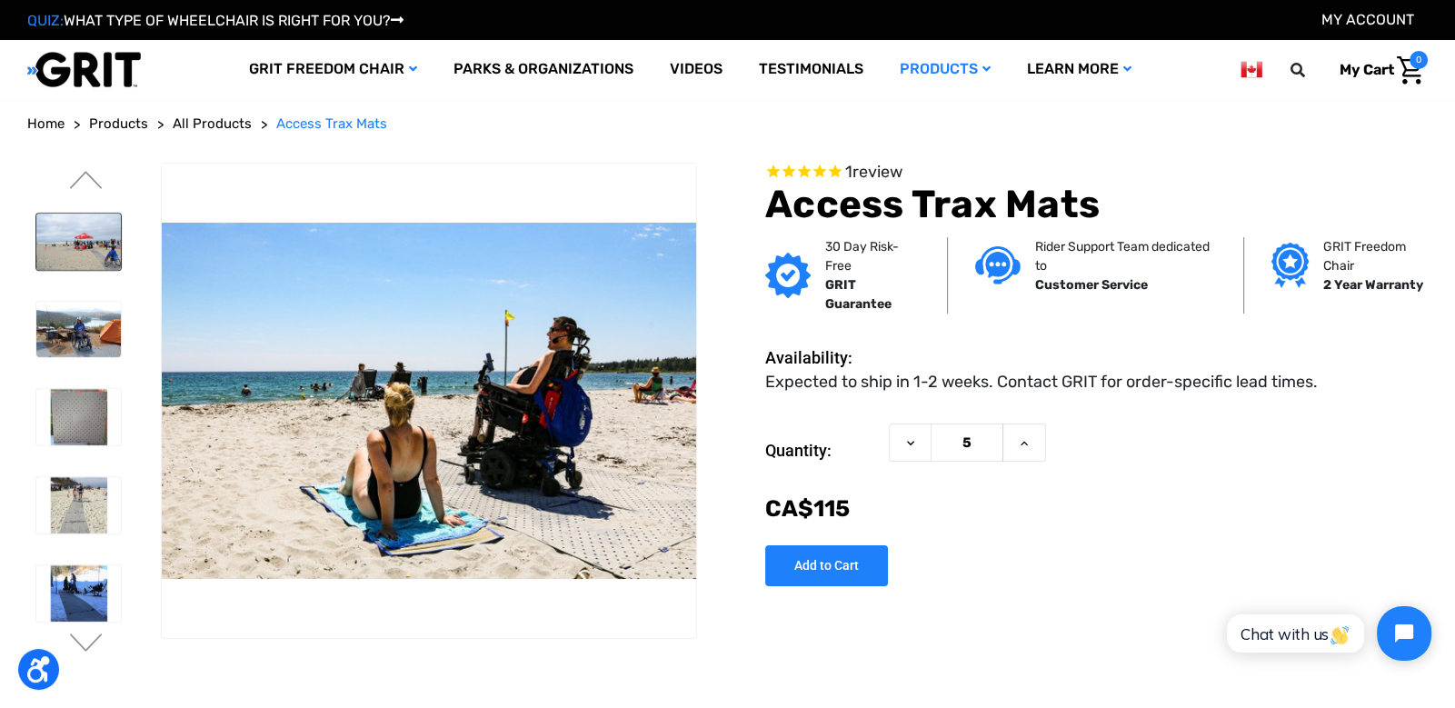
click at [62, 250] on img at bounding box center [78, 242] width 85 height 56
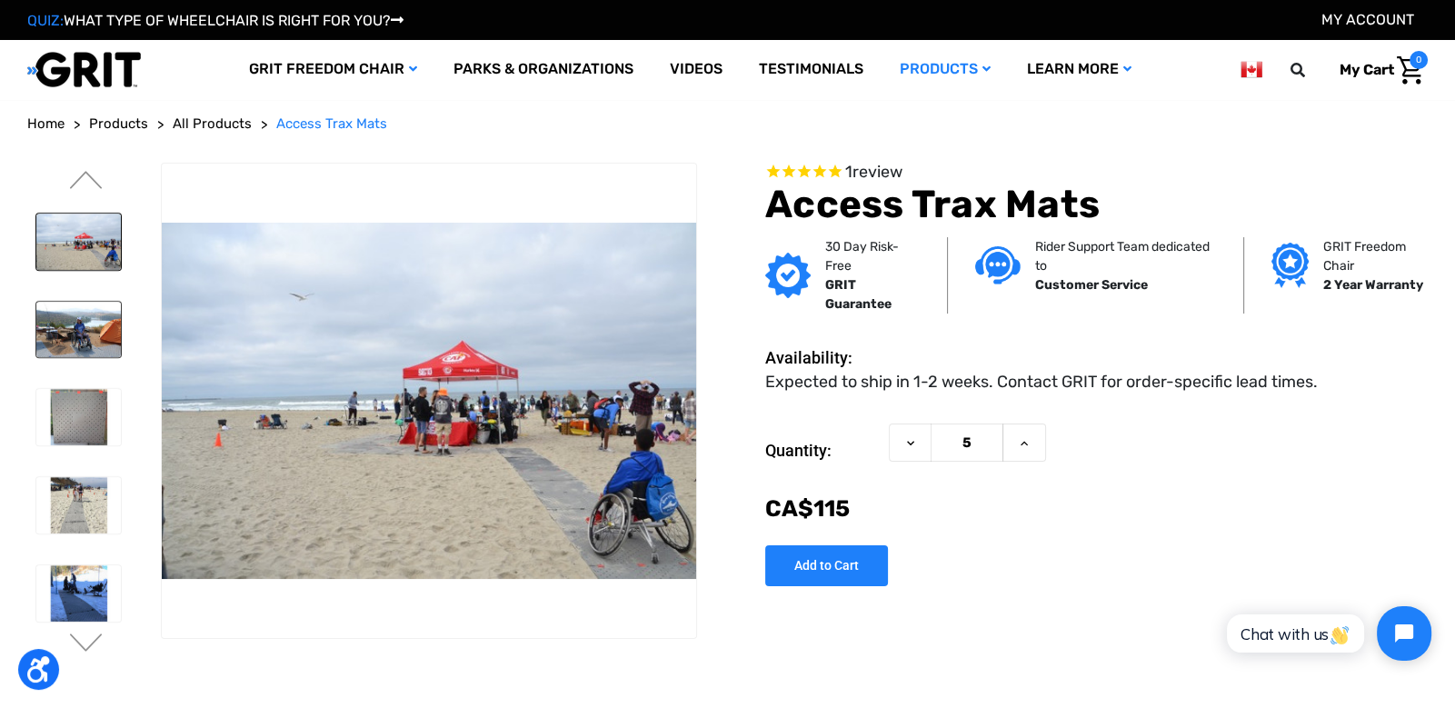
click at [59, 334] on img at bounding box center [78, 330] width 85 height 56
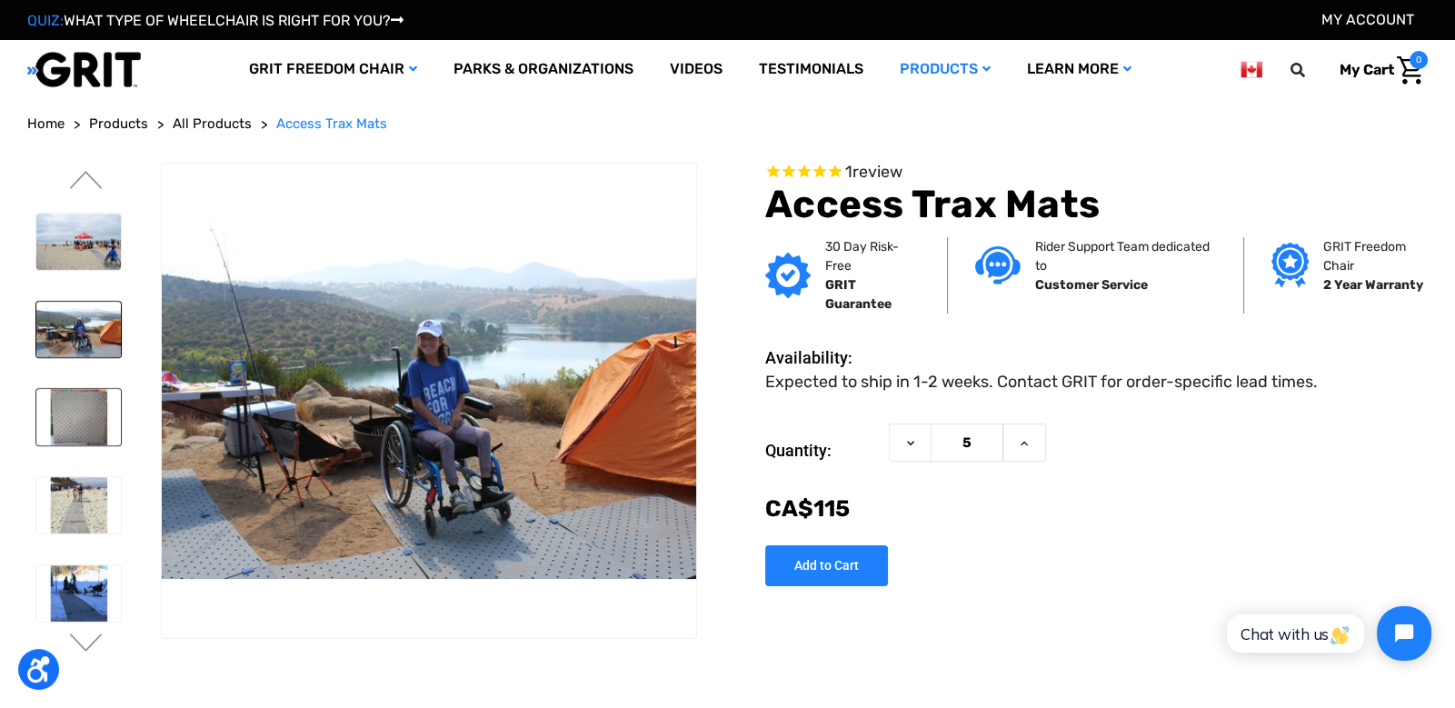
click at [67, 395] on img at bounding box center [78, 417] width 85 height 56
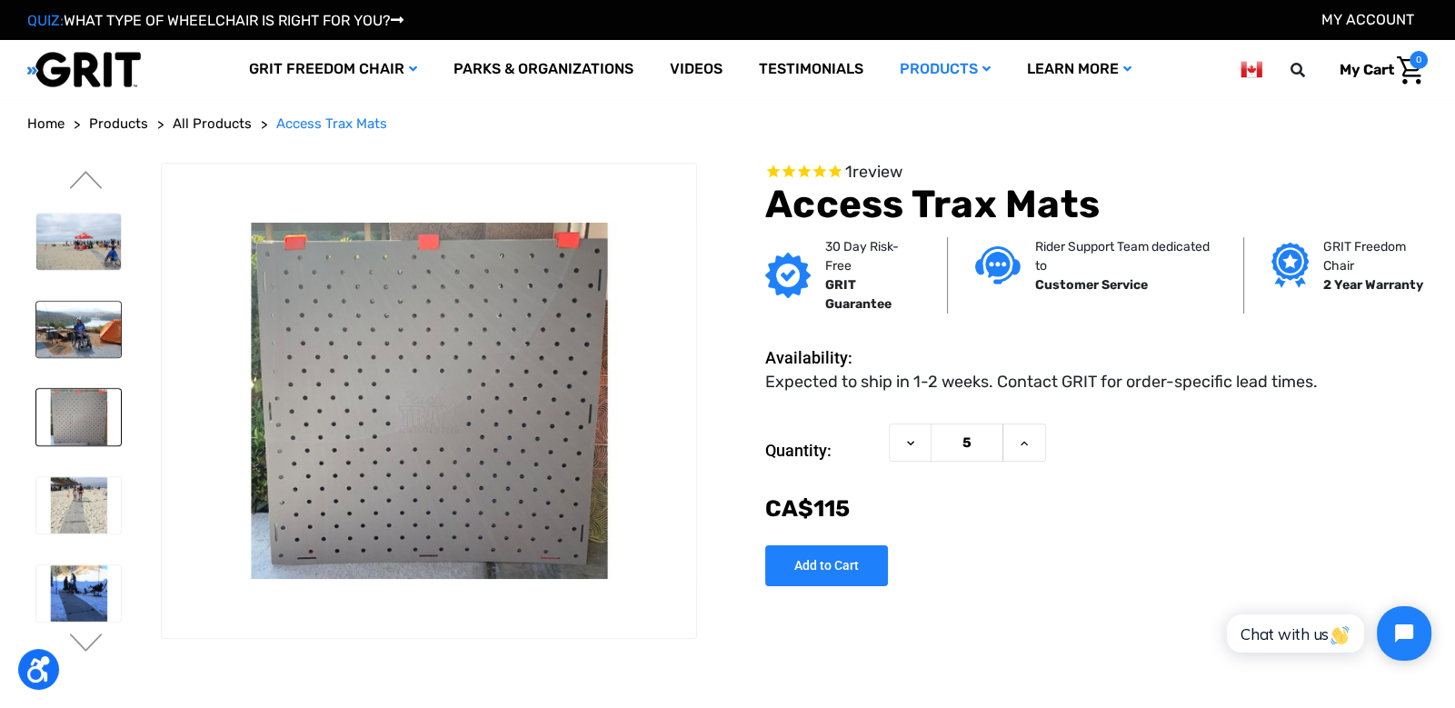
click at [67, 343] on img at bounding box center [78, 330] width 85 height 56
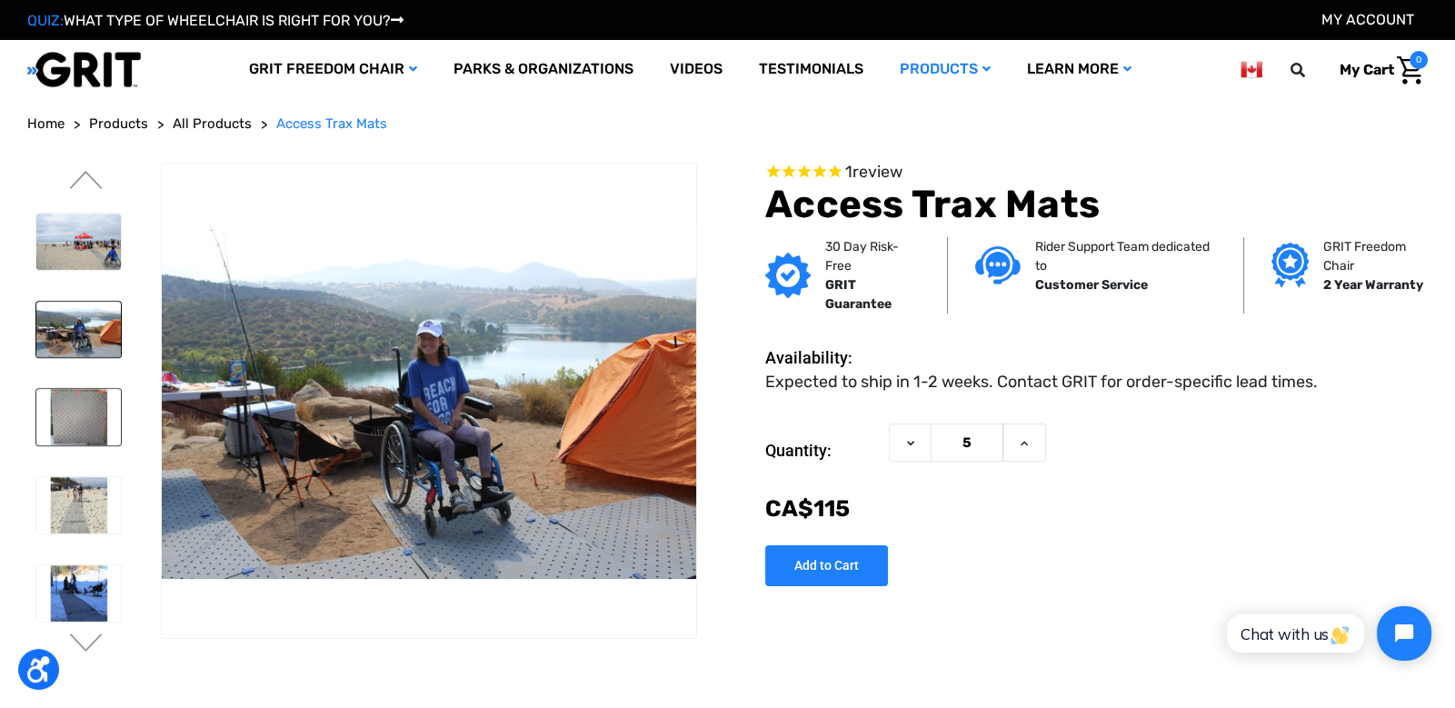
click at [71, 394] on img at bounding box center [78, 417] width 85 height 56
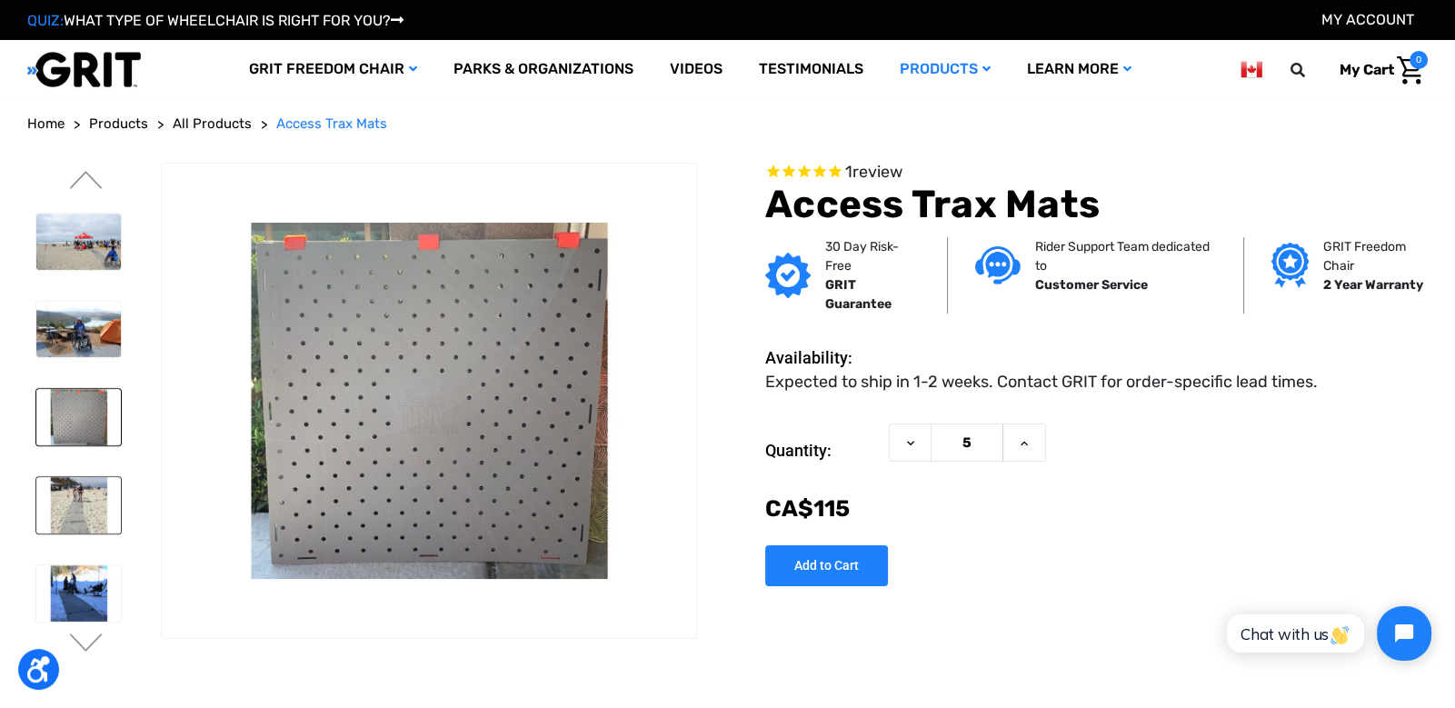
click at [73, 477] on img at bounding box center [78, 505] width 85 height 56
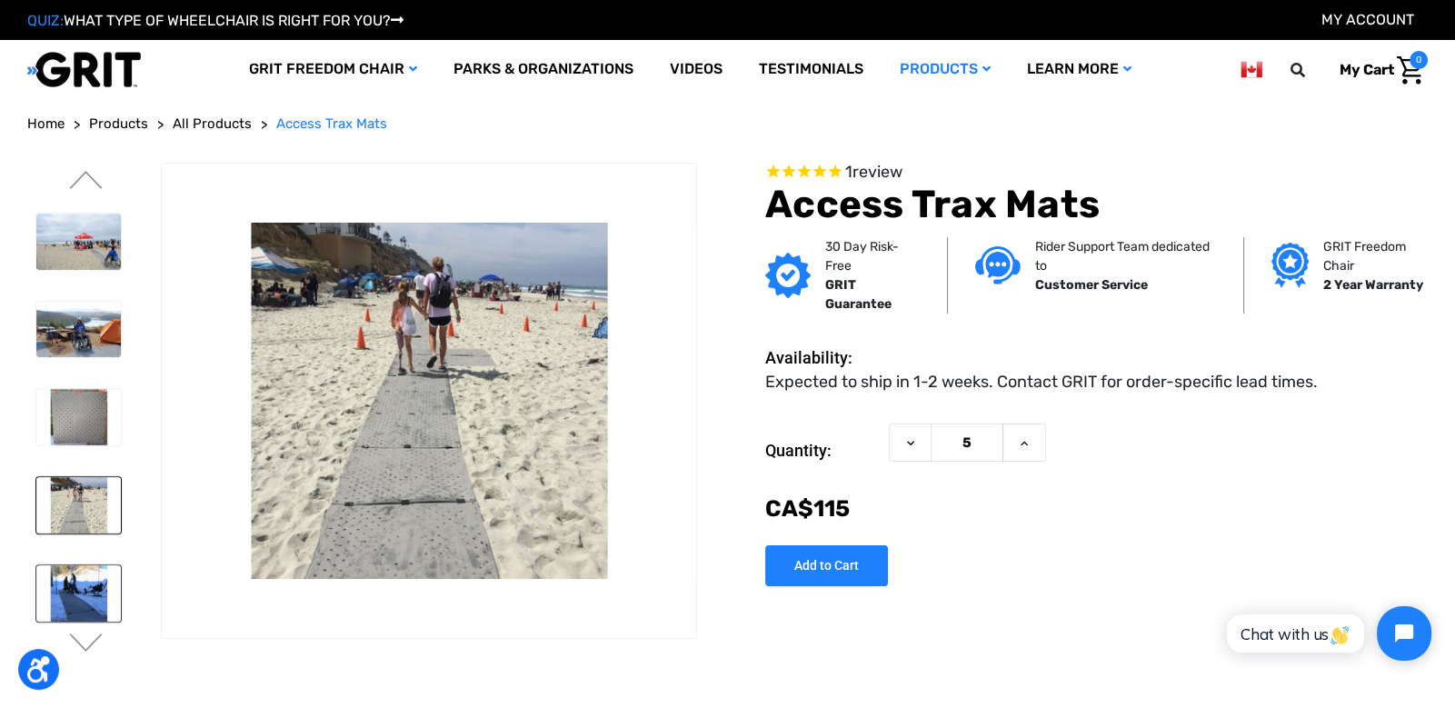
click at [82, 574] on img at bounding box center [78, 593] width 85 height 56
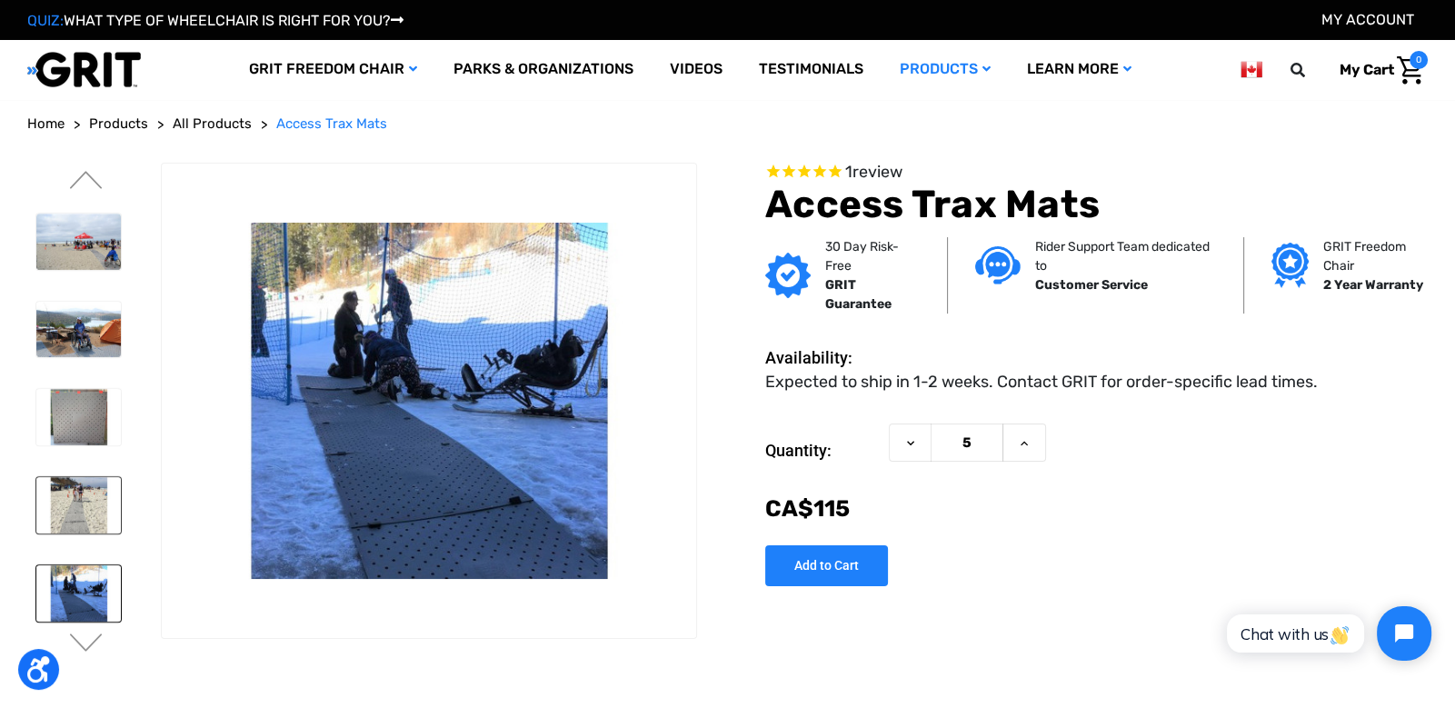
click at [78, 494] on img at bounding box center [78, 505] width 85 height 56
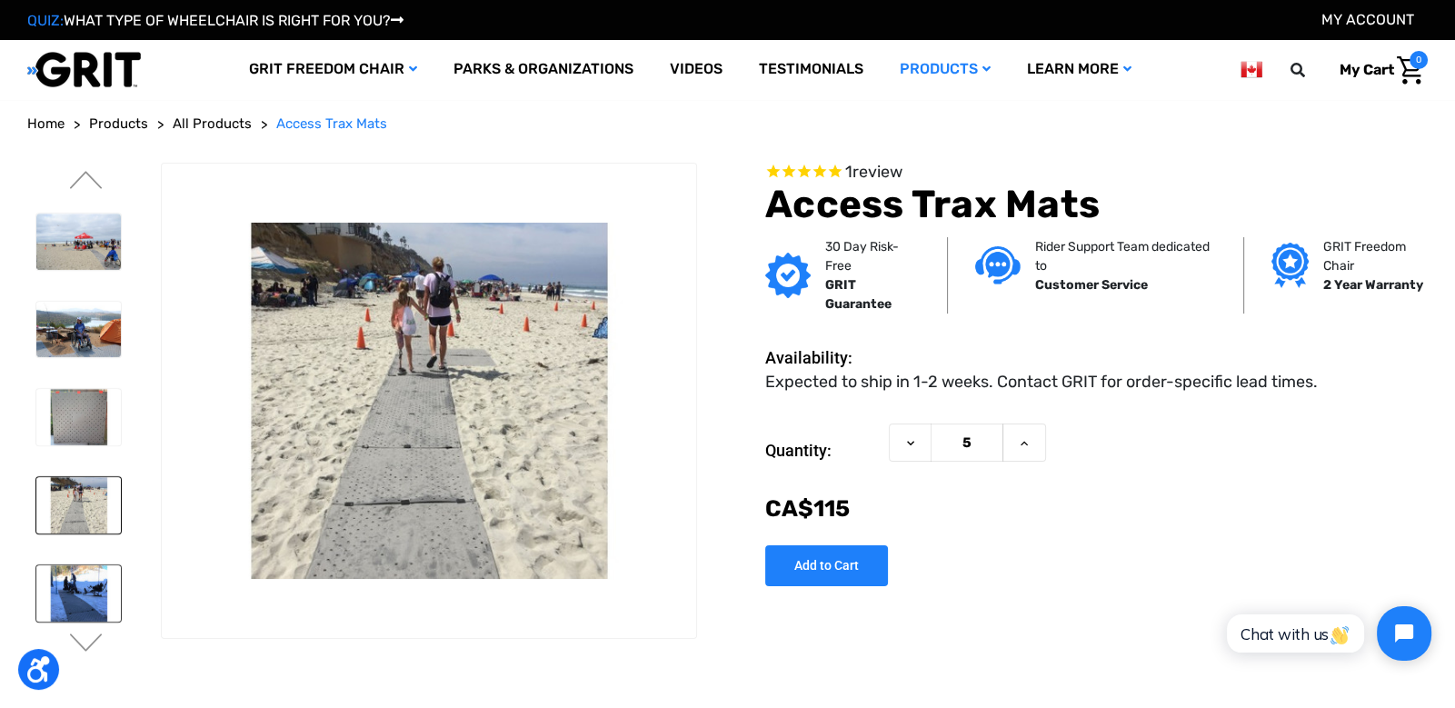
click at [77, 591] on img at bounding box center [78, 593] width 85 height 56
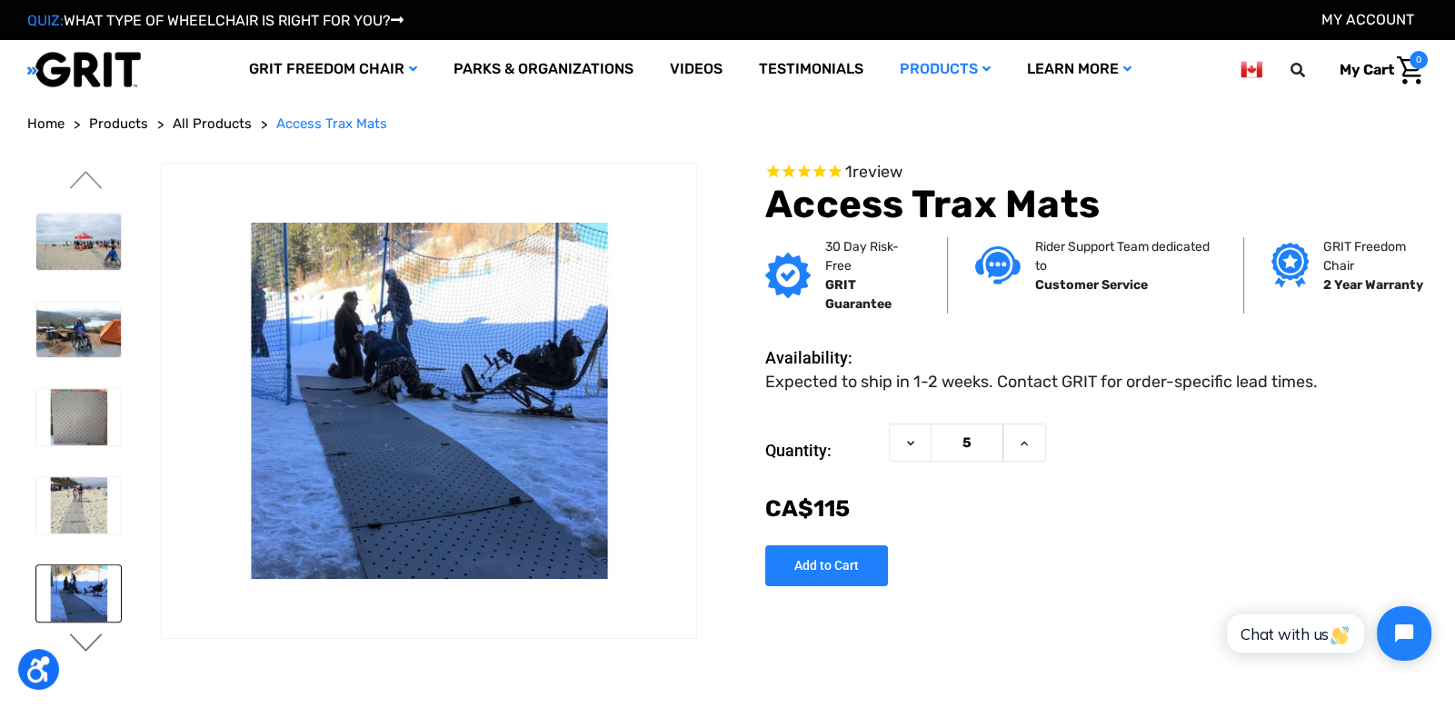
click at [75, 643] on button "Next" at bounding box center [86, 645] width 38 height 22
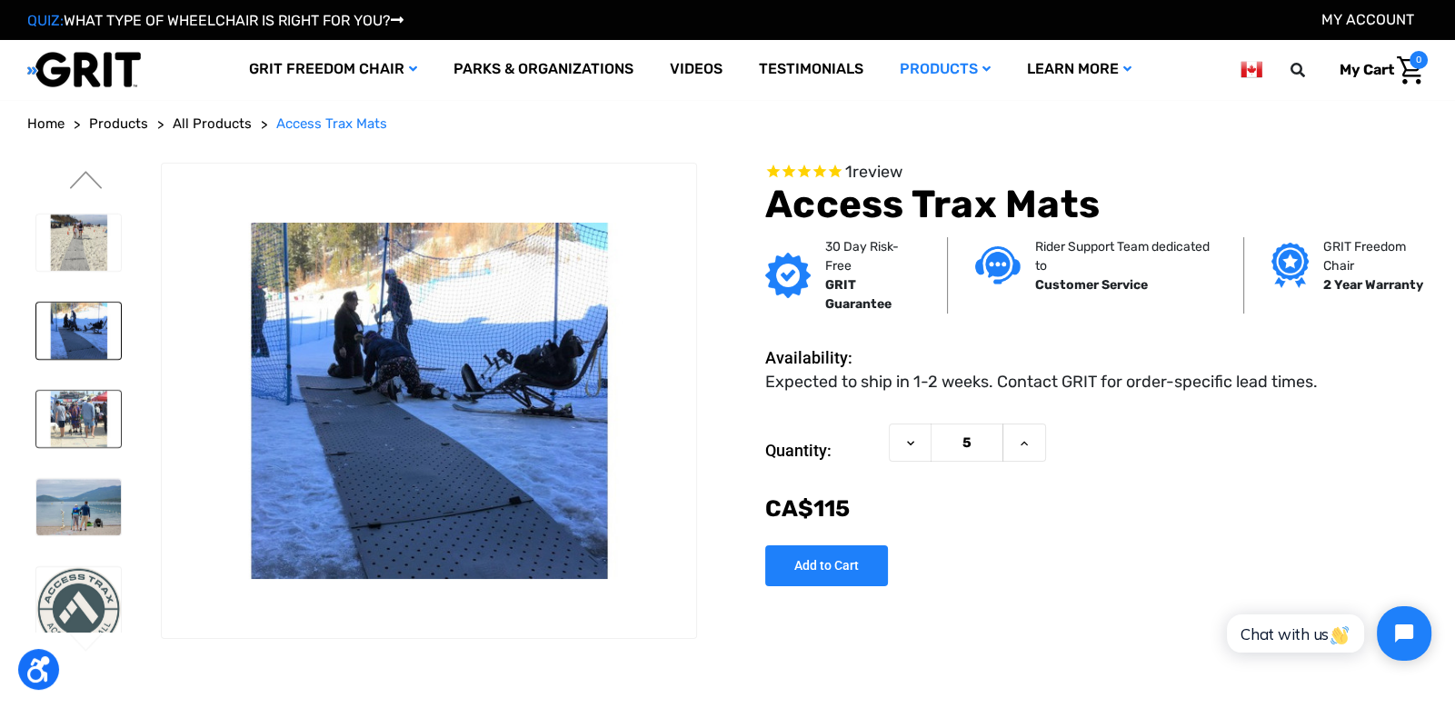
click at [79, 407] on img at bounding box center [78, 419] width 85 height 56
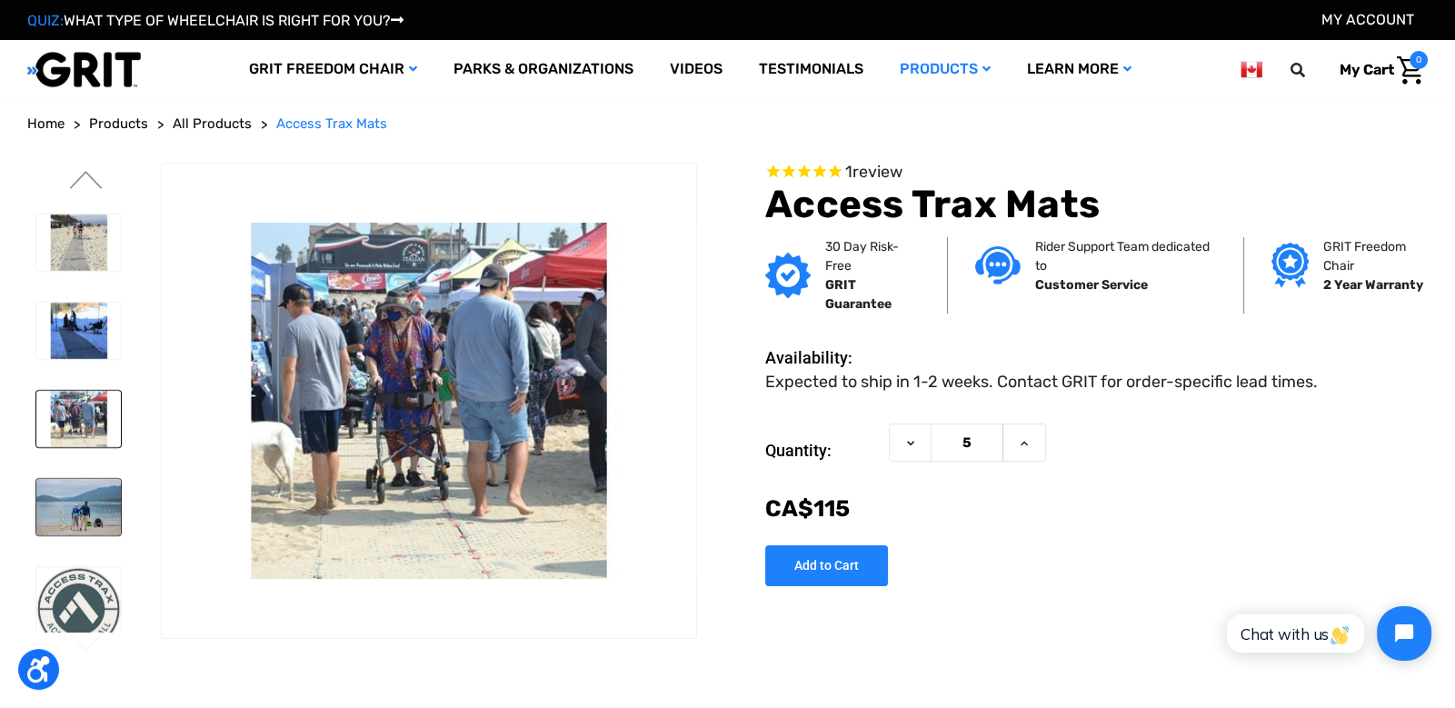
click at [81, 485] on img at bounding box center [78, 507] width 85 height 56
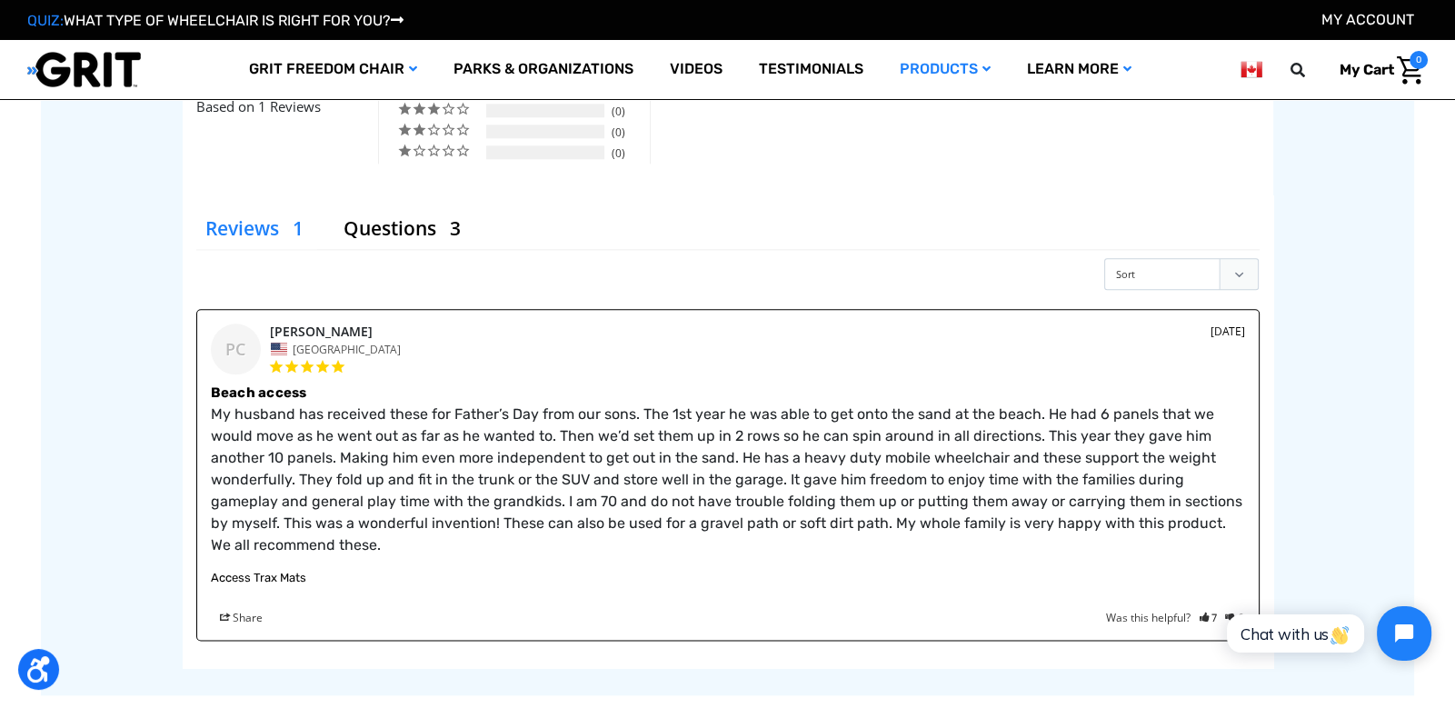
scroll to position [2828, 0]
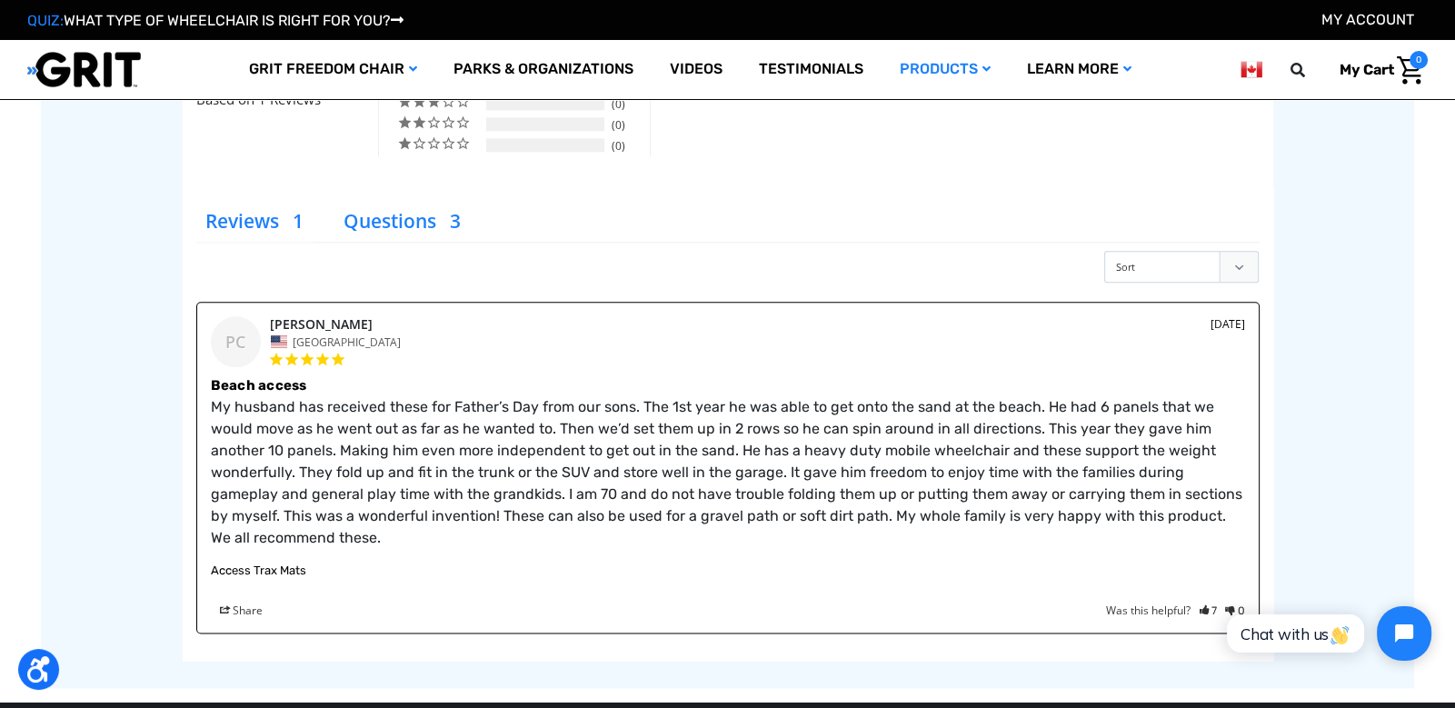
click at [397, 228] on li "Questions" at bounding box center [405, 222] width 140 height 40
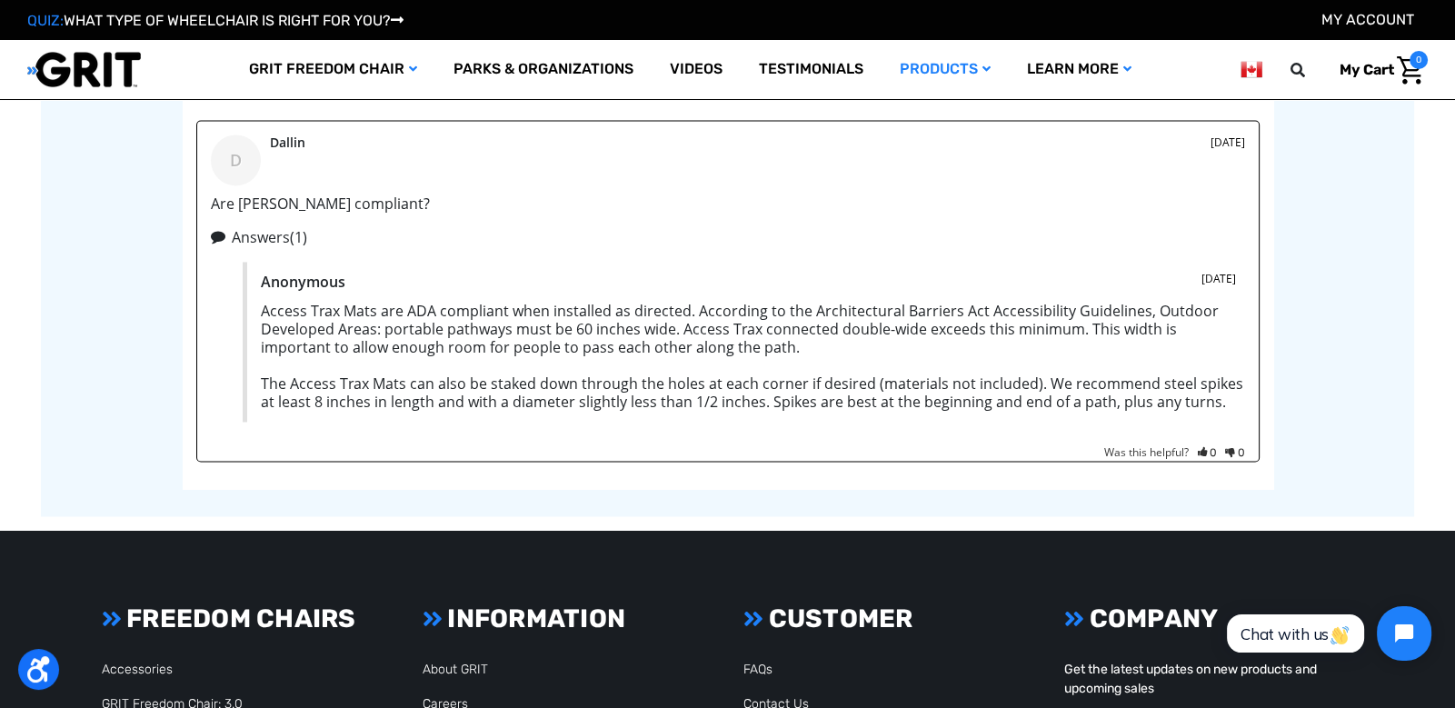
scroll to position [3679, 0]
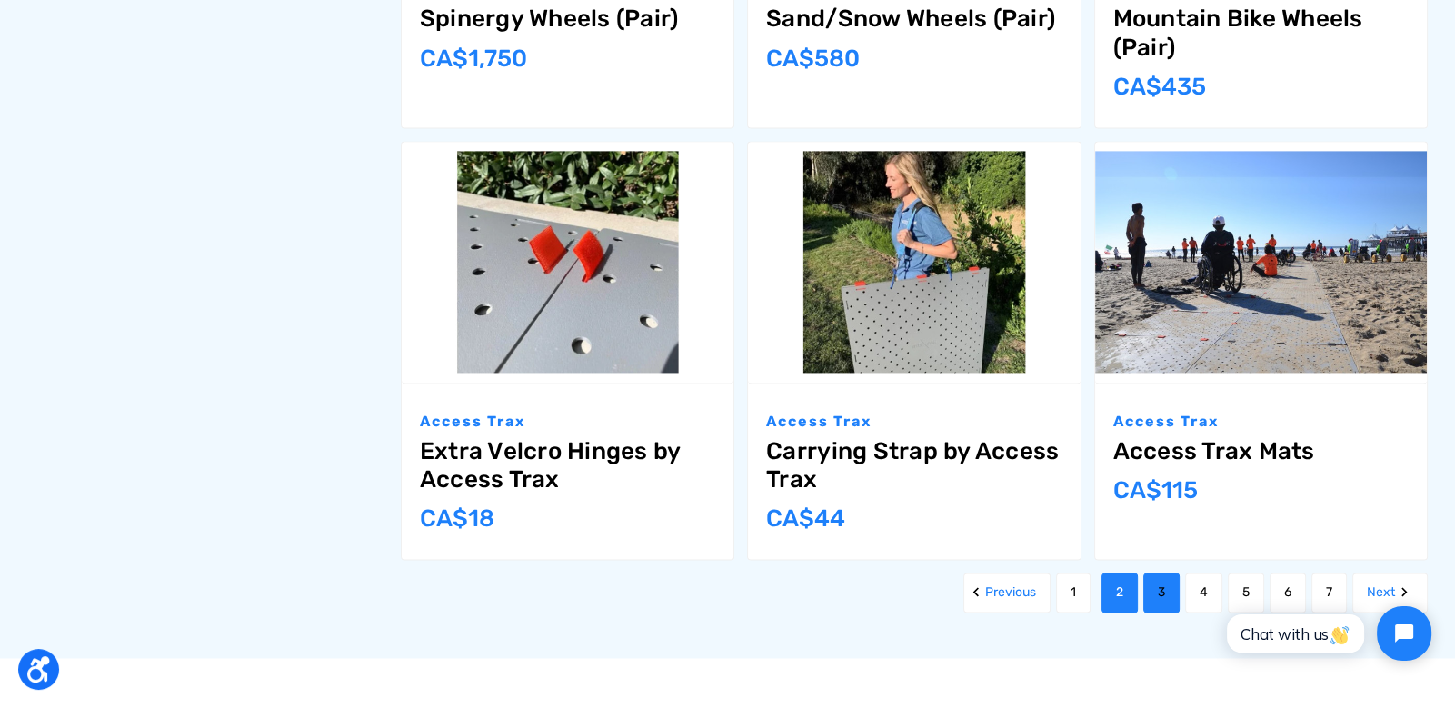
click at [1154, 592] on link "3" at bounding box center [1162, 593] width 36 height 40
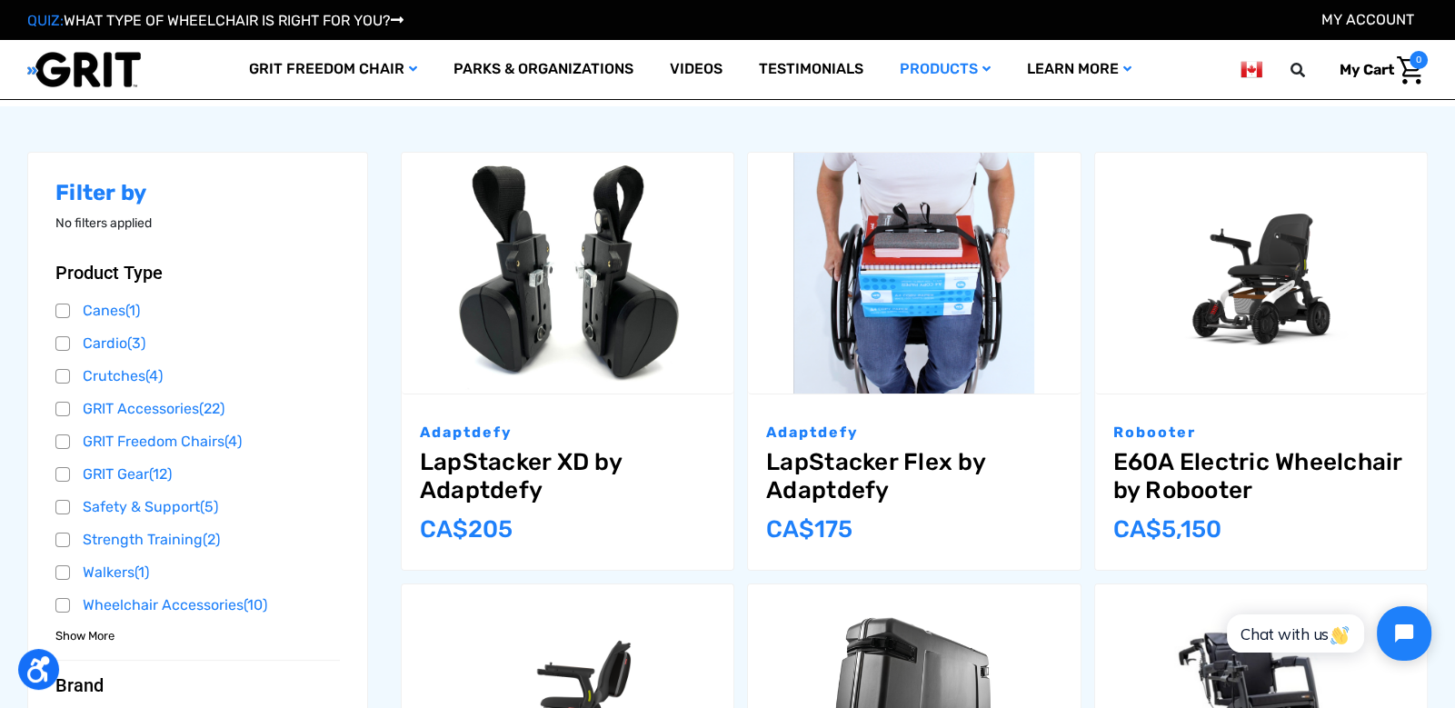
scroll to position [258, 0]
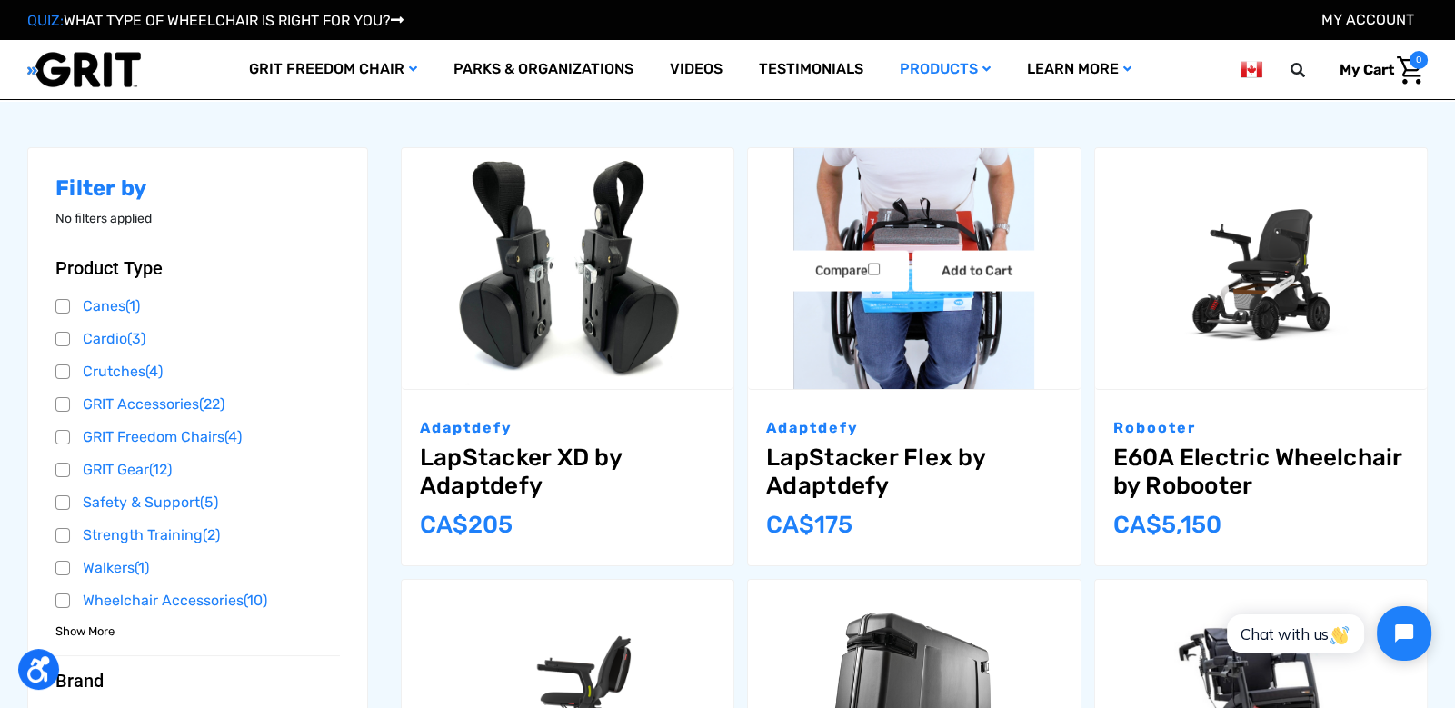
click at [841, 495] on link "LapStacker Flex by Adaptdefy" at bounding box center [913, 472] width 295 height 56
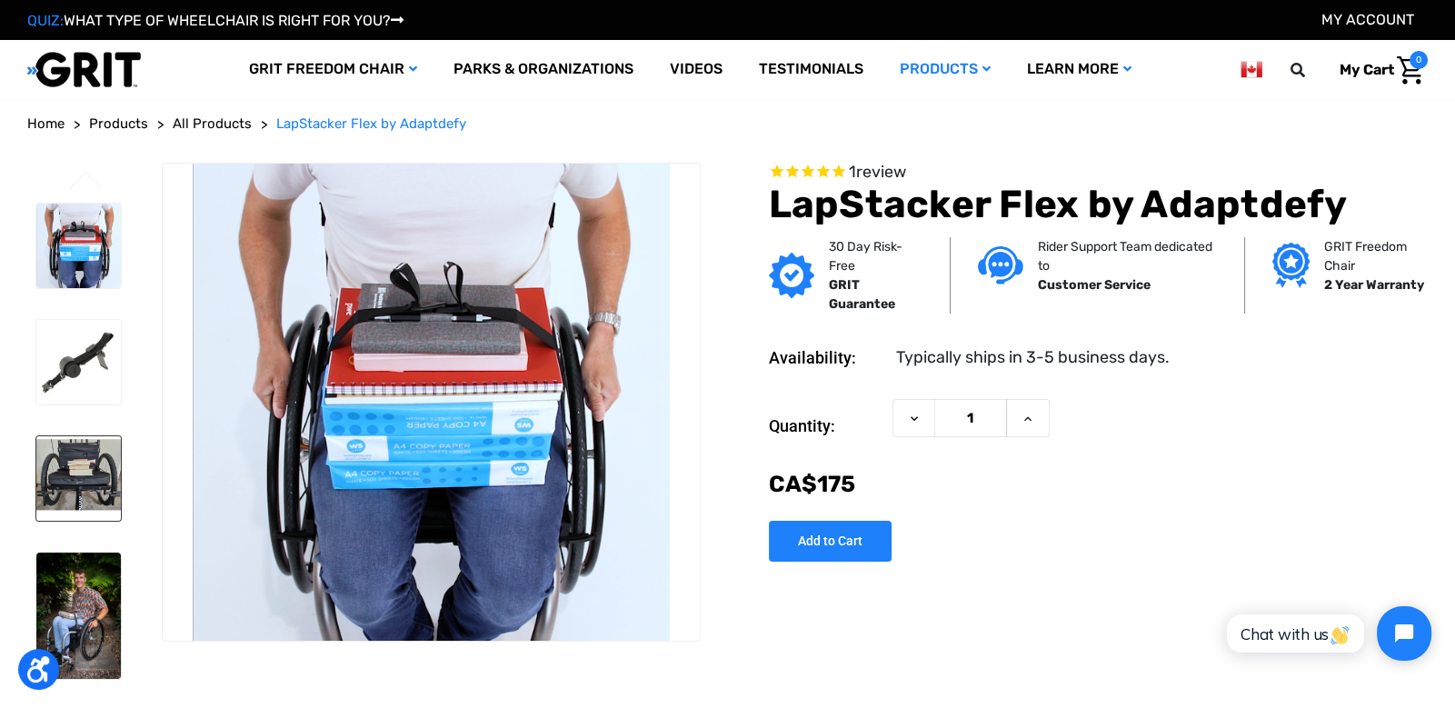
click at [80, 495] on img at bounding box center [78, 478] width 85 height 85
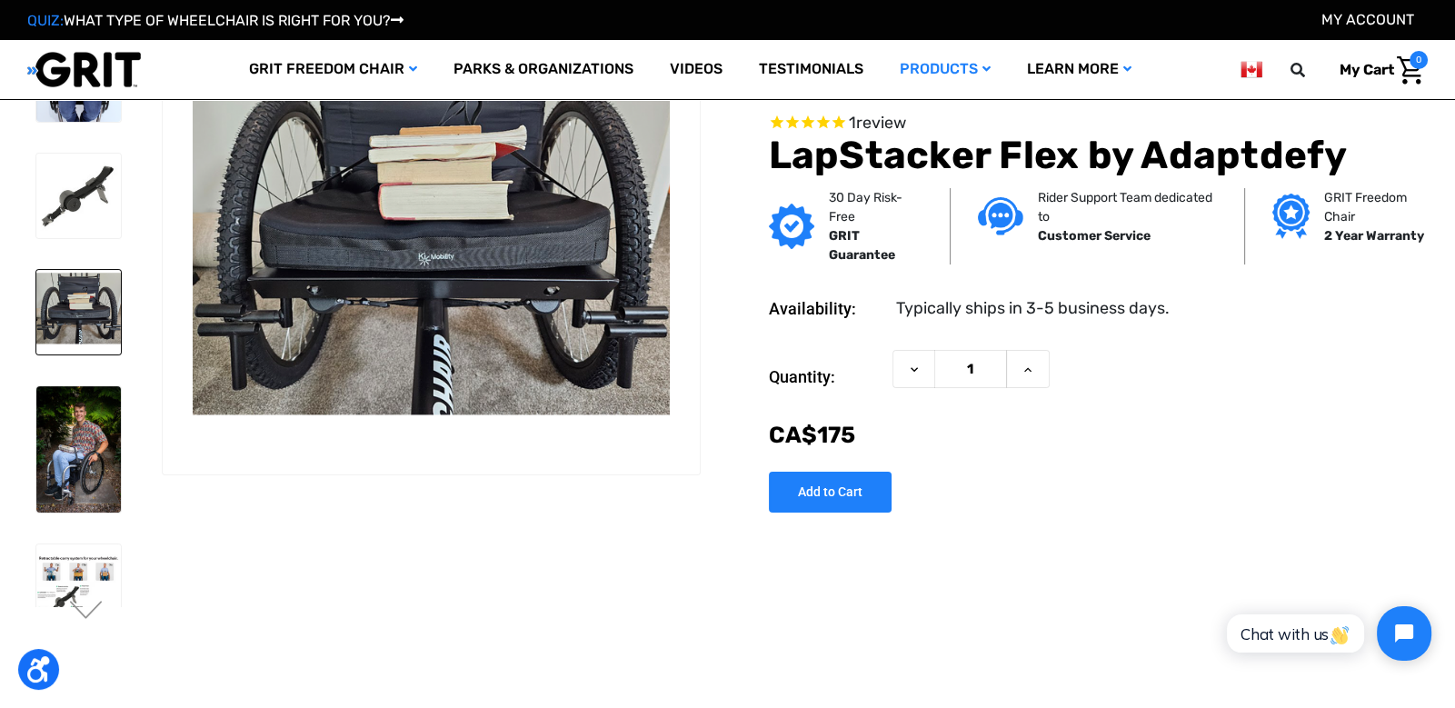
scroll to position [68, 0]
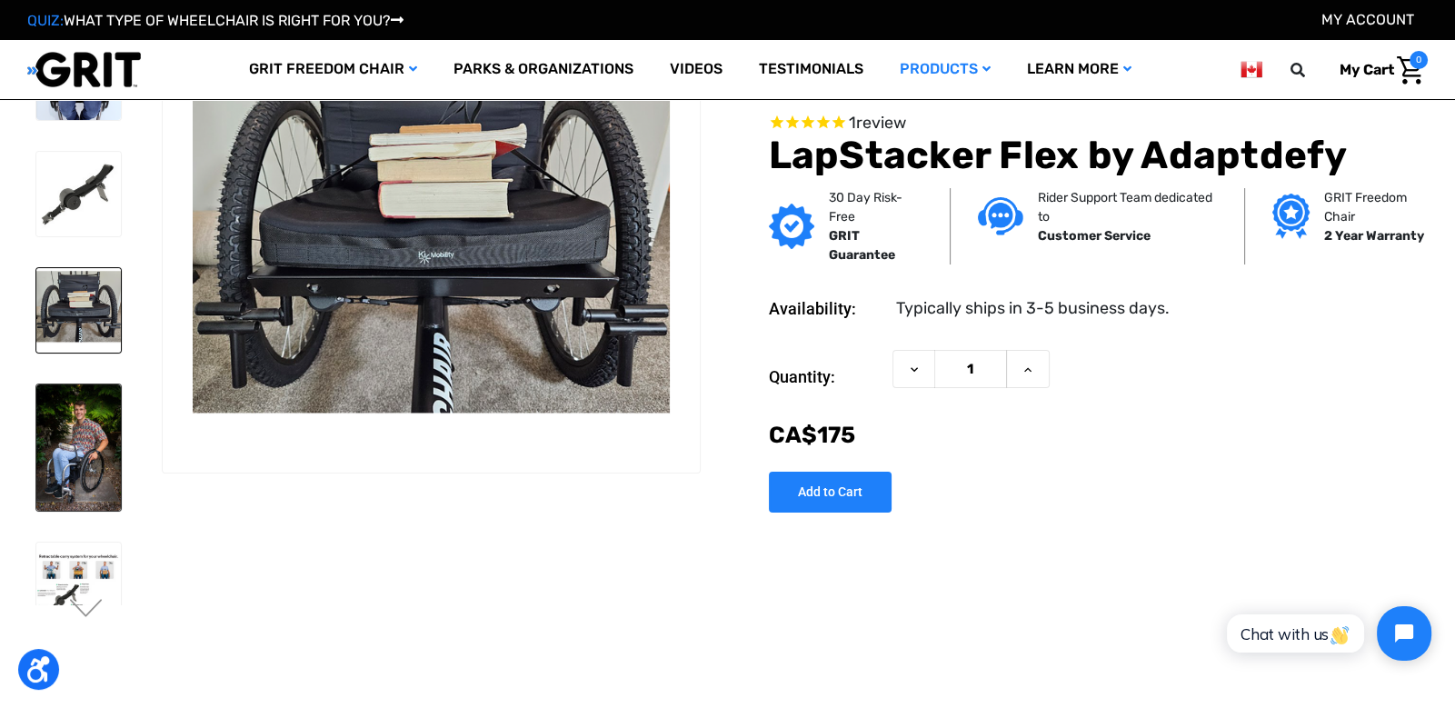
click at [71, 506] on img at bounding box center [78, 448] width 85 height 127
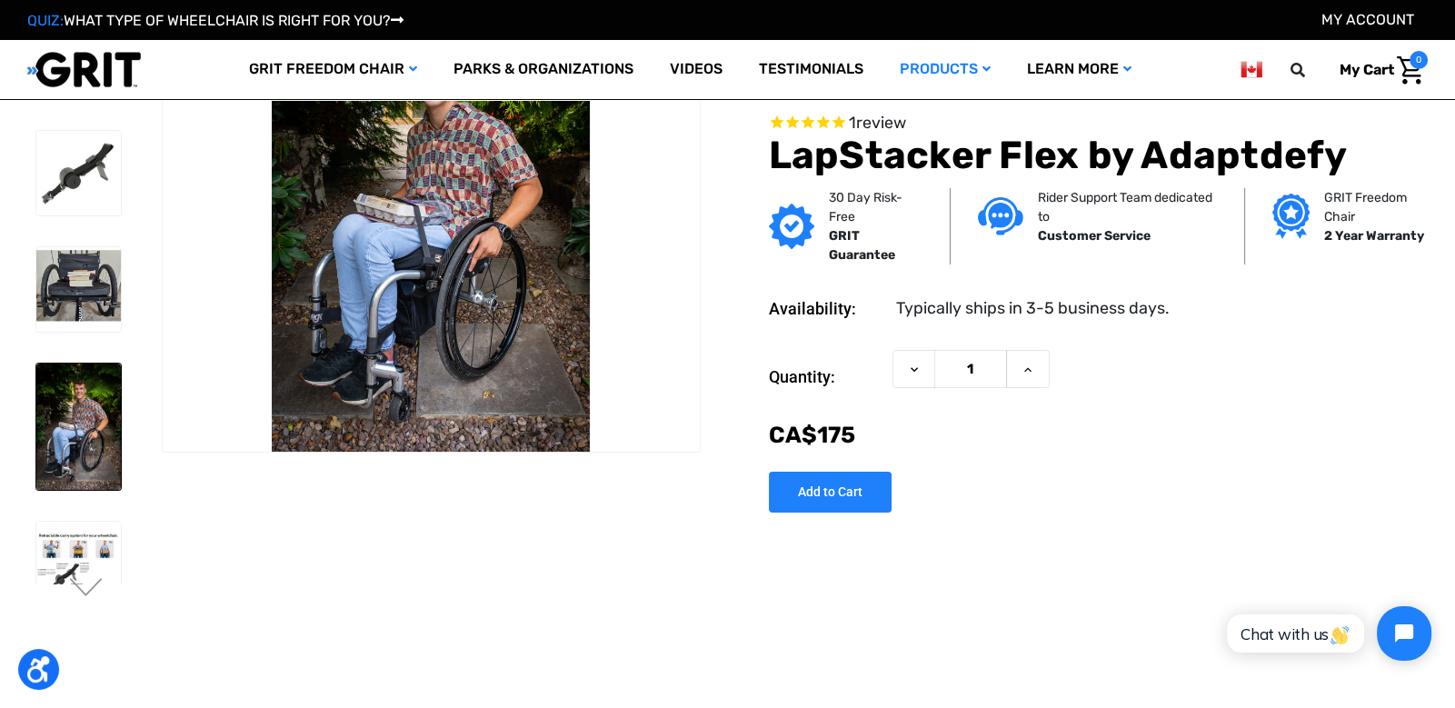
scroll to position [92, 0]
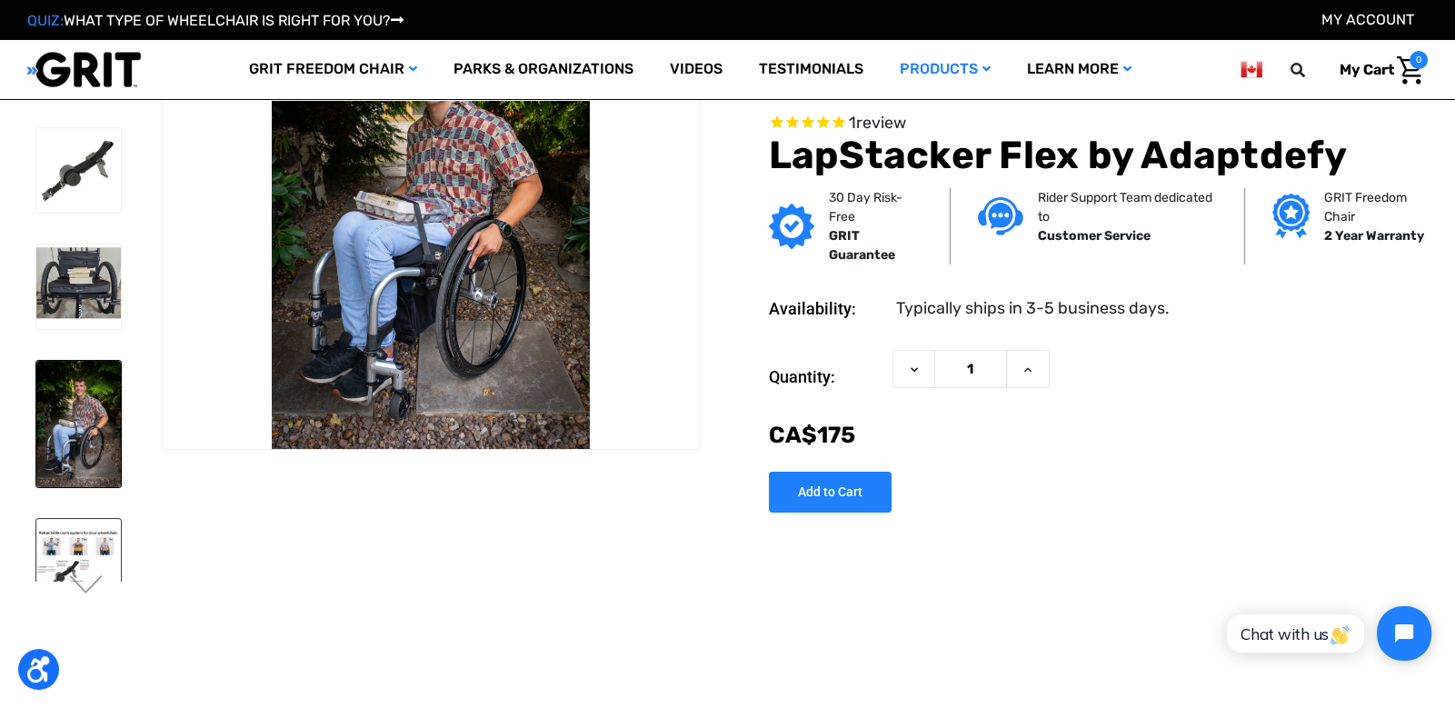
click at [97, 550] on img at bounding box center [78, 561] width 85 height 85
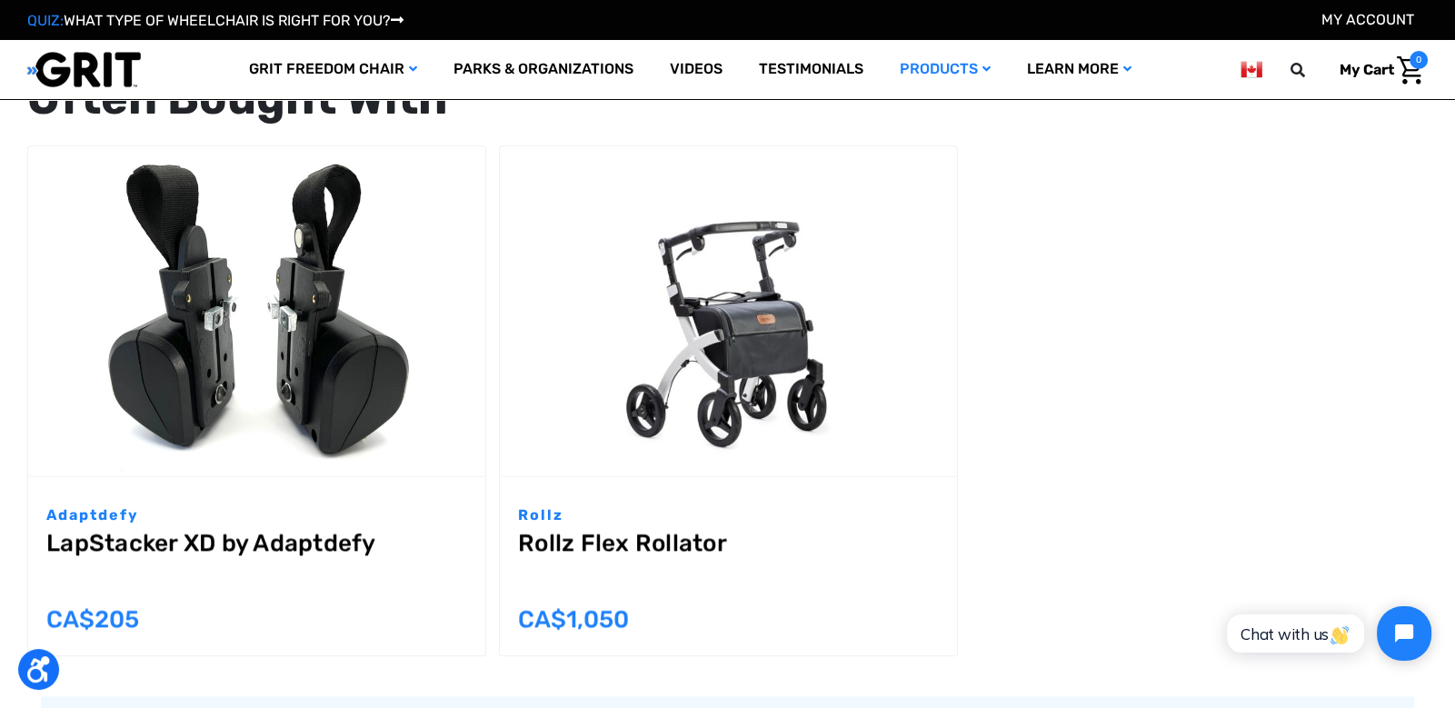
scroll to position [2221, 0]
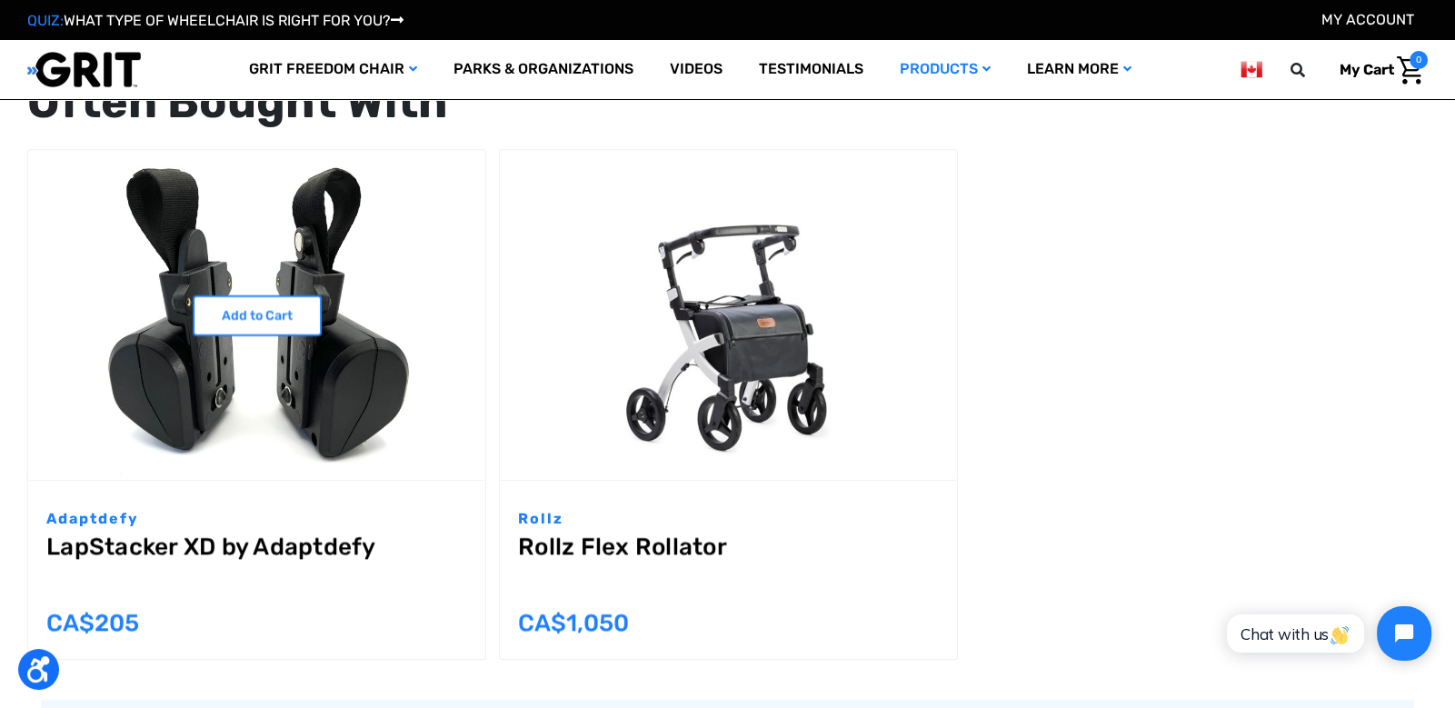
click at [304, 409] on img "LapStacker XD by Adaptdefy,$139.00\a" at bounding box center [256, 315] width 457 height 330
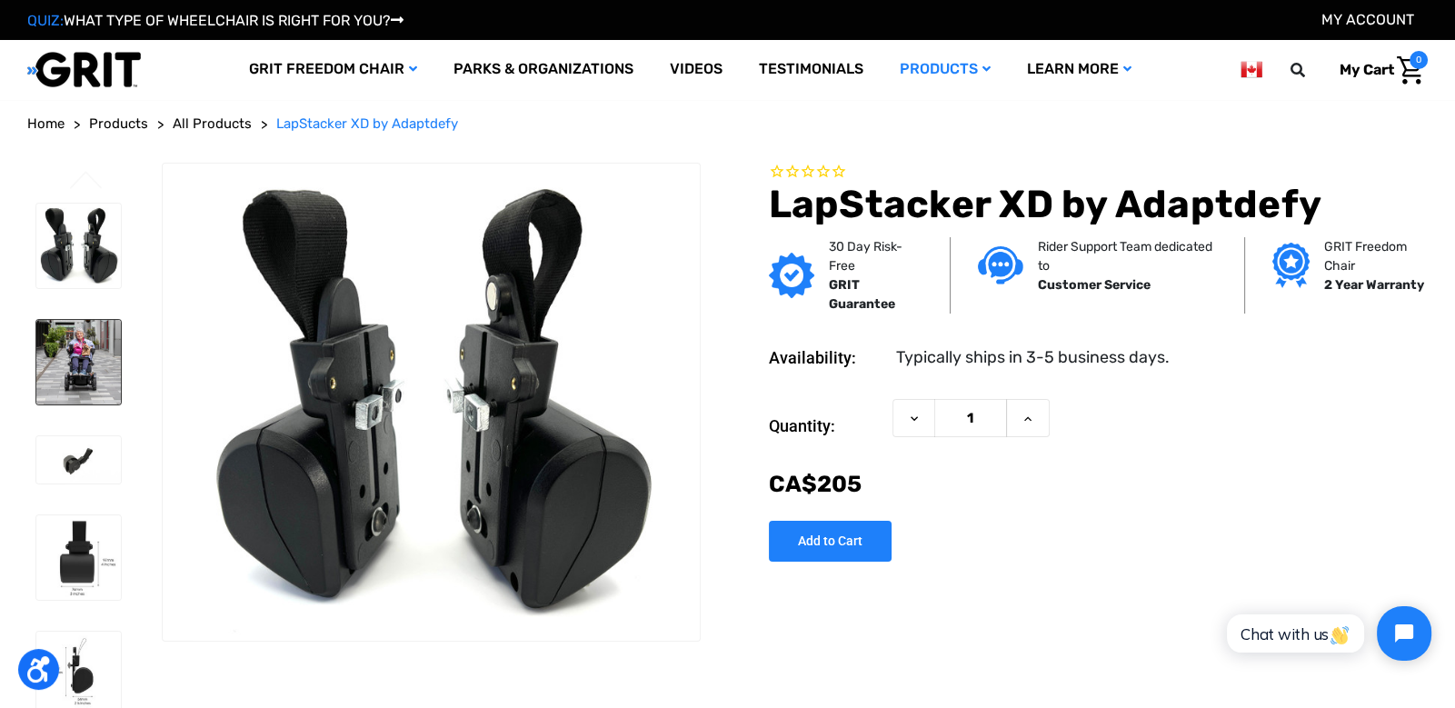
click at [71, 365] on img at bounding box center [78, 362] width 85 height 85
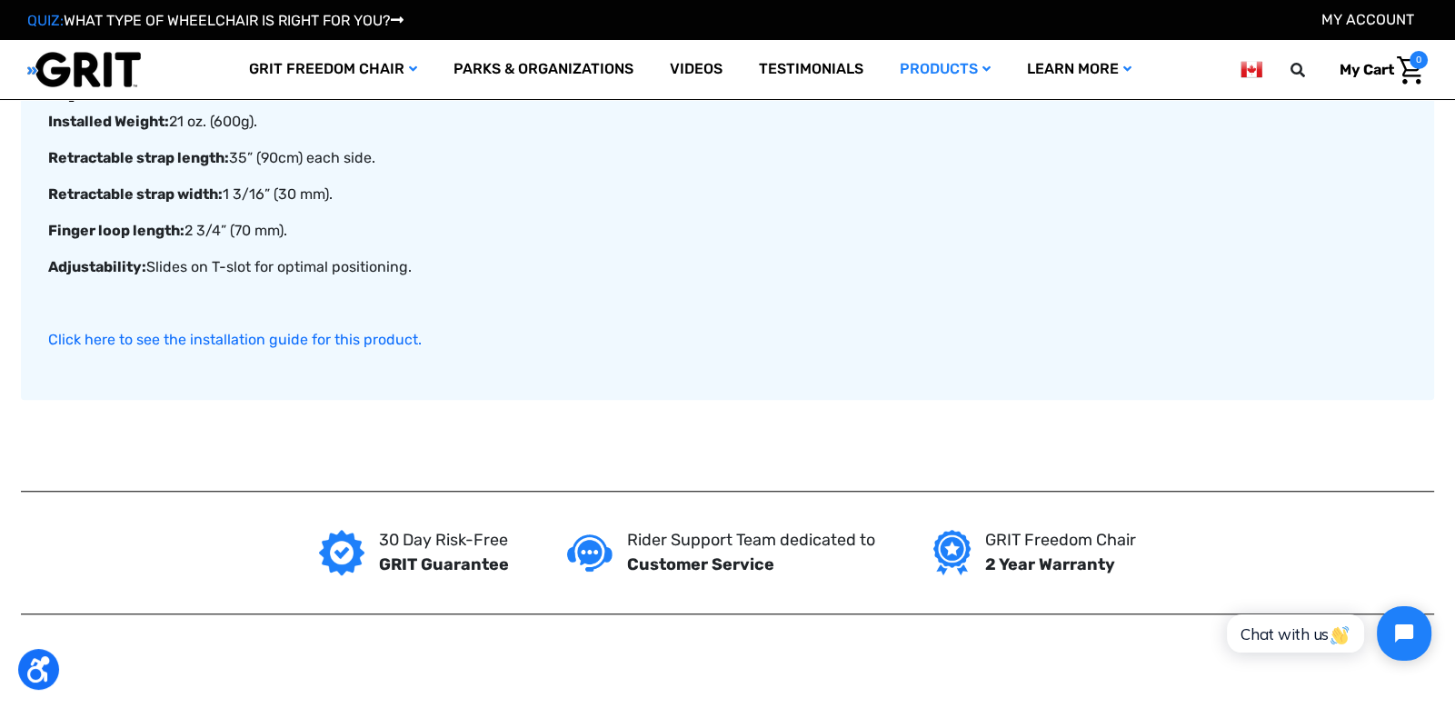
scroll to position [1875, 0]
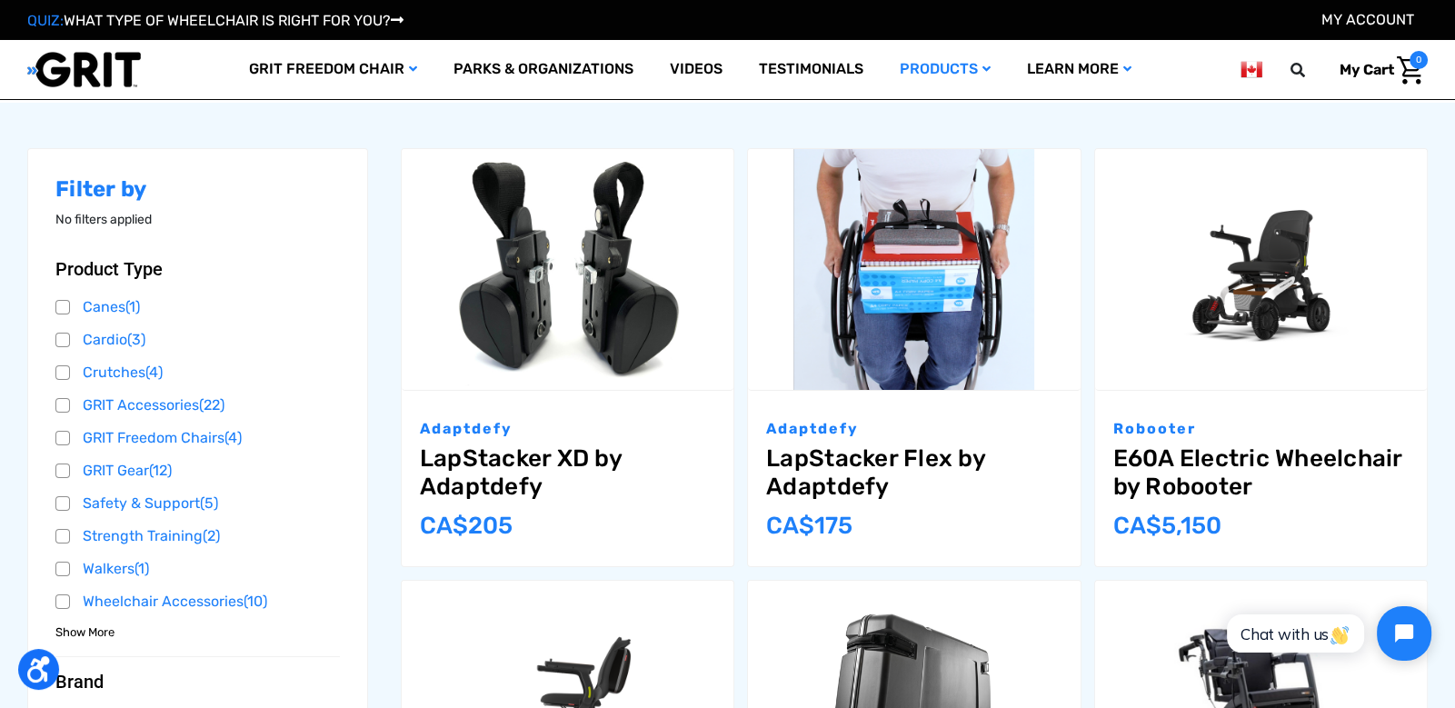
scroll to position [232, 0]
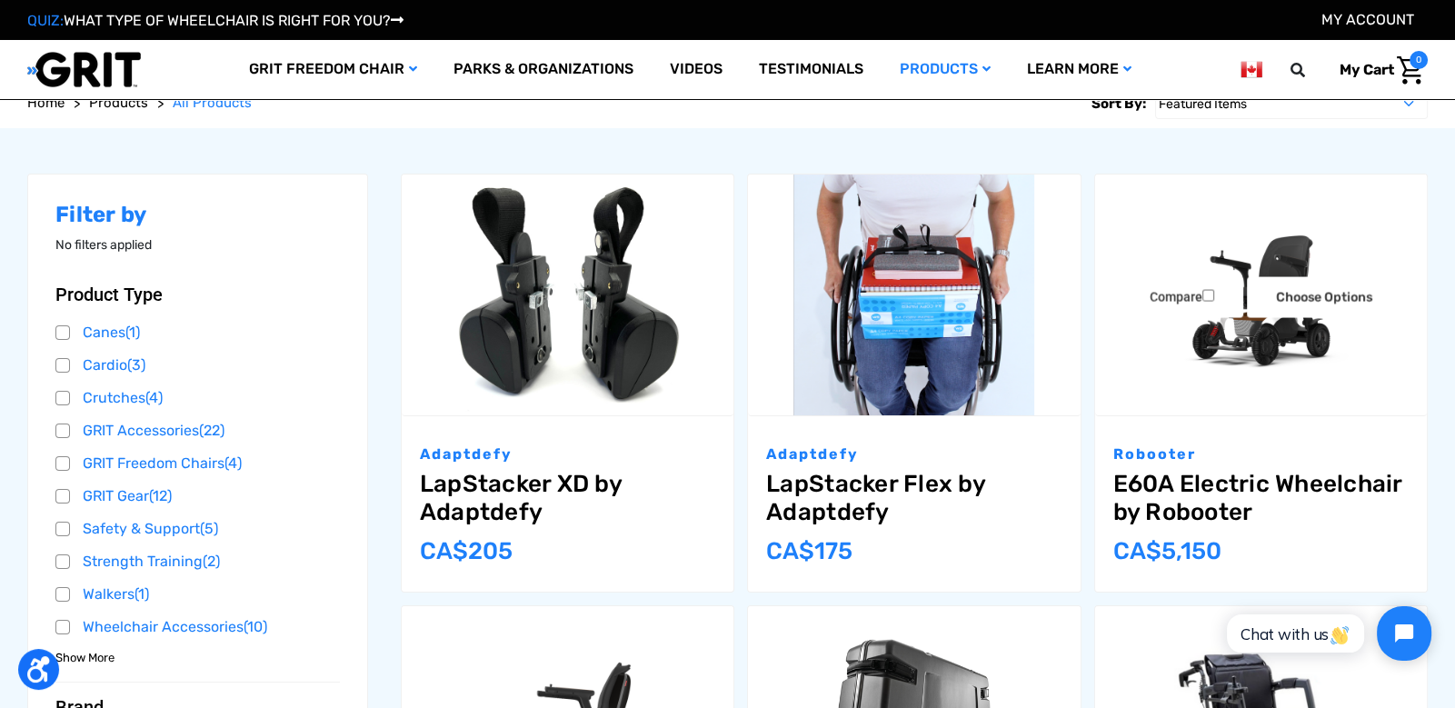
click at [1246, 476] on link "E60A Electric Wheelchair by Robooter" at bounding box center [1261, 498] width 295 height 56
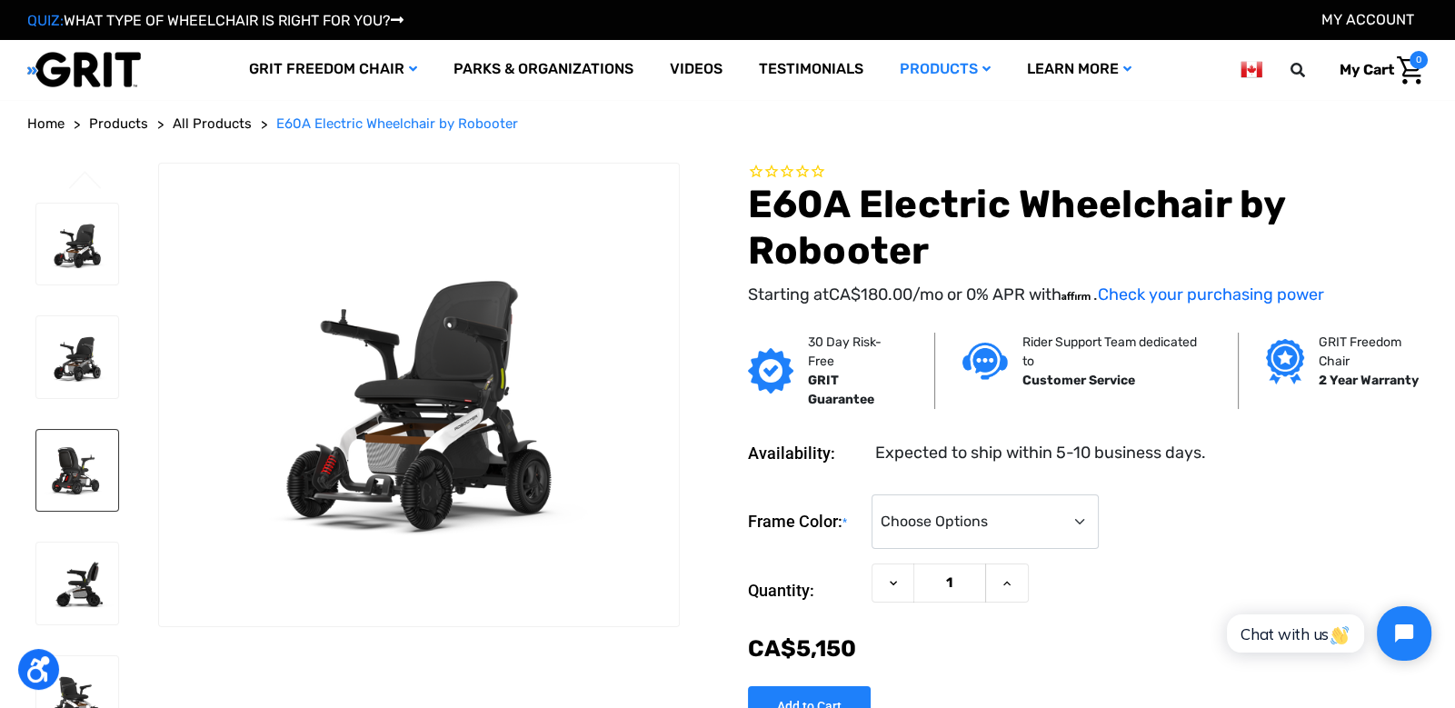
click at [66, 468] on img at bounding box center [77, 471] width 82 height 82
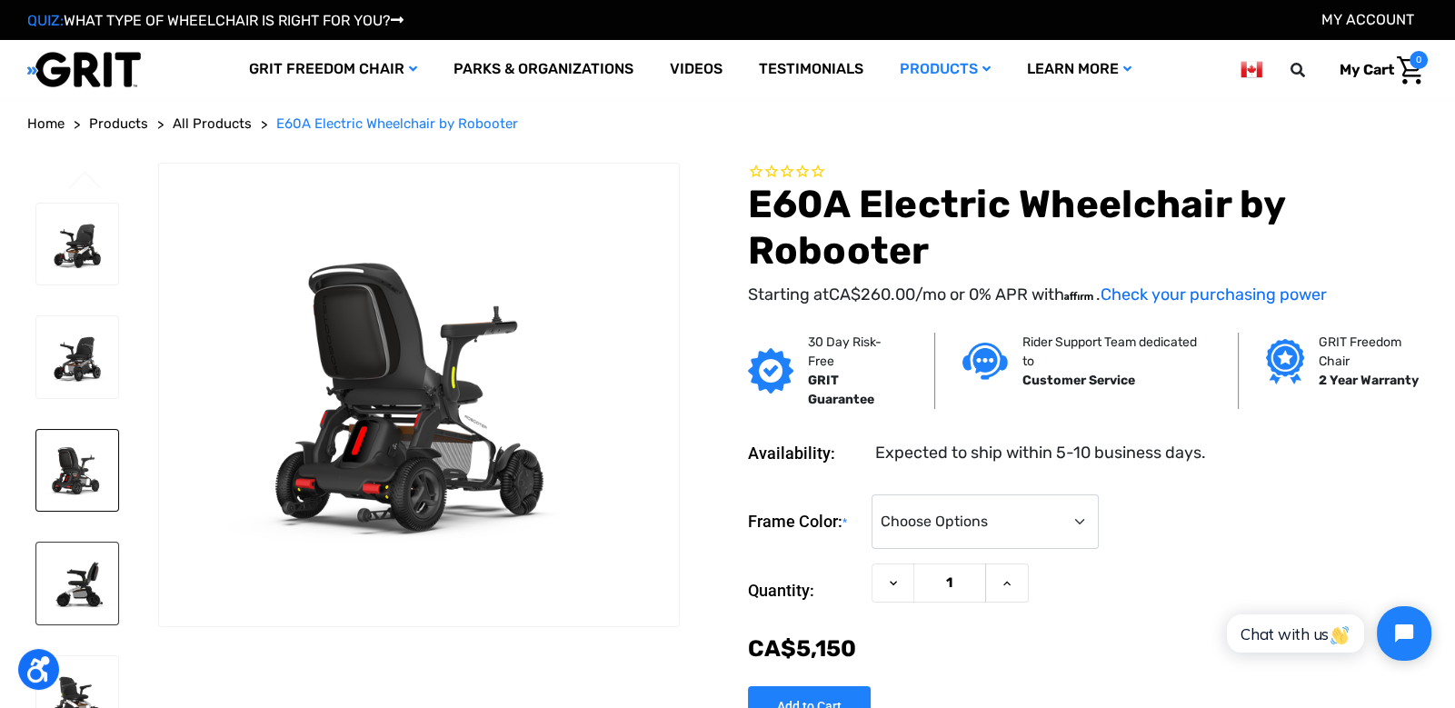
click at [72, 596] on img at bounding box center [77, 584] width 82 height 82
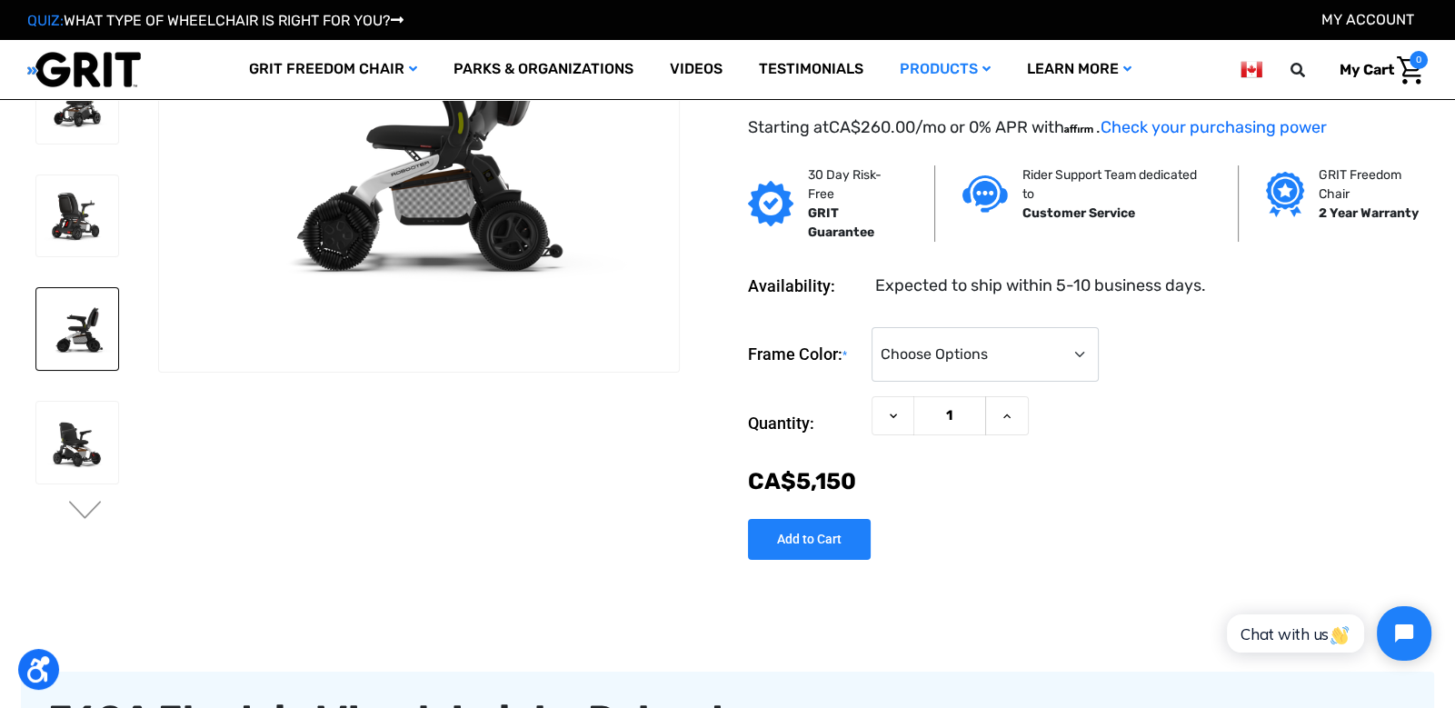
scroll to position [157, 0]
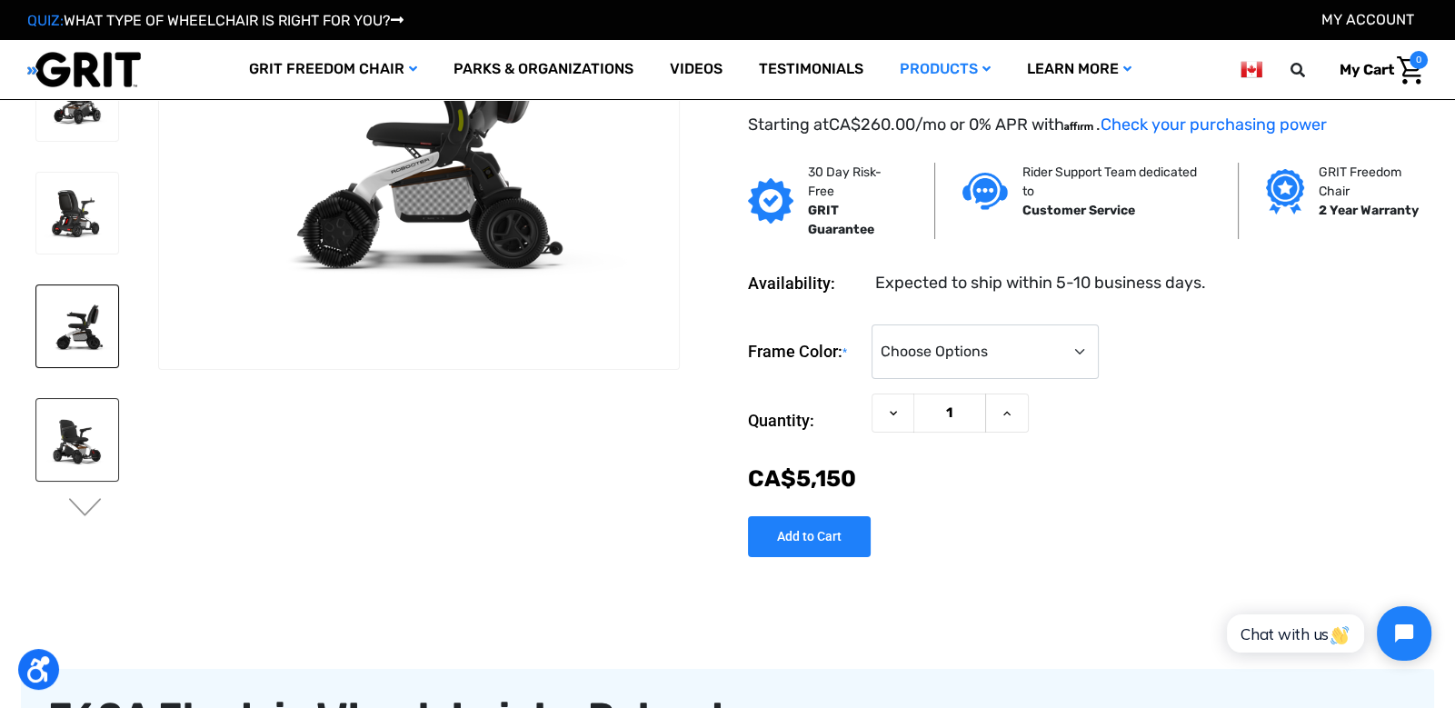
click at [89, 440] on img at bounding box center [77, 440] width 82 height 82
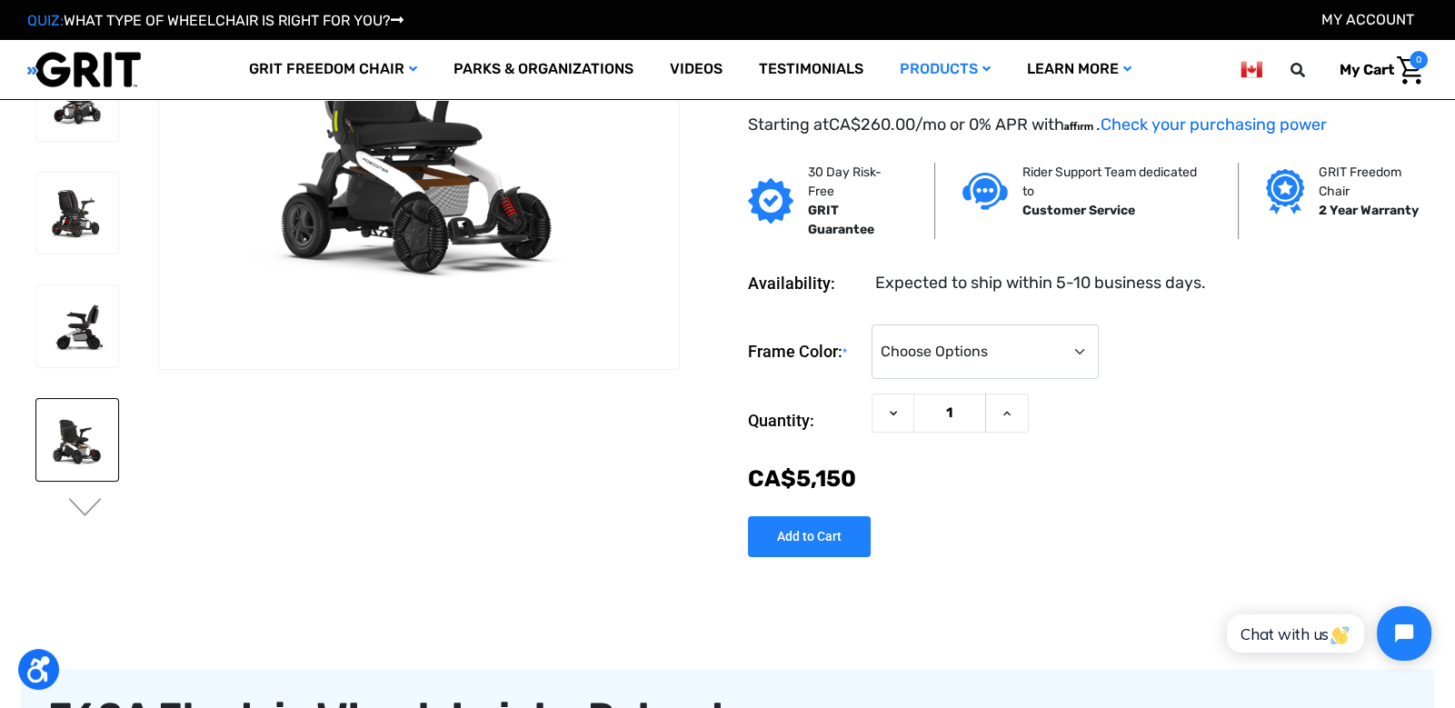
click at [82, 511] on button "Next" at bounding box center [85, 509] width 38 height 22
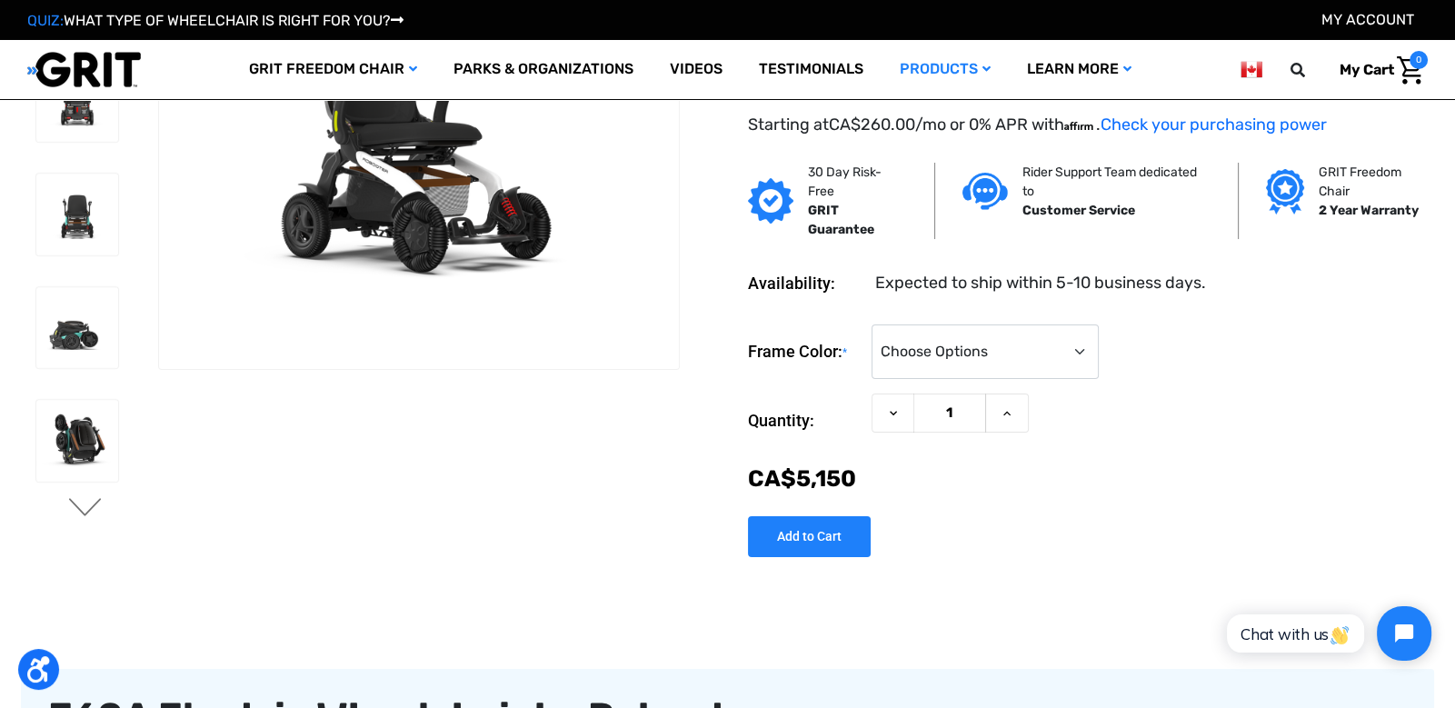
click at [82, 511] on button "Next" at bounding box center [85, 509] width 38 height 22
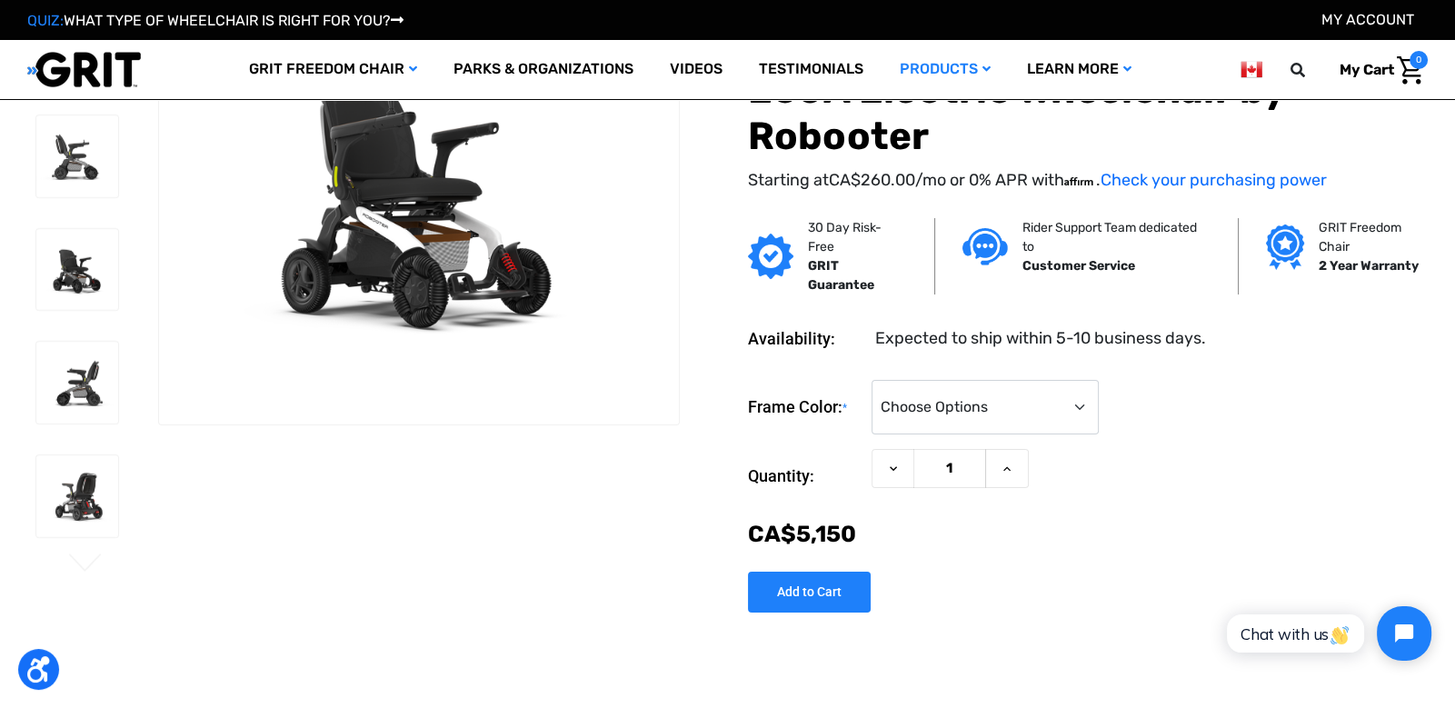
click at [82, 511] on img at bounding box center [77, 496] width 82 height 82
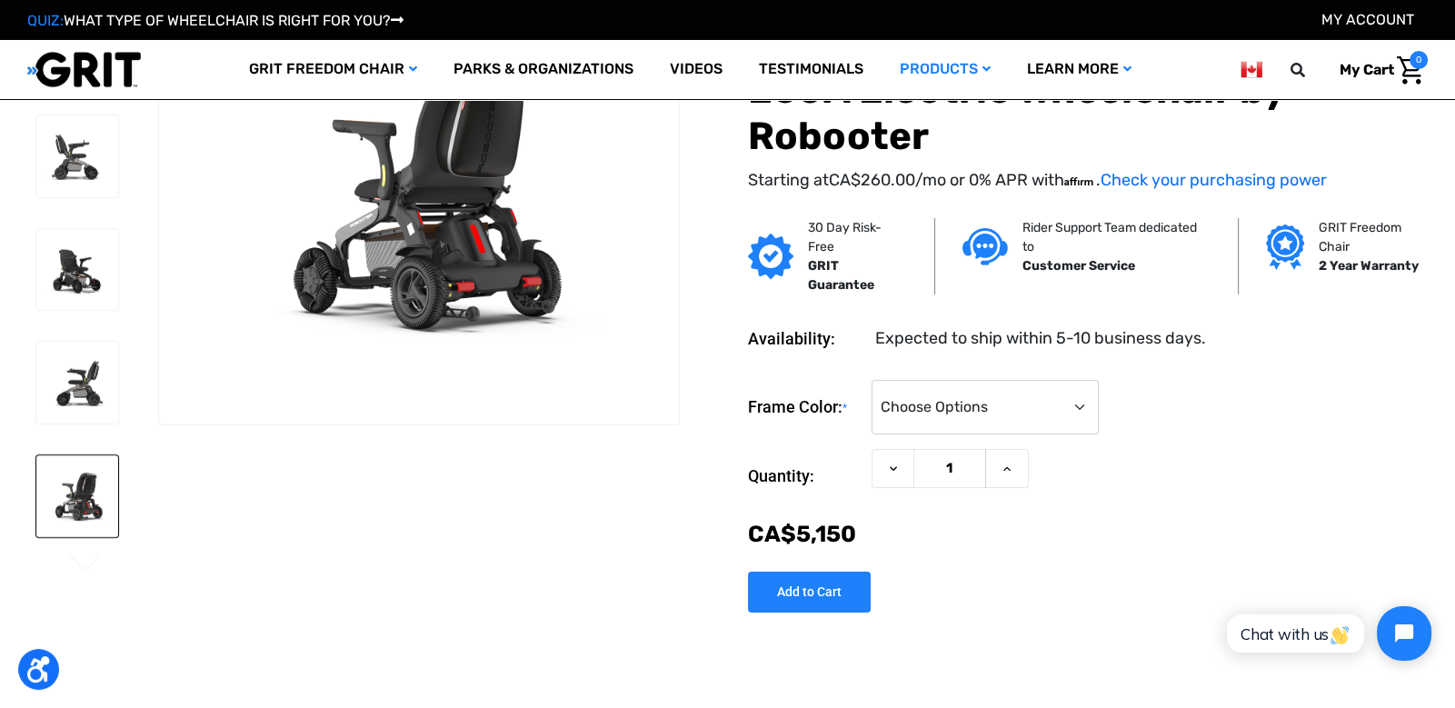
click at [87, 523] on img at bounding box center [77, 496] width 82 height 82
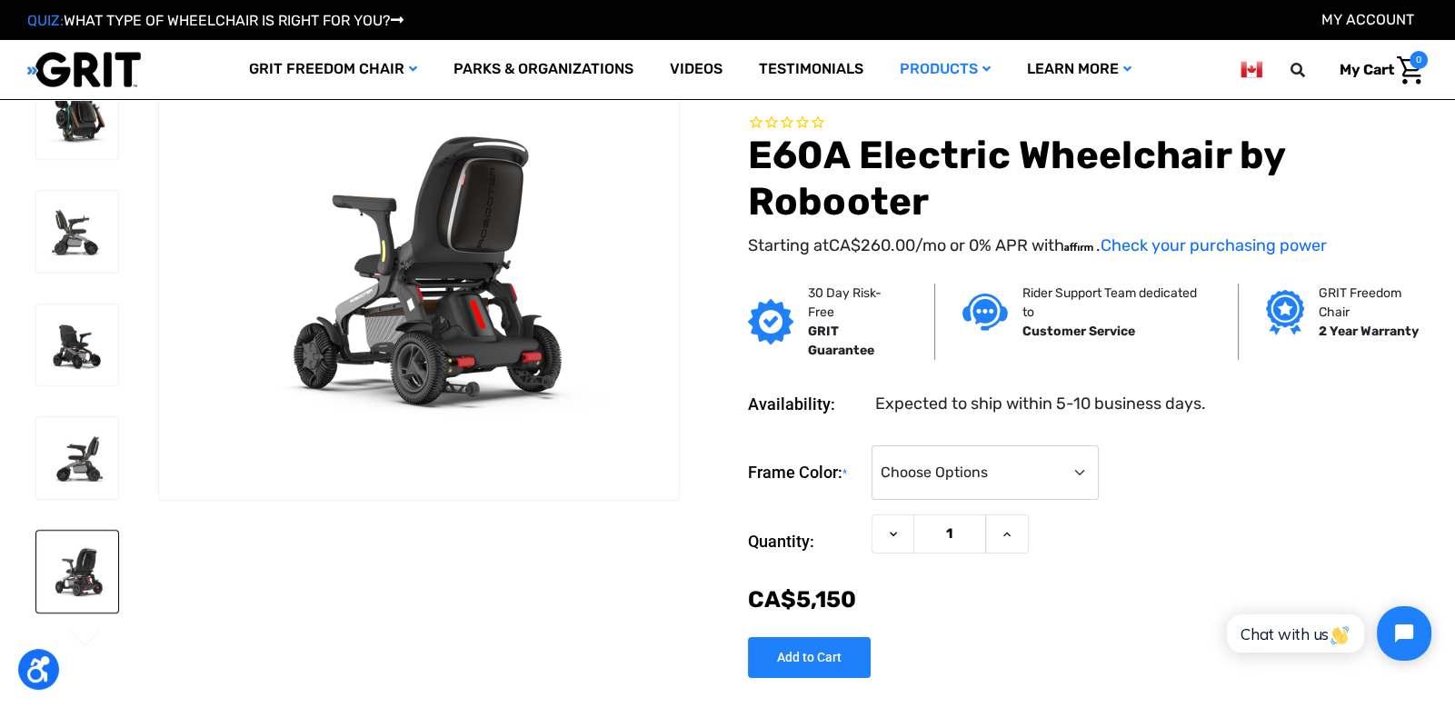
scroll to position [25, 0]
click at [91, 460] on img at bounding box center [77, 459] width 82 height 82
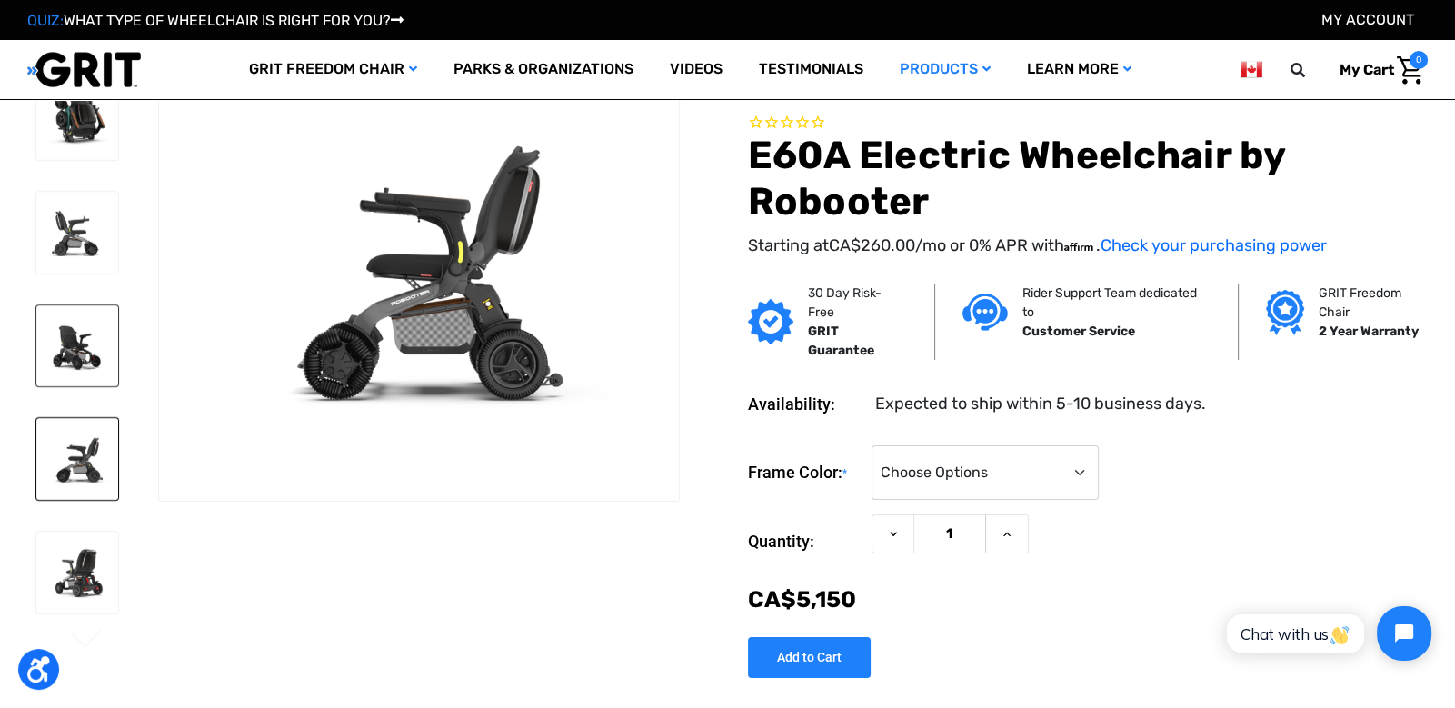
click at [83, 335] on img at bounding box center [77, 346] width 82 height 82
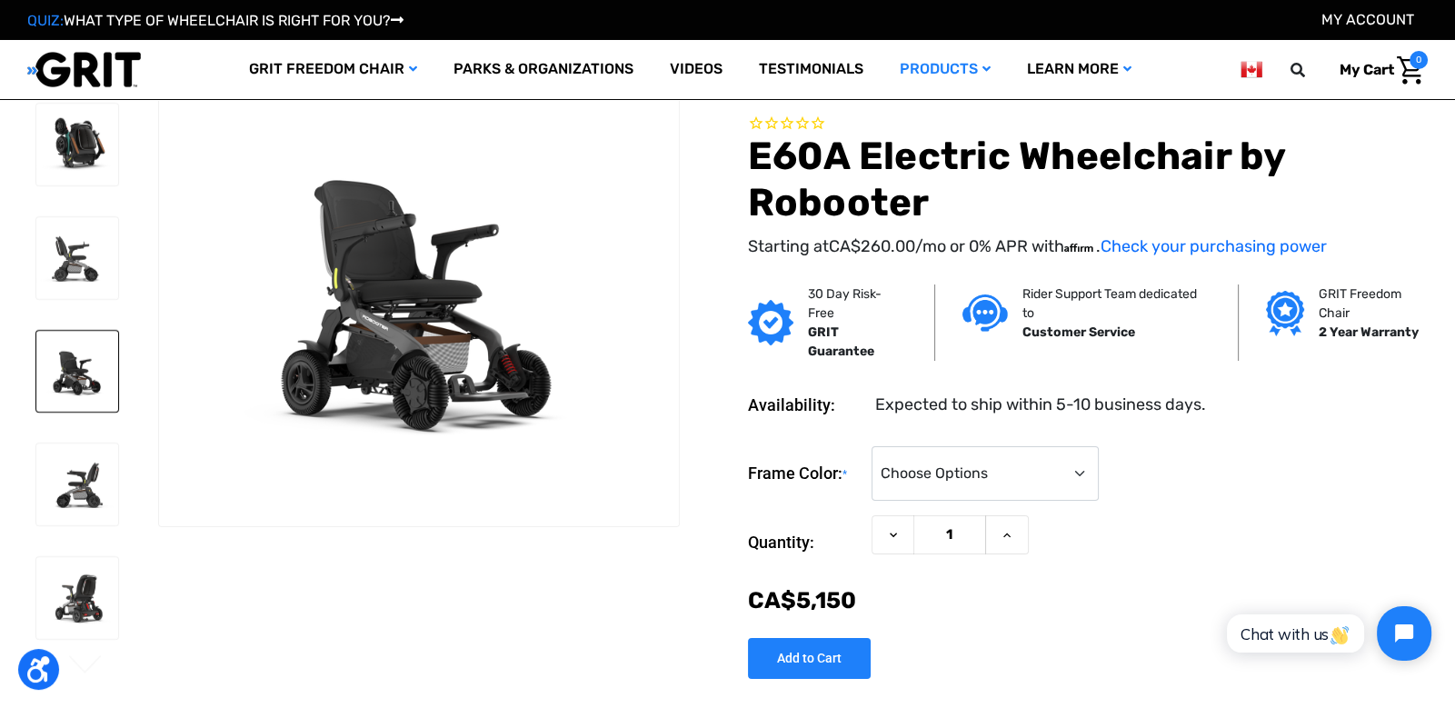
scroll to position [0, 0]
click at [78, 268] on img at bounding box center [77, 258] width 82 height 82
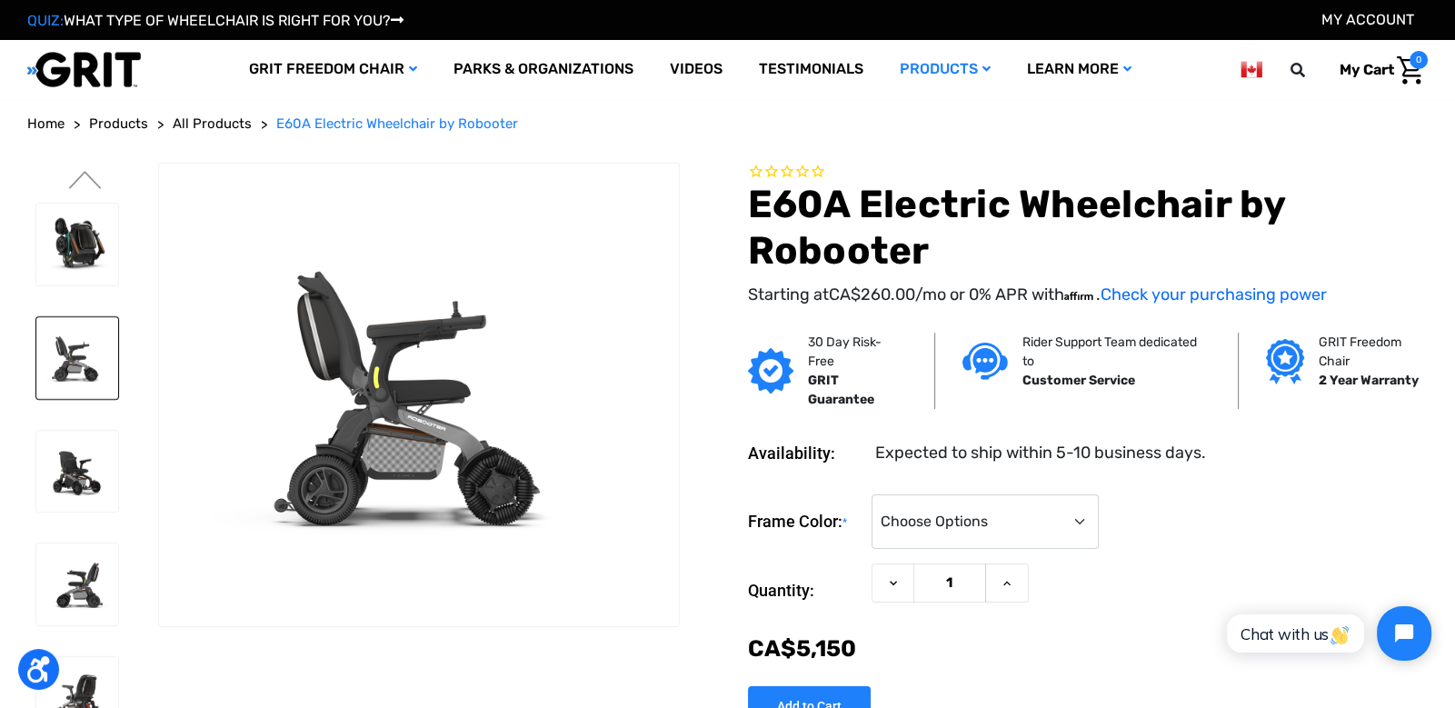
click at [79, 267] on img at bounding box center [77, 245] width 82 height 82
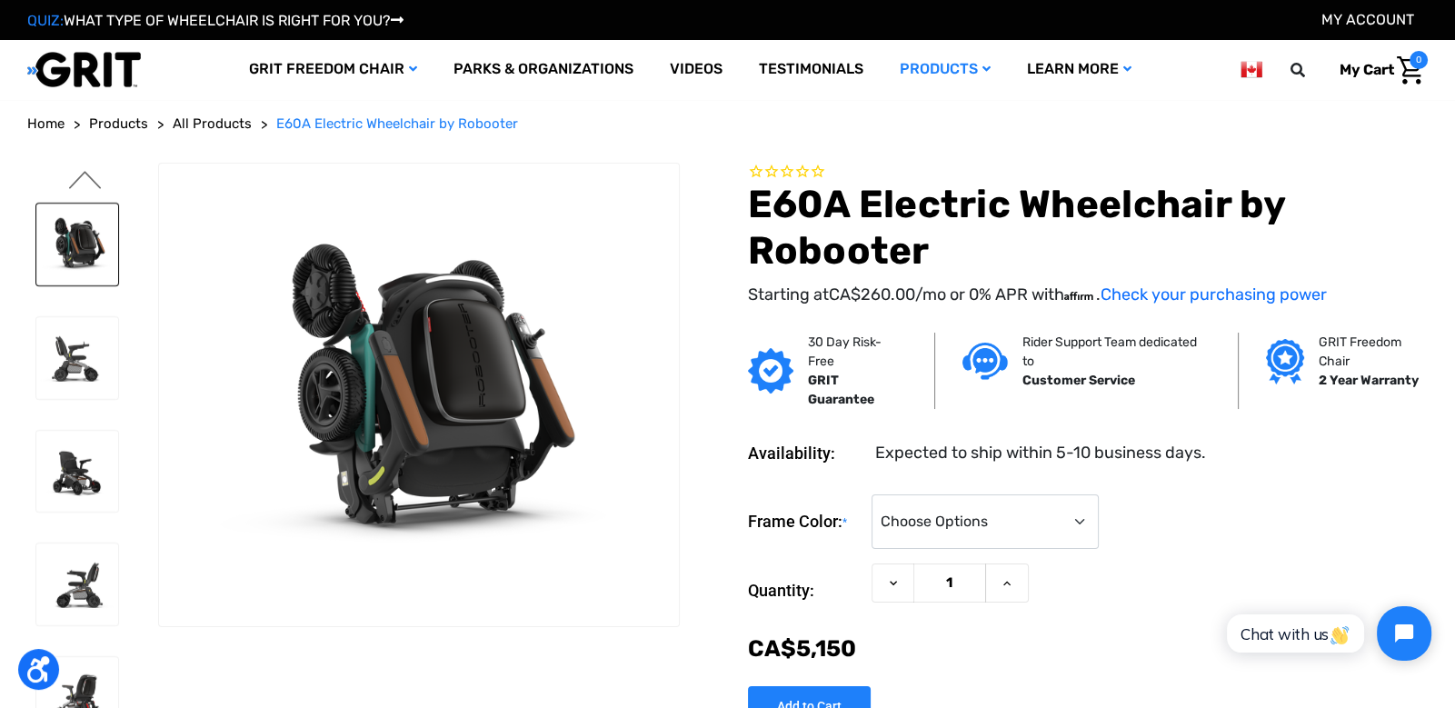
click at [84, 184] on button "Previous" at bounding box center [85, 182] width 38 height 22
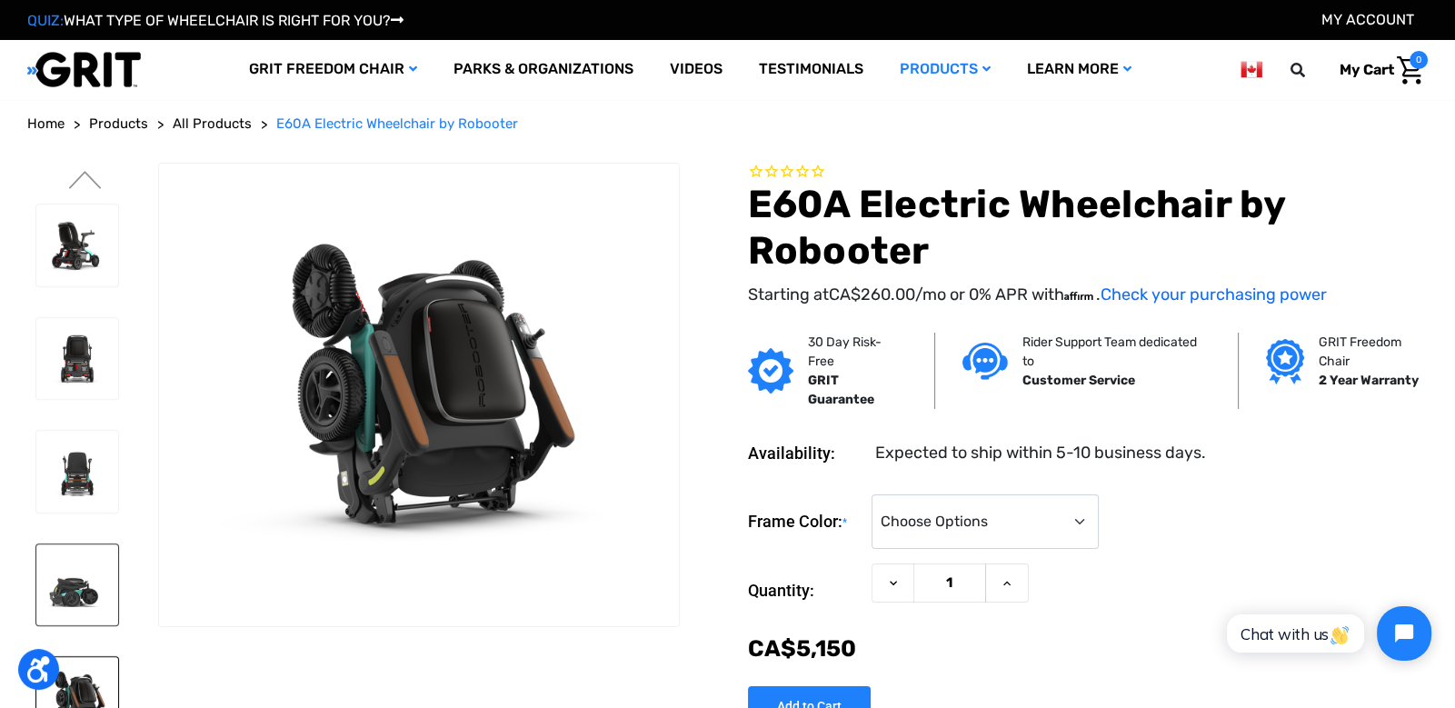
click at [66, 599] on img at bounding box center [77, 585] width 82 height 82
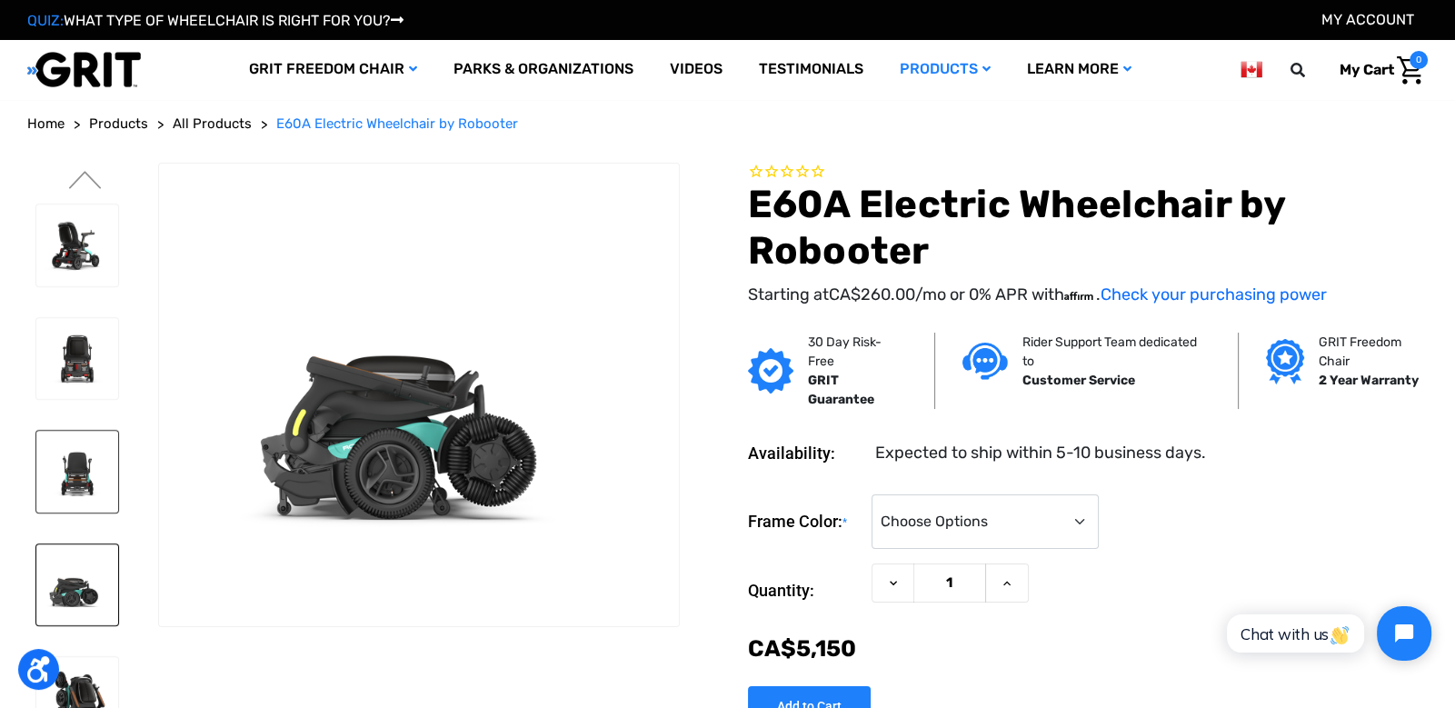
click at [76, 486] on img at bounding box center [77, 472] width 82 height 82
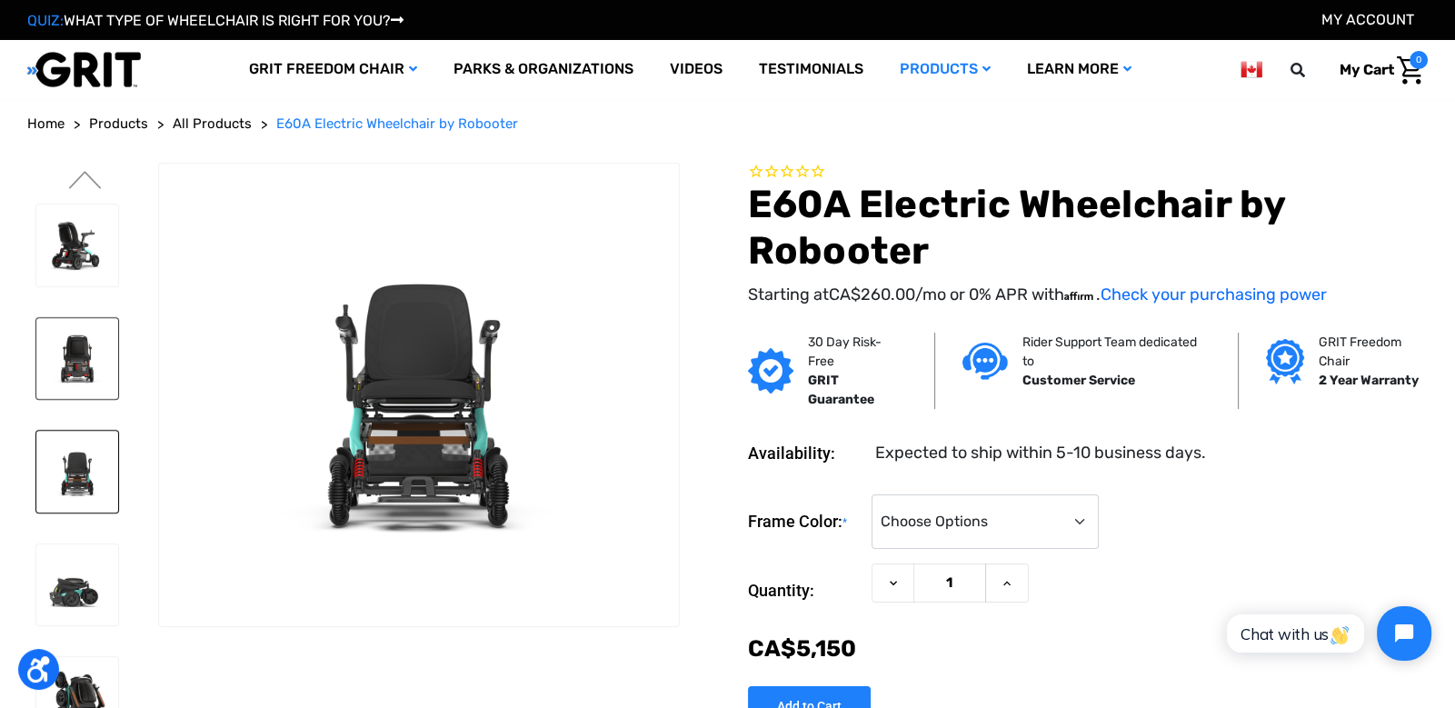
click at [73, 369] on img at bounding box center [77, 359] width 82 height 82
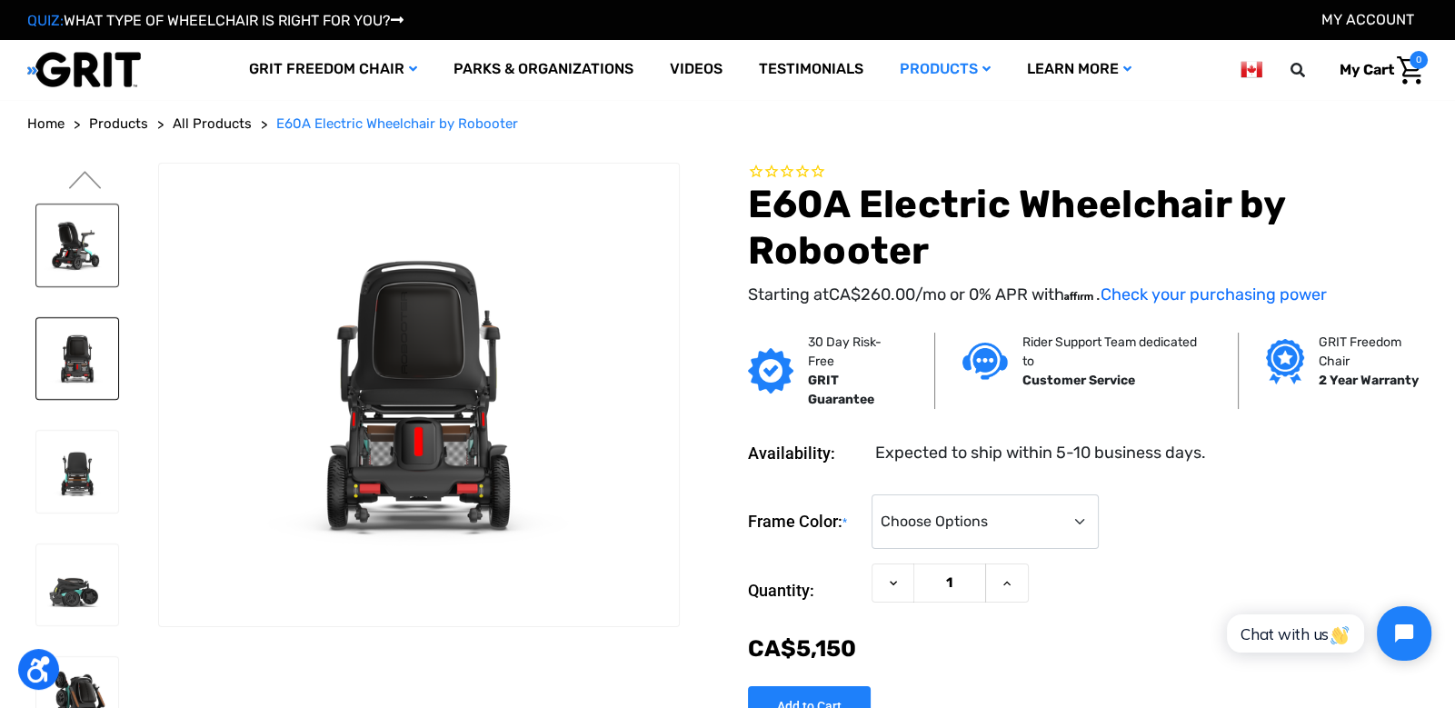
click at [78, 244] on img at bounding box center [77, 246] width 82 height 82
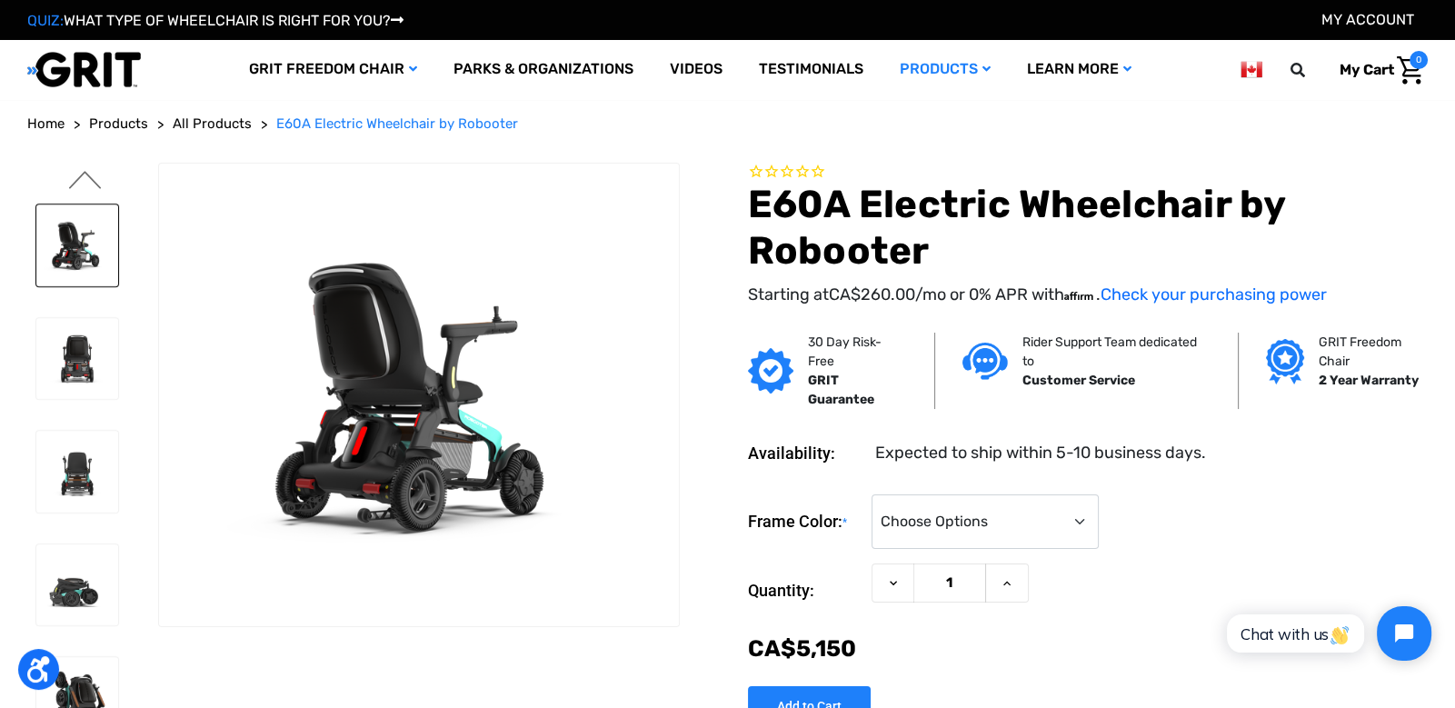
click at [82, 185] on button "Previous" at bounding box center [85, 182] width 38 height 22
click at [83, 172] on button "Previous" at bounding box center [85, 182] width 38 height 22
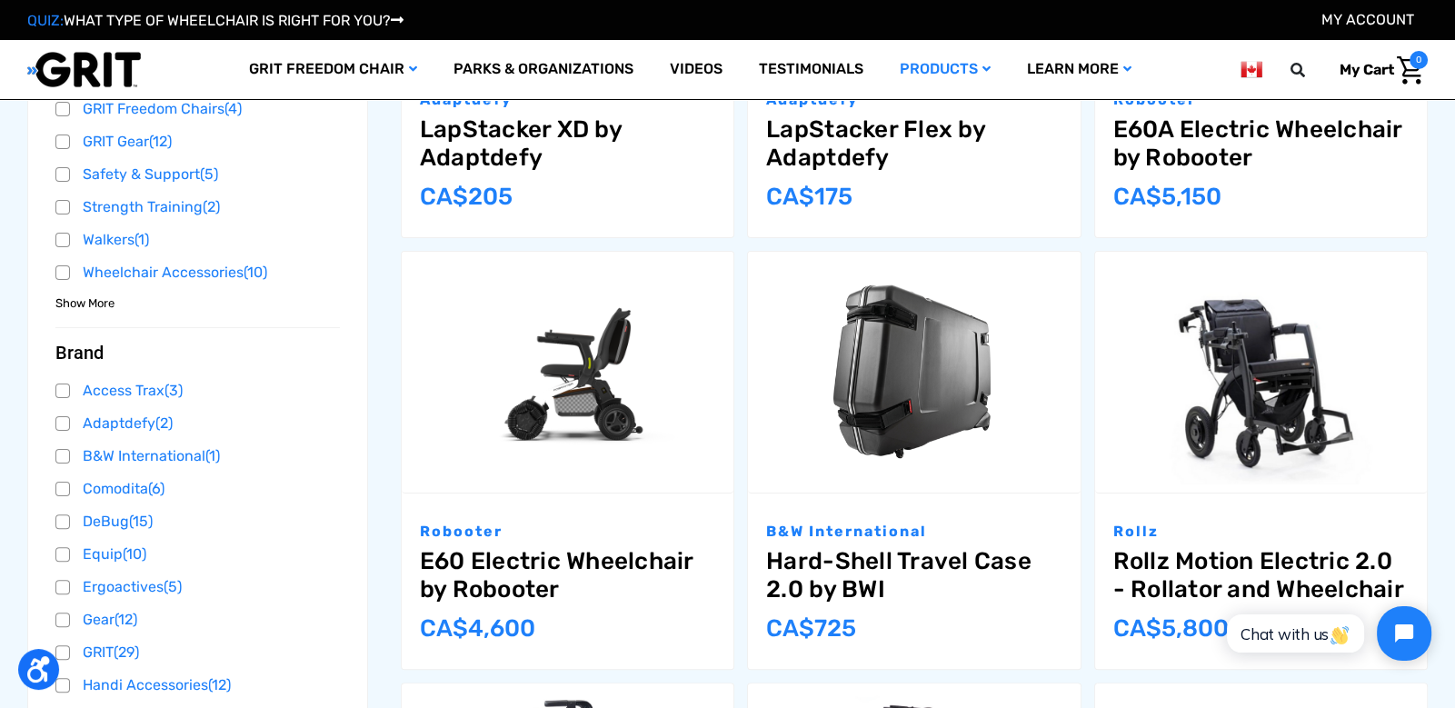
scroll to position [589, 0]
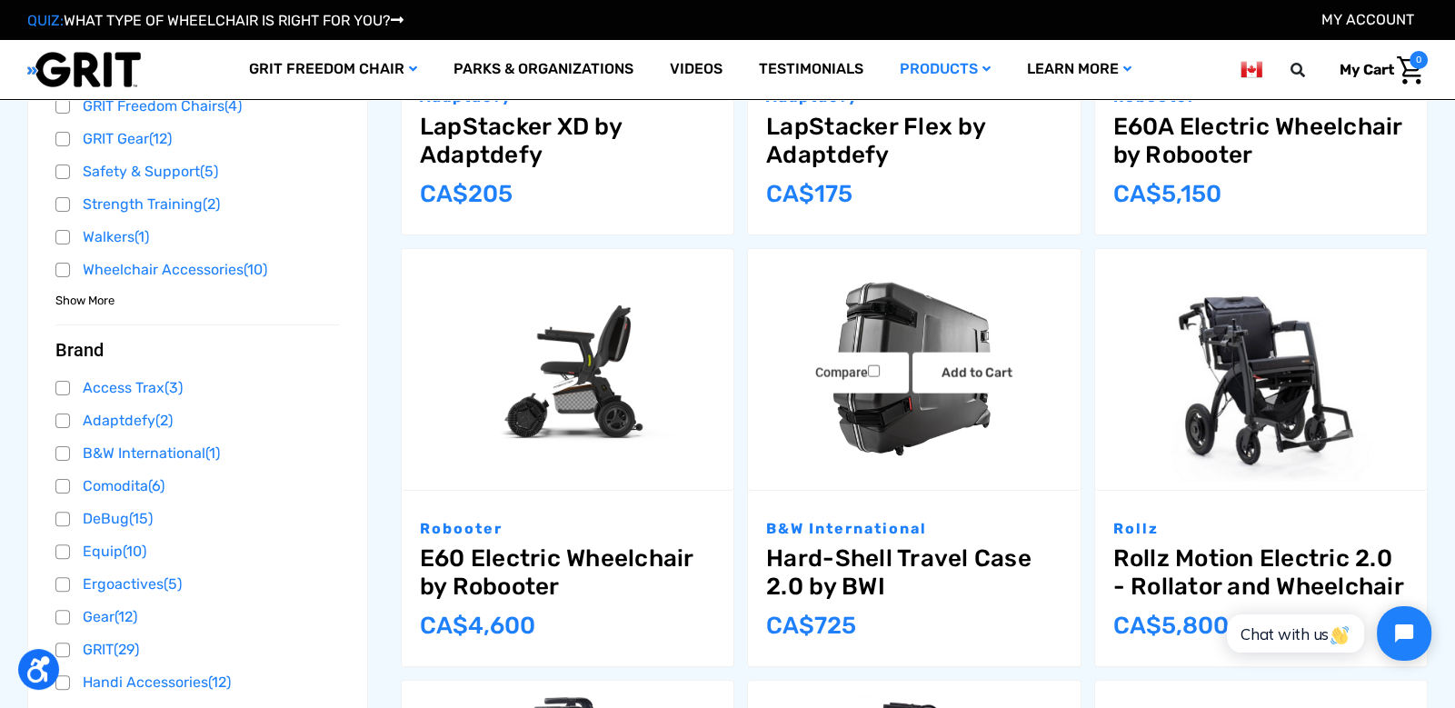
click at [895, 406] on img "Hard-Shell Travel Case 2.0 by BWI,$499.99\a" at bounding box center [914, 370] width 332 height 215
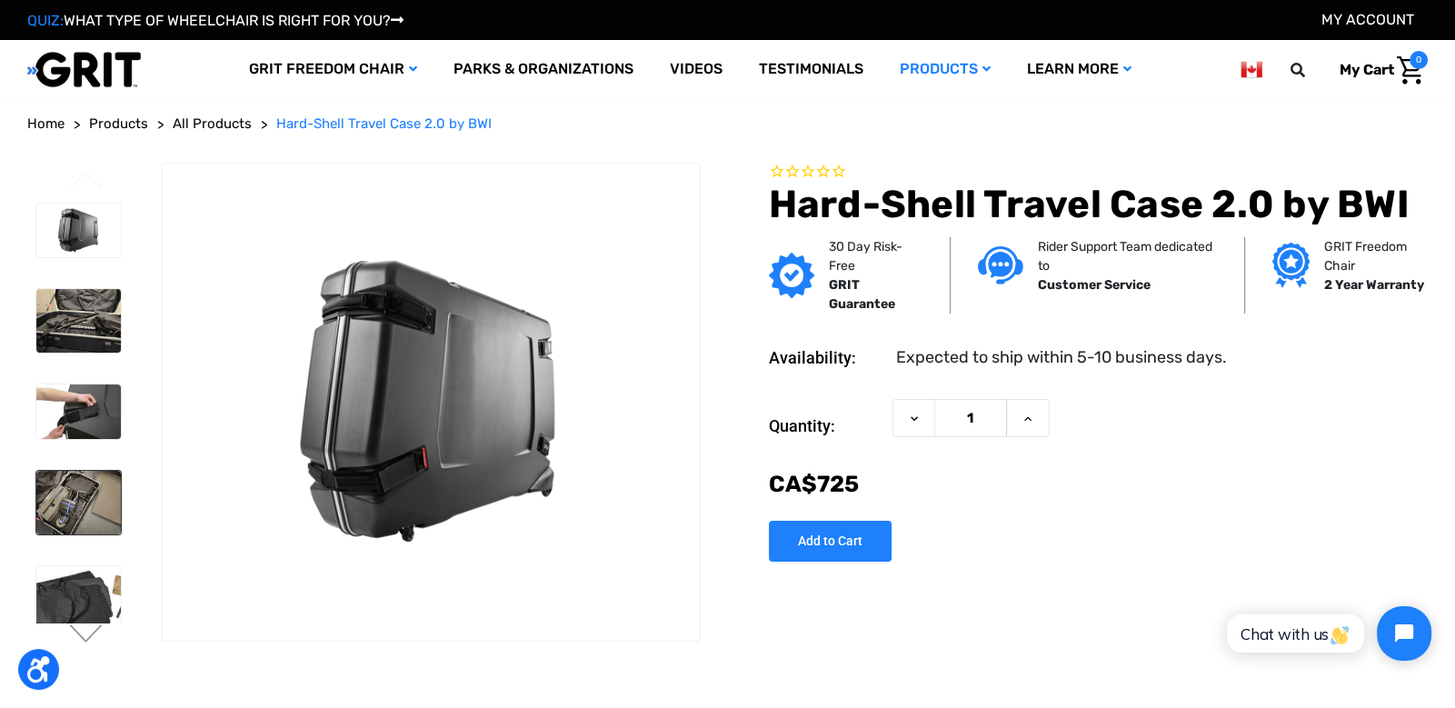
click at [70, 495] on img at bounding box center [78, 503] width 85 height 64
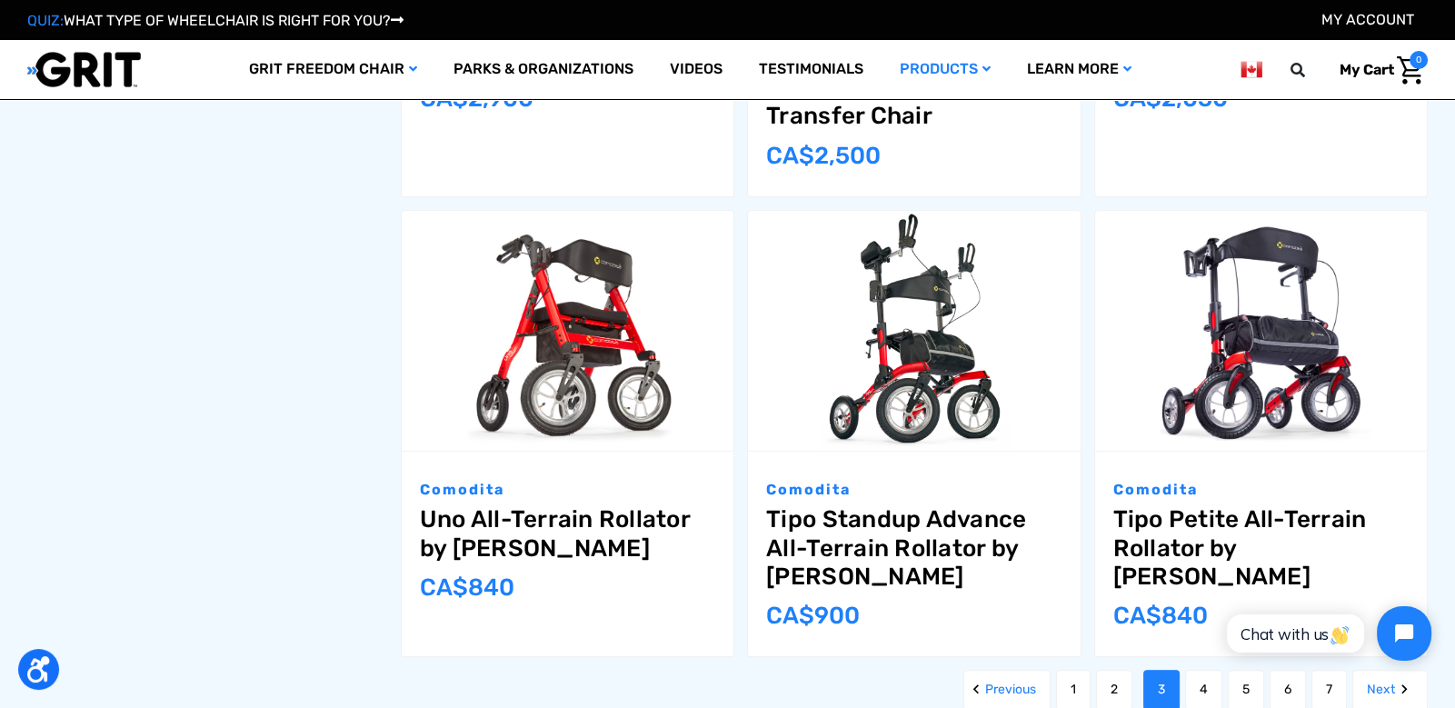
scroll to position [2011, 0]
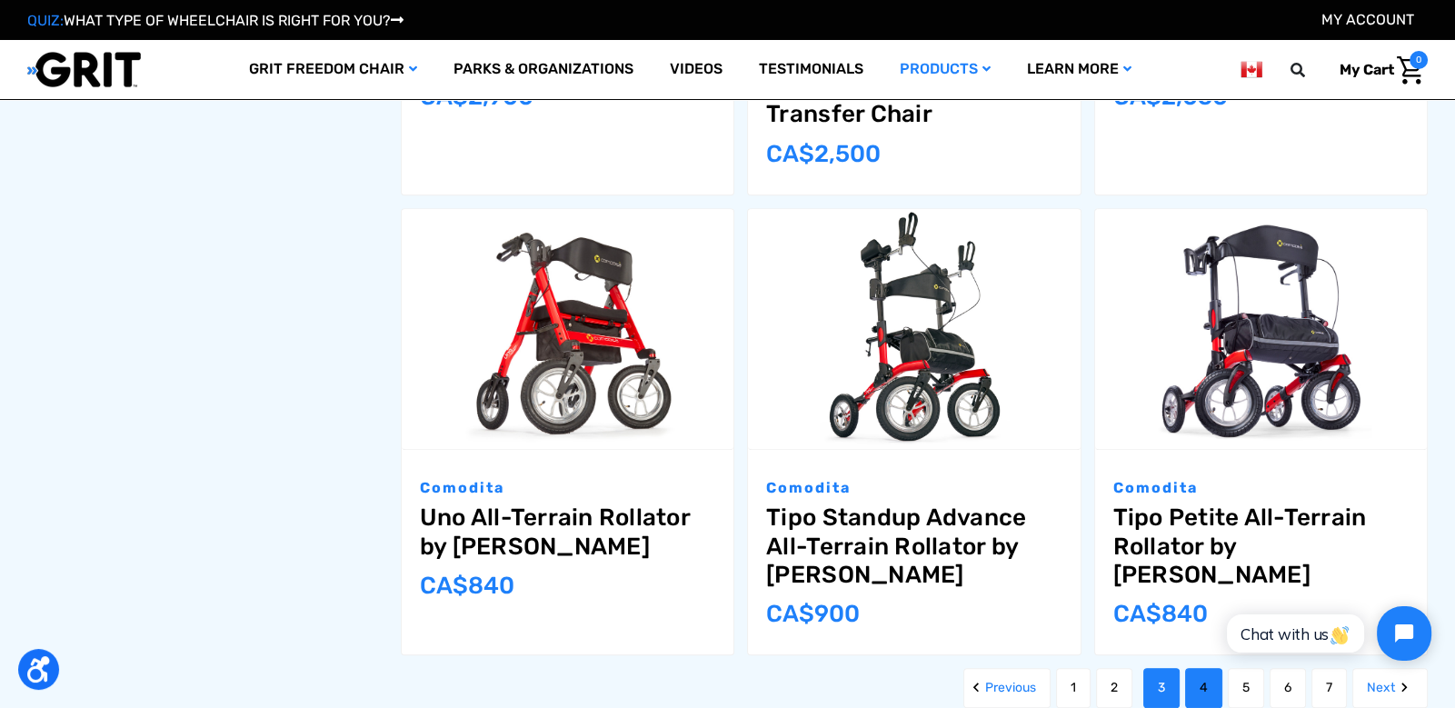
click at [1191, 668] on link "4" at bounding box center [1203, 688] width 37 height 40
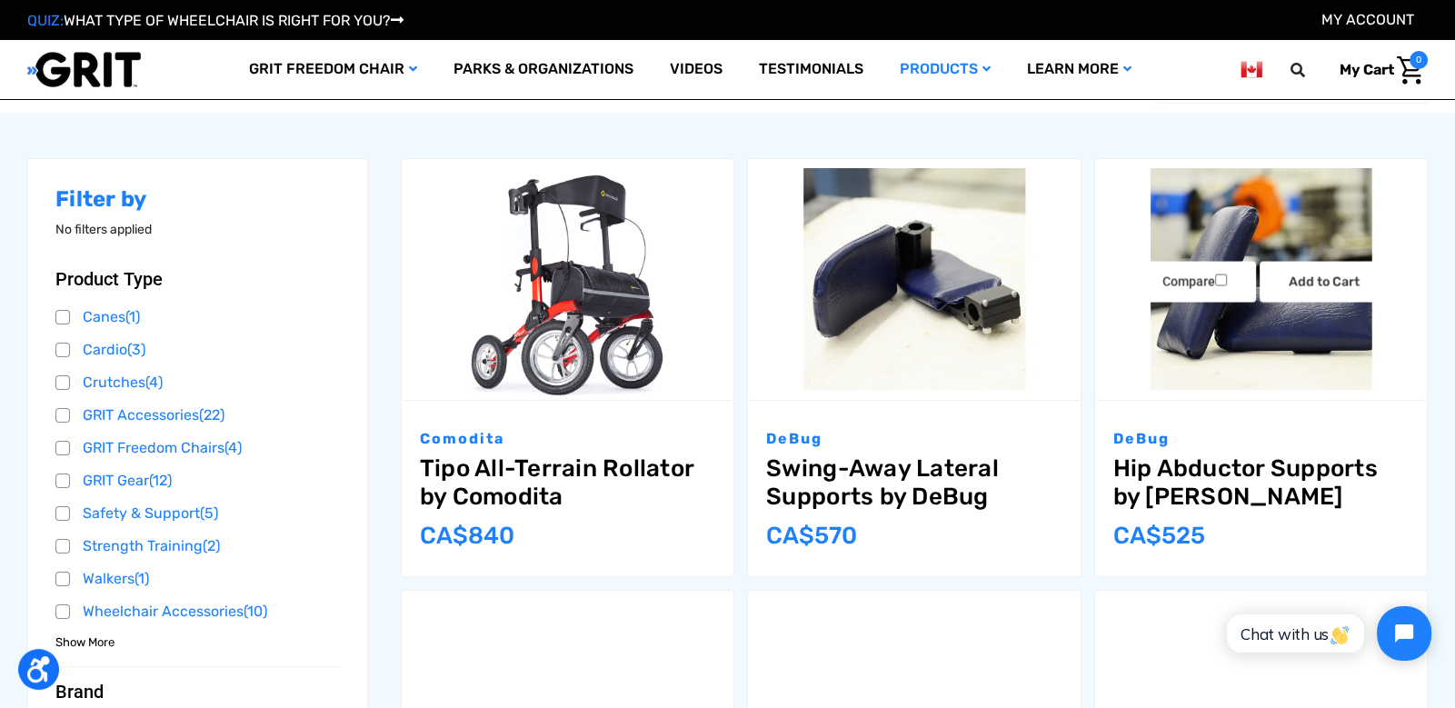
scroll to position [250, 0]
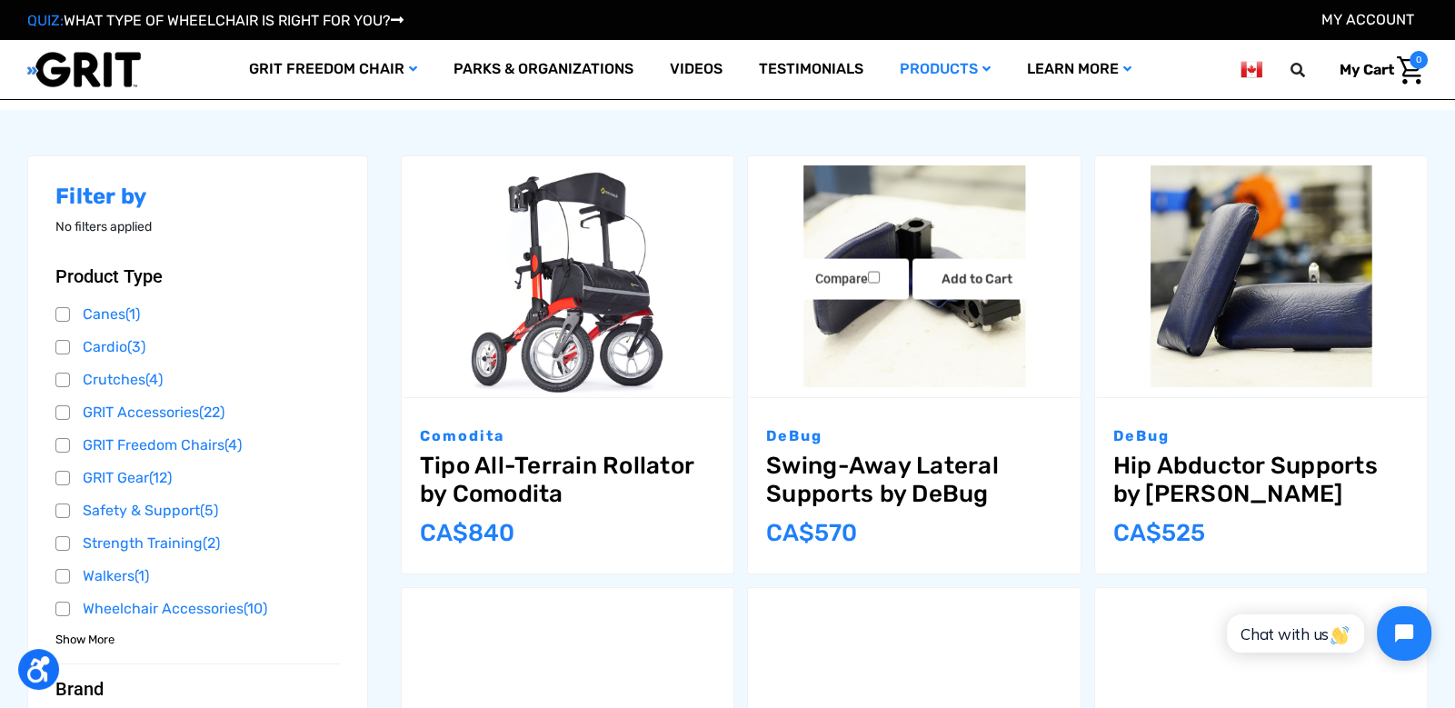
click at [941, 480] on link "Swing-Away Lateral Supports by DeBug" at bounding box center [913, 480] width 295 height 56
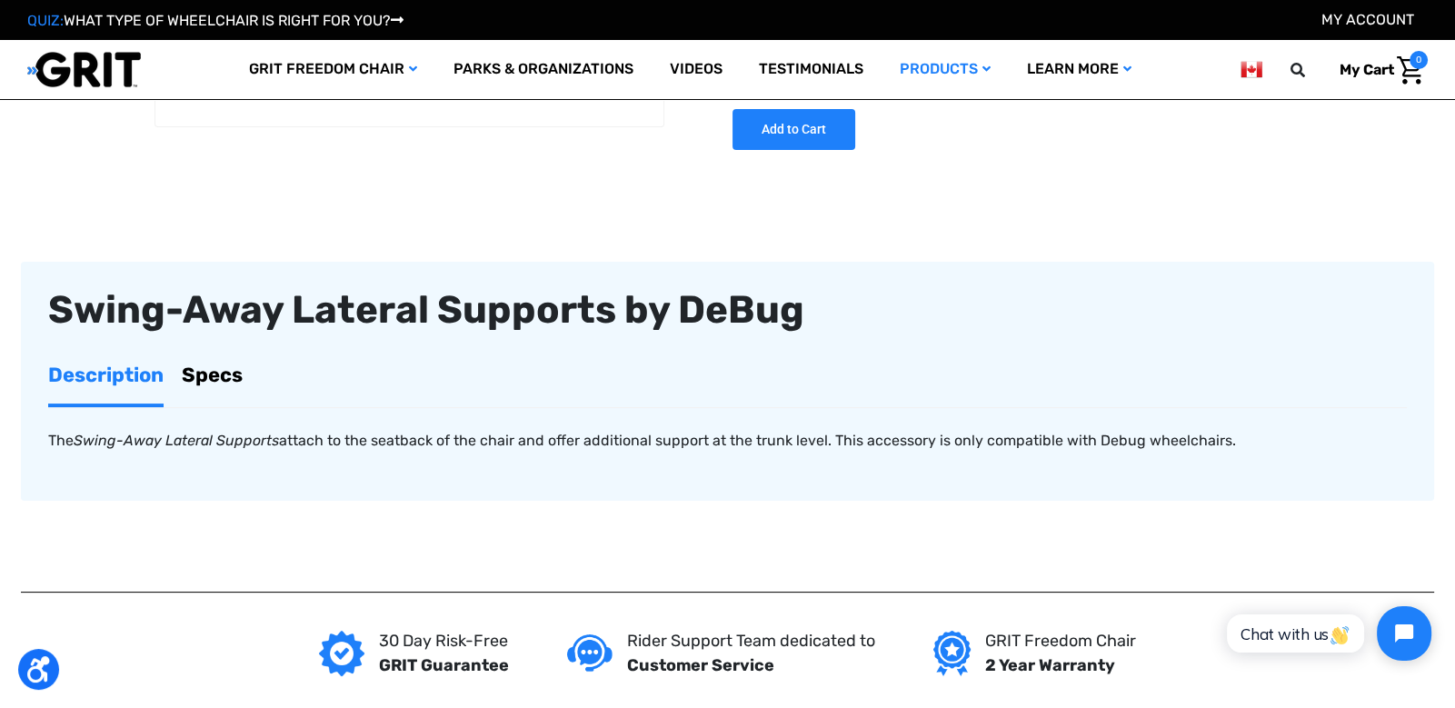
scroll to position [395, 0]
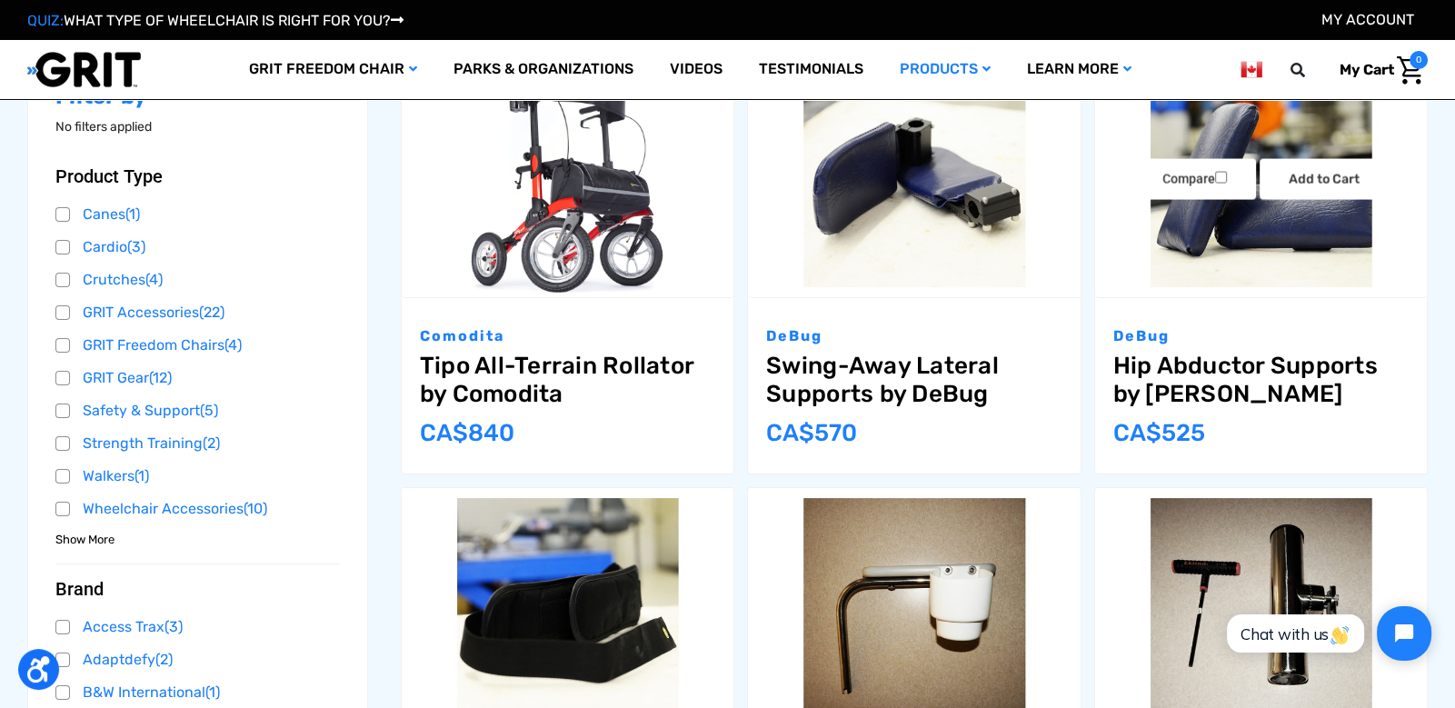
click at [1168, 375] on link "Hip Abductor Supports by [PERSON_NAME]" at bounding box center [1261, 380] width 295 height 56
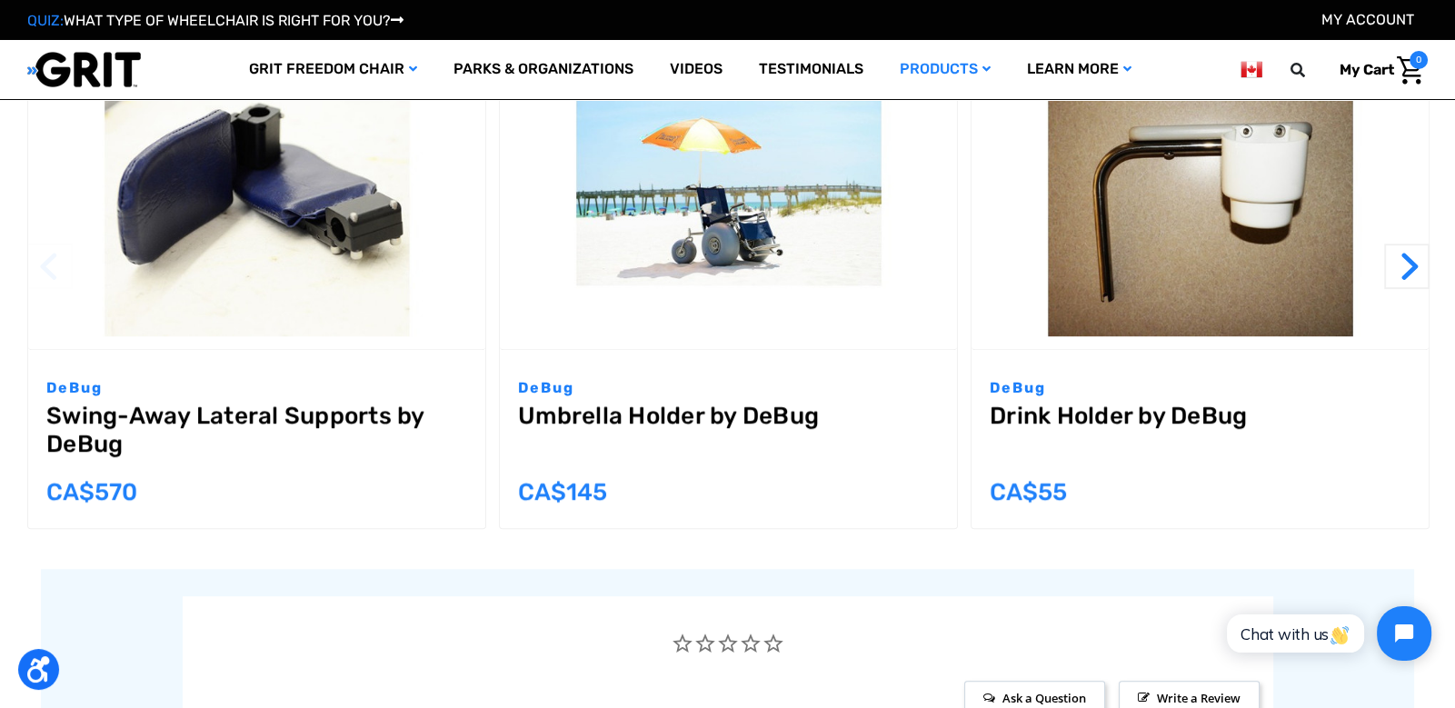
scroll to position [1290, 0]
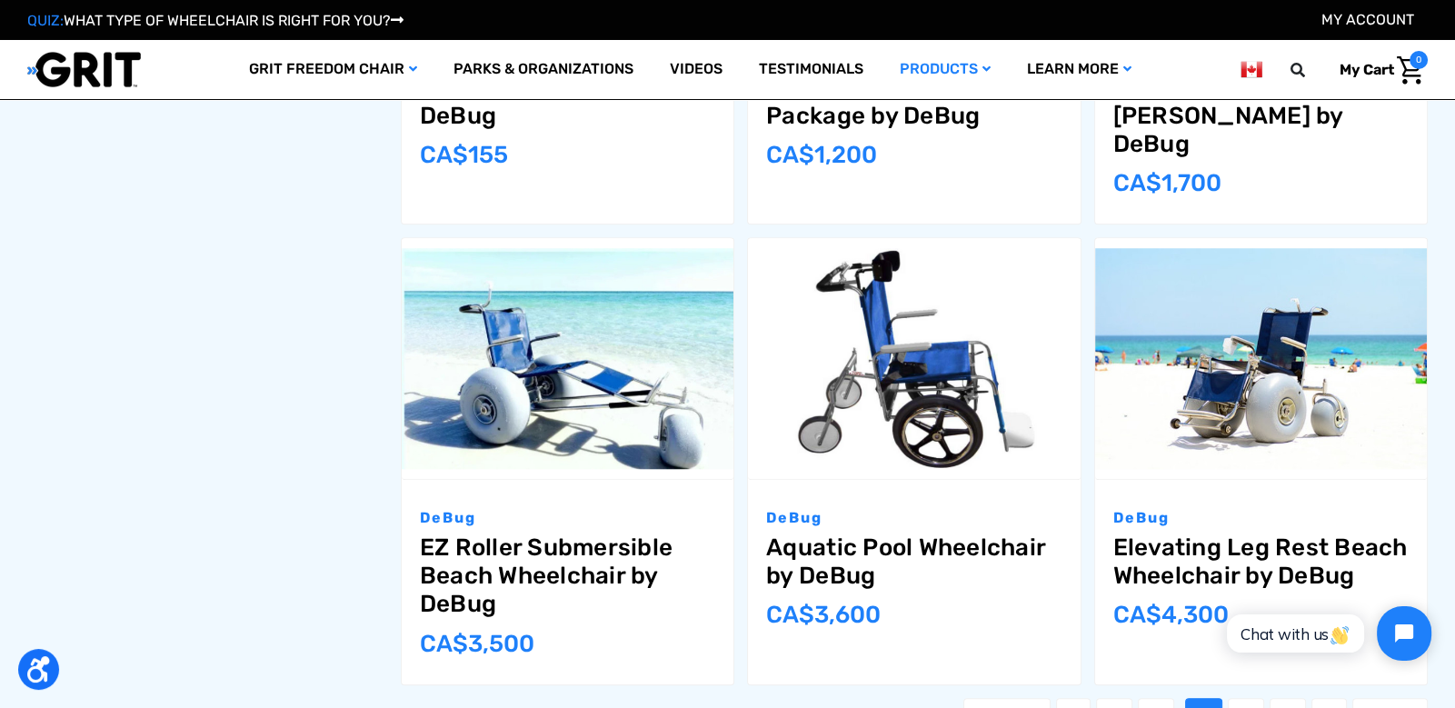
scroll to position [1925, 0]
